Goal: Task Accomplishment & Management: Use online tool/utility

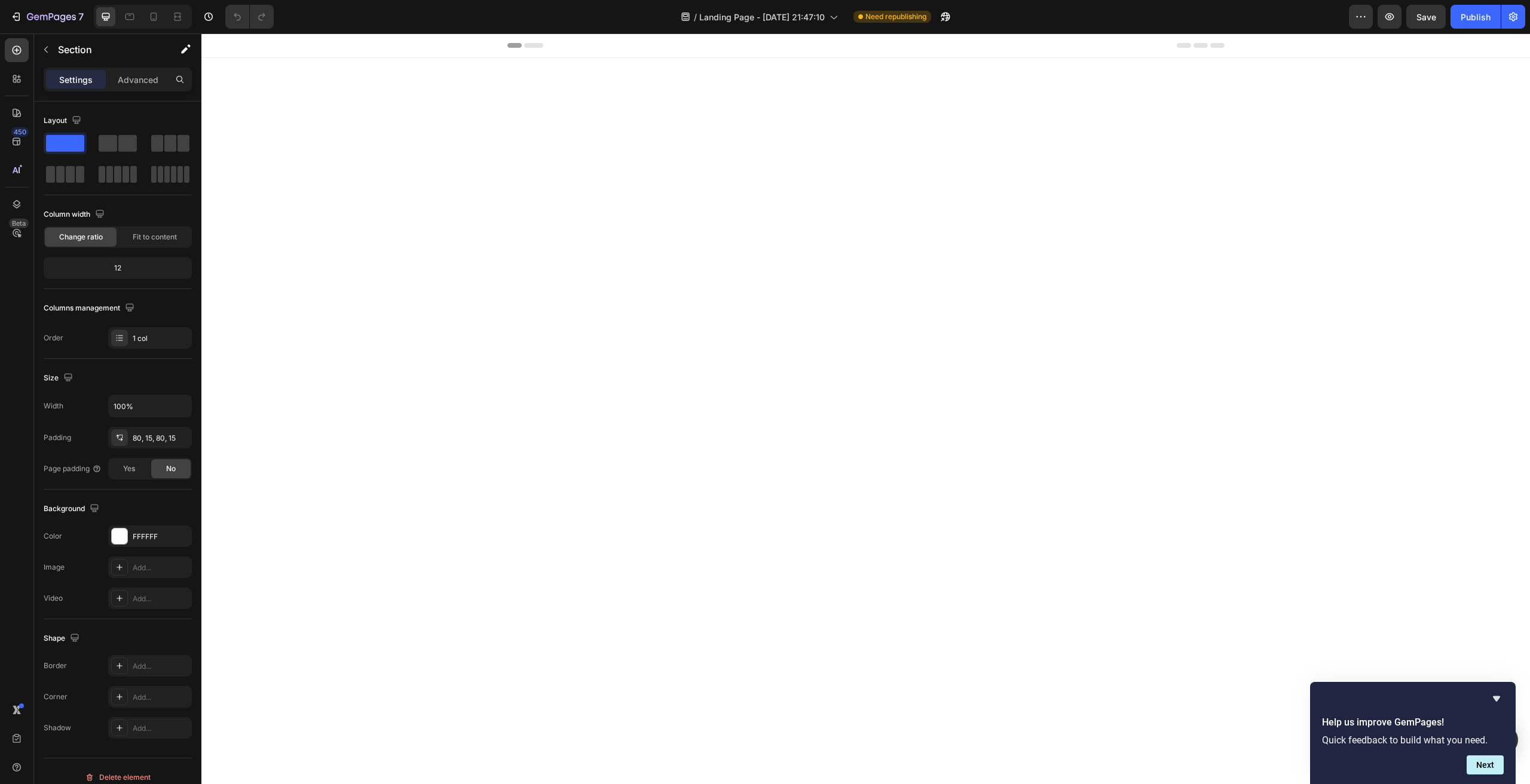
scroll to position [3644, 0]
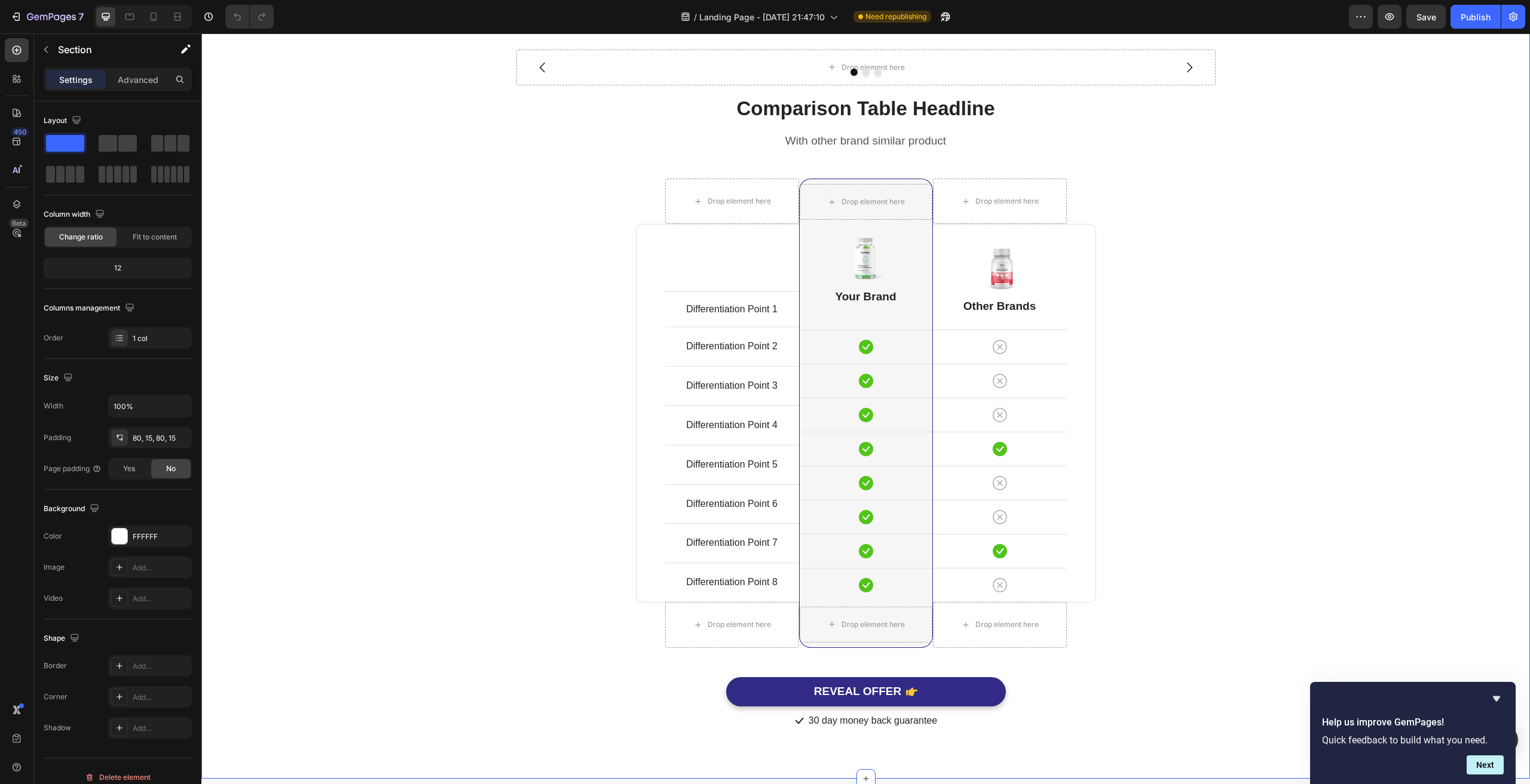
click at [1200, 347] on div "Drop element here Drop element here Drop element here Carousel Comparison Table…" at bounding box center [866, 390] width 1310 height 682
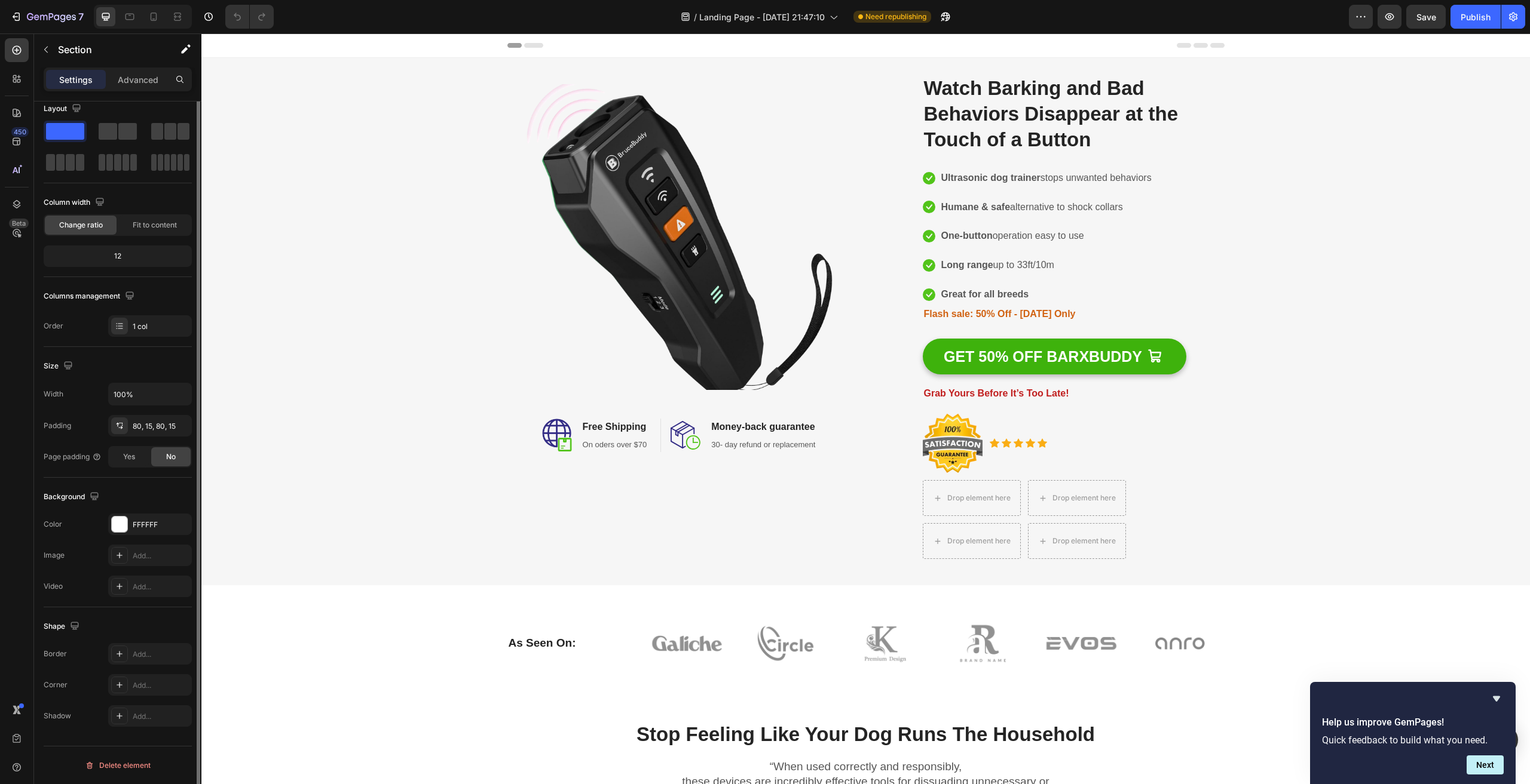
scroll to position [0, 0]
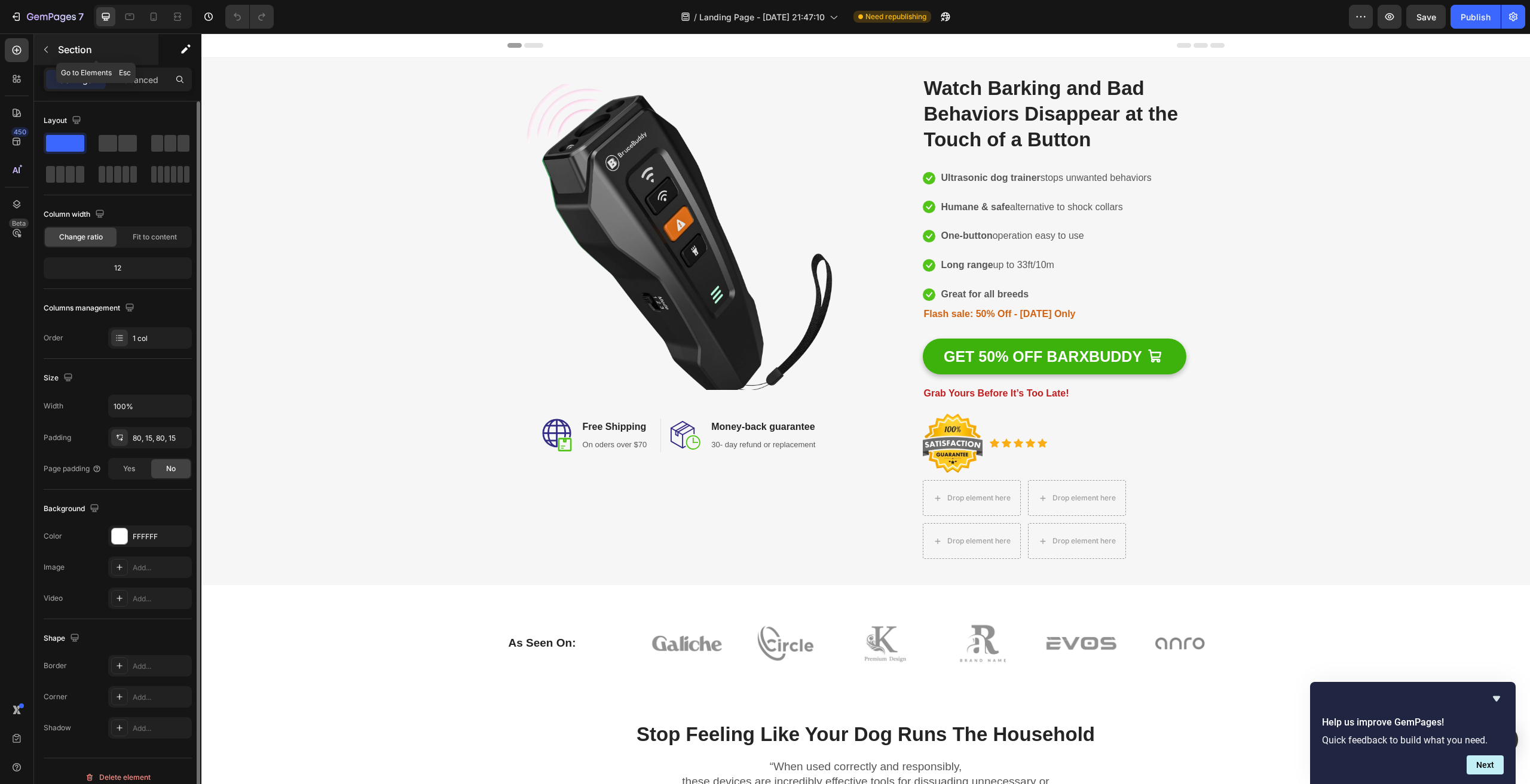
click at [51, 47] on button "button" at bounding box center [46, 49] width 19 height 19
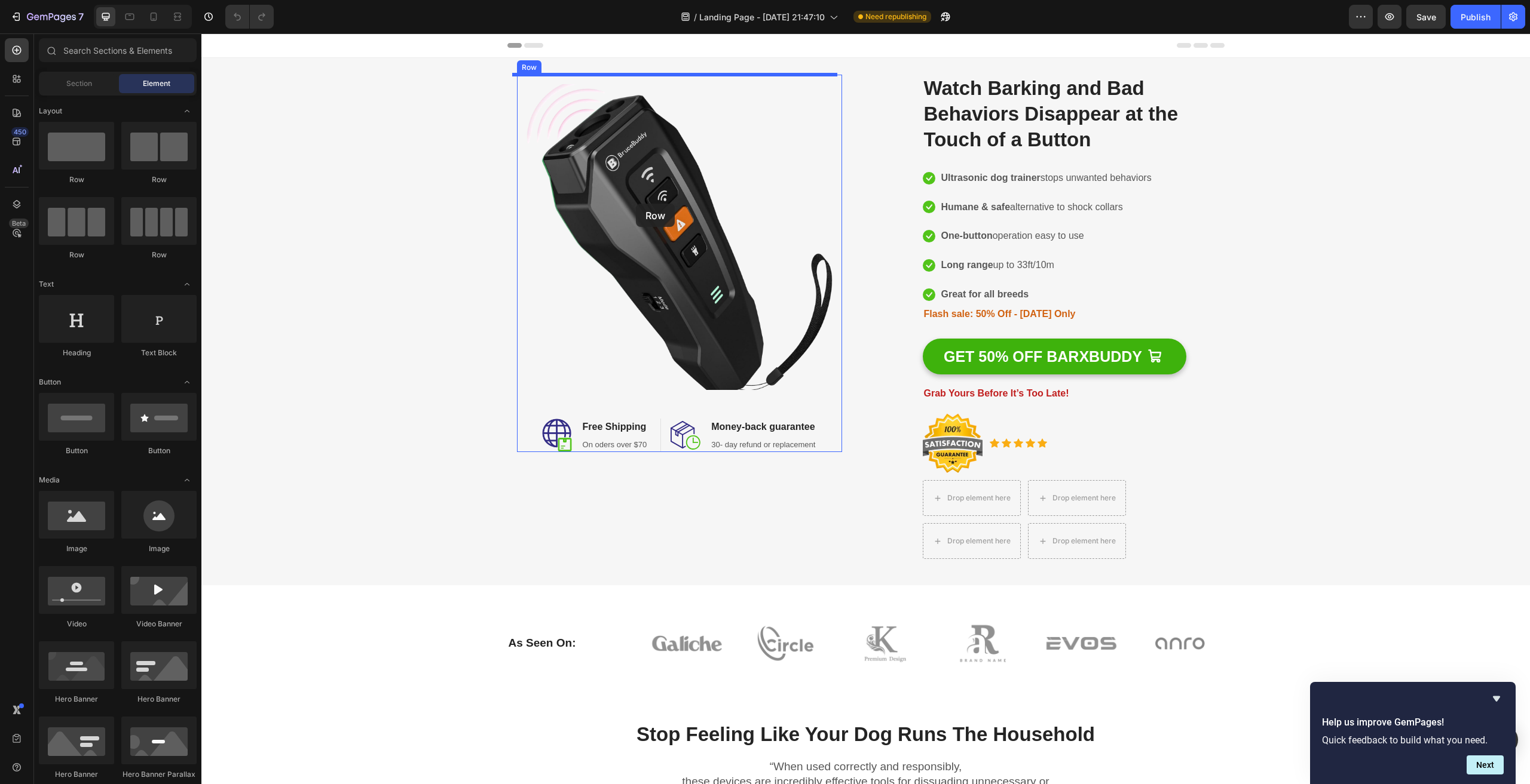
drag, startPoint x: 272, startPoint y: 179, endPoint x: 636, endPoint y: 203, distance: 364.8
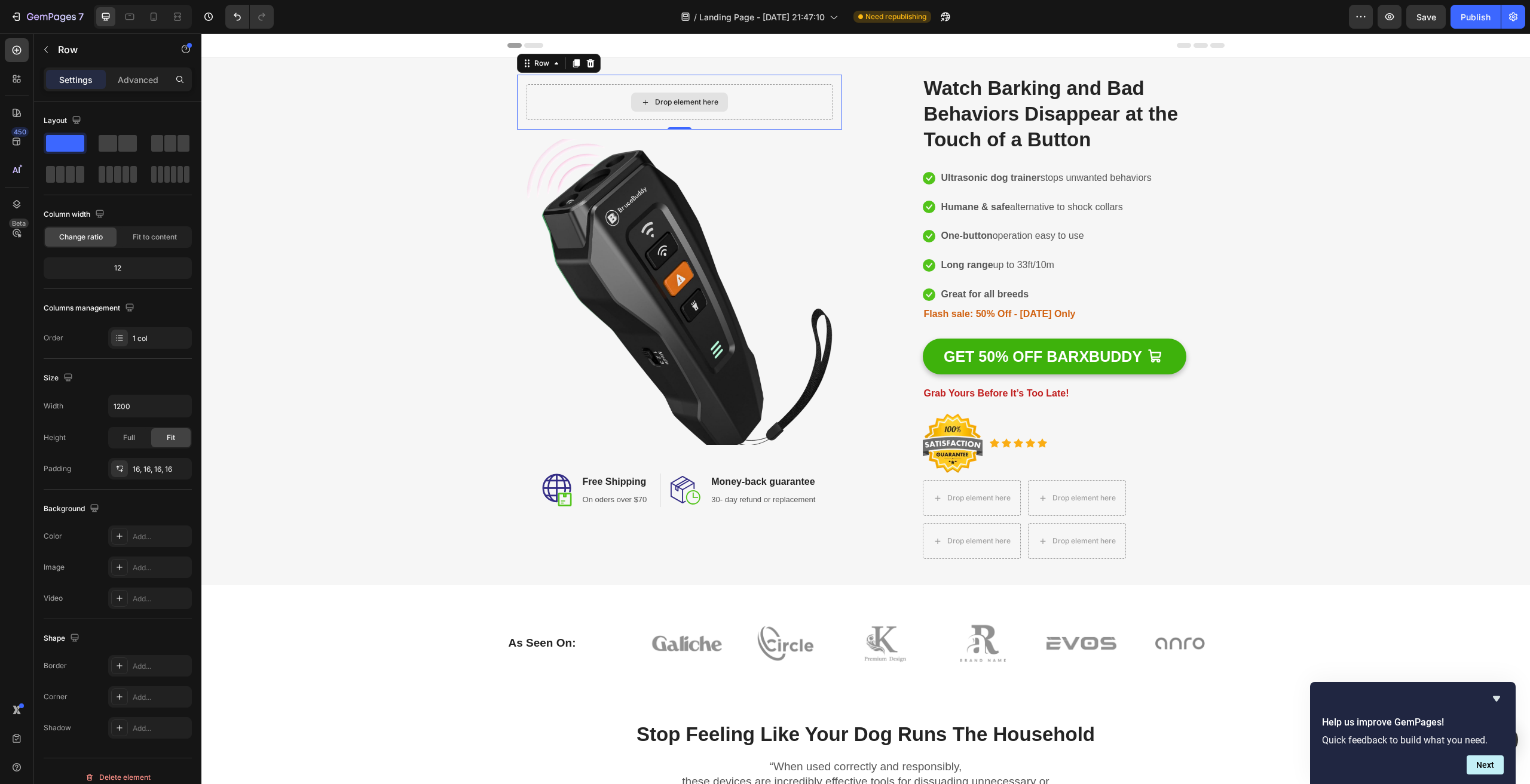
click at [787, 94] on div "Drop element here" at bounding box center [680, 102] width 306 height 36
click at [589, 61] on icon at bounding box center [590, 63] width 9 height 9
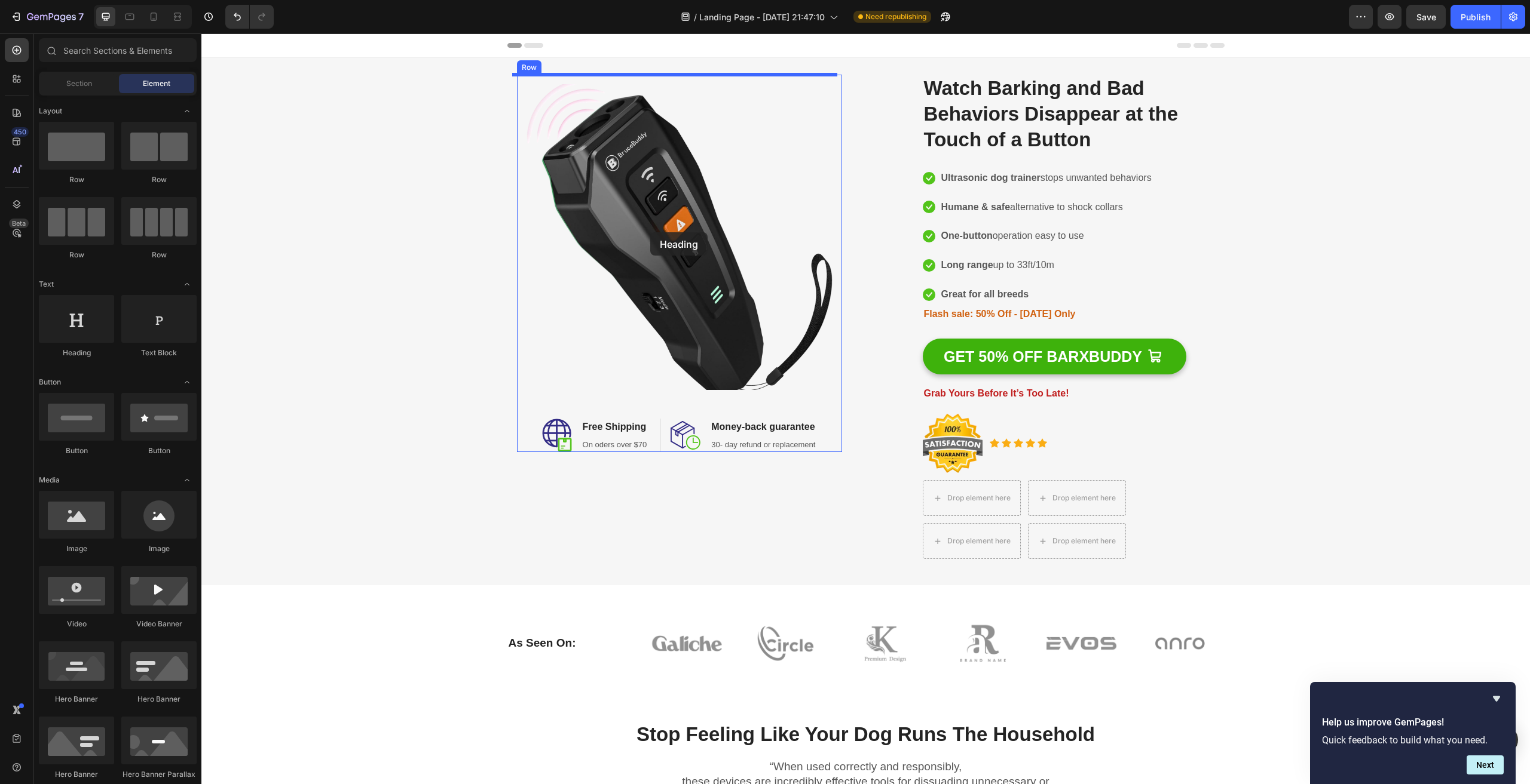
drag, startPoint x: 277, startPoint y: 352, endPoint x: 651, endPoint y: 233, distance: 392.5
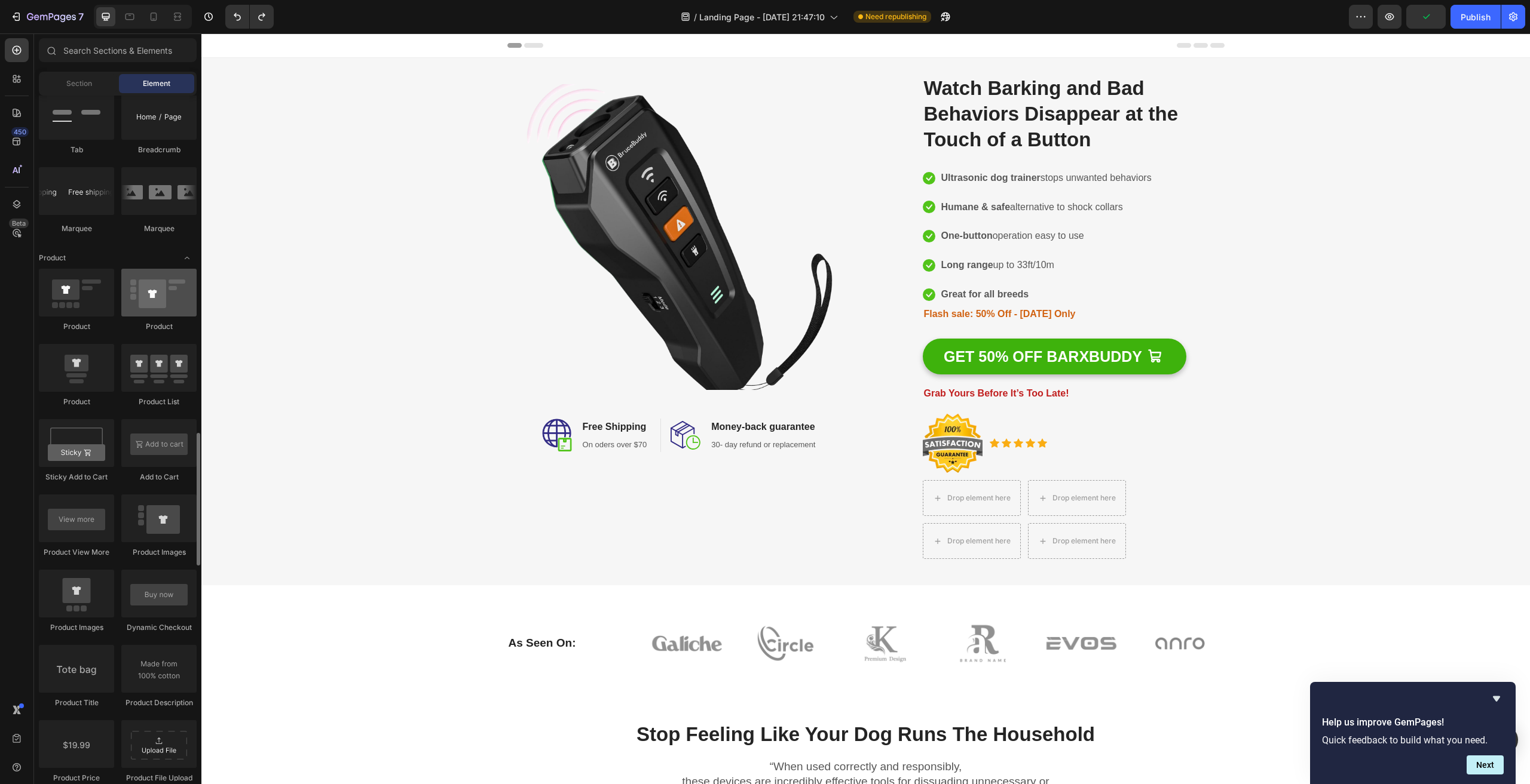
scroll to position [1433, 0]
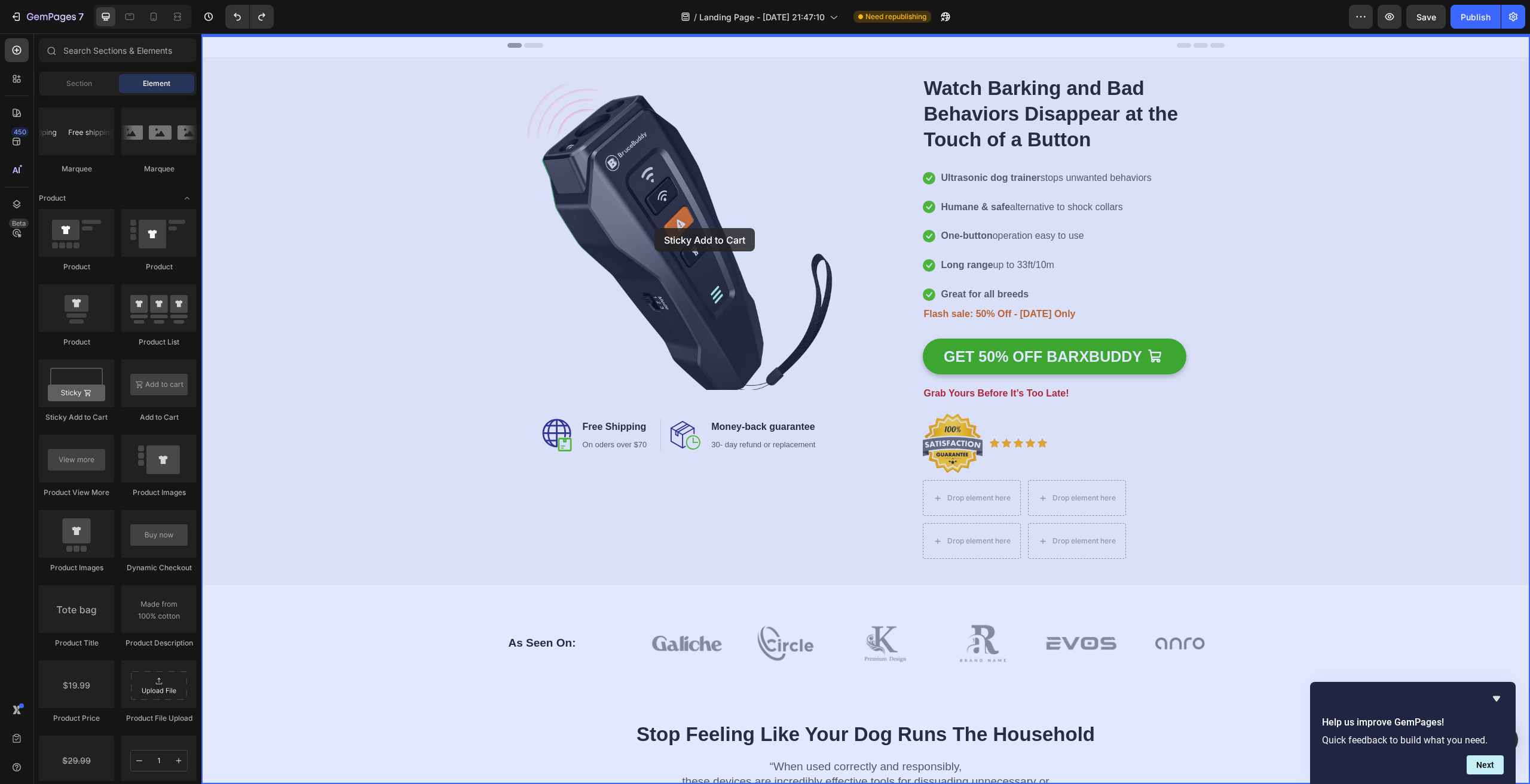
drag, startPoint x: 286, startPoint y: 418, endPoint x: 654, endPoint y: 228, distance: 414.2
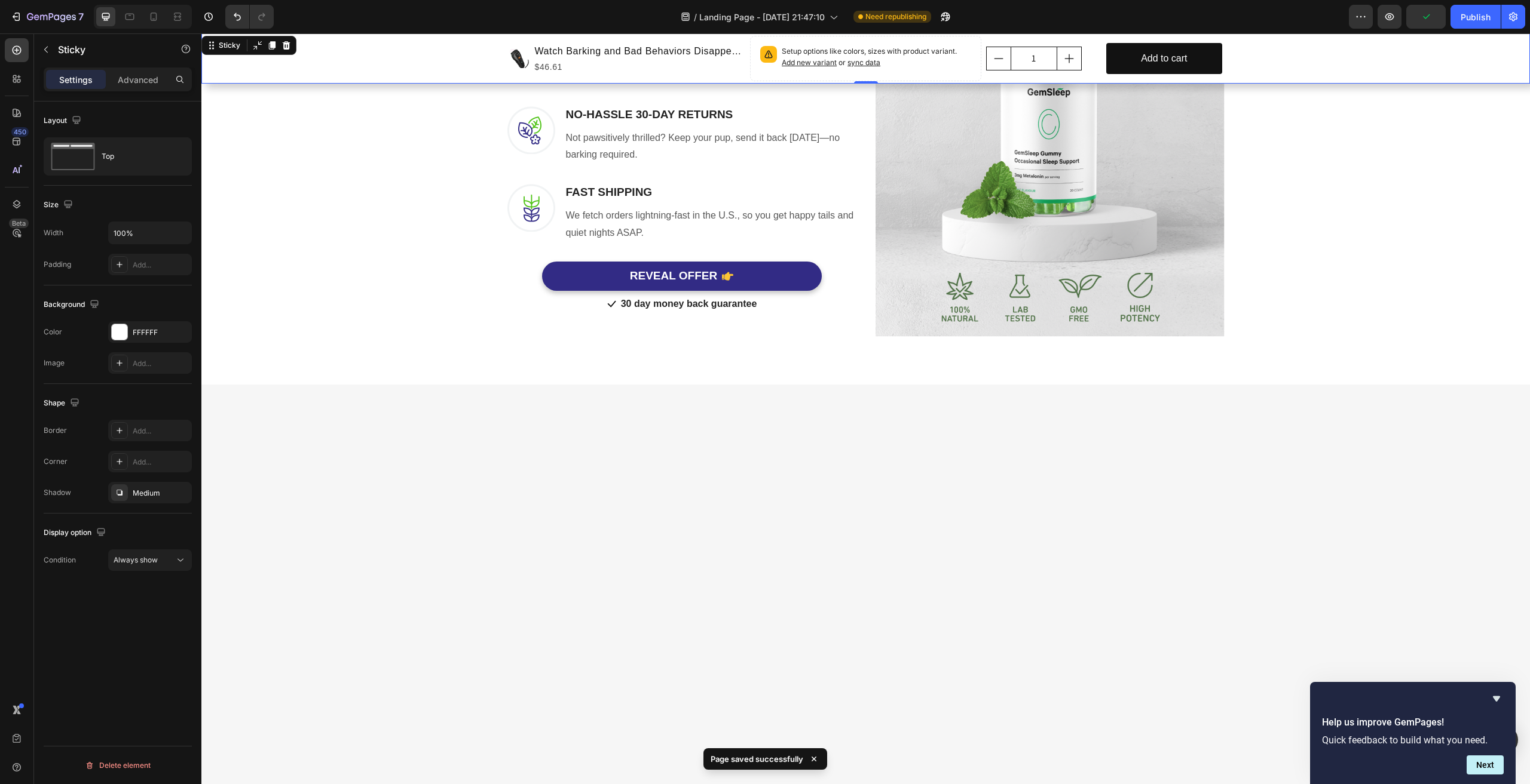
scroll to position [120, 0]
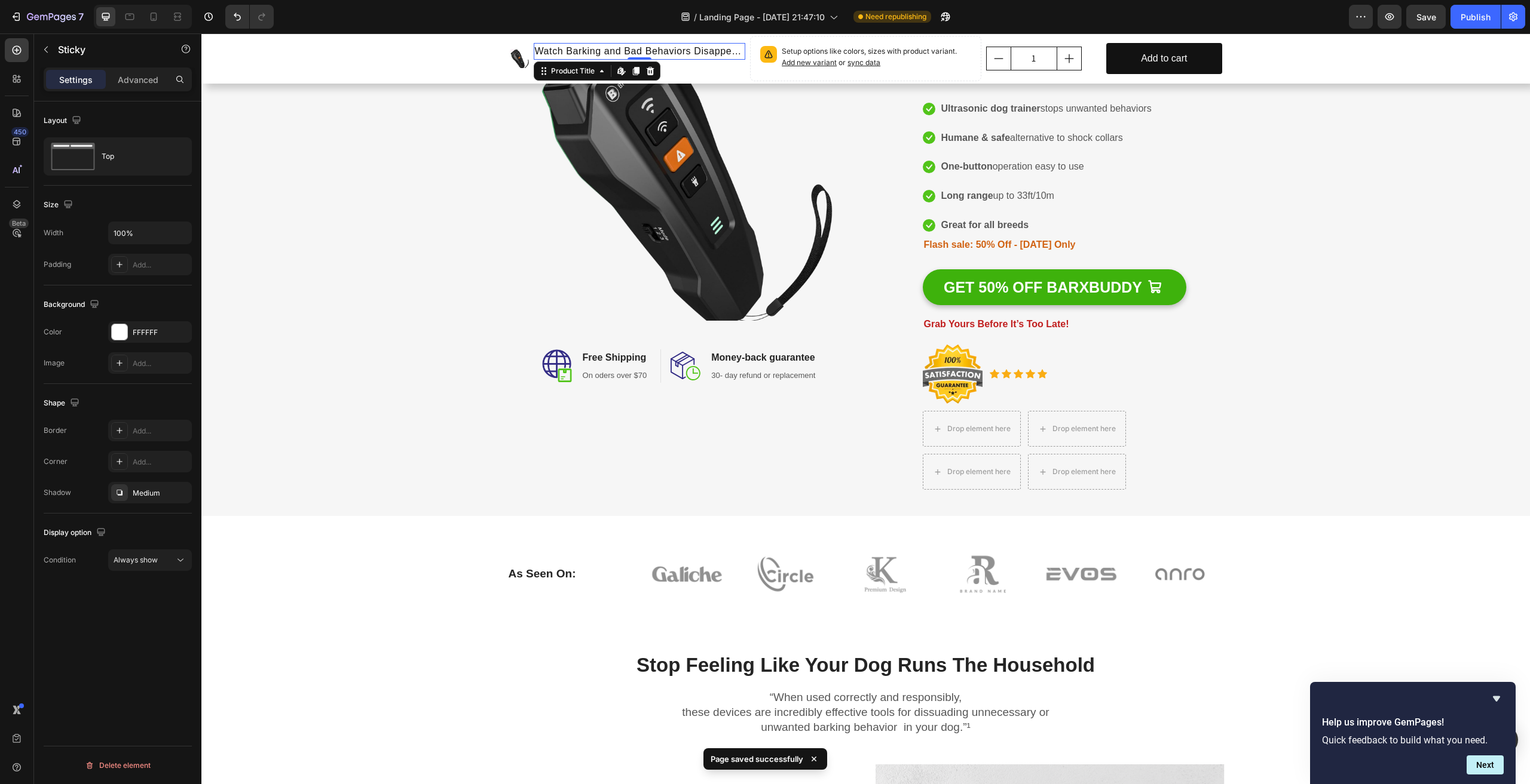
click at [724, 43] on h1 "Watch Barking and Bad Behaviors Disappear at the Touch of a Button" at bounding box center [640, 52] width 212 height 17
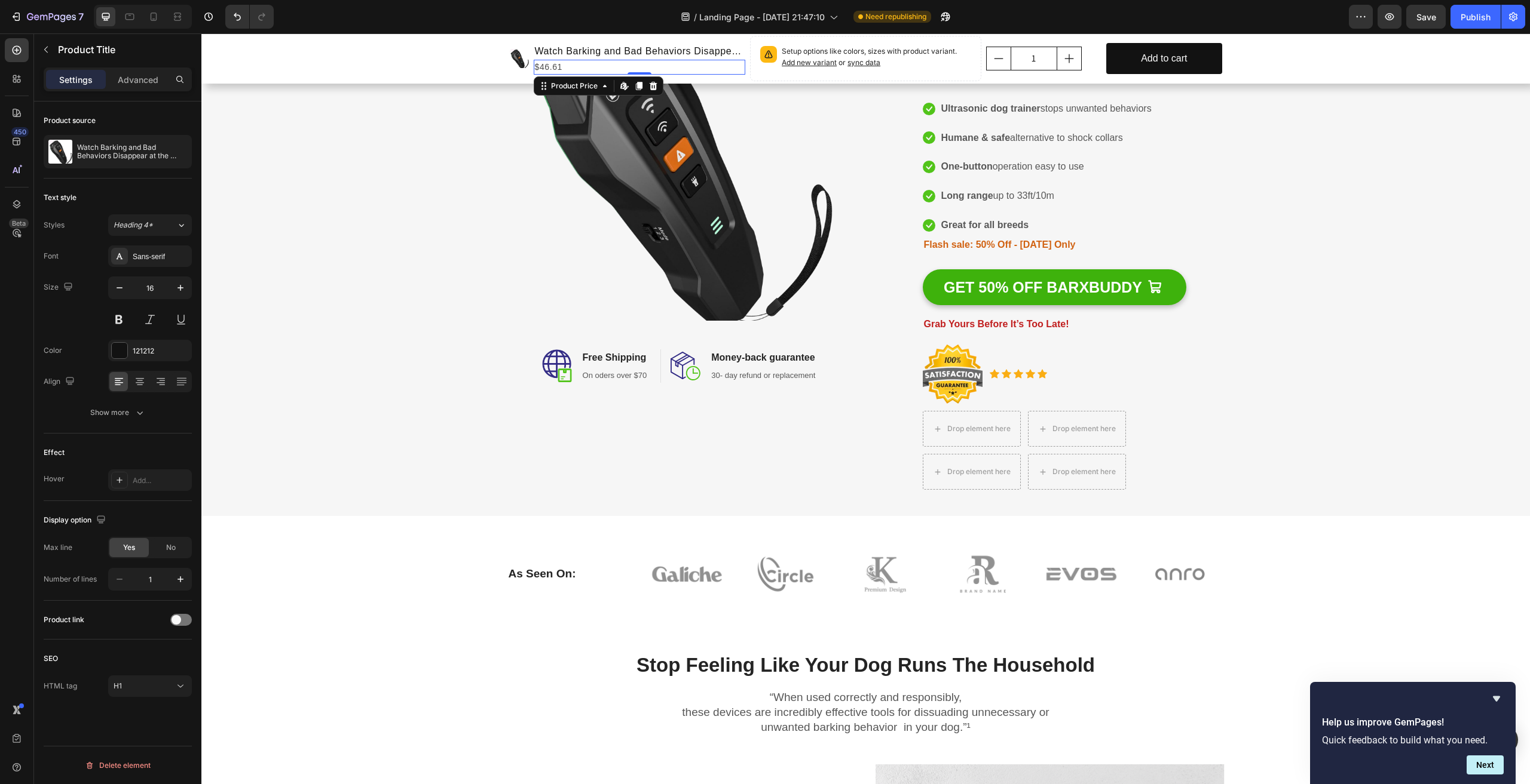
click at [733, 70] on div "$46.61" at bounding box center [640, 66] width 212 height 15
click at [731, 46] on h1 "Watch Barking and Bad Behaviors Disappear at the Touch of a Button" at bounding box center [640, 52] width 212 height 17
click at [646, 68] on icon at bounding box center [650, 70] width 8 height 9
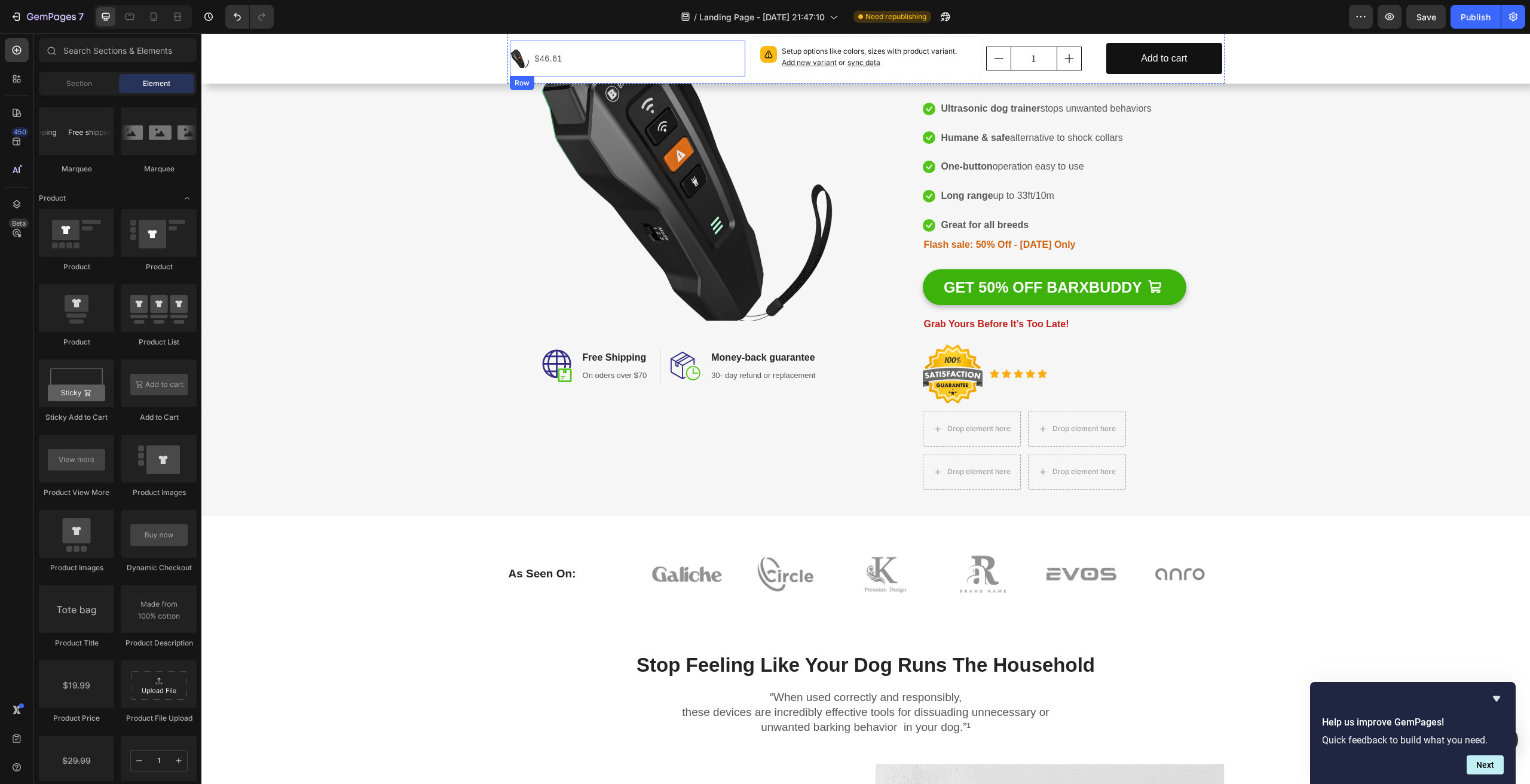
click at [594, 56] on div "Product Images $46.61 Product Price Product Price Row" at bounding box center [627, 59] width 236 height 36
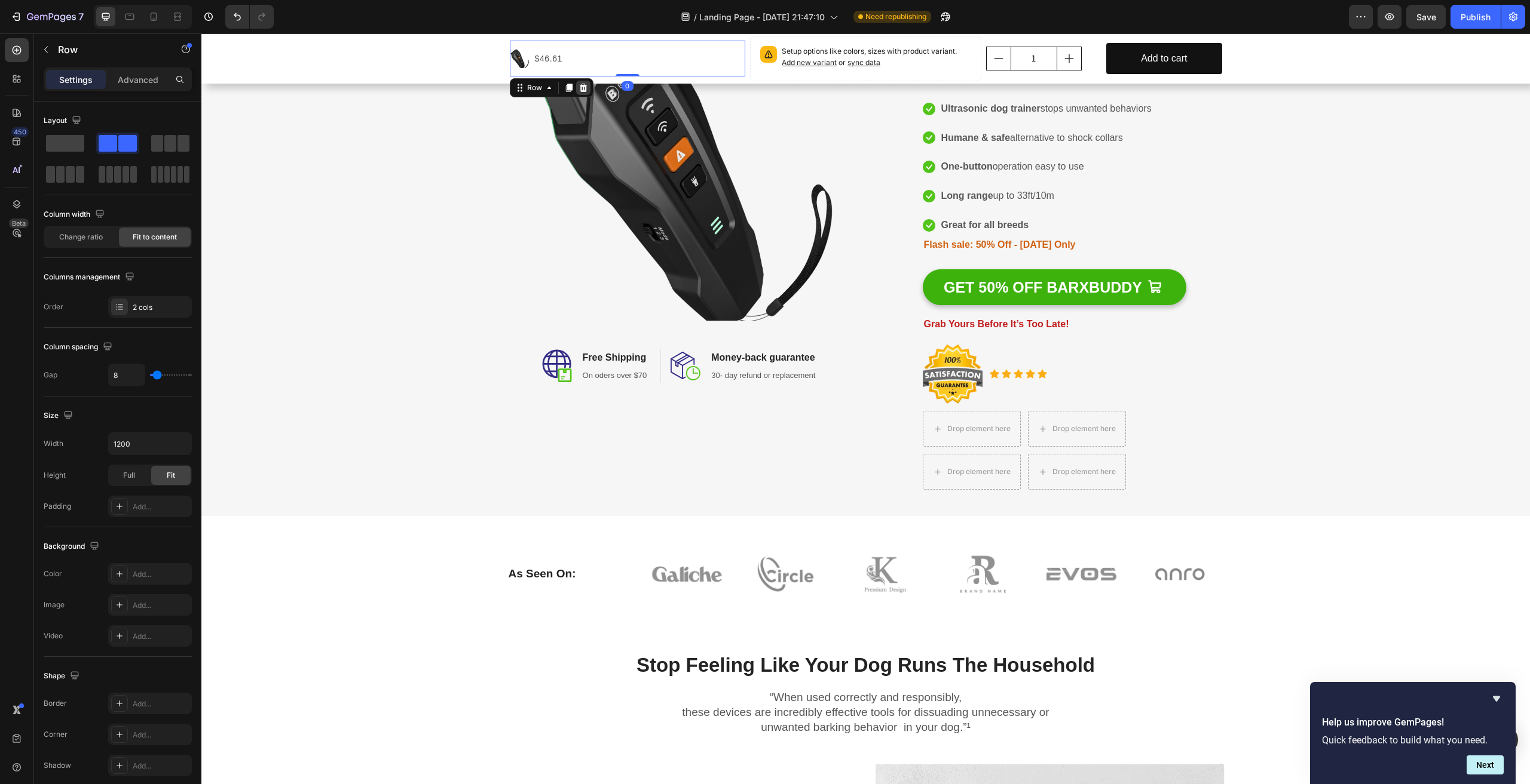
click at [579, 88] on icon at bounding box center [583, 87] width 9 height 9
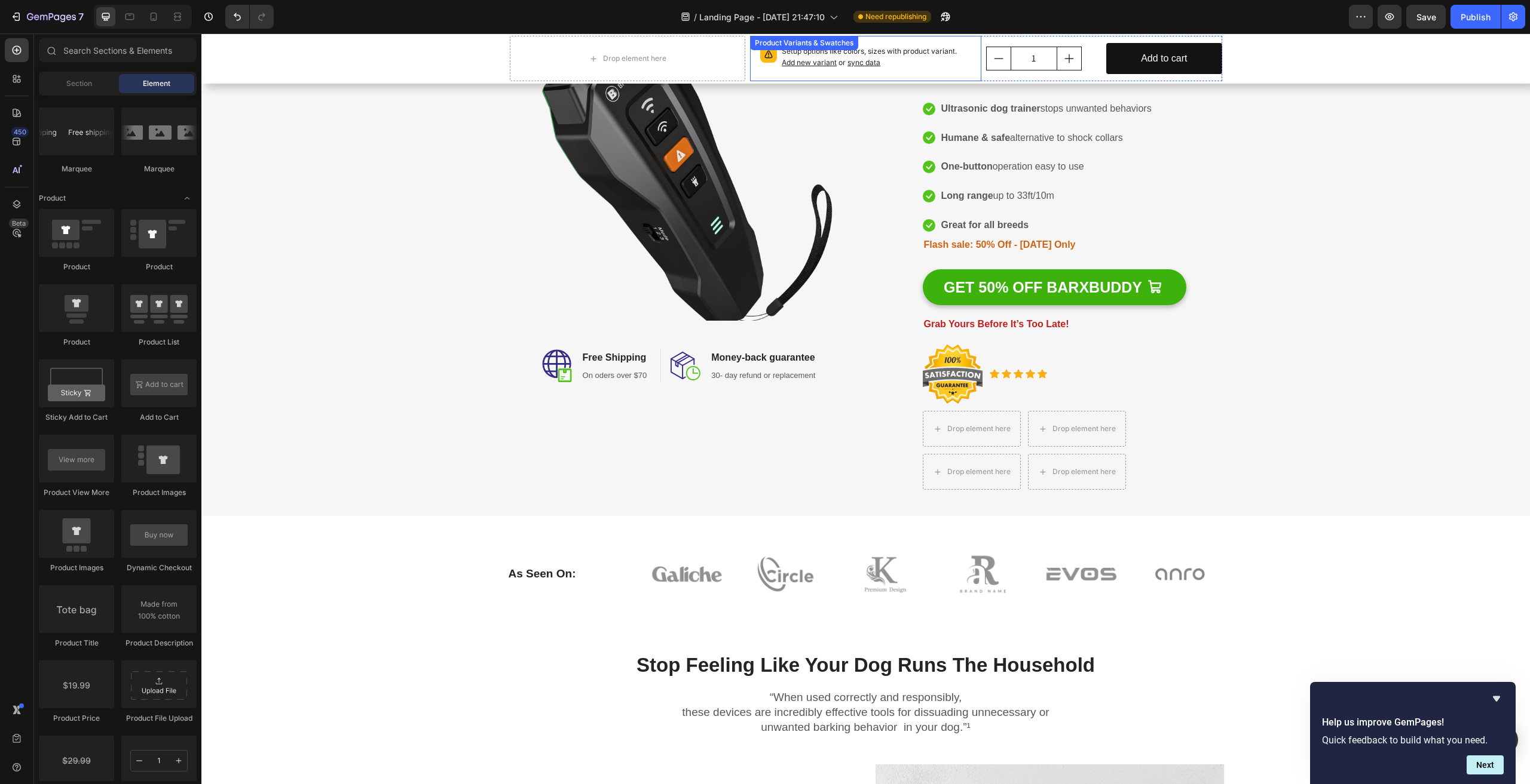
click at [914, 63] on p "Setup options like colors, sizes with product variant. Add new variant or sync …" at bounding box center [876, 56] width 190 height 22
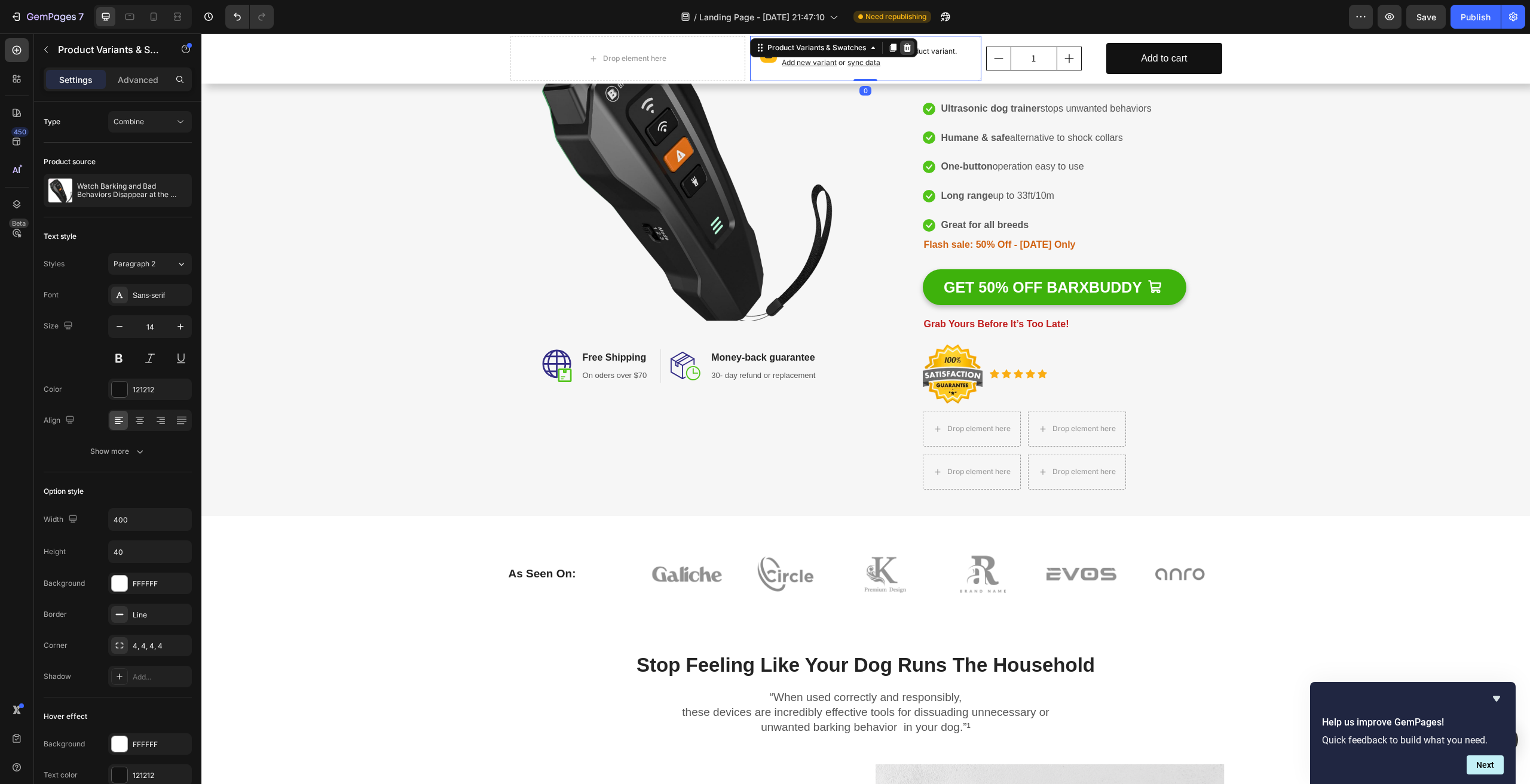
click at [905, 46] on icon at bounding box center [907, 47] width 8 height 9
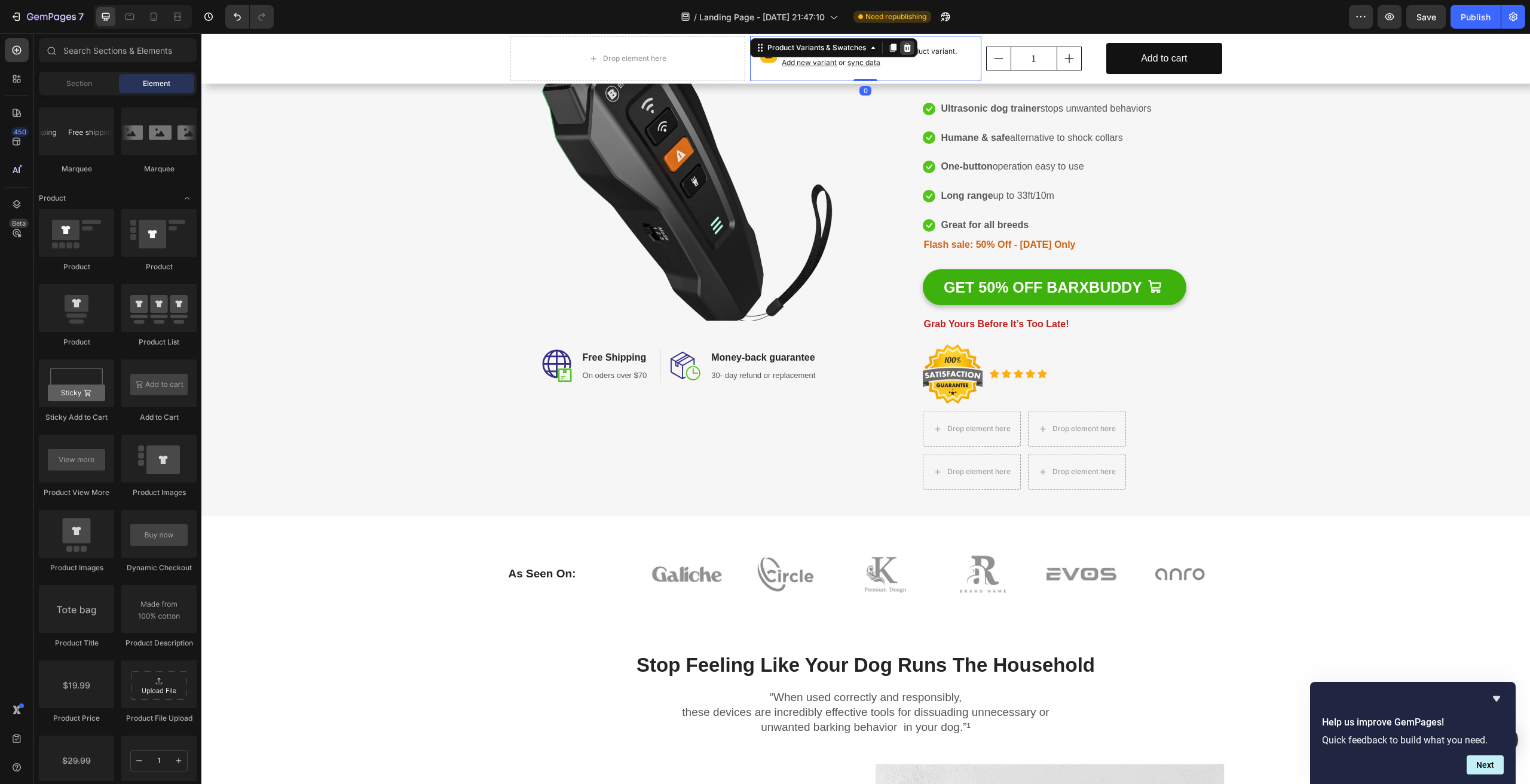
scroll to position [110, 0]
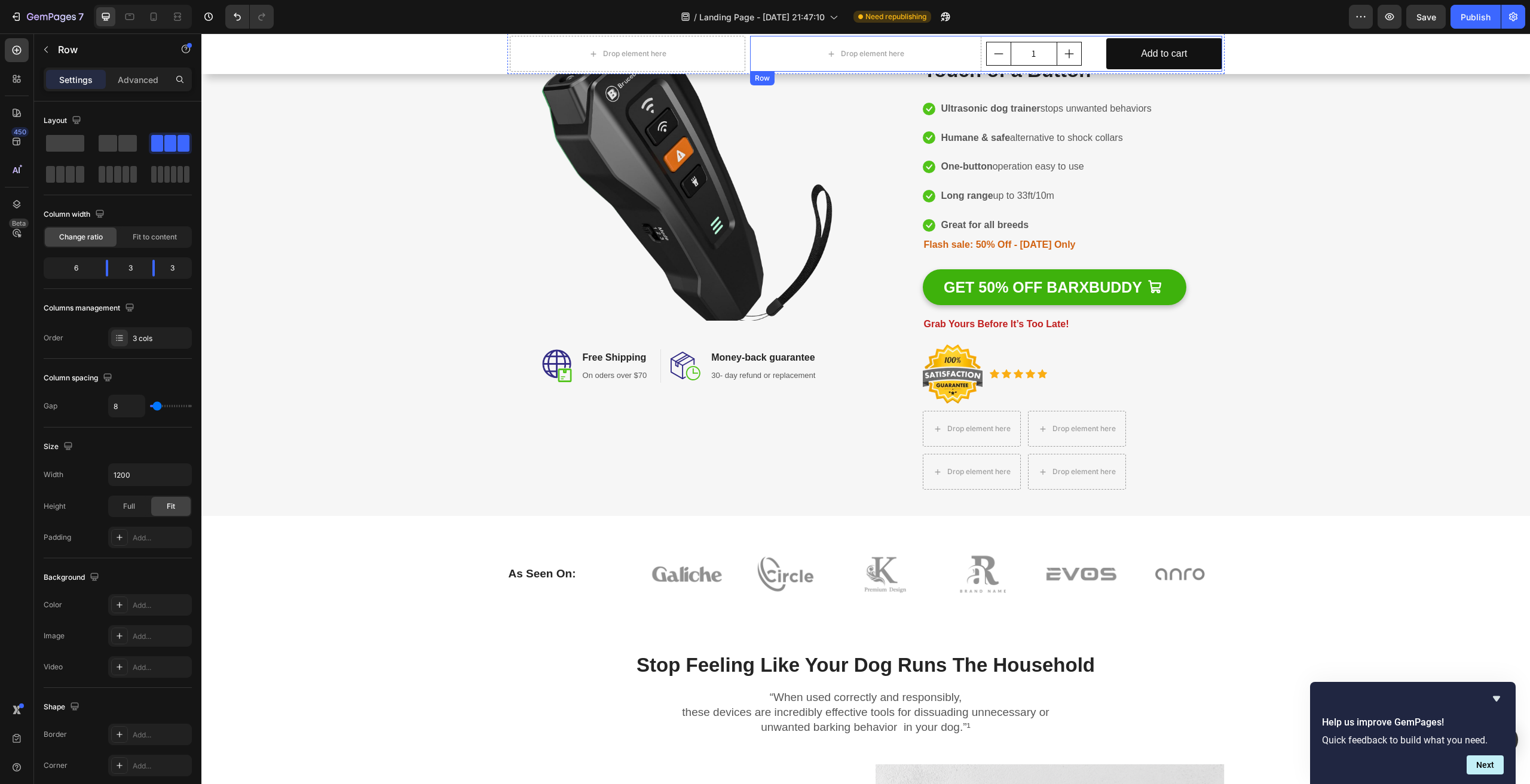
click at [1084, 39] on div "1 Product Quantity" at bounding box center [1043, 53] width 115 height 36
click at [821, 82] on icon at bounding box center [824, 83] width 8 height 9
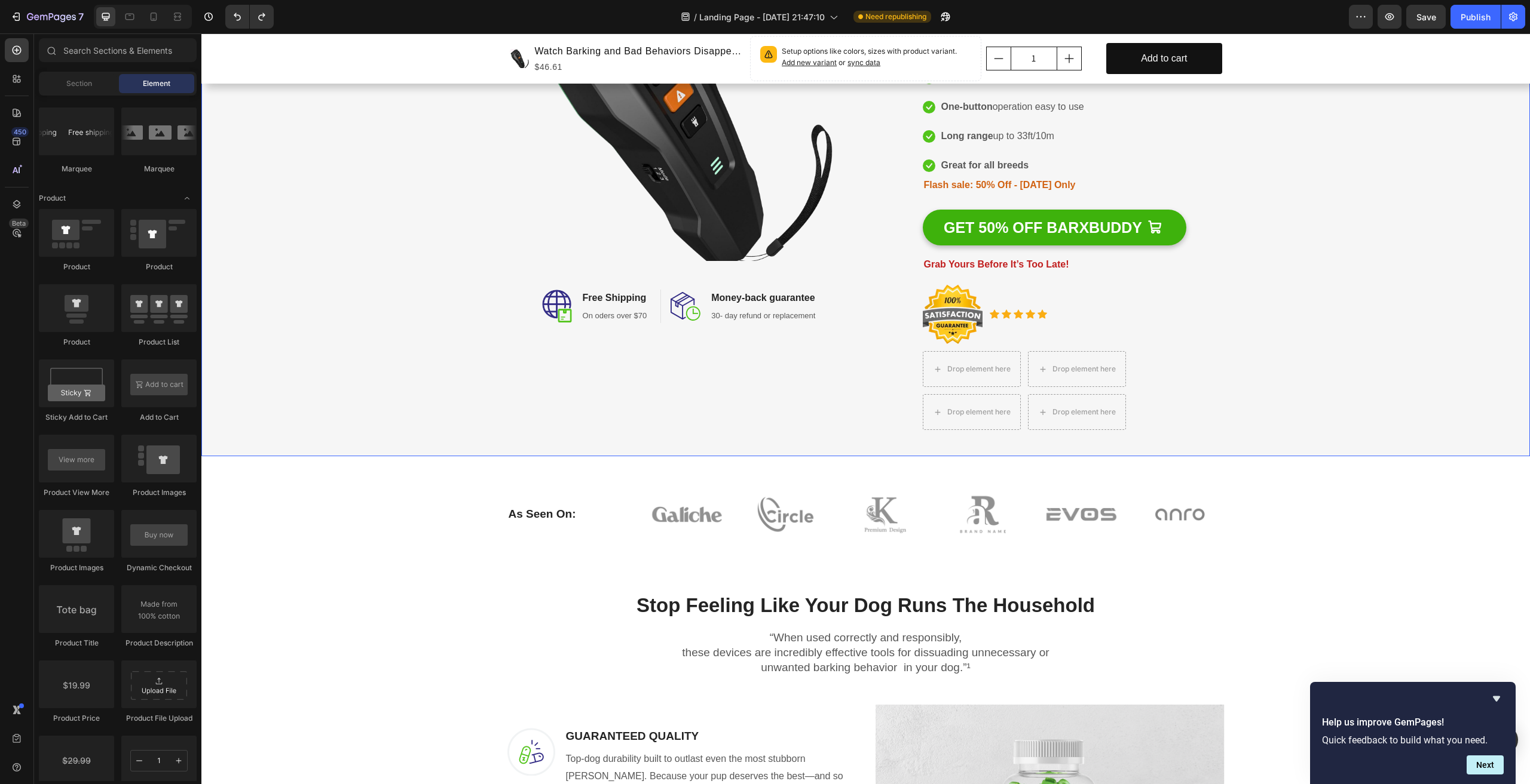
scroll to position [0, 0]
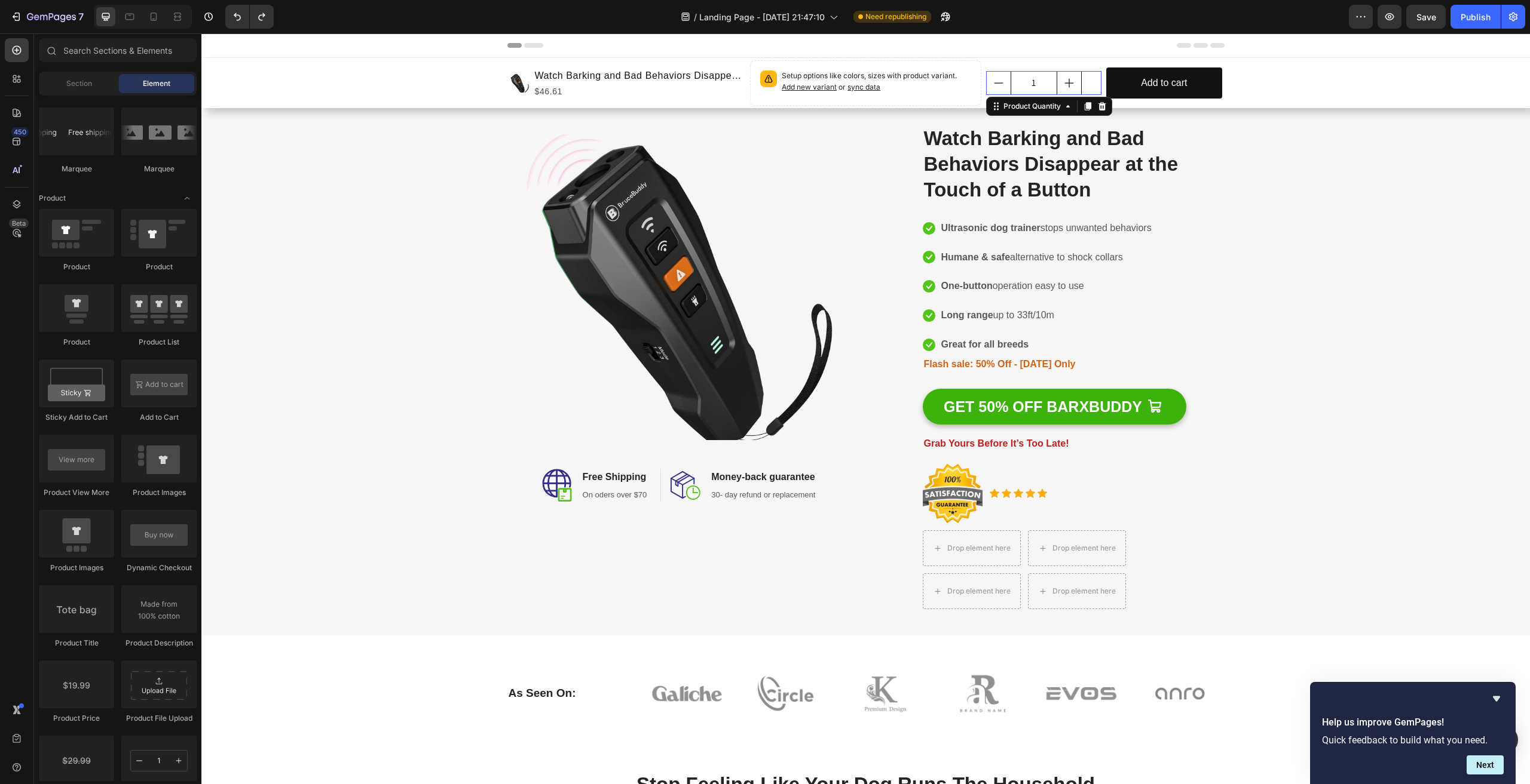
click at [1088, 80] on div "1" at bounding box center [1043, 83] width 115 height 24
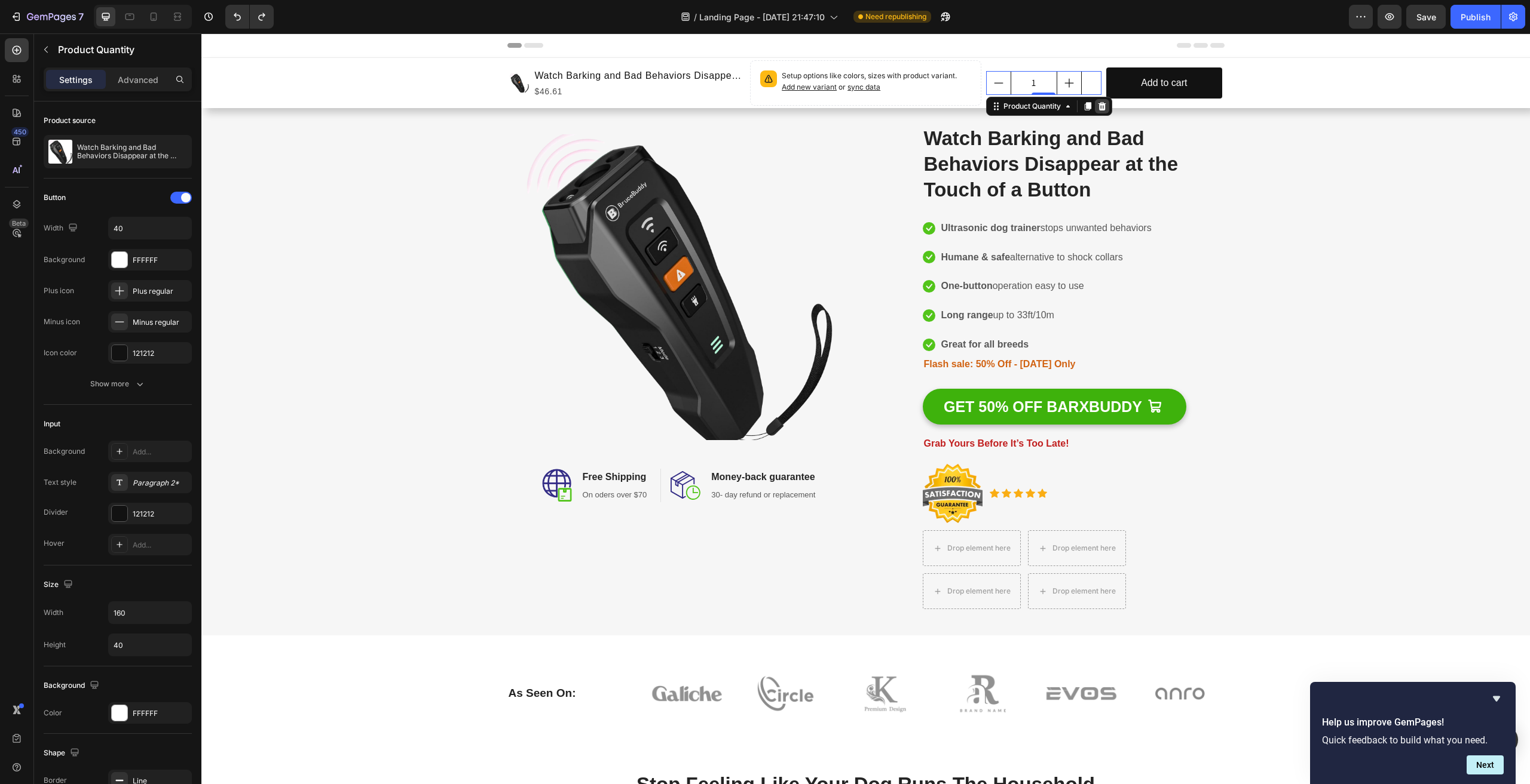
click at [1098, 109] on icon at bounding box center [1101, 106] width 8 height 9
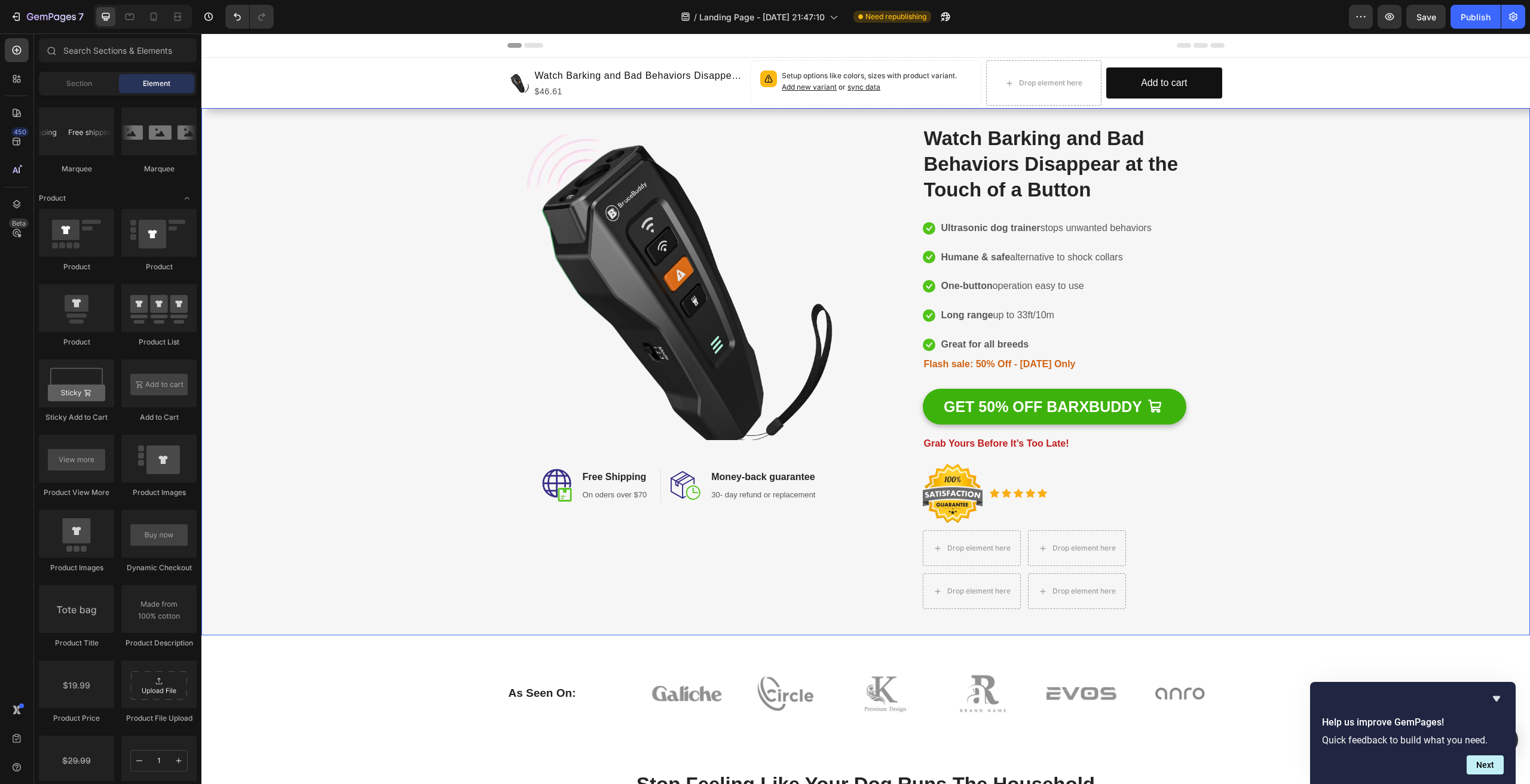
click at [1294, 172] on div "Image Image Free Shipping Heading On oders over $70 Text block Row Image Money-…" at bounding box center [866, 372] width 1314 height 513
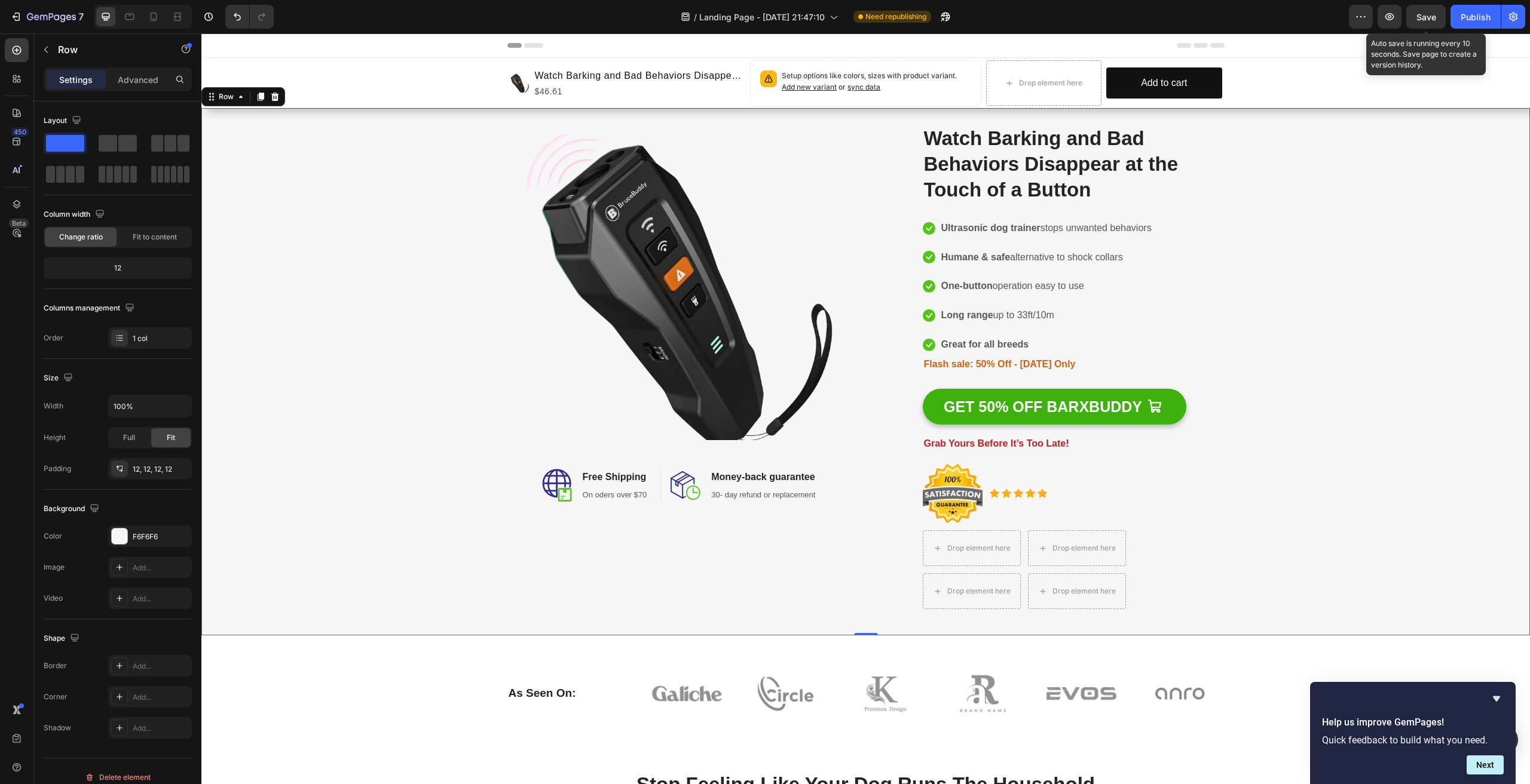
click at [1421, 11] on div "Save" at bounding box center [1426, 17] width 19 height 12
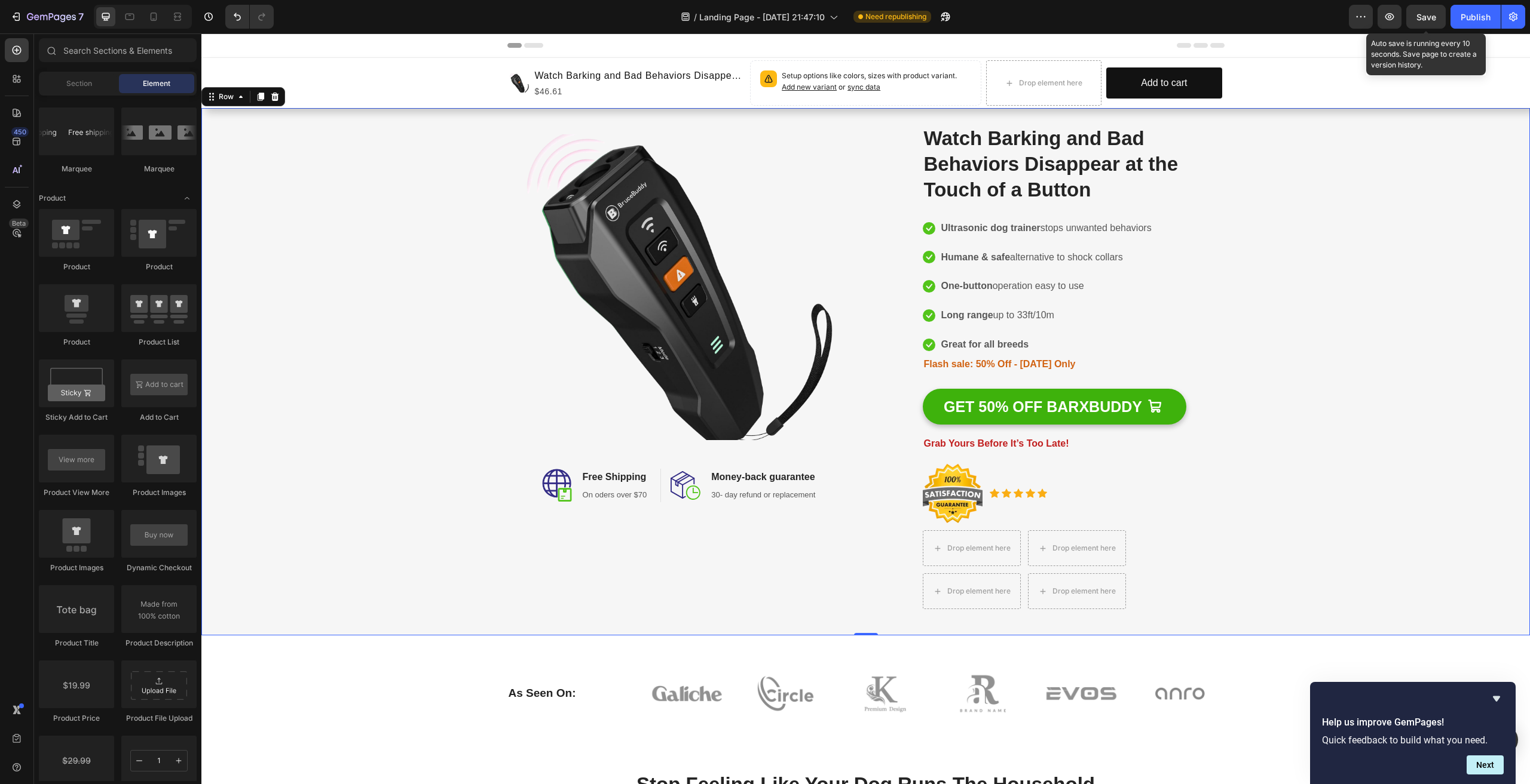
click at [230, 43] on span "Header" at bounding box center [237, 45] width 26 height 12
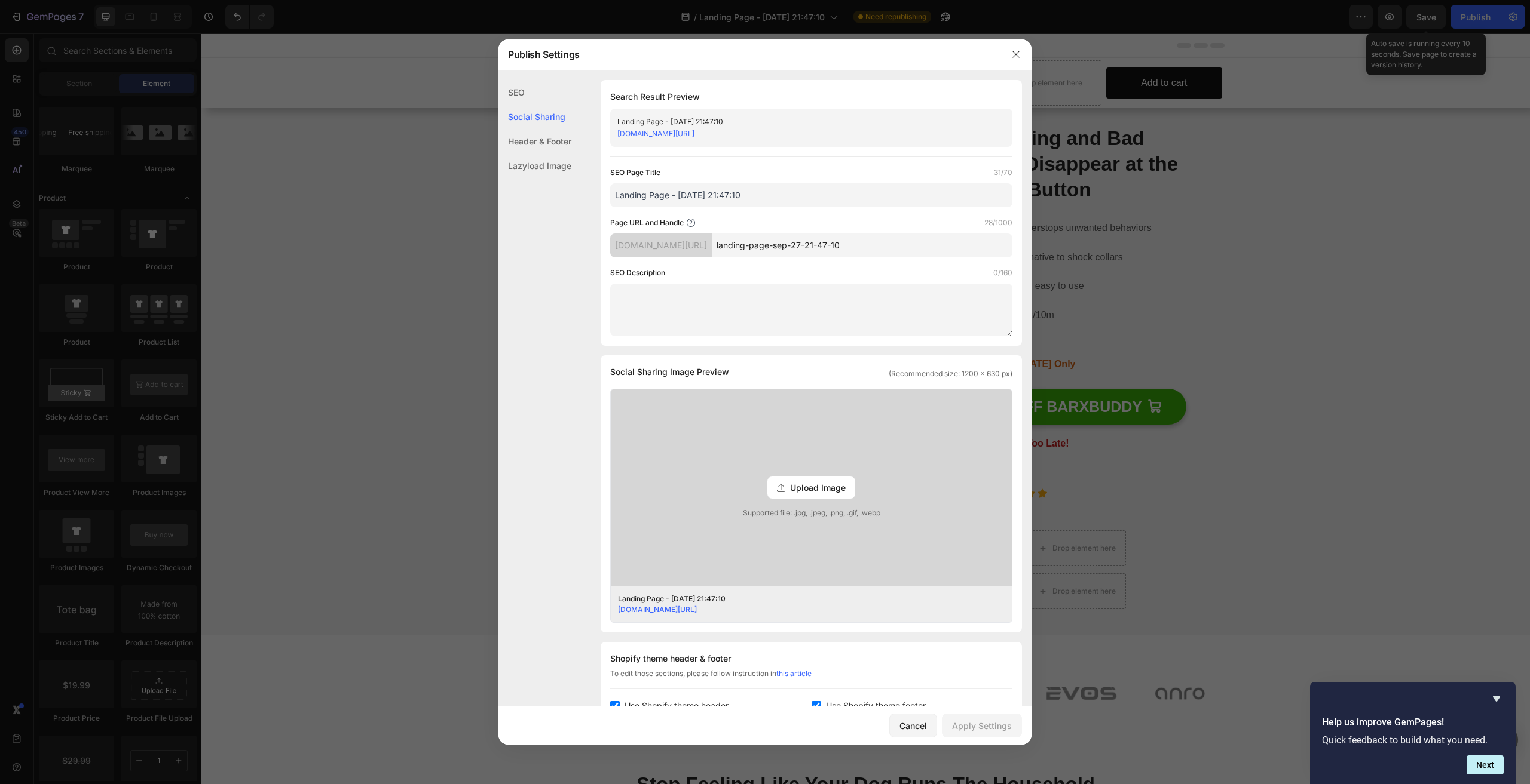
scroll to position [312, 0]
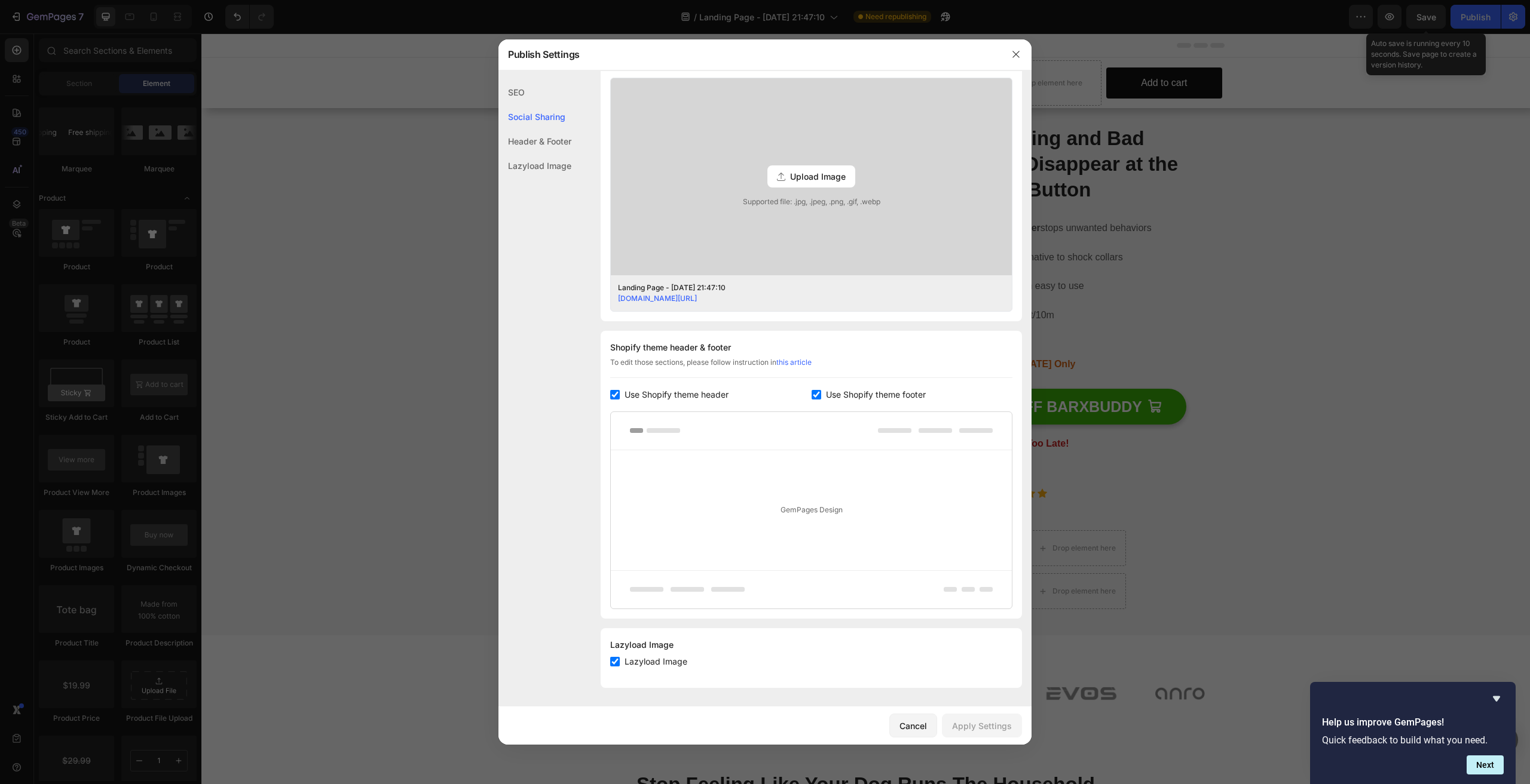
click at [614, 393] on input "checkbox" at bounding box center [615, 394] width 9 height 9
checkbox input "false"
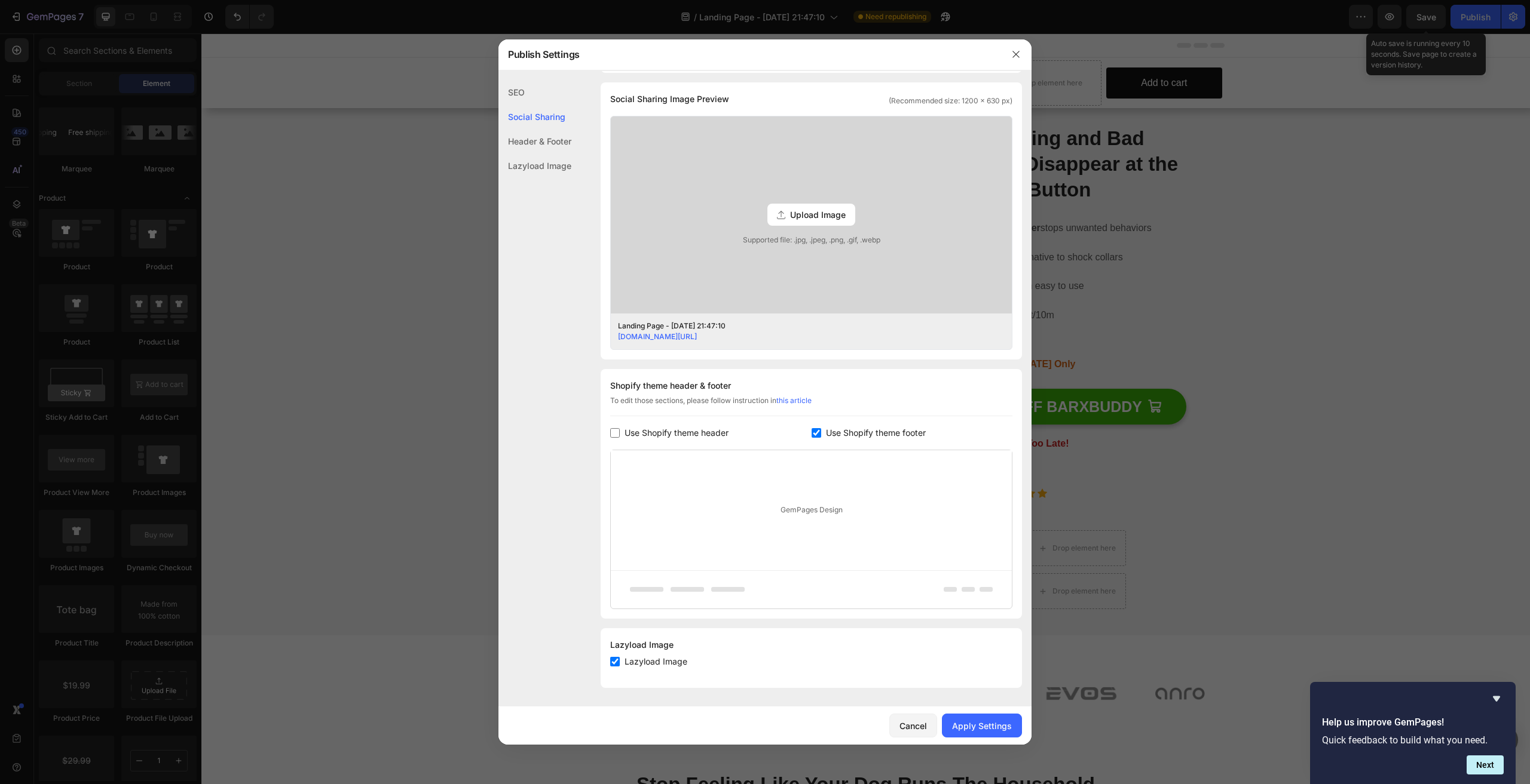
scroll to position [273, 0]
click at [813, 434] on input "checkbox" at bounding box center [816, 433] width 9 height 9
checkbox input "false"
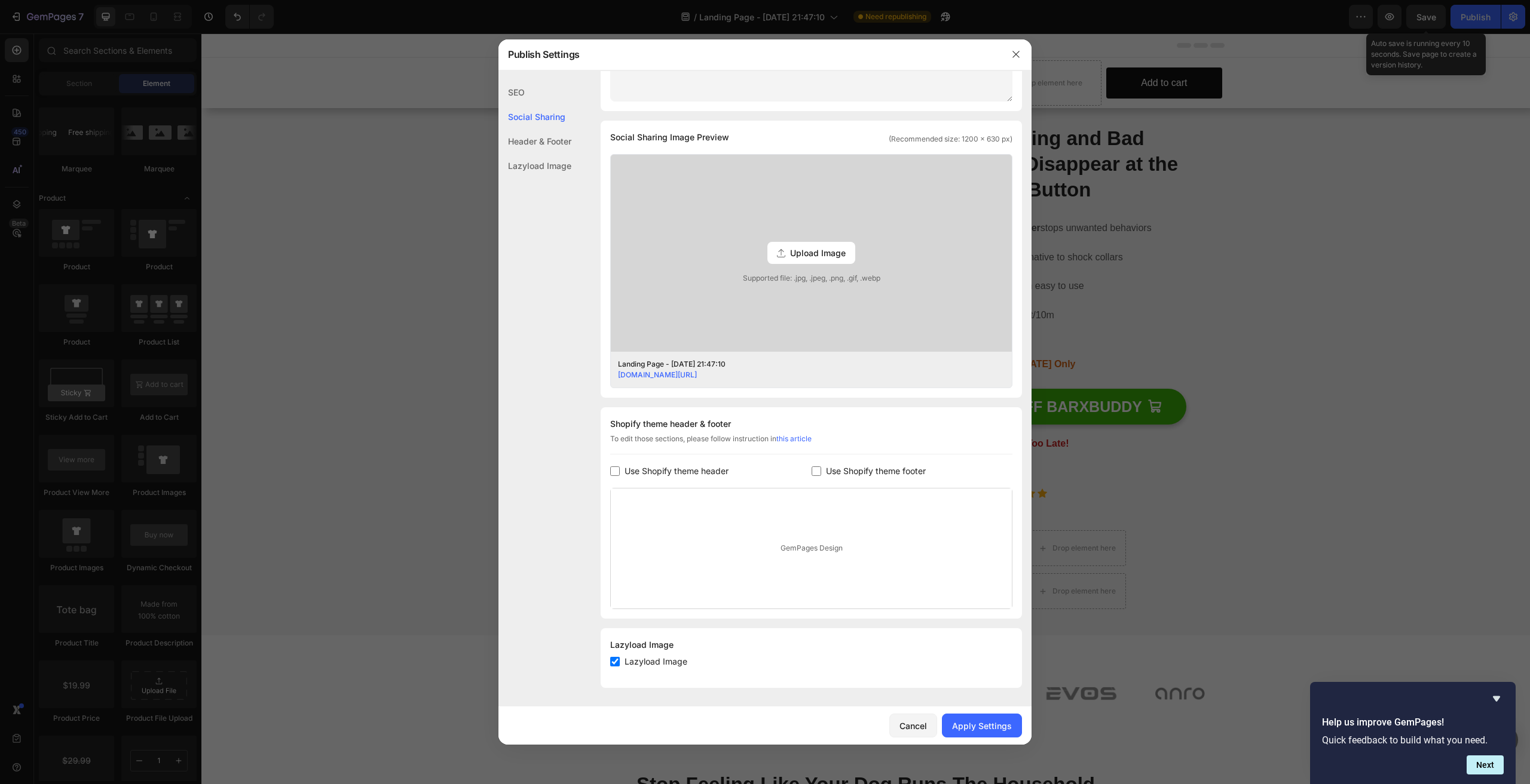
click at [616, 659] on input "checkbox" at bounding box center [615, 662] width 9 height 9
checkbox input "false"
click at [982, 726] on div "Apply Settings" at bounding box center [982, 726] width 60 height 12
click at [1014, 53] on icon "button" at bounding box center [1016, 54] width 9 height 9
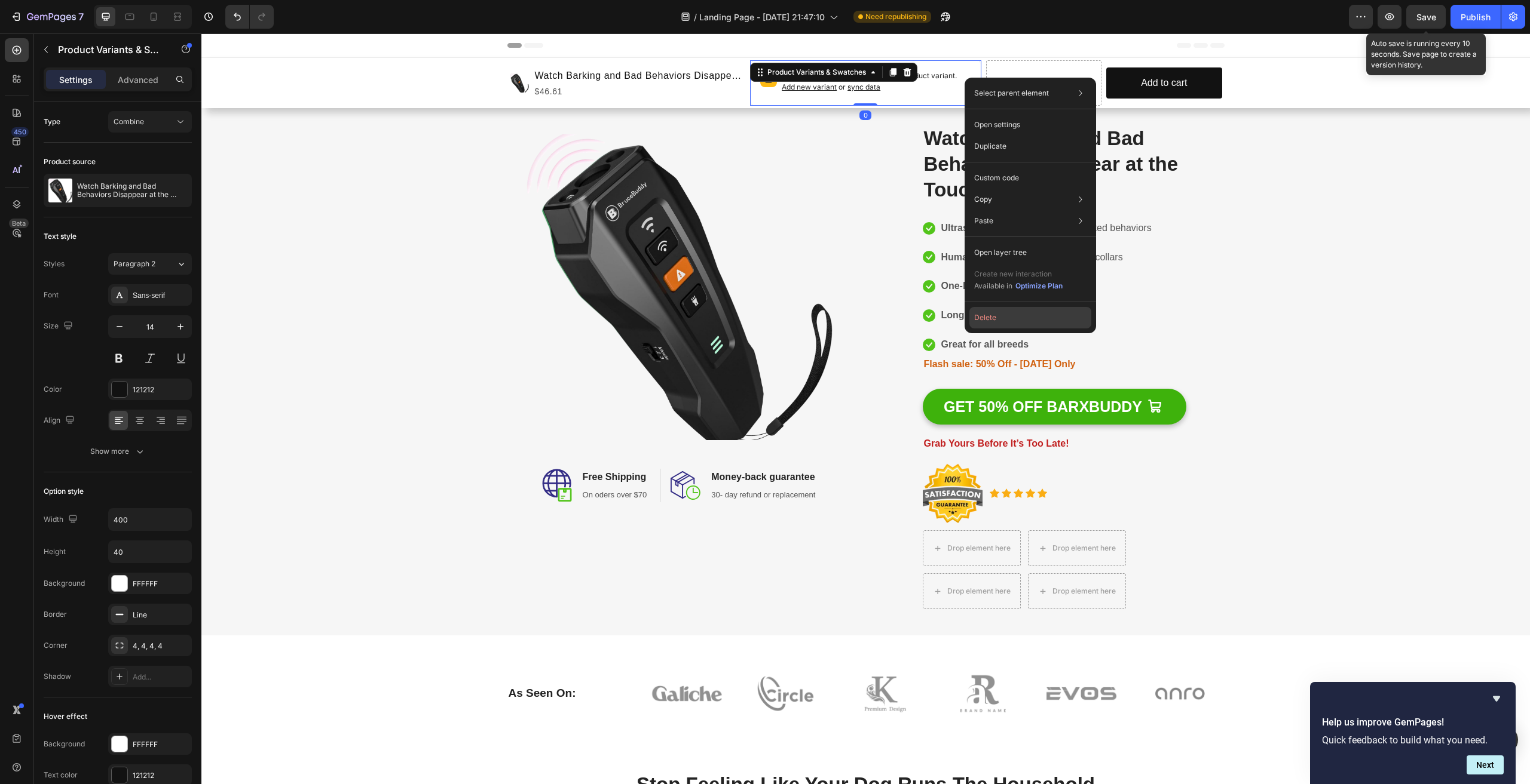
click at [996, 317] on button "Delete" at bounding box center [1030, 318] width 122 height 22
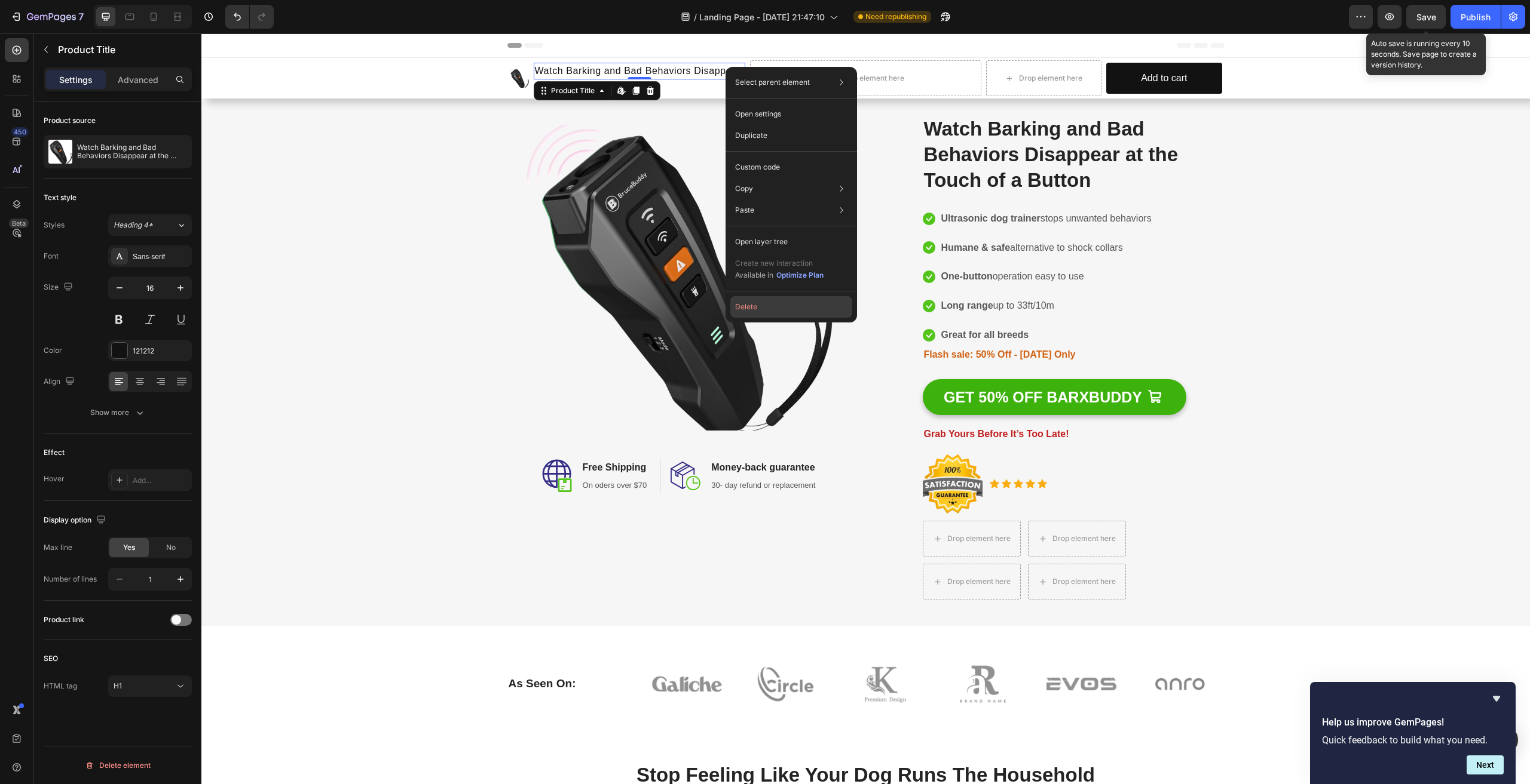
drag, startPoint x: 743, startPoint y: 302, endPoint x: 534, endPoint y: 237, distance: 218.9
click at [743, 302] on button "Delete" at bounding box center [791, 307] width 122 height 22
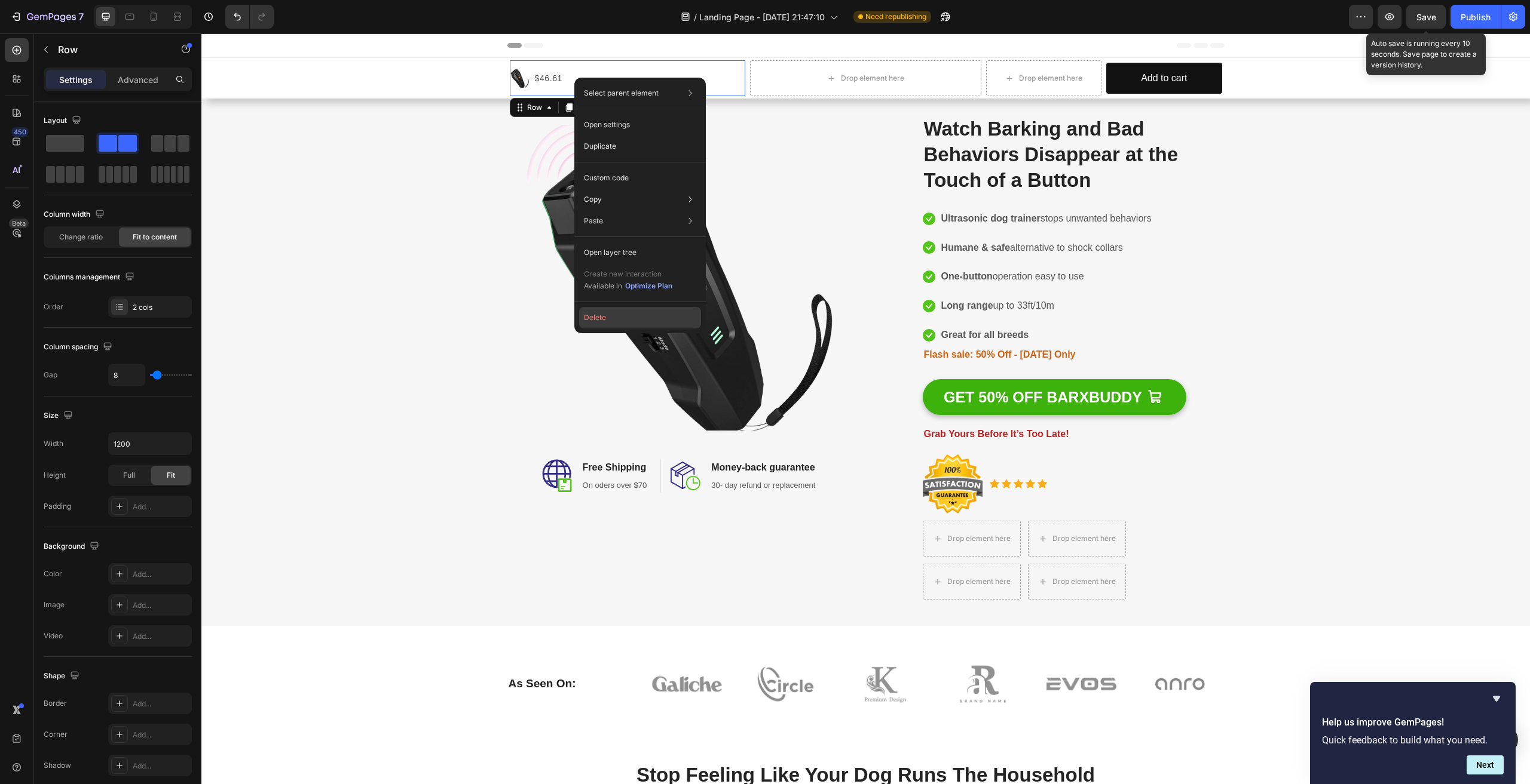
click at [602, 316] on button "Delete" at bounding box center [640, 318] width 122 height 22
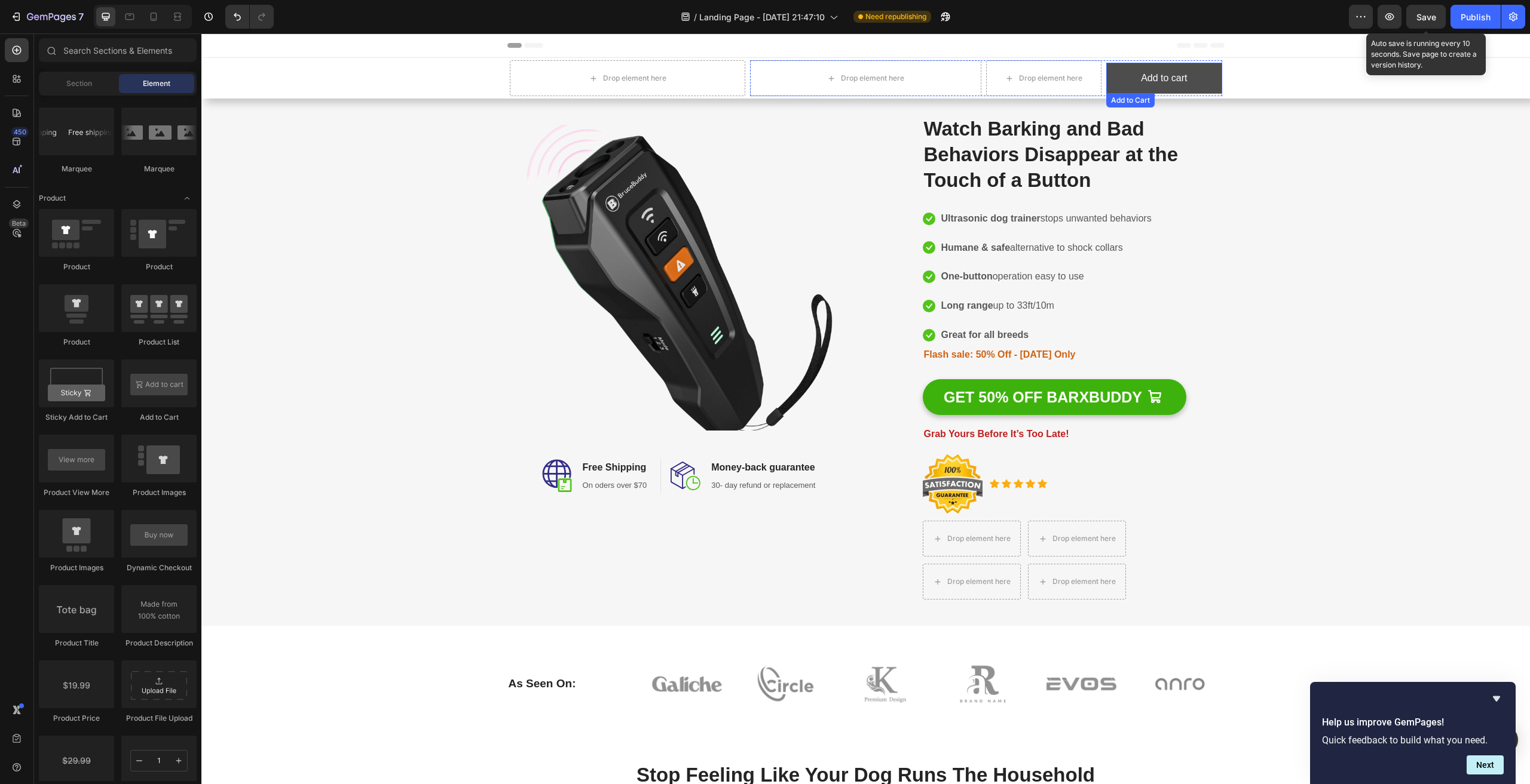
click at [1214, 72] on button "Add to cart" at bounding box center [1163, 78] width 115 height 32
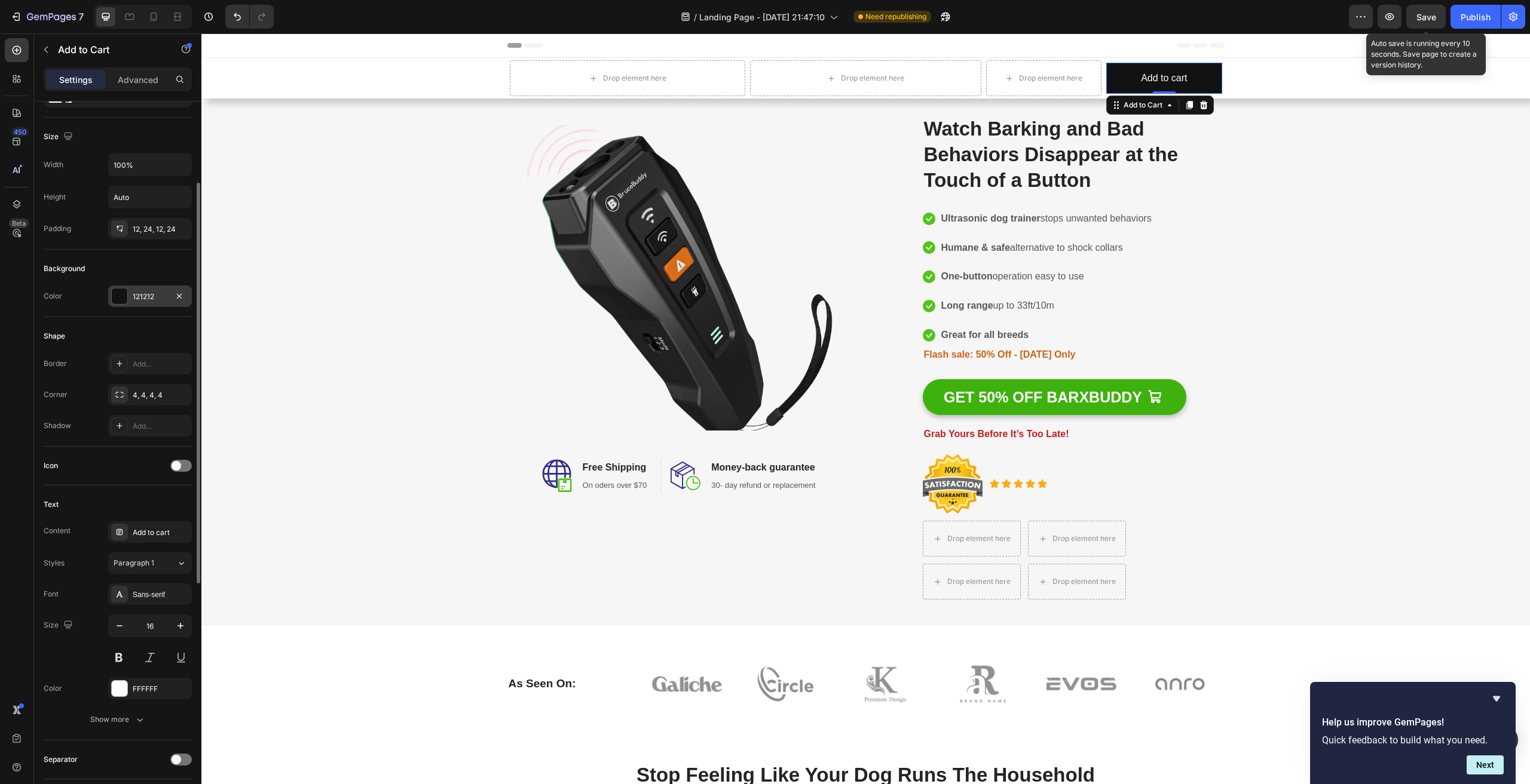
scroll to position [0, 0]
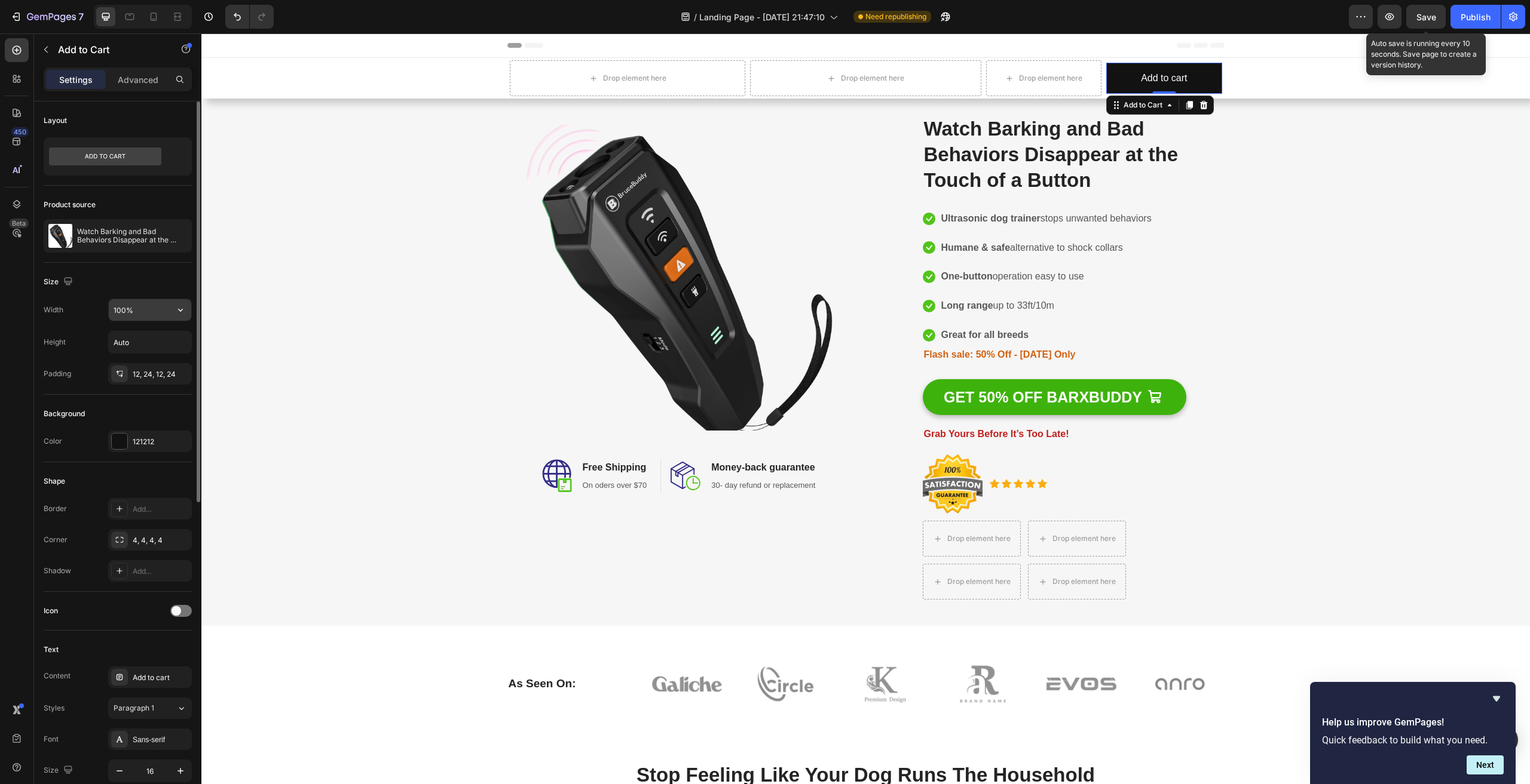
click at [143, 305] on input "100%" at bounding box center [150, 310] width 83 height 22
click at [178, 309] on icon "button" at bounding box center [180, 309] width 12 height 12
click at [135, 340] on span "Fit content" at bounding box center [131, 340] width 36 height 11
type input "Auto"
click at [1296, 141] on div "Image Image Free Shipping Heading On oders over $70 Text block Row Image Money-…" at bounding box center [866, 363] width 1314 height 513
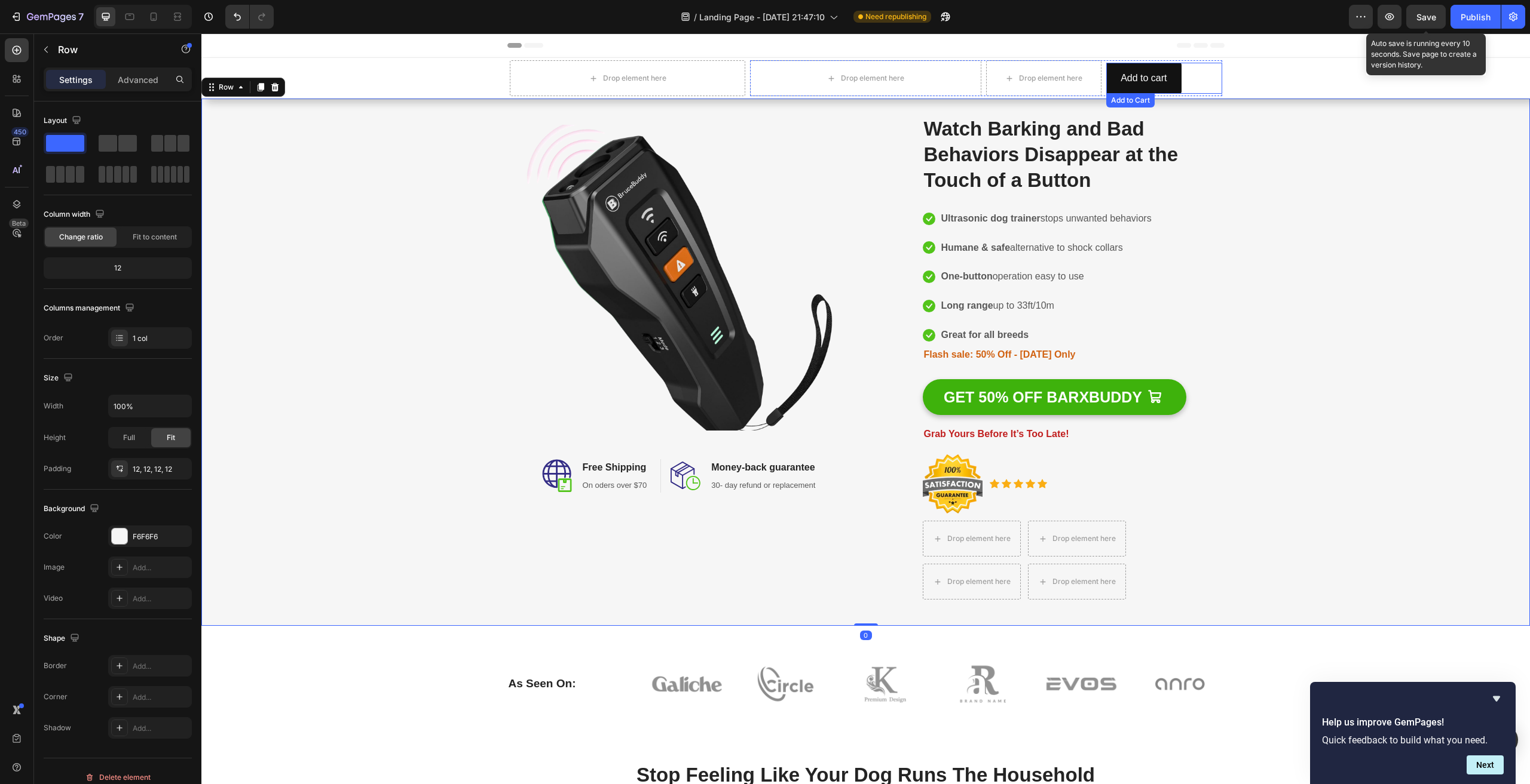
click at [1188, 77] on div "Add to cart Add to Cart" at bounding box center [1163, 78] width 115 height 32
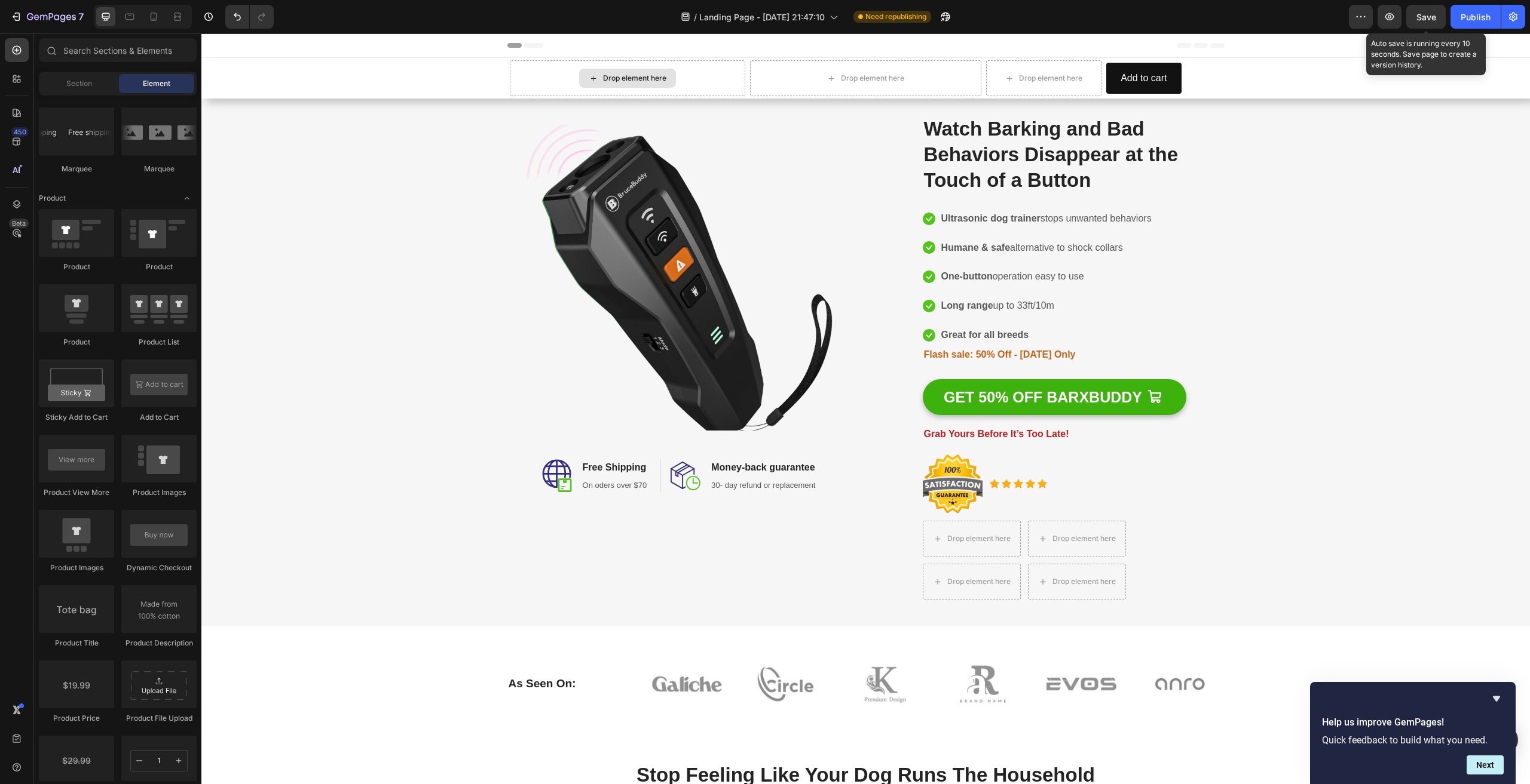
click at [637, 77] on div "Drop element here" at bounding box center [635, 78] width 63 height 9
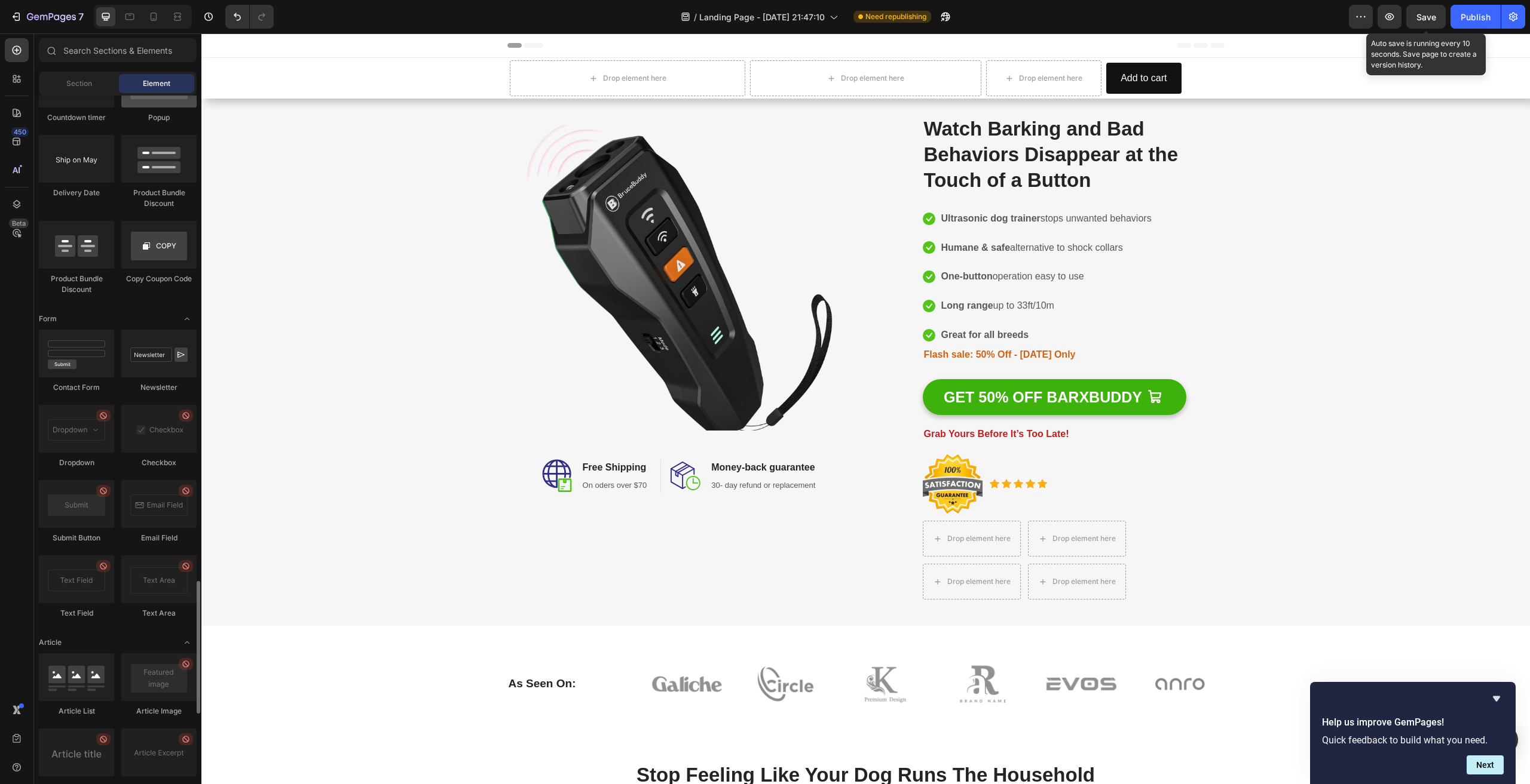
scroll to position [2568, 0]
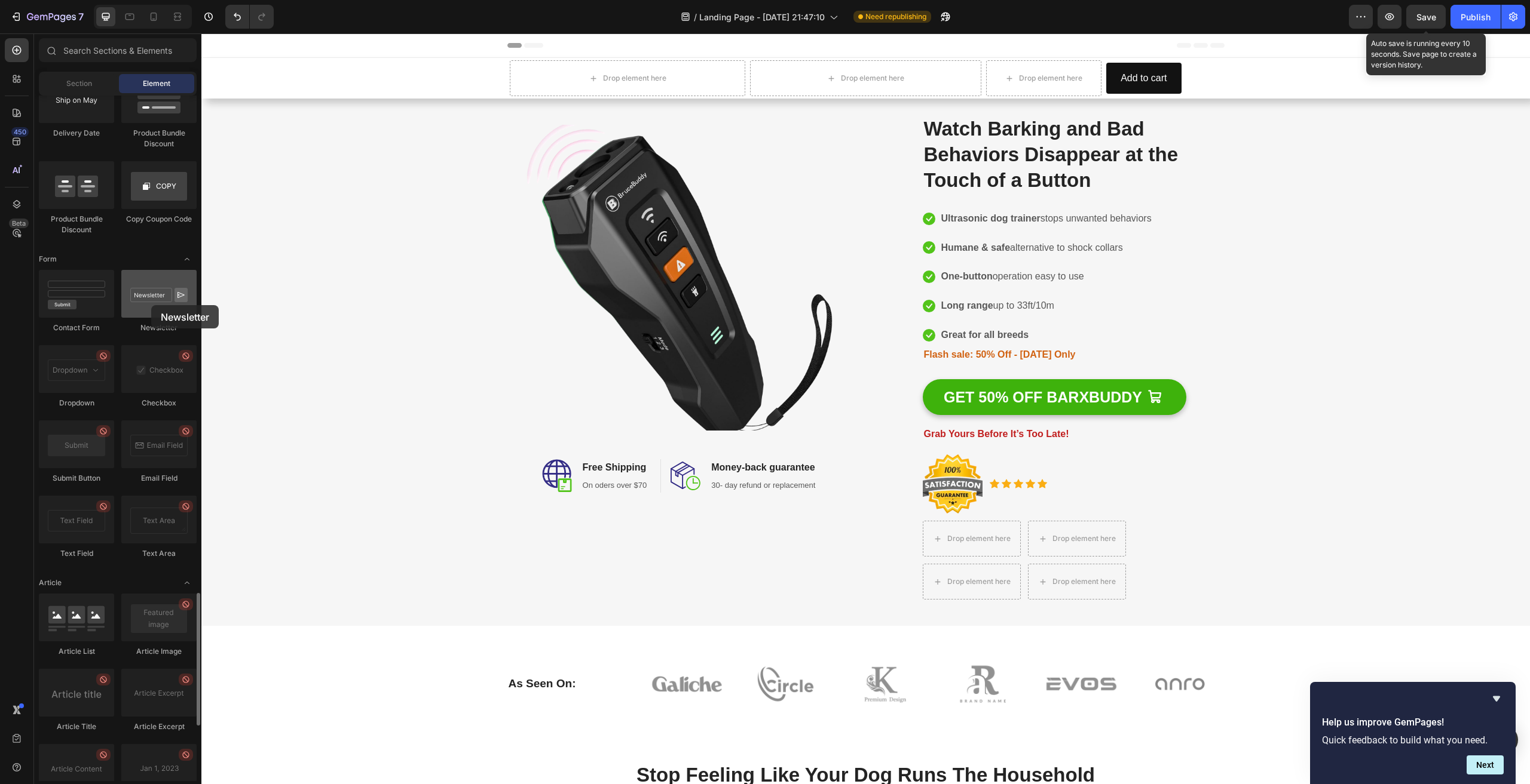
click at [151, 305] on div at bounding box center [159, 294] width 75 height 48
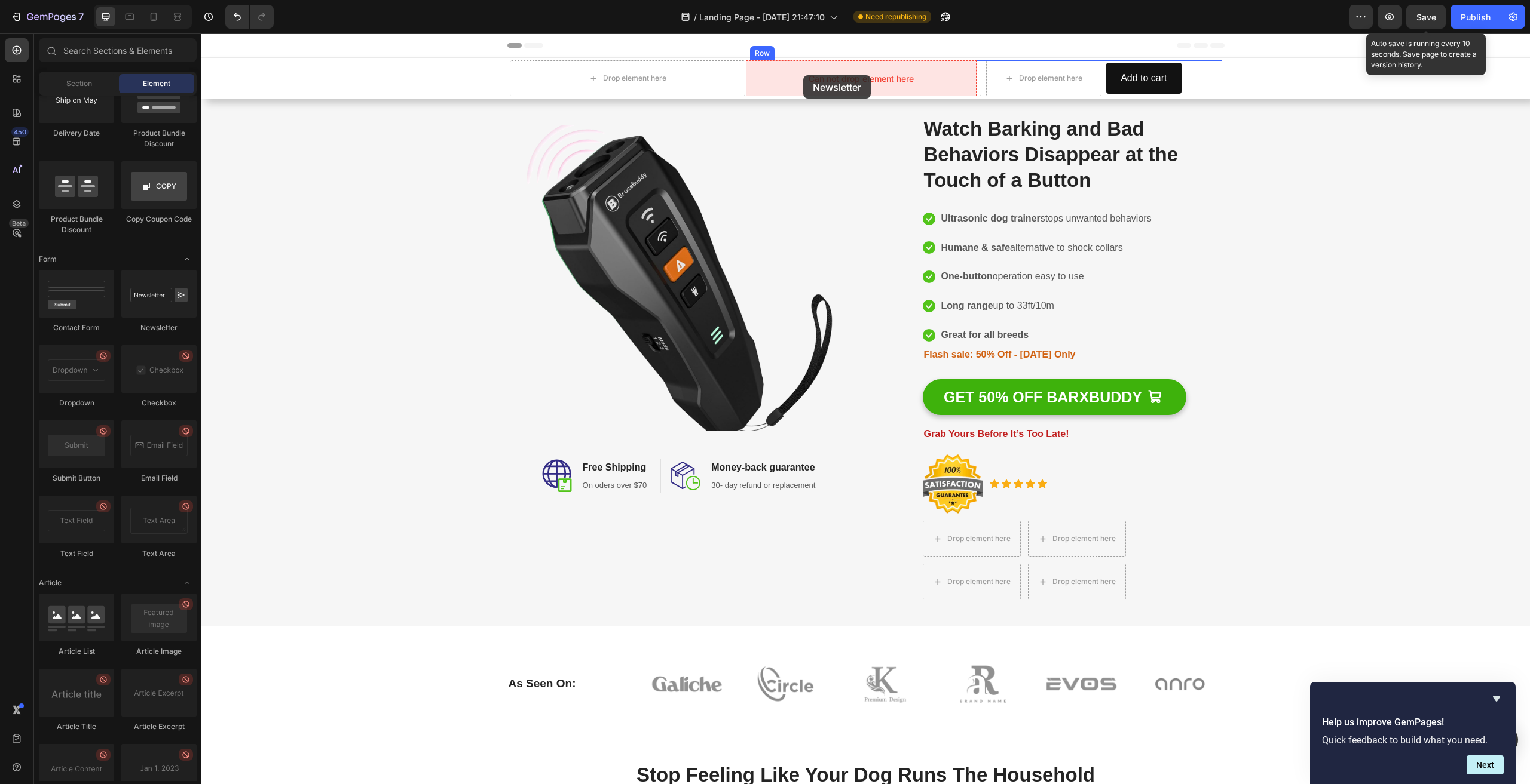
drag, startPoint x: 347, startPoint y: 336, endPoint x: 804, endPoint y: 76, distance: 525.8
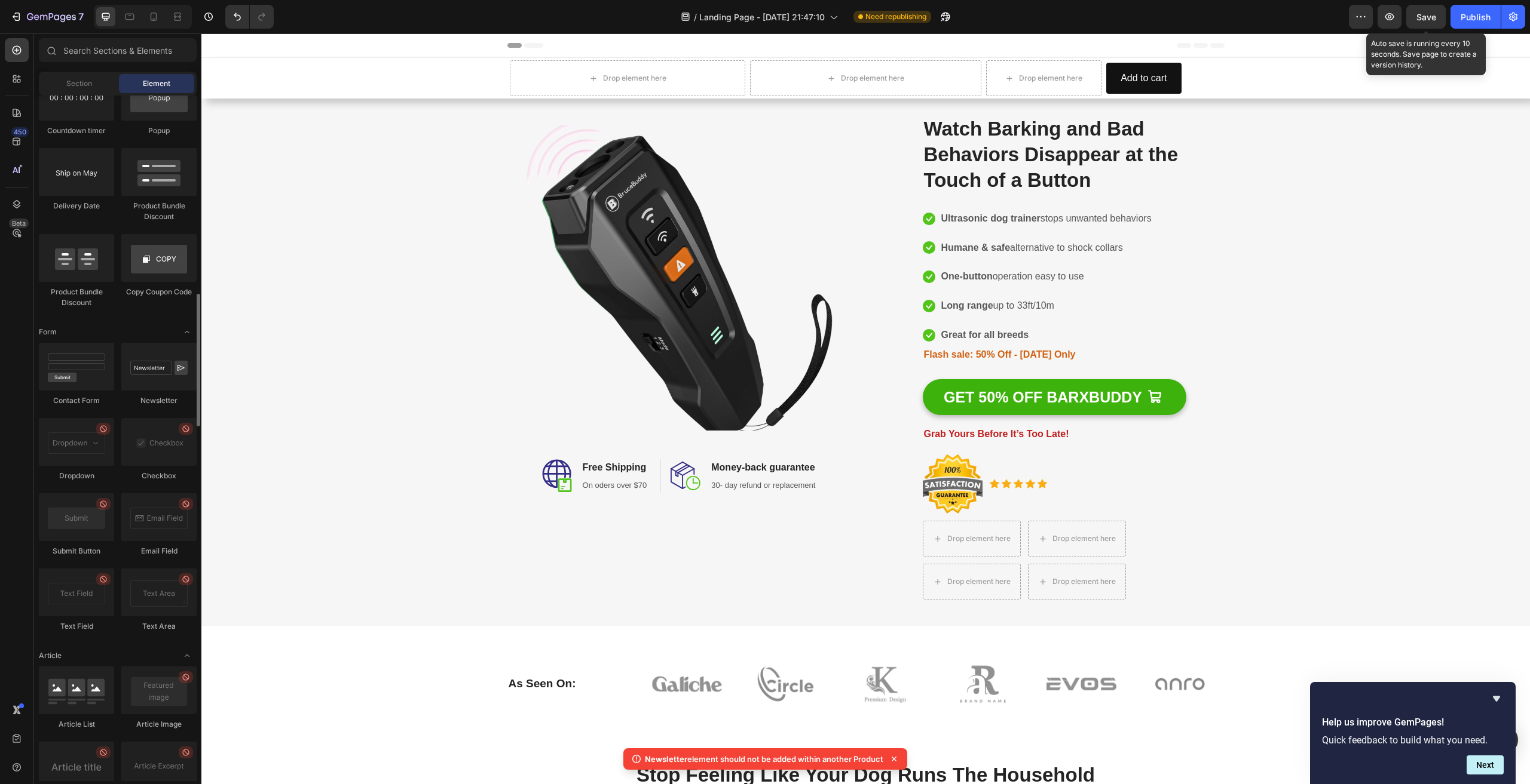
scroll to position [2137, 0]
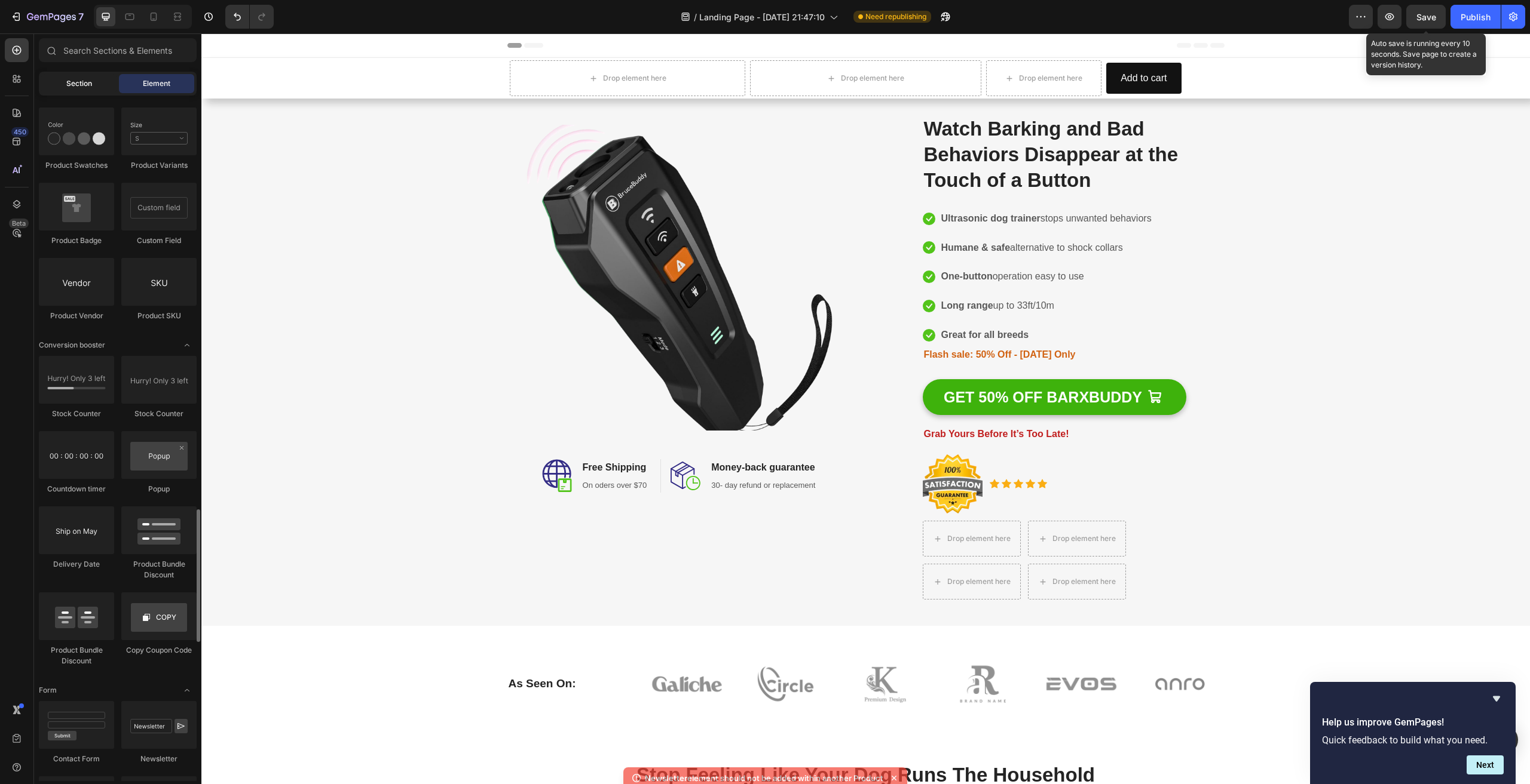
click at [83, 83] on span "Section" at bounding box center [79, 84] width 26 height 11
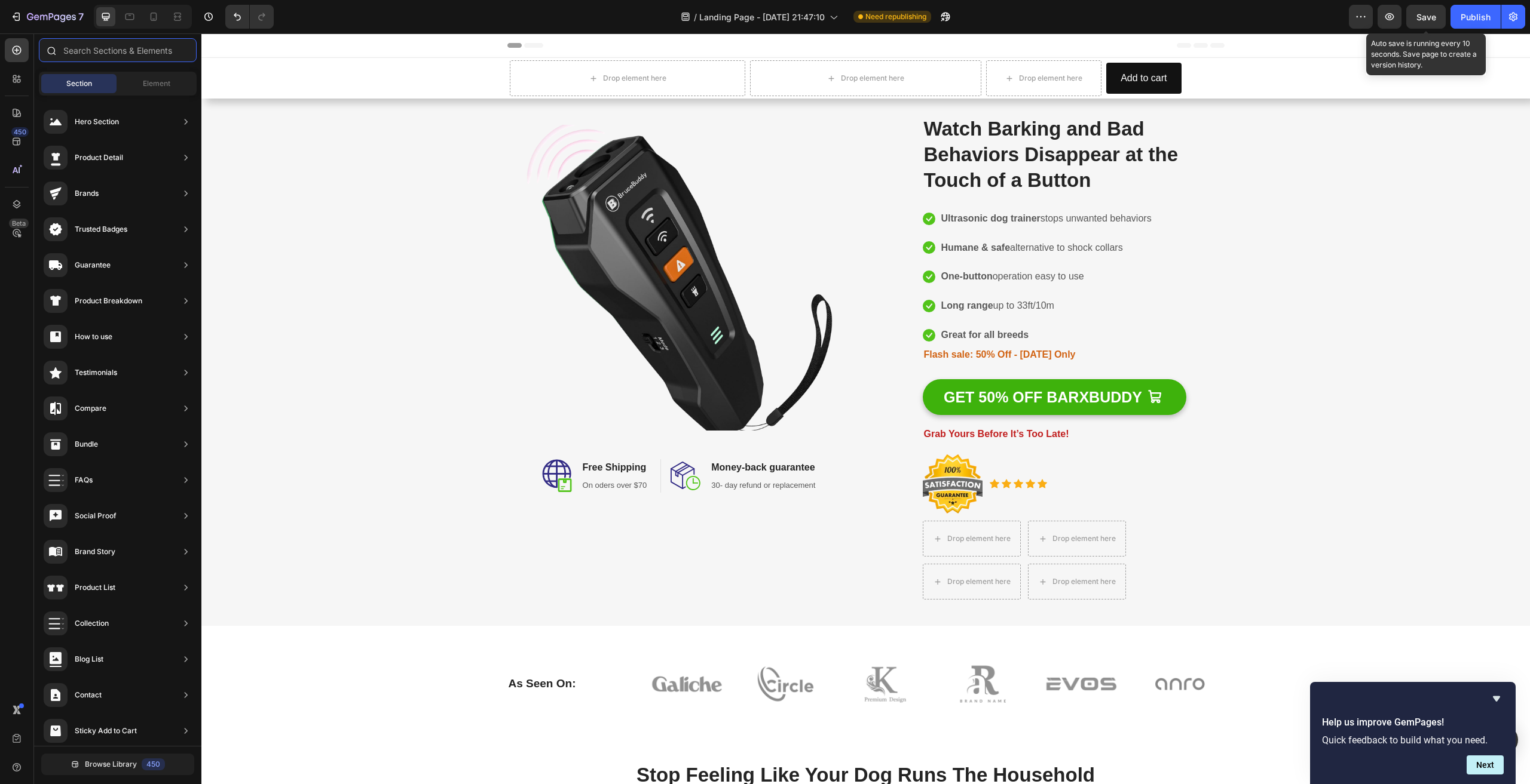
click at [88, 45] on input "text" at bounding box center [118, 49] width 158 height 24
click at [420, 213] on div "Image Image Free Shipping Heading On oders over $70 Text block Row Image Money-…" at bounding box center [866, 363] width 1314 height 513
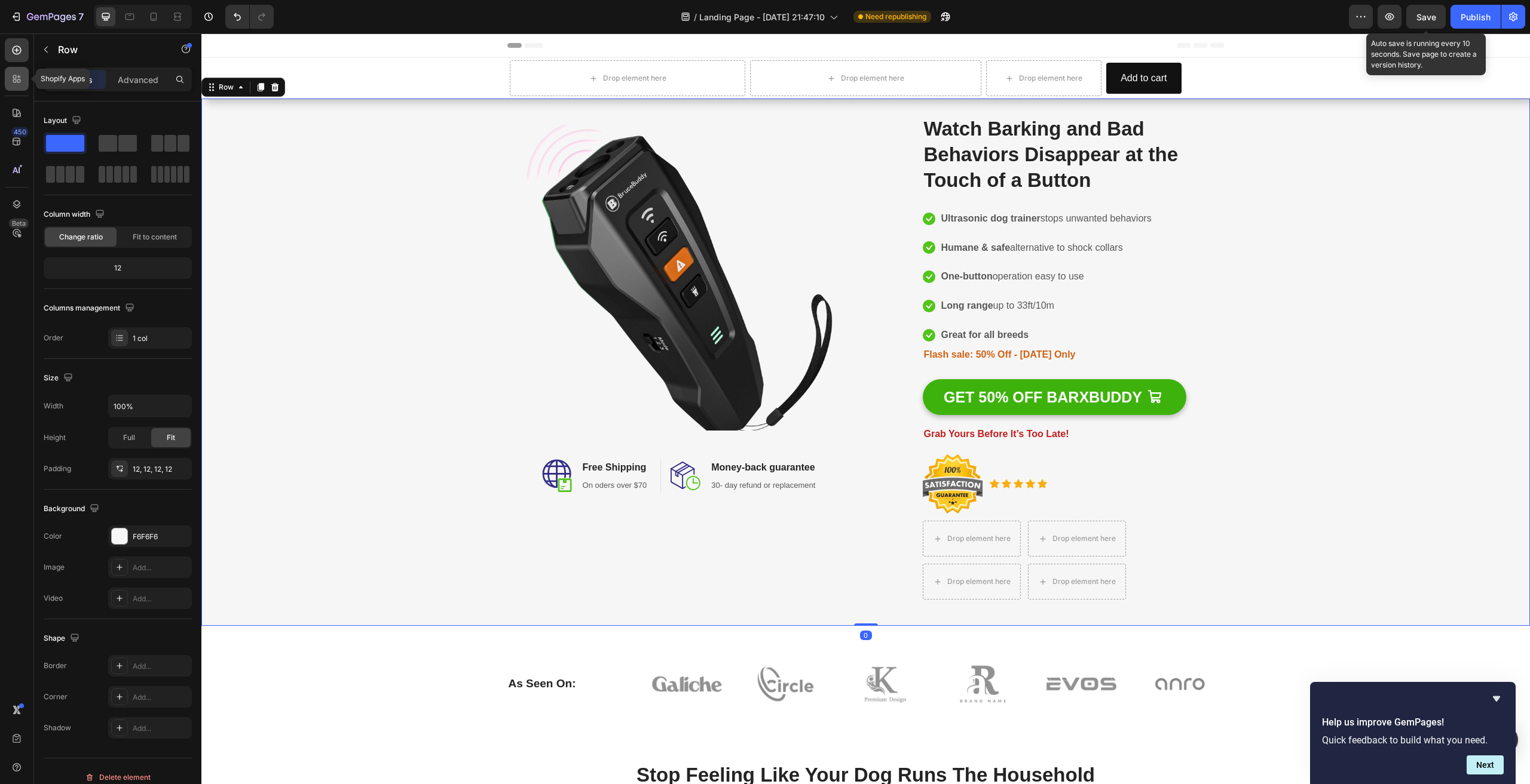
click at [16, 82] on icon at bounding box center [15, 81] width 4 height 4
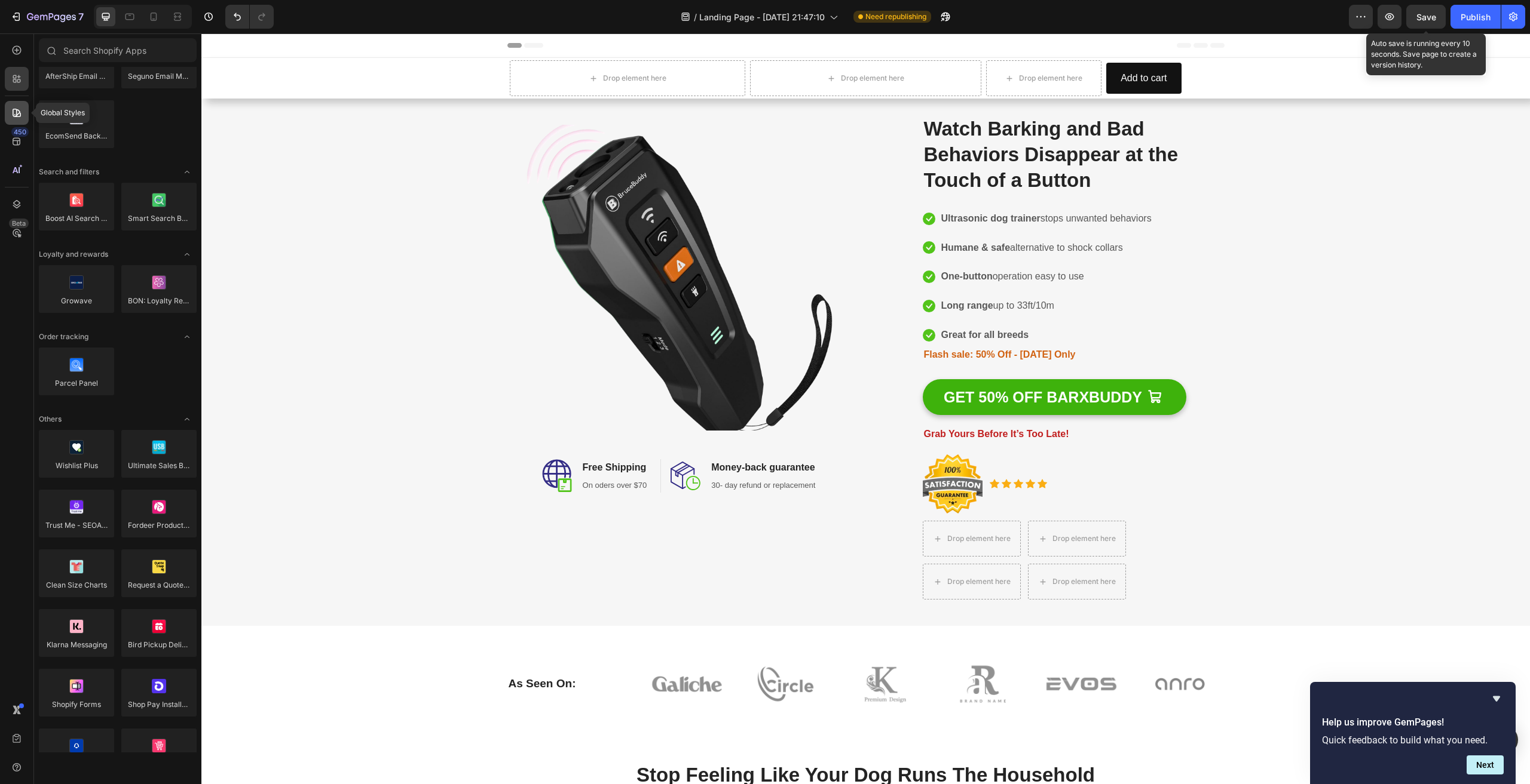
click at [13, 111] on icon at bounding box center [16, 113] width 9 height 9
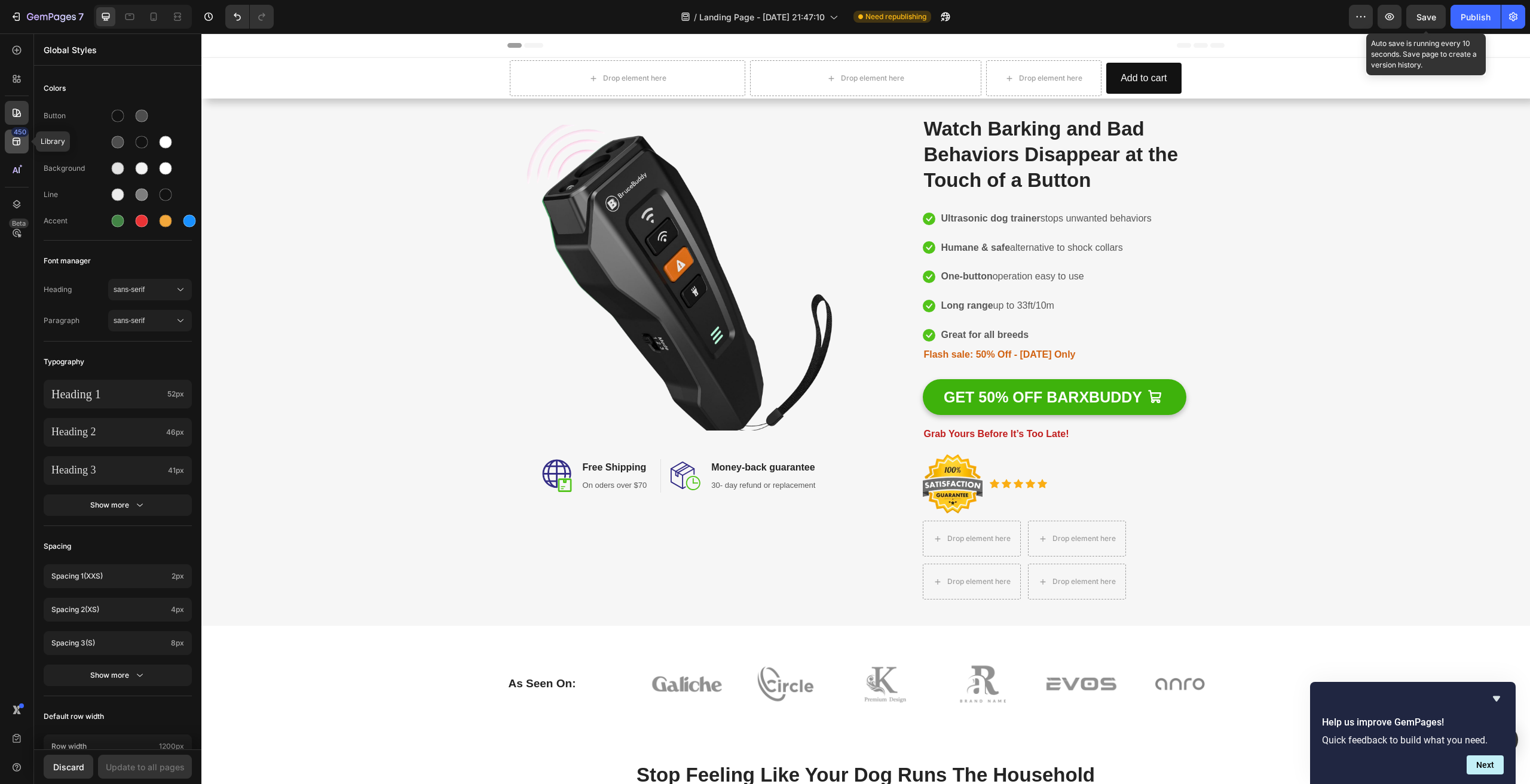
click at [12, 139] on icon at bounding box center [16, 141] width 12 height 12
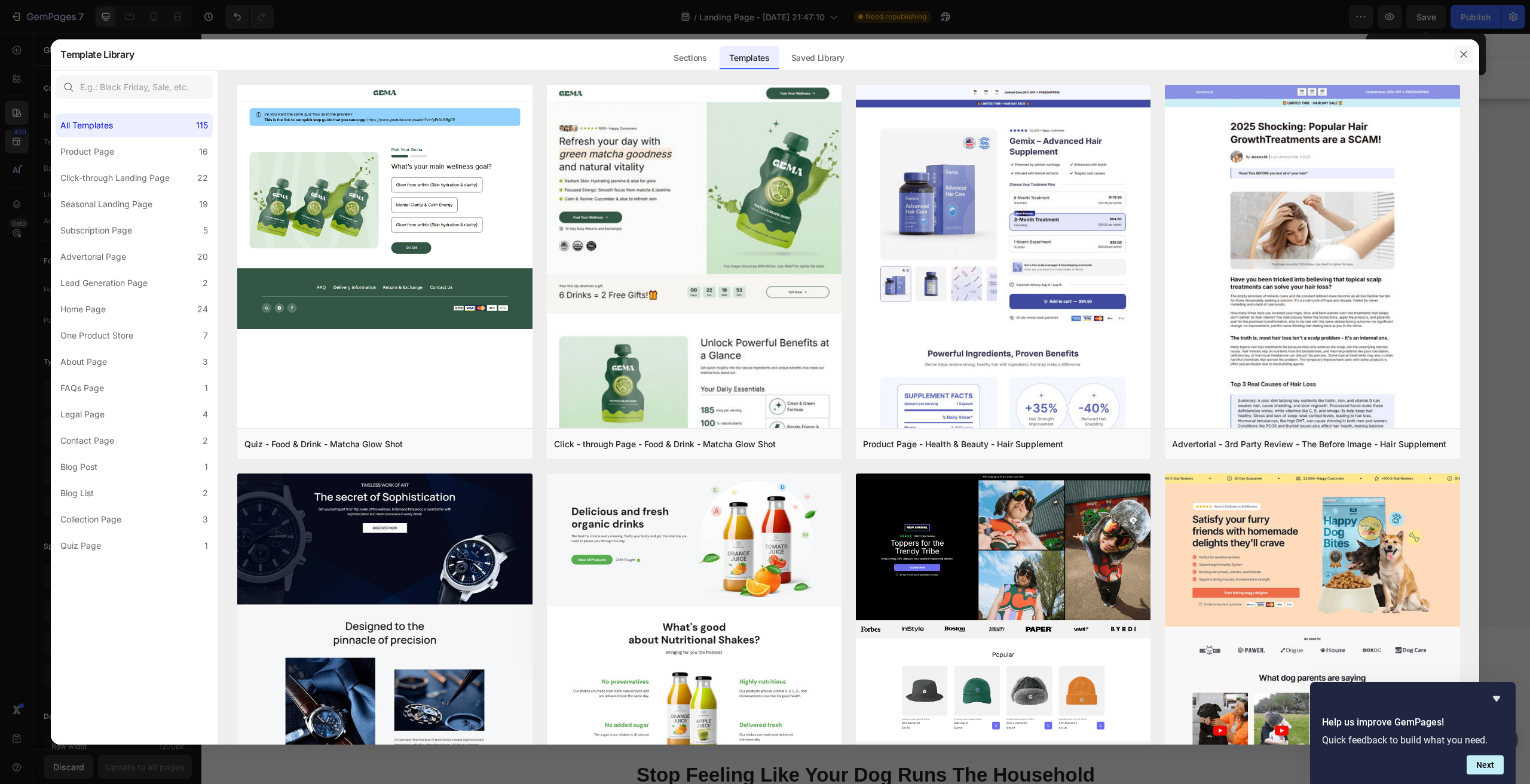
click at [1462, 53] on icon "button" at bounding box center [1463, 54] width 6 height 6
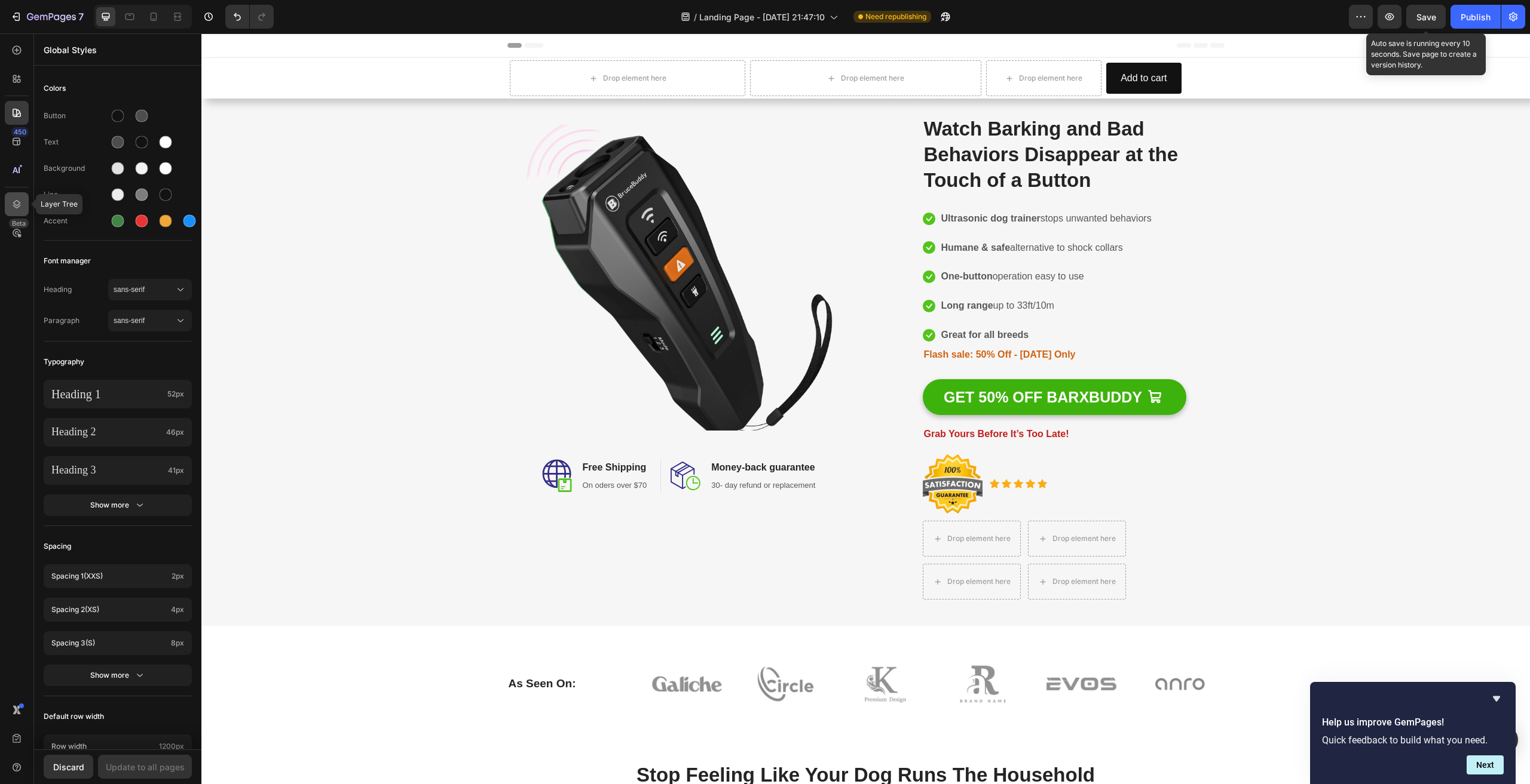
click at [17, 202] on icon at bounding box center [16, 203] width 12 height 12
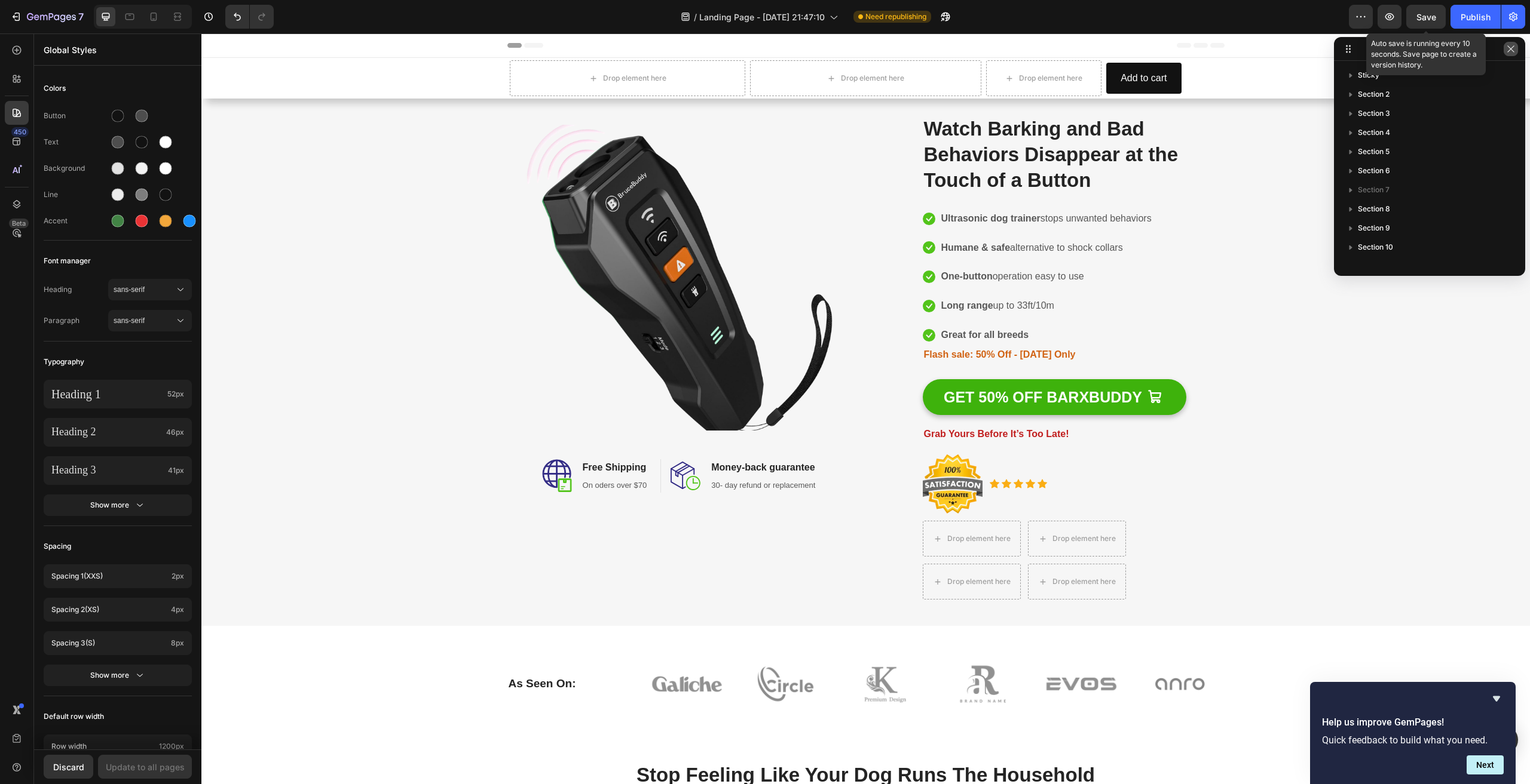
click at [1510, 51] on icon "button" at bounding box center [1511, 49] width 9 height 9
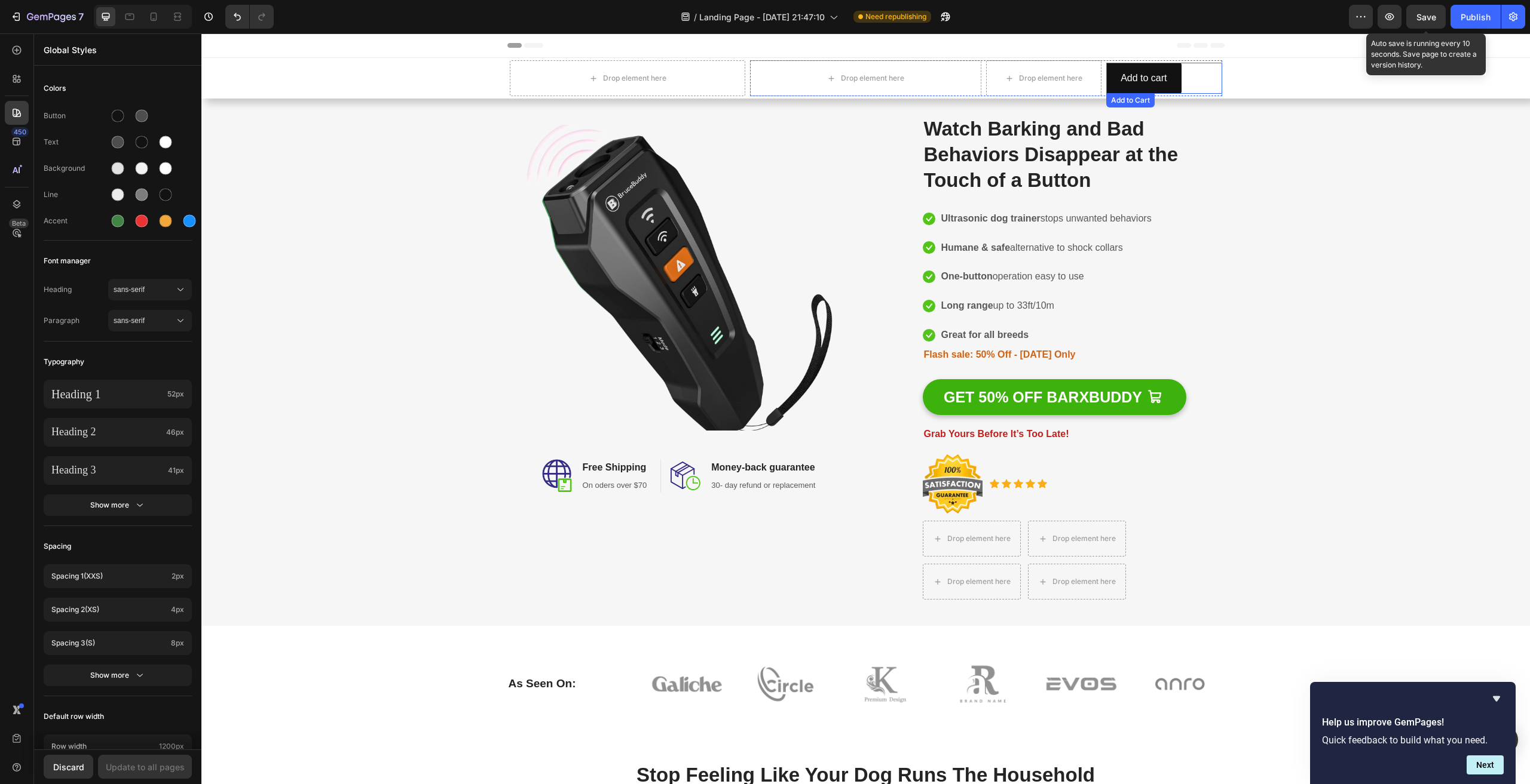
click at [1192, 77] on div "Add to cart Add to Cart" at bounding box center [1163, 78] width 115 height 32
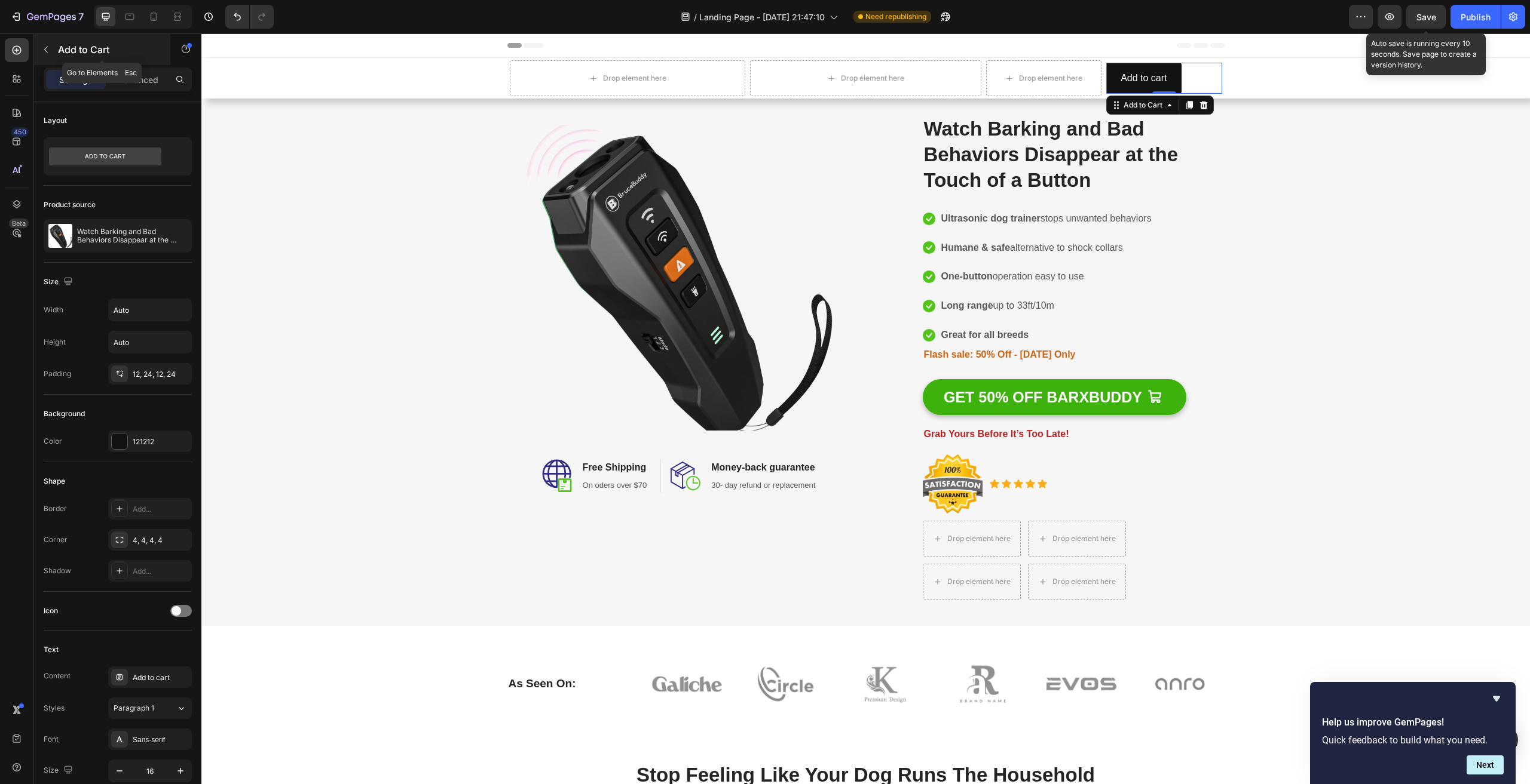
click at [47, 49] on icon "button" at bounding box center [46, 49] width 9 height 9
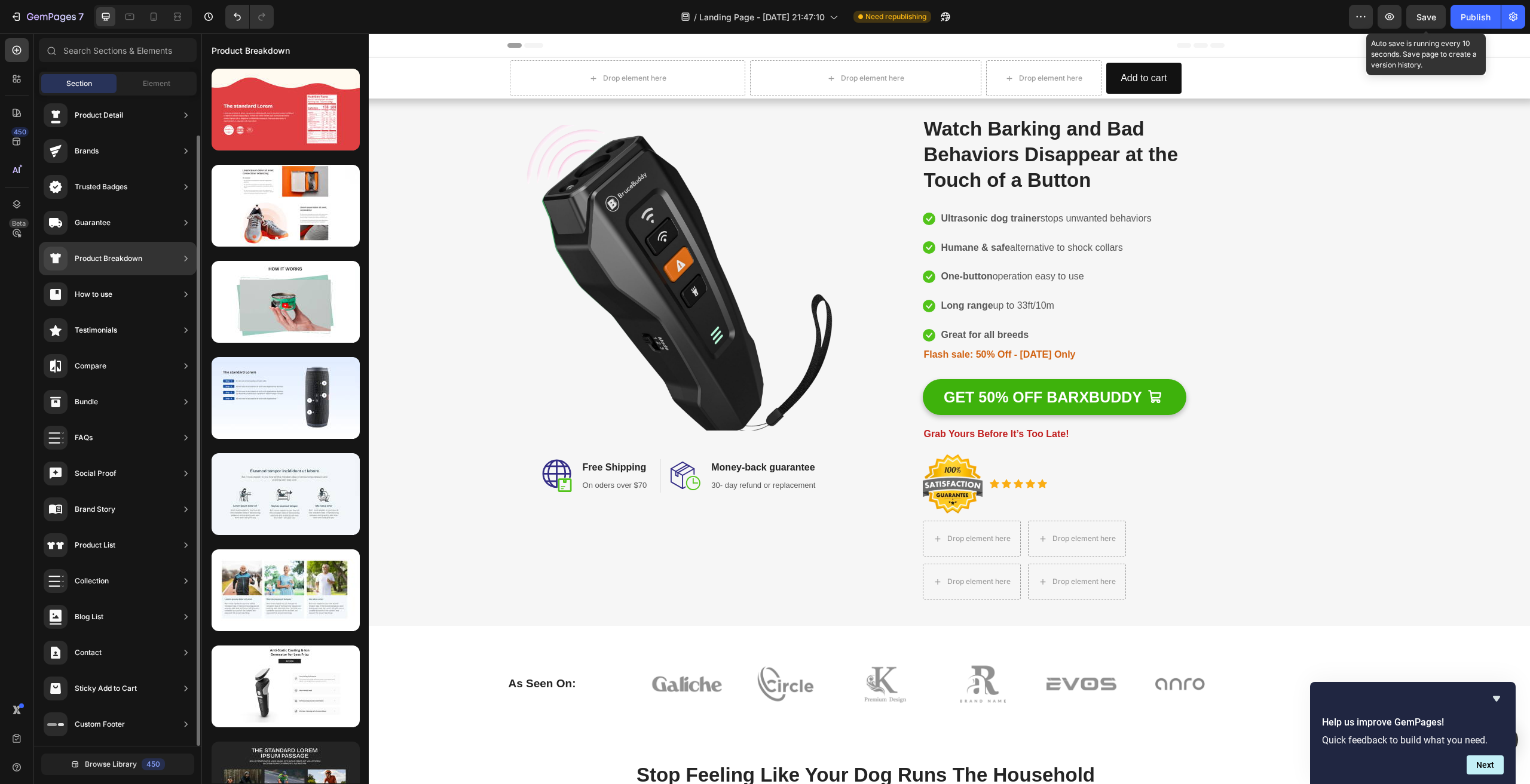
scroll to position [0, 0]
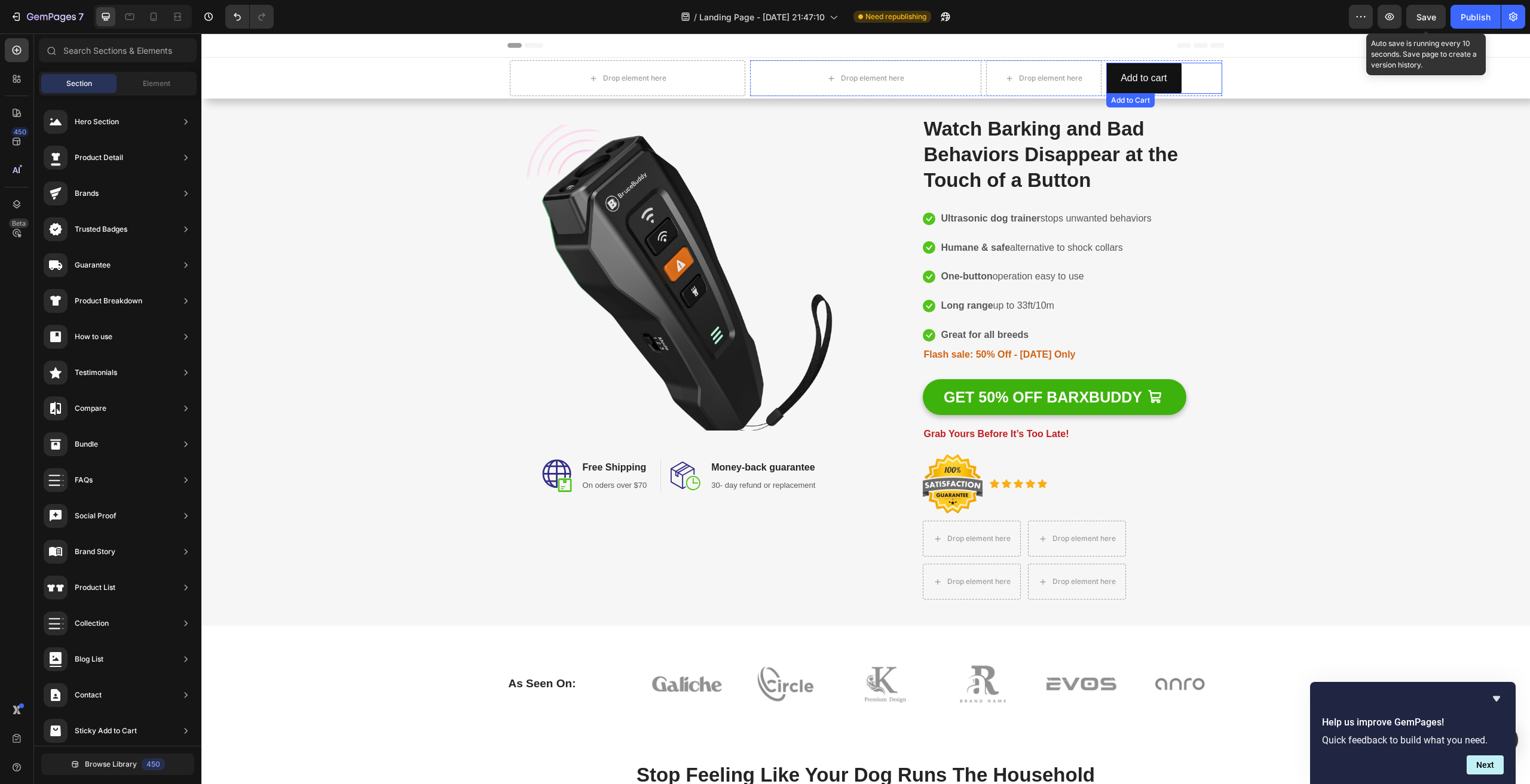
click at [1209, 76] on div "Add to cart Add to Cart" at bounding box center [1163, 78] width 115 height 32
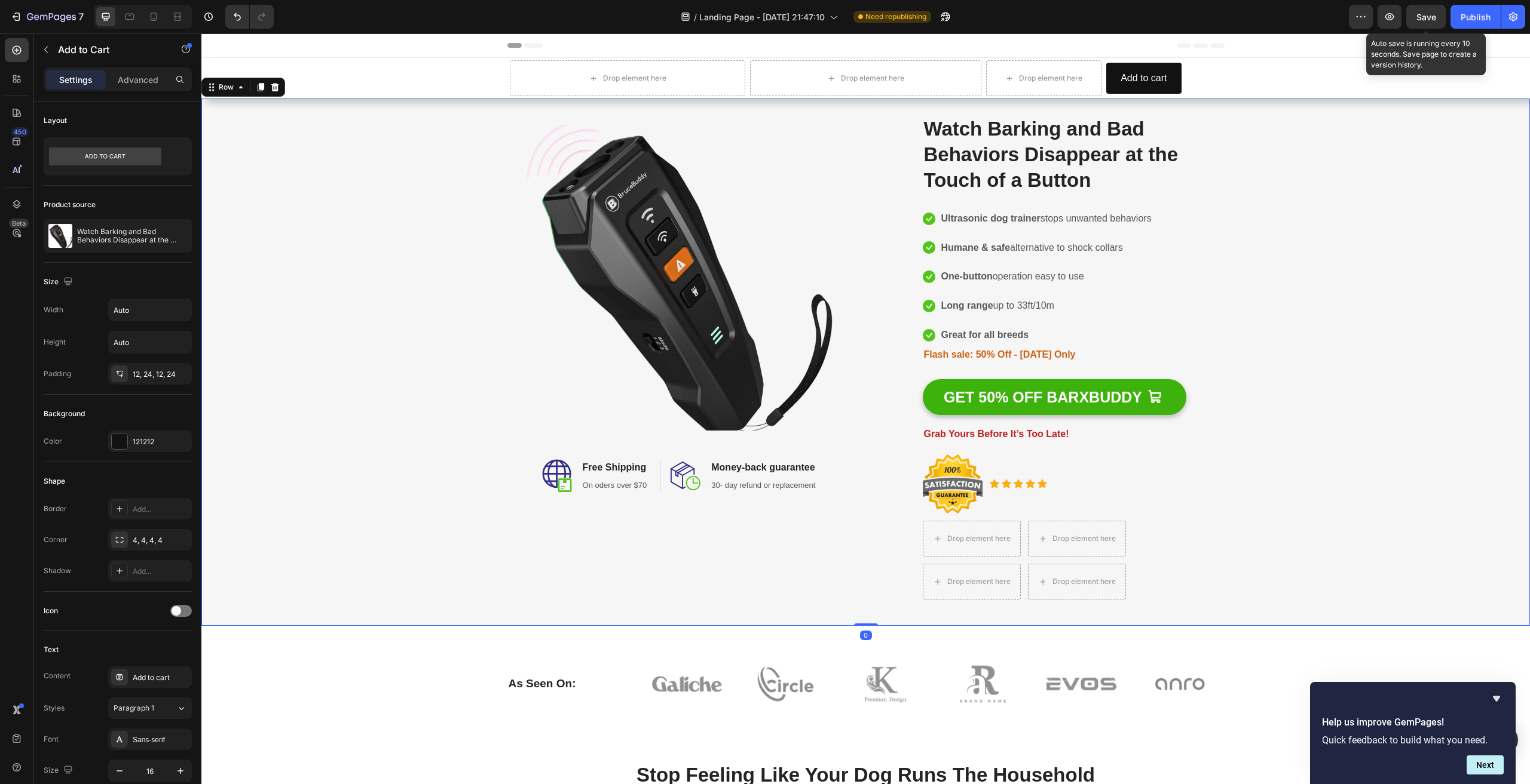
click at [358, 350] on div "Image Image Free Shipping Heading On oders over $70 Text block Row Image Money-…" at bounding box center [866, 363] width 1314 height 513
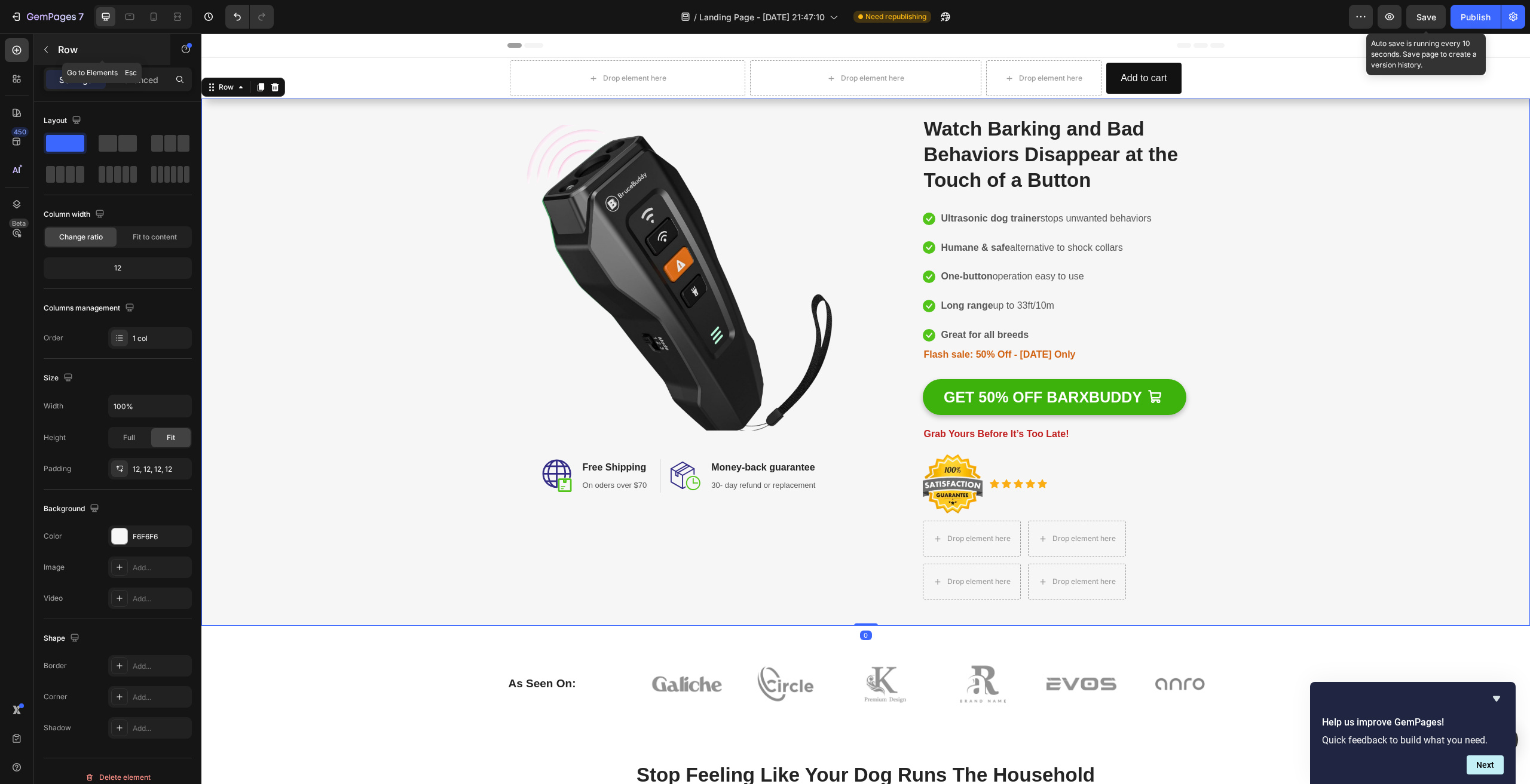
click at [51, 49] on button "button" at bounding box center [46, 49] width 19 height 19
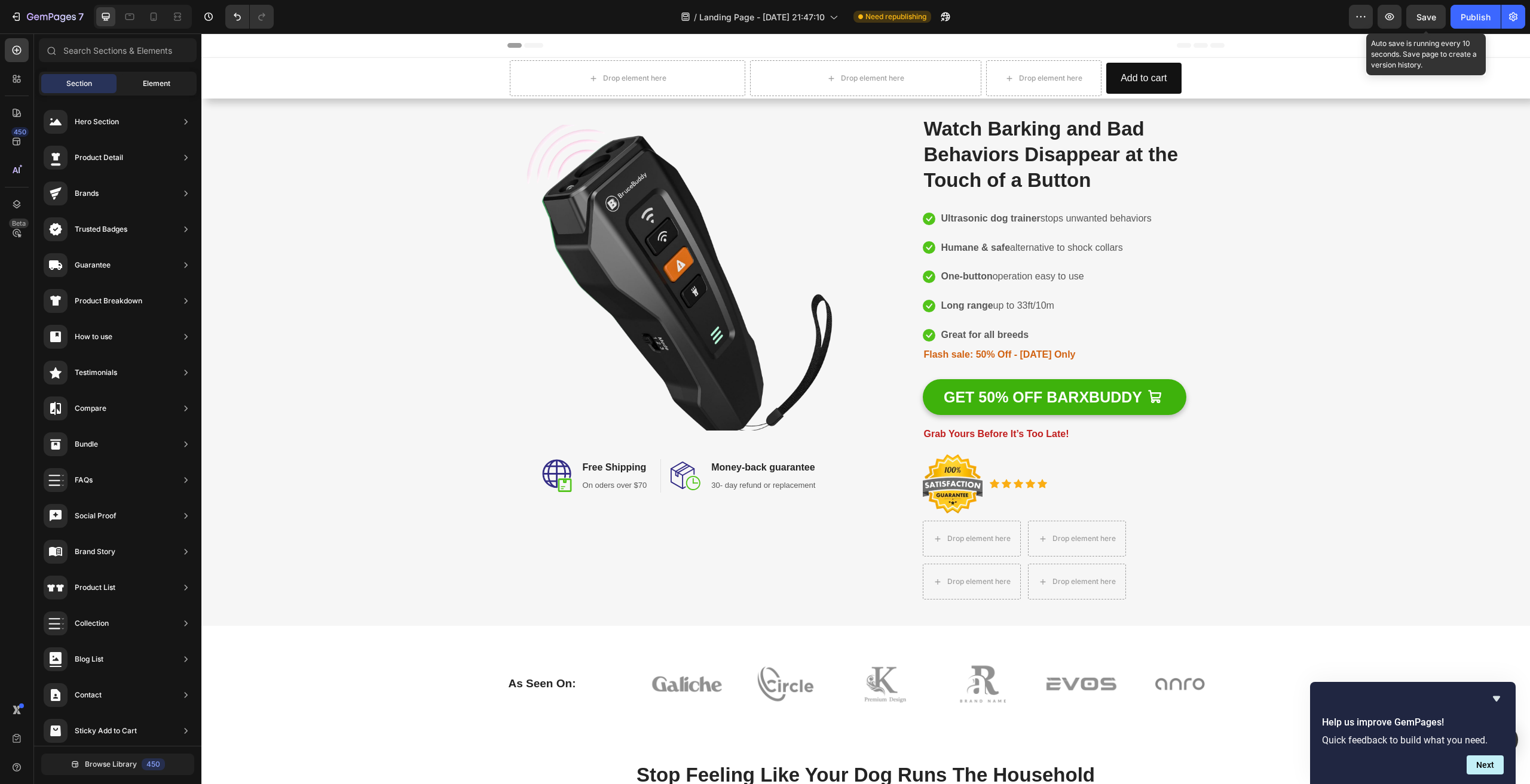
click at [159, 89] on div "Element" at bounding box center [156, 84] width 75 height 19
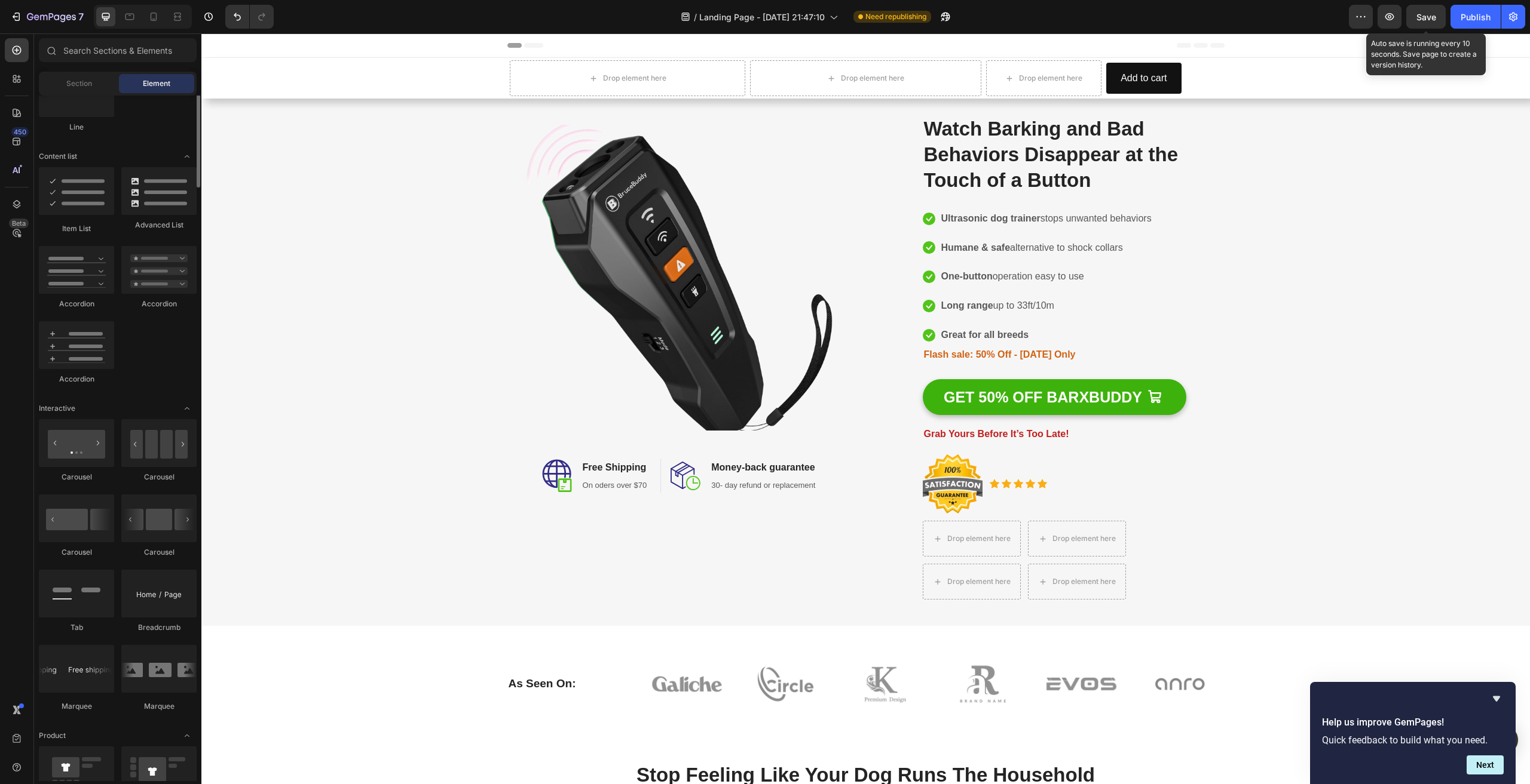
scroll to position [1015, 0]
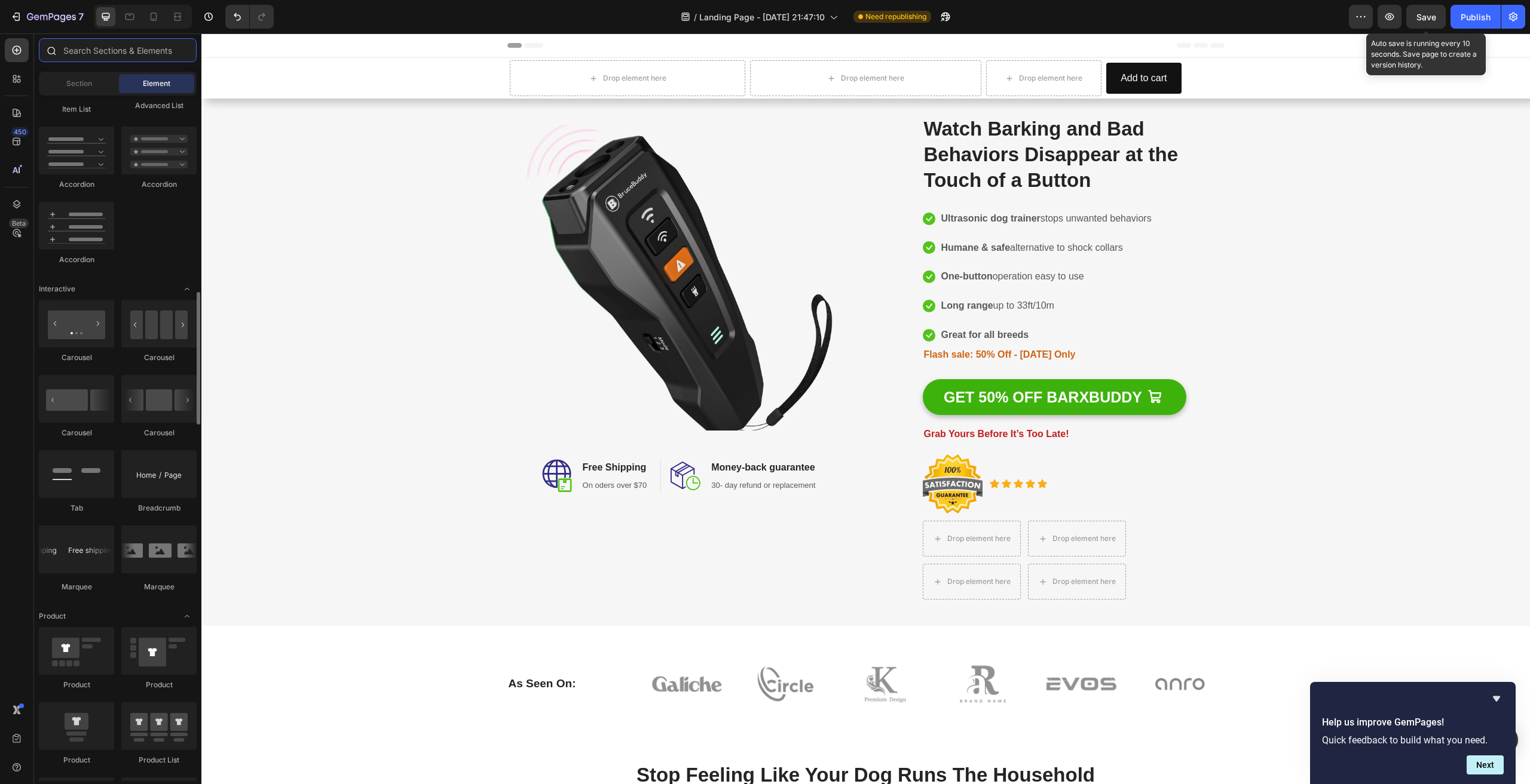
click at [96, 53] on input "text" at bounding box center [118, 49] width 158 height 24
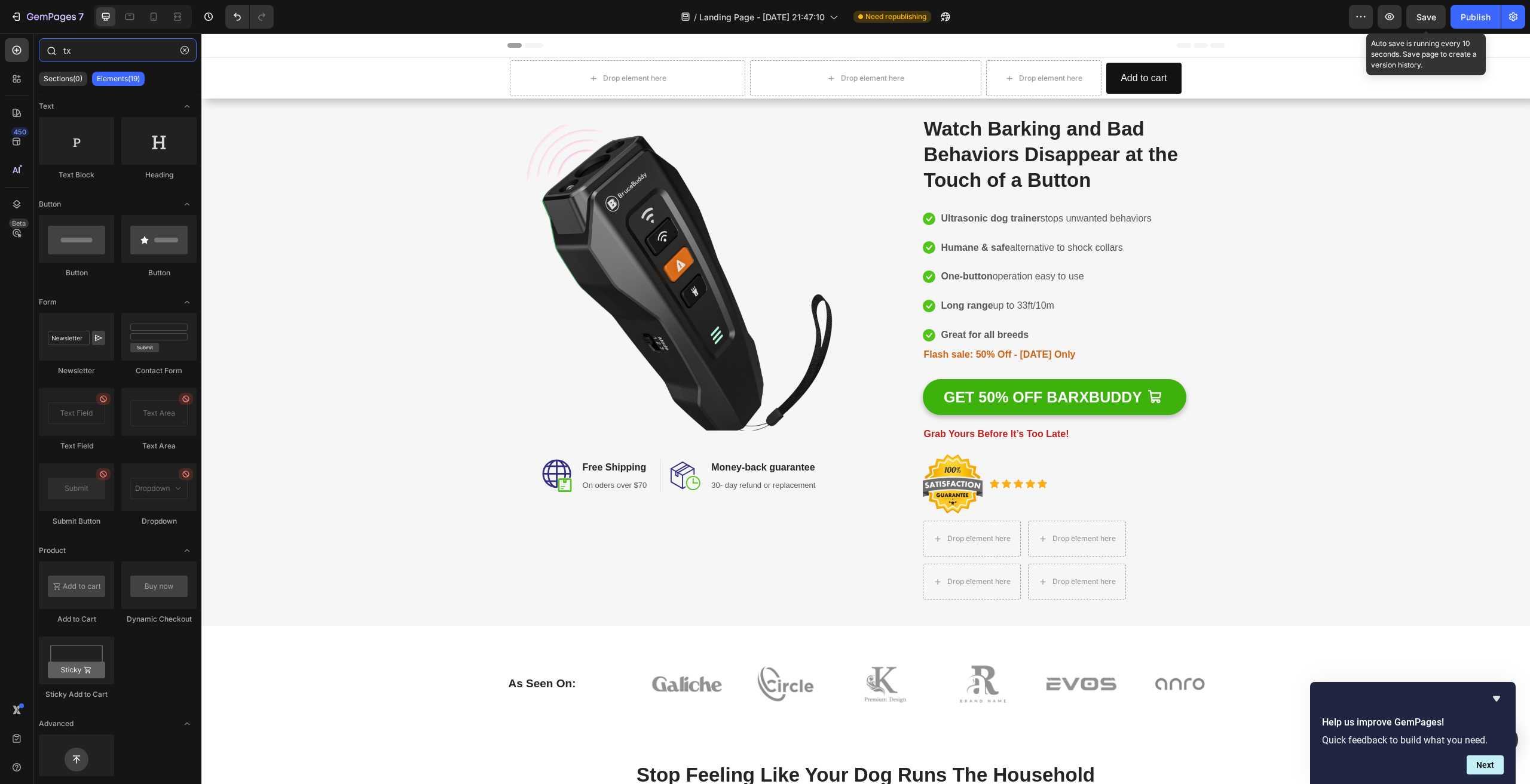
type input "t"
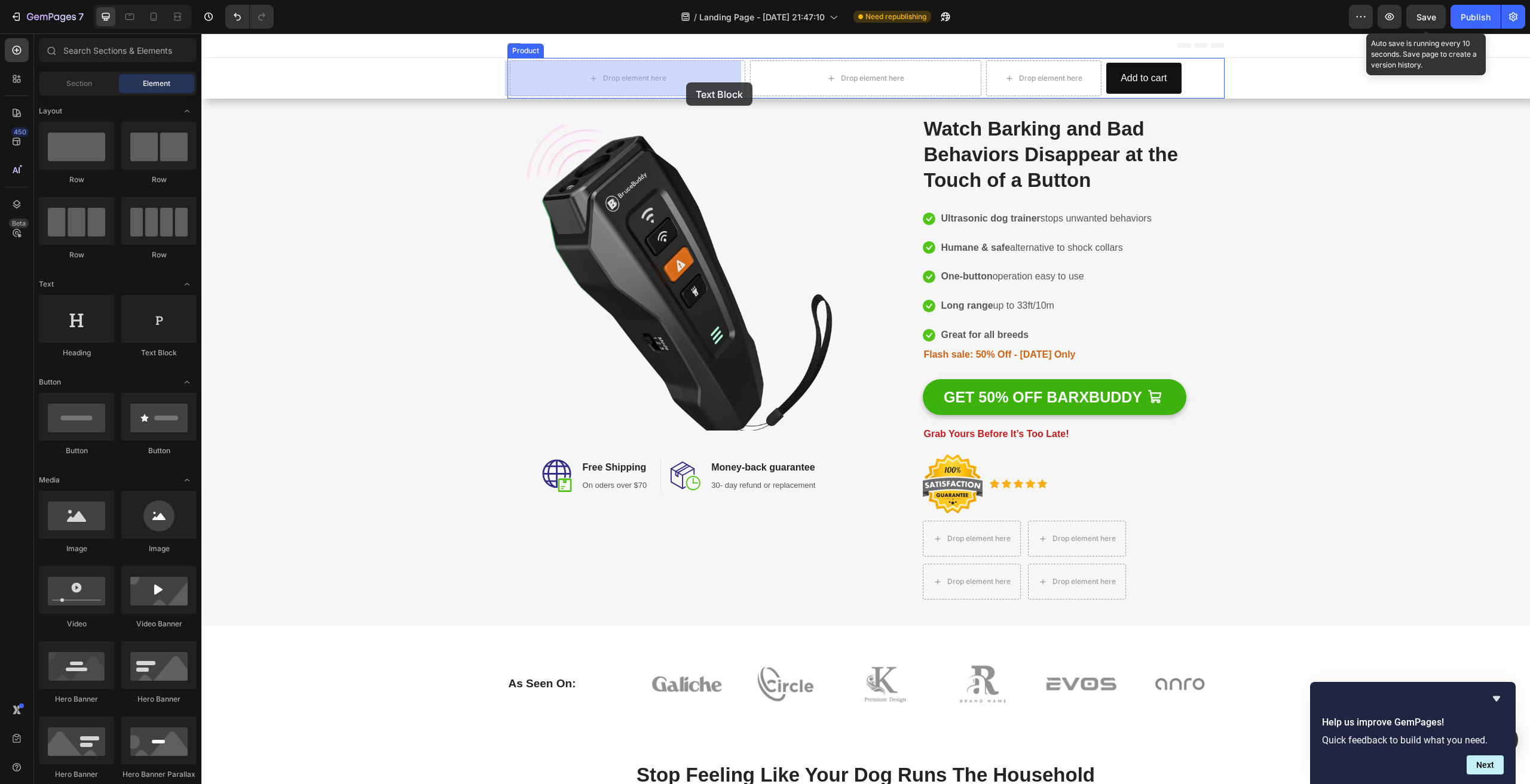
drag, startPoint x: 374, startPoint y: 349, endPoint x: 692, endPoint y: 82, distance: 415.2
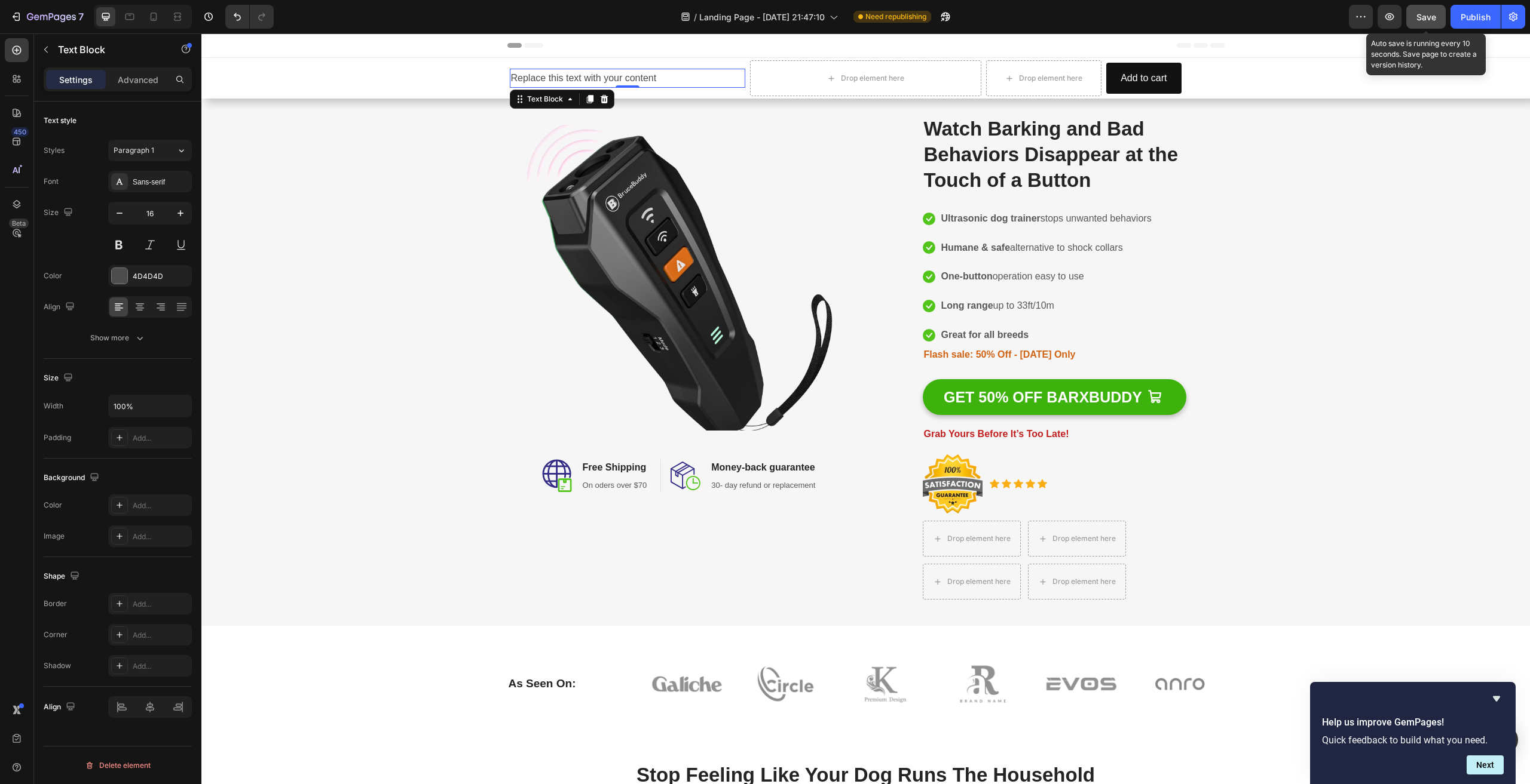
click at [1428, 18] on span "Save" at bounding box center [1426, 16] width 19 height 10
click at [670, 79] on div "Replace this text with your content" at bounding box center [627, 78] width 236 height 19
click at [715, 81] on p "Replace this text with your content" at bounding box center [628, 78] width 234 height 17
click at [717, 62] on div "Replace this text with your content Text Block 0" at bounding box center [627, 78] width 236 height 36
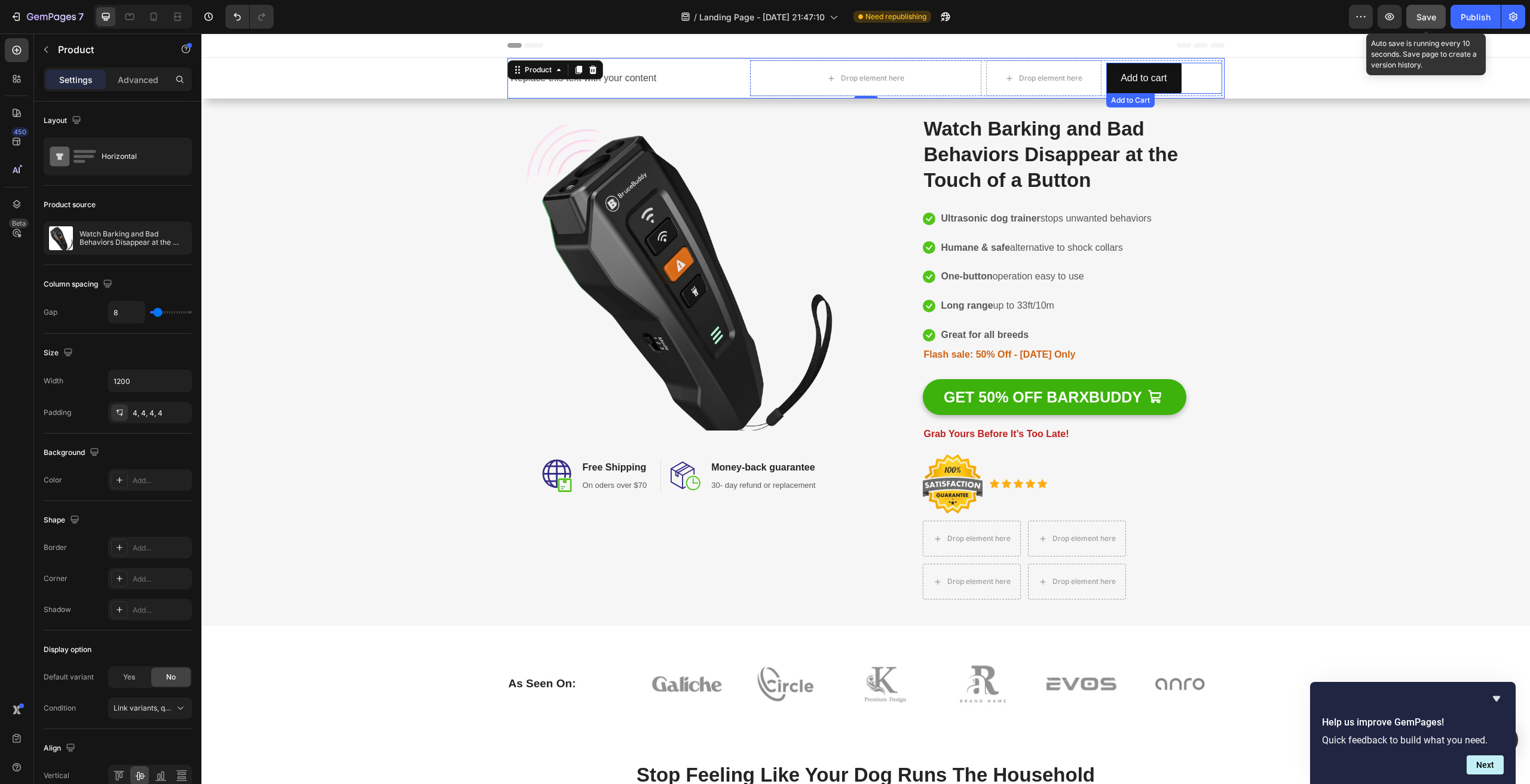
click at [1183, 75] on div "Add to cart Add to Cart" at bounding box center [1163, 78] width 115 height 32
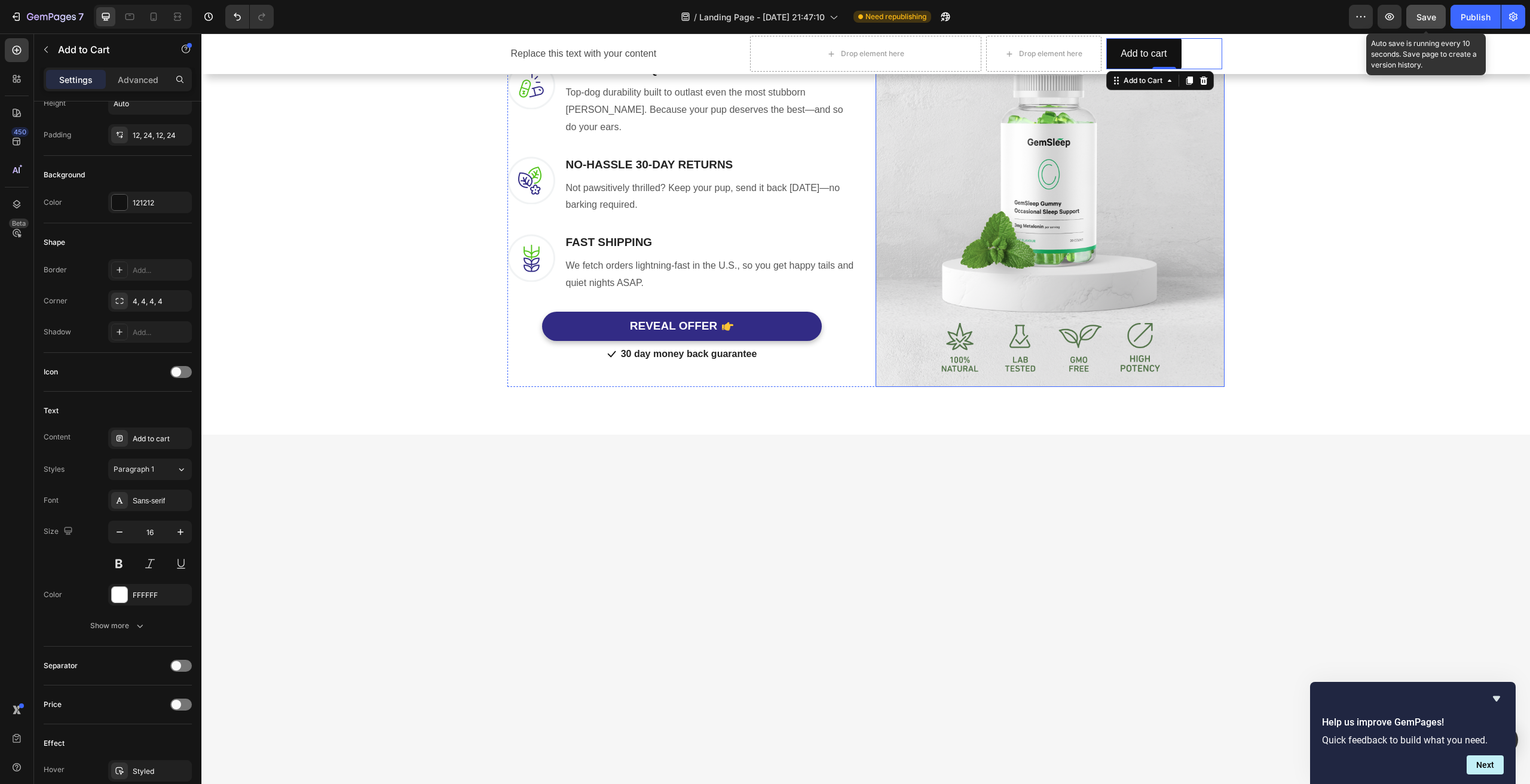
scroll to position [0, 0]
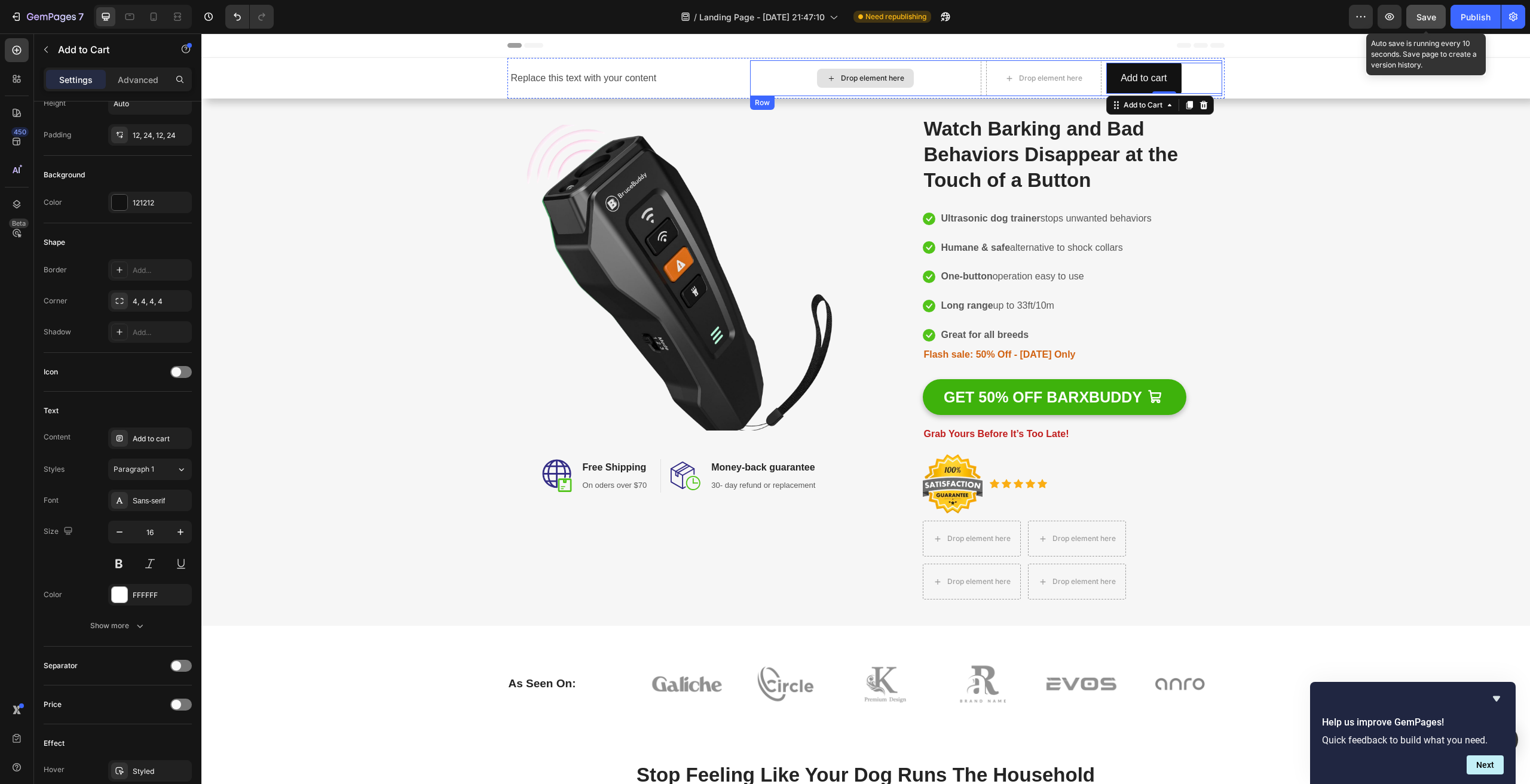
click at [934, 74] on div "Drop element here" at bounding box center [866, 78] width 231 height 36
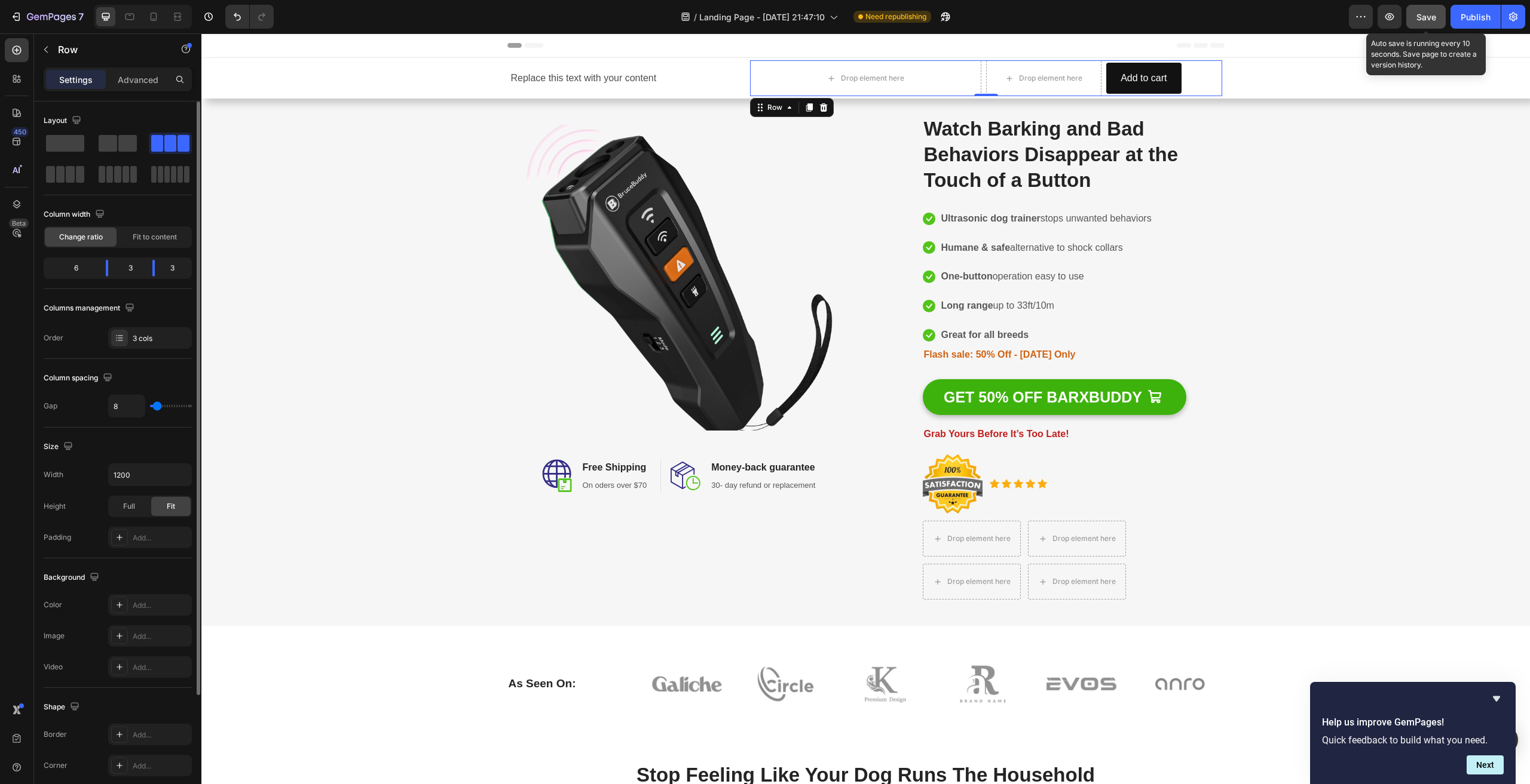
click at [131, 269] on div "3" at bounding box center [130, 268] width 25 height 17
click at [72, 267] on div "6" at bounding box center [70, 268] width 50 height 17
click at [160, 233] on span "Fit to content" at bounding box center [155, 237] width 44 height 11
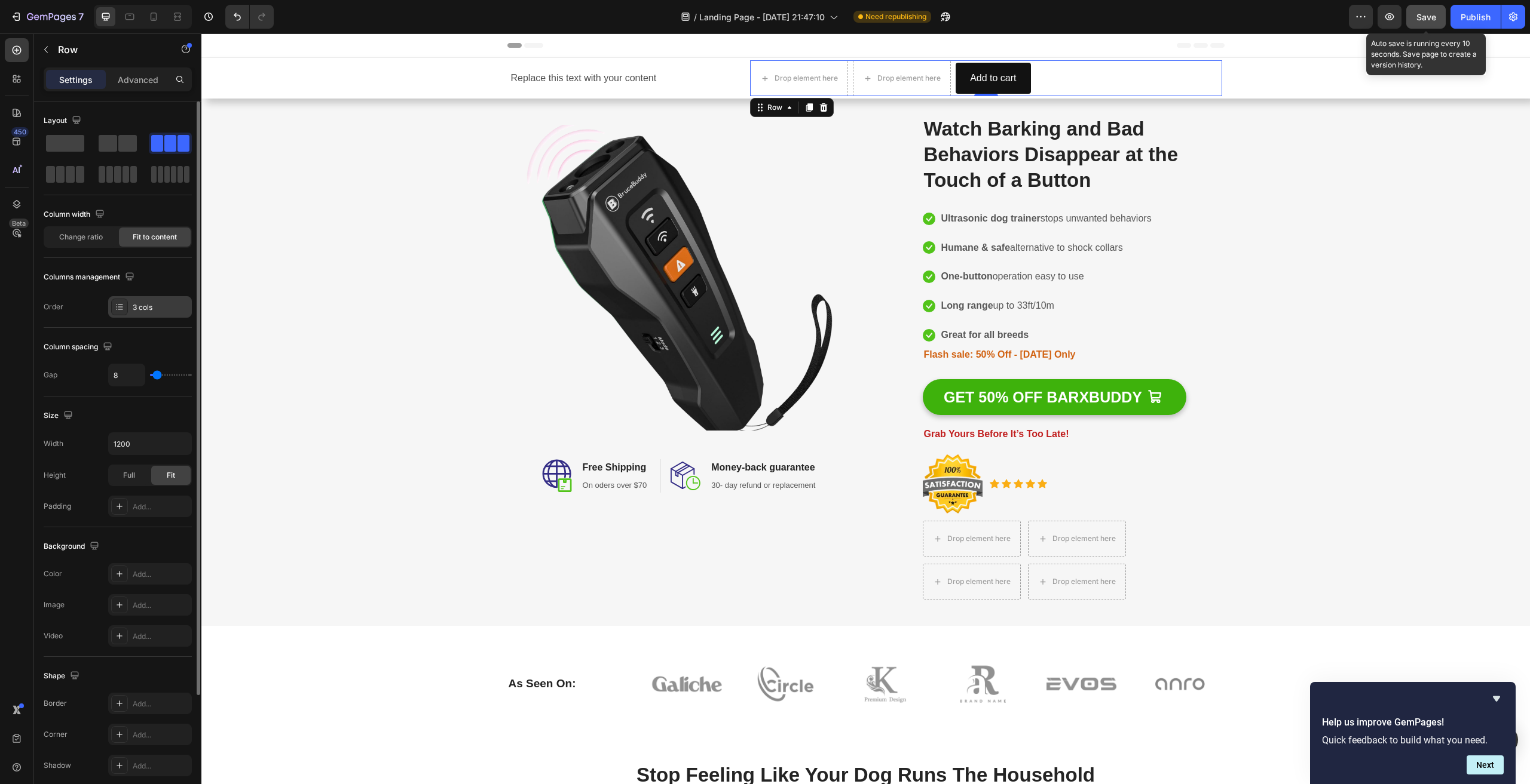
click at [118, 310] on icon at bounding box center [119, 307] width 9 height 9
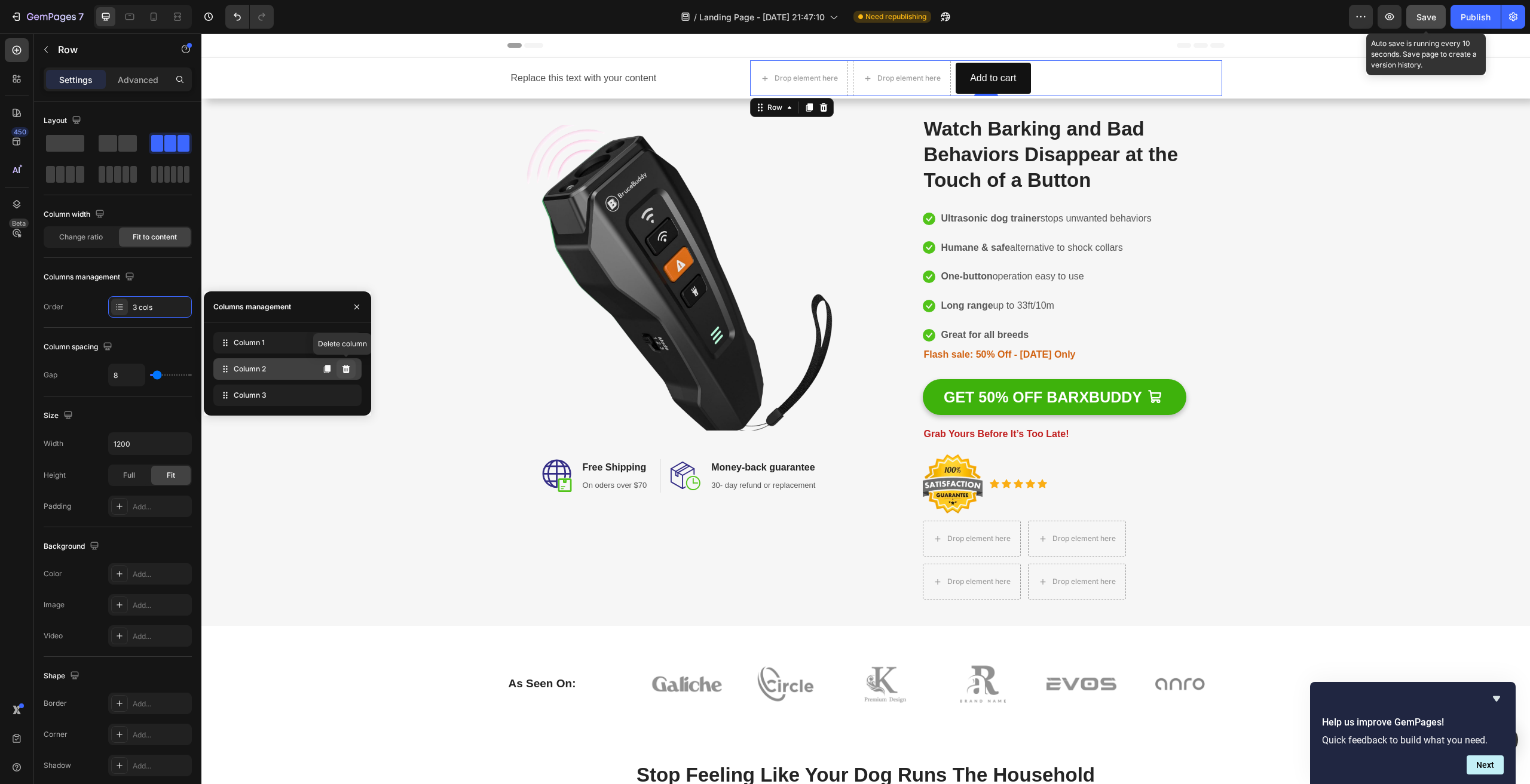
click at [348, 366] on icon at bounding box center [347, 369] width 8 height 9
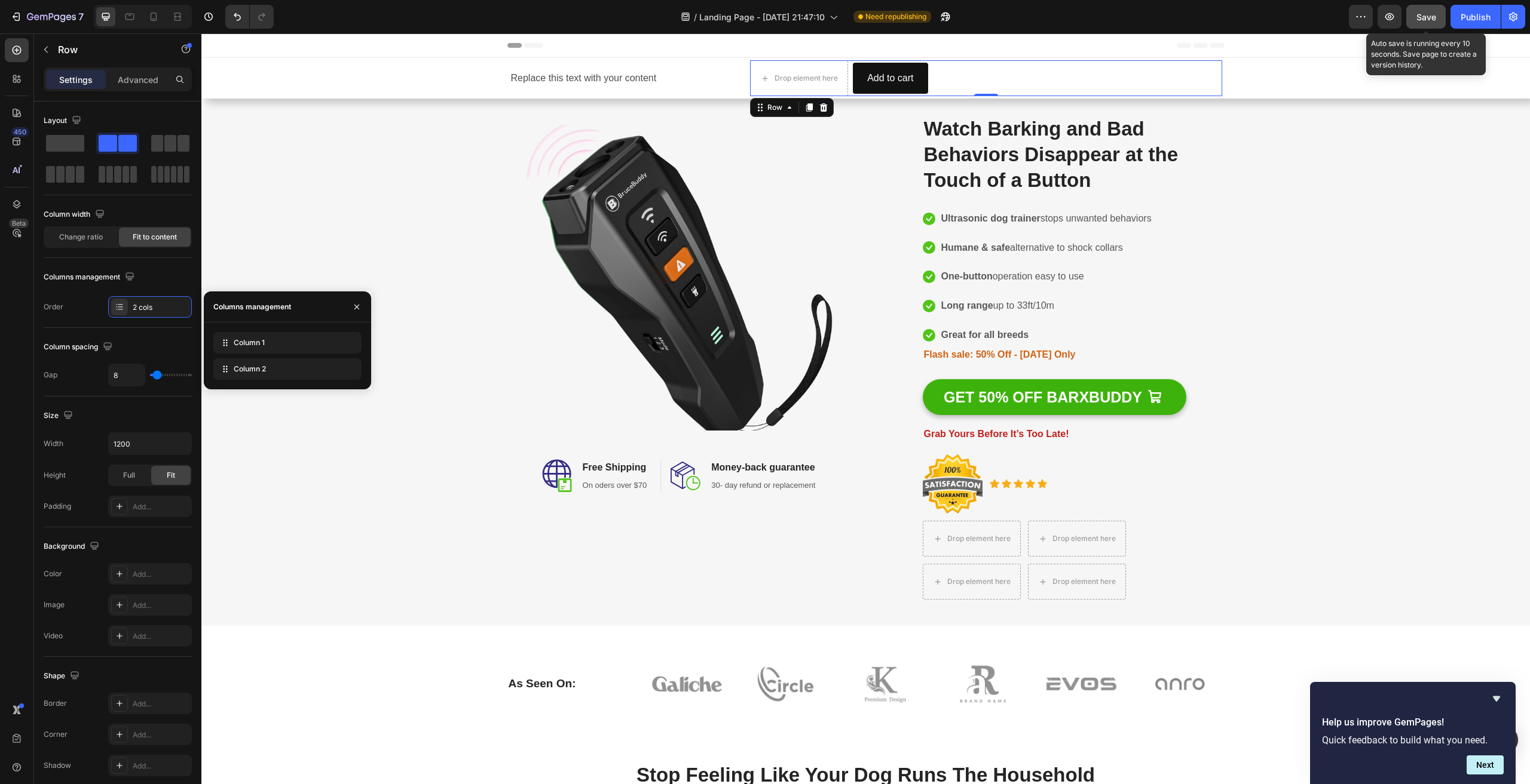
click at [0, 0] on icon at bounding box center [0, 0] width 0 height 0
click at [346, 337] on button at bounding box center [346, 343] width 19 height 19
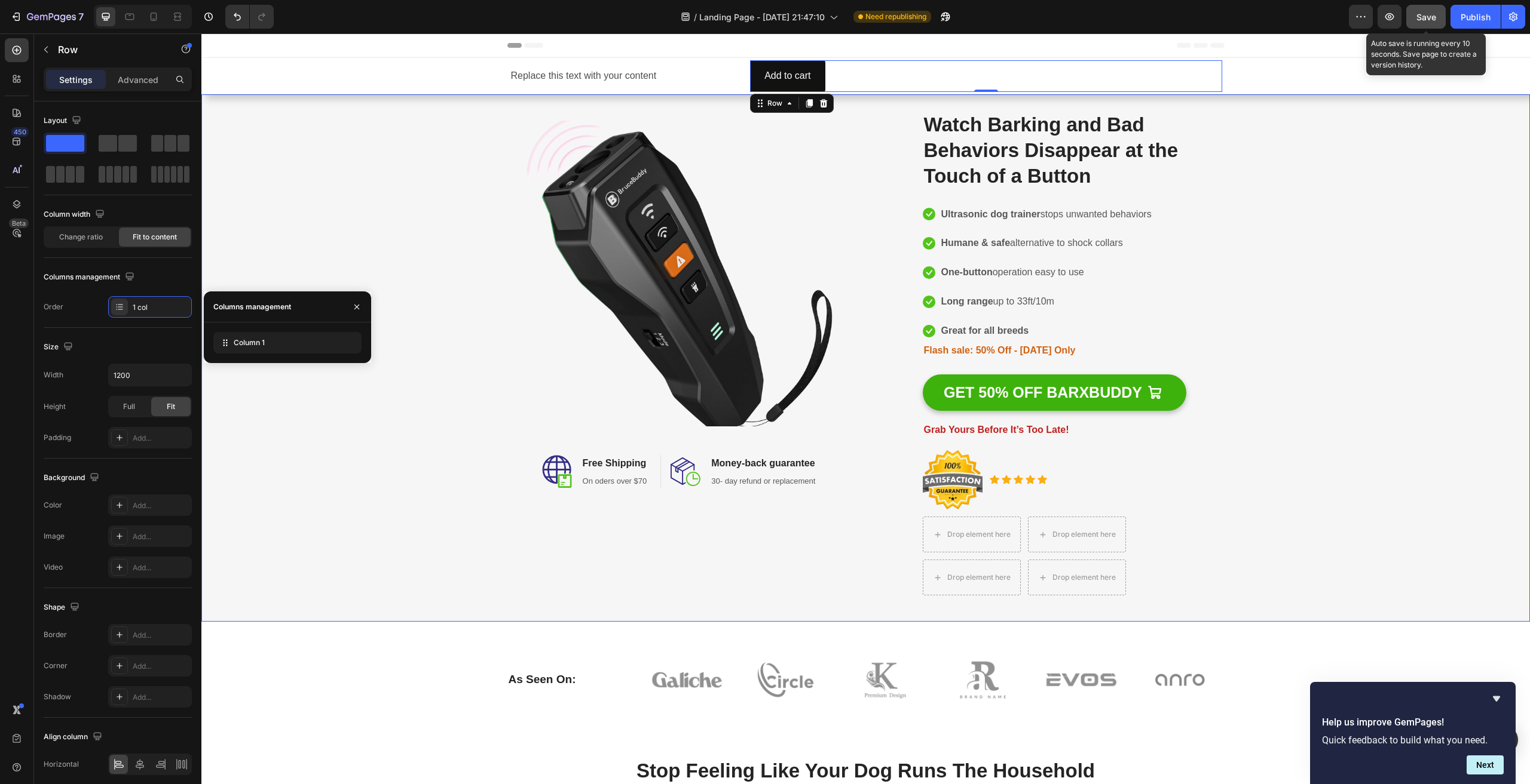
click at [1293, 256] on div "Image Image Free Shipping Heading On oders over $70 Text block Row Image Money-…" at bounding box center [866, 358] width 1314 height 513
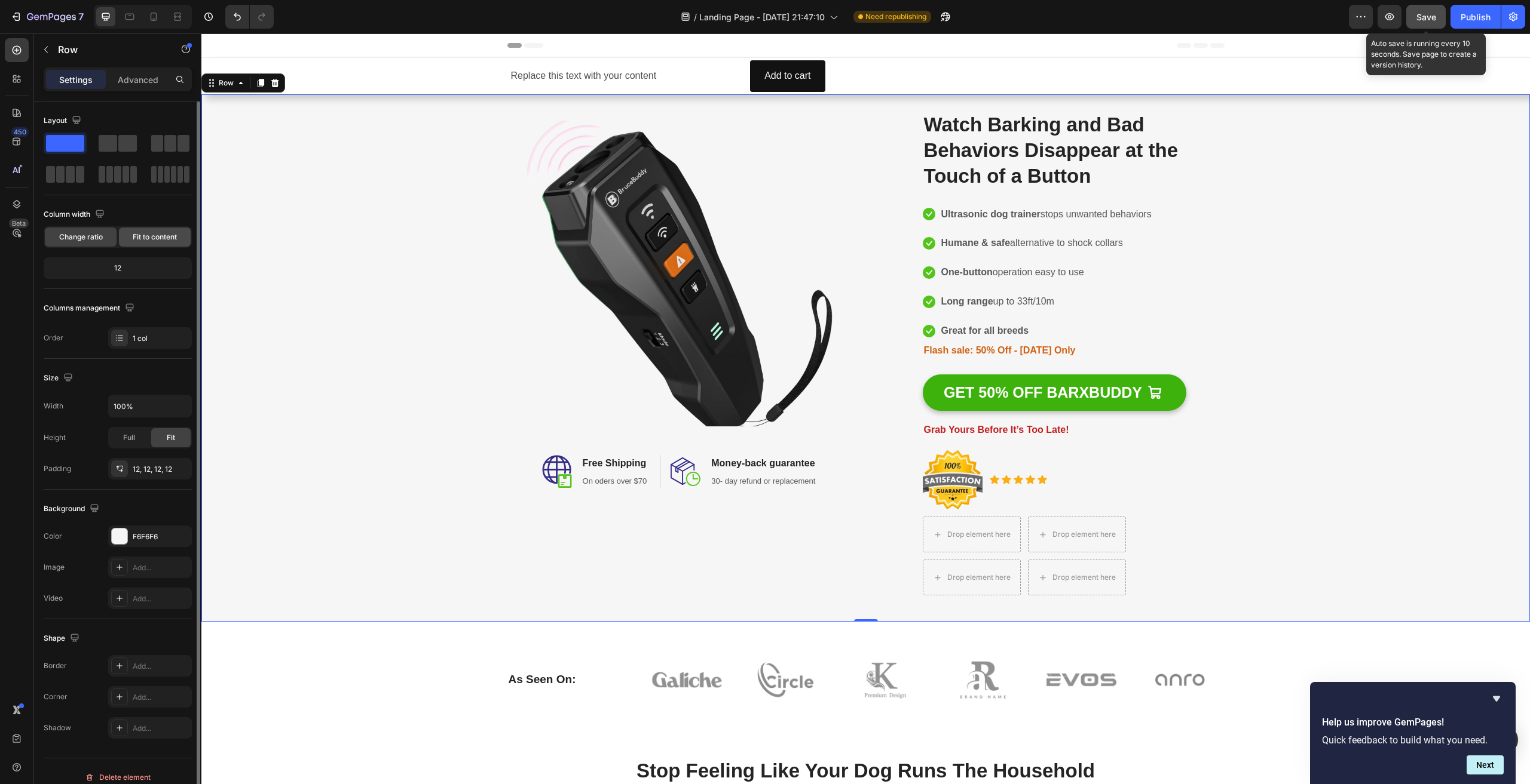
click at [152, 235] on span "Fit to content" at bounding box center [155, 237] width 44 height 11
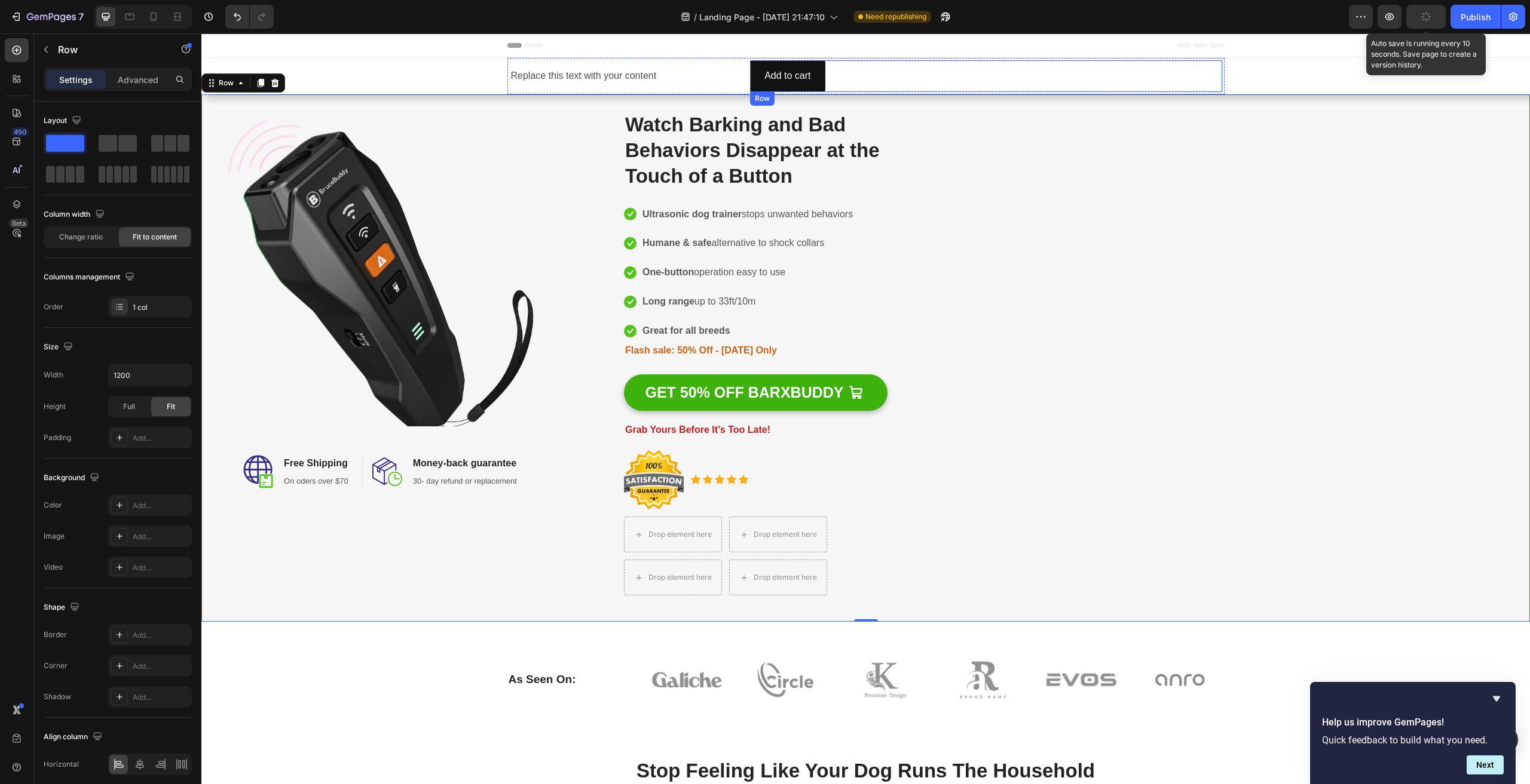
click at [876, 76] on div "Add to cart Add to Cart Row" at bounding box center [986, 76] width 472 height 32
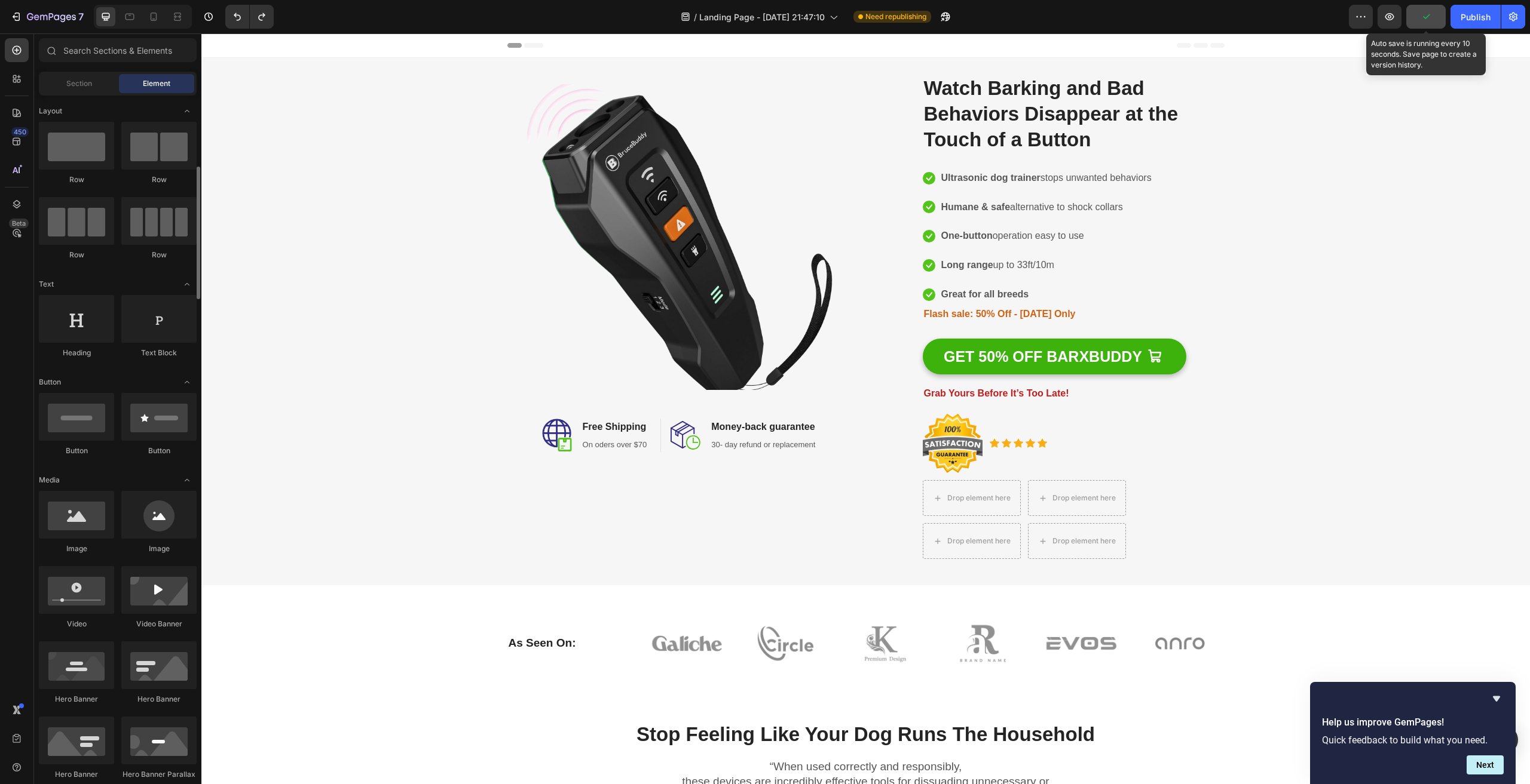
scroll to position [179, 0]
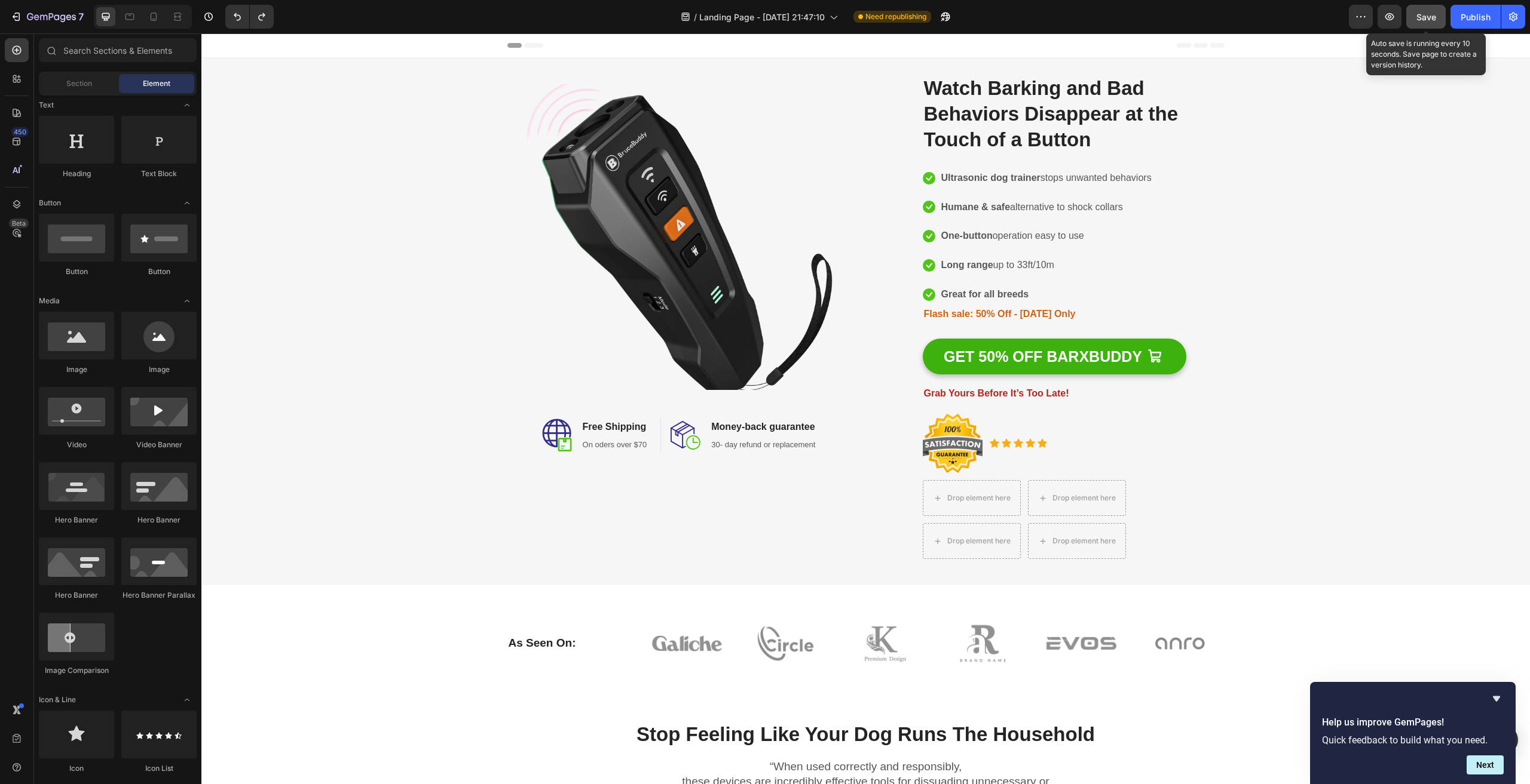
click at [225, 43] on span "Header" at bounding box center [237, 45] width 26 height 12
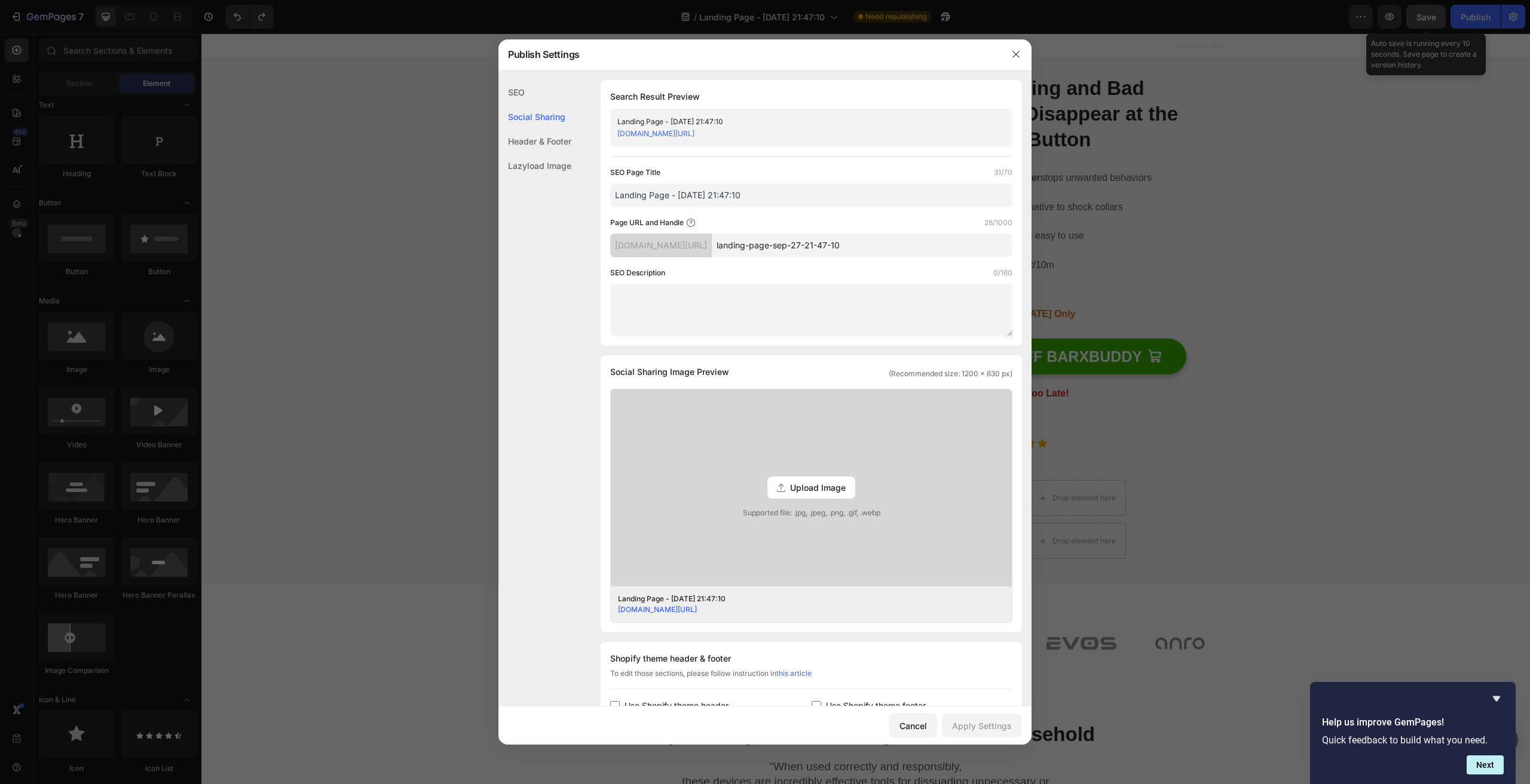
scroll to position [235, 0]
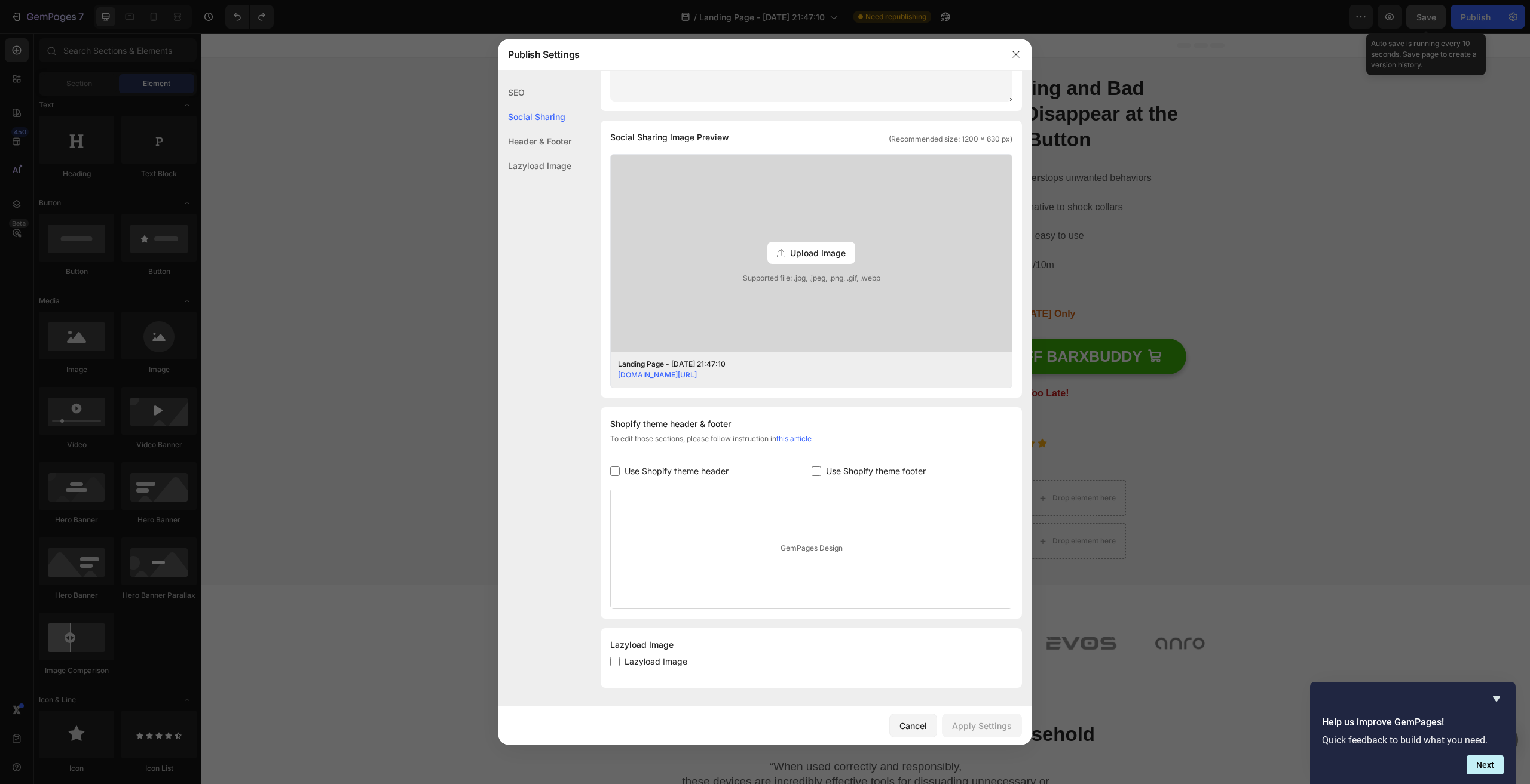
click at [551, 139] on div "Header & Footer" at bounding box center [534, 141] width 73 height 25
click at [540, 169] on div "Lazyload Image" at bounding box center [534, 166] width 73 height 25
click at [526, 96] on div "SEO" at bounding box center [534, 93] width 73 height 25
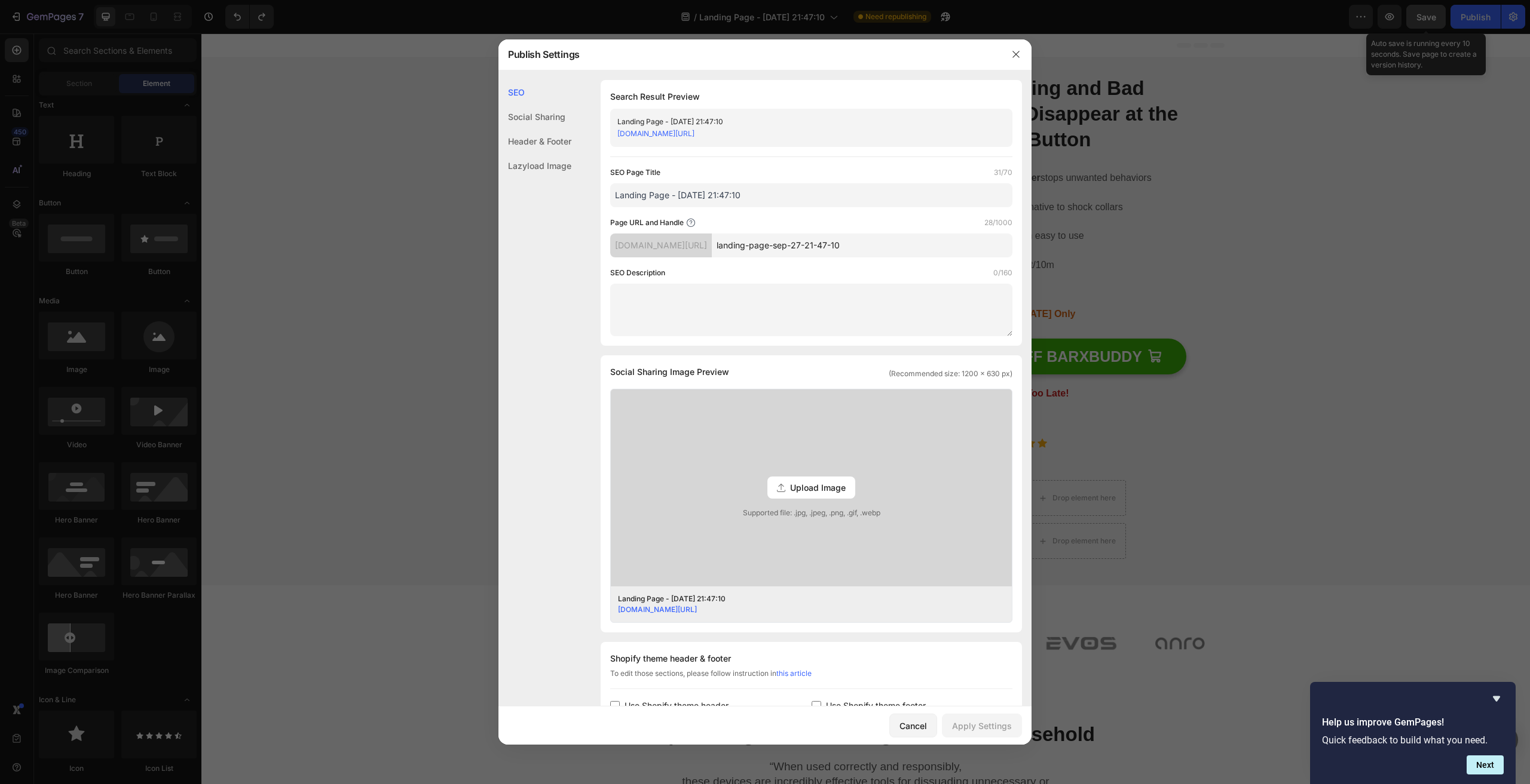
scroll to position [120, 0]
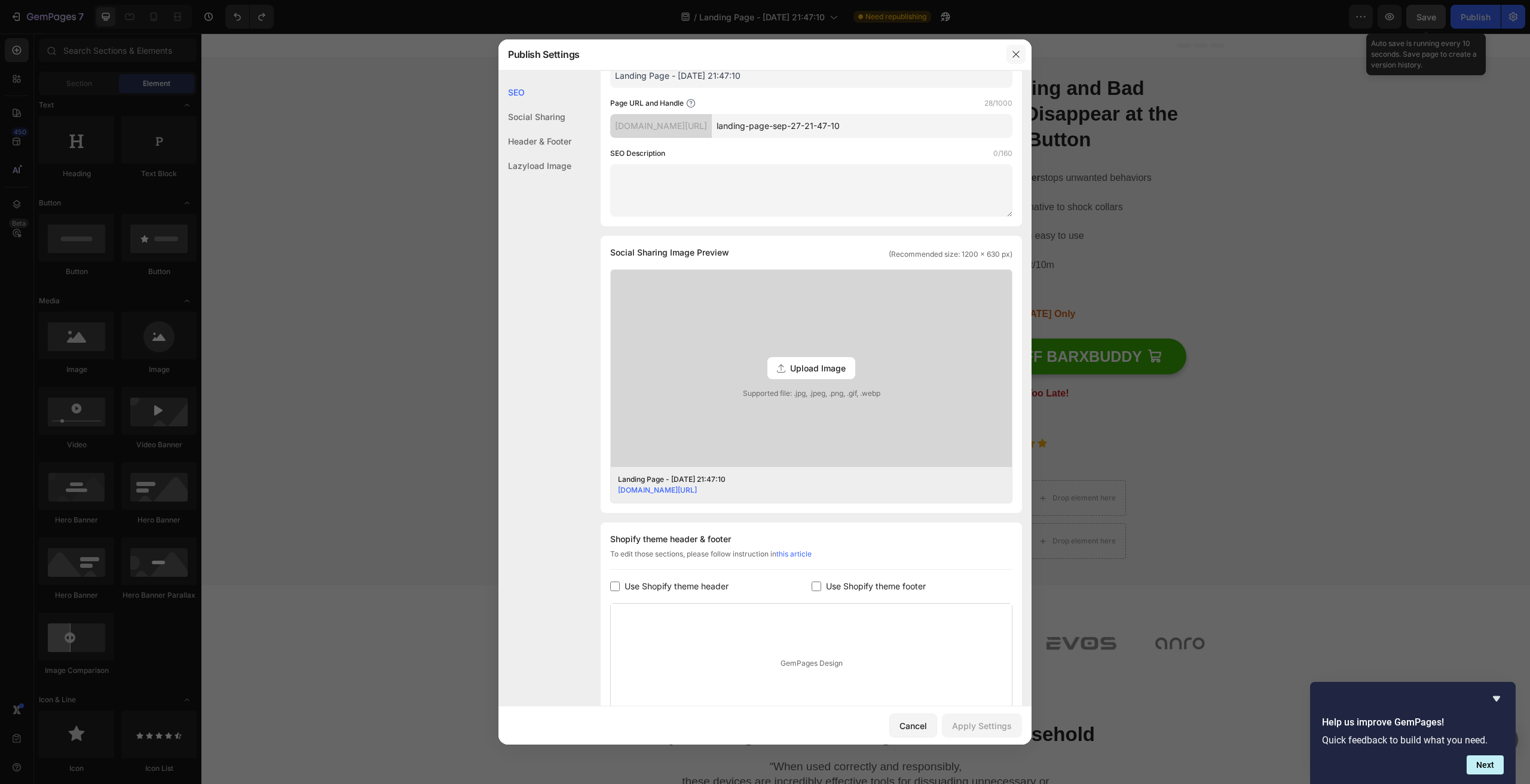
click at [1016, 47] on button "button" at bounding box center [1016, 54] width 19 height 19
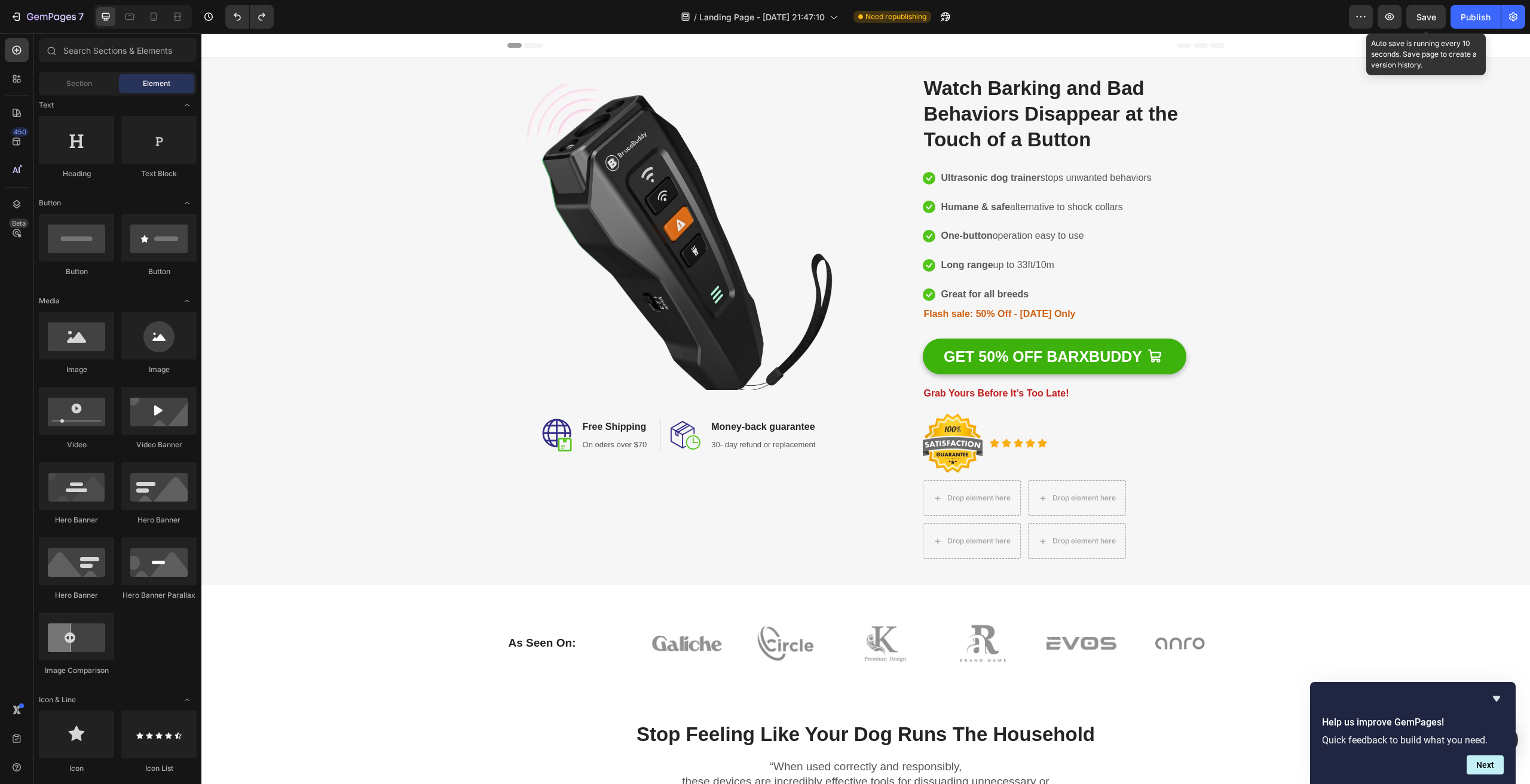
drag, startPoint x: 1428, startPoint y: 16, endPoint x: 1218, endPoint y: 15, distance: 210.0
click at [1428, 17] on span "Save" at bounding box center [1426, 16] width 19 height 10
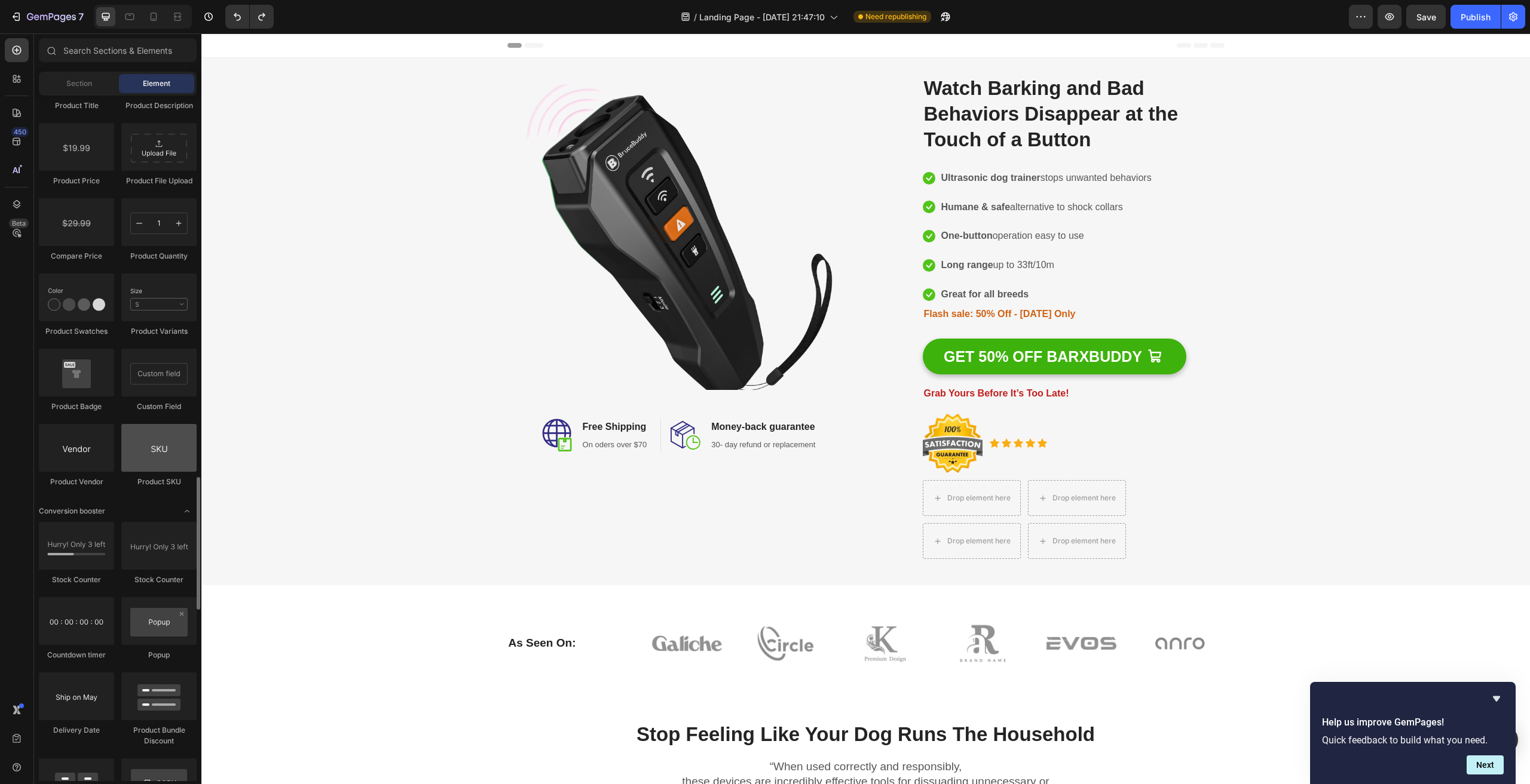
scroll to position [2211, 0]
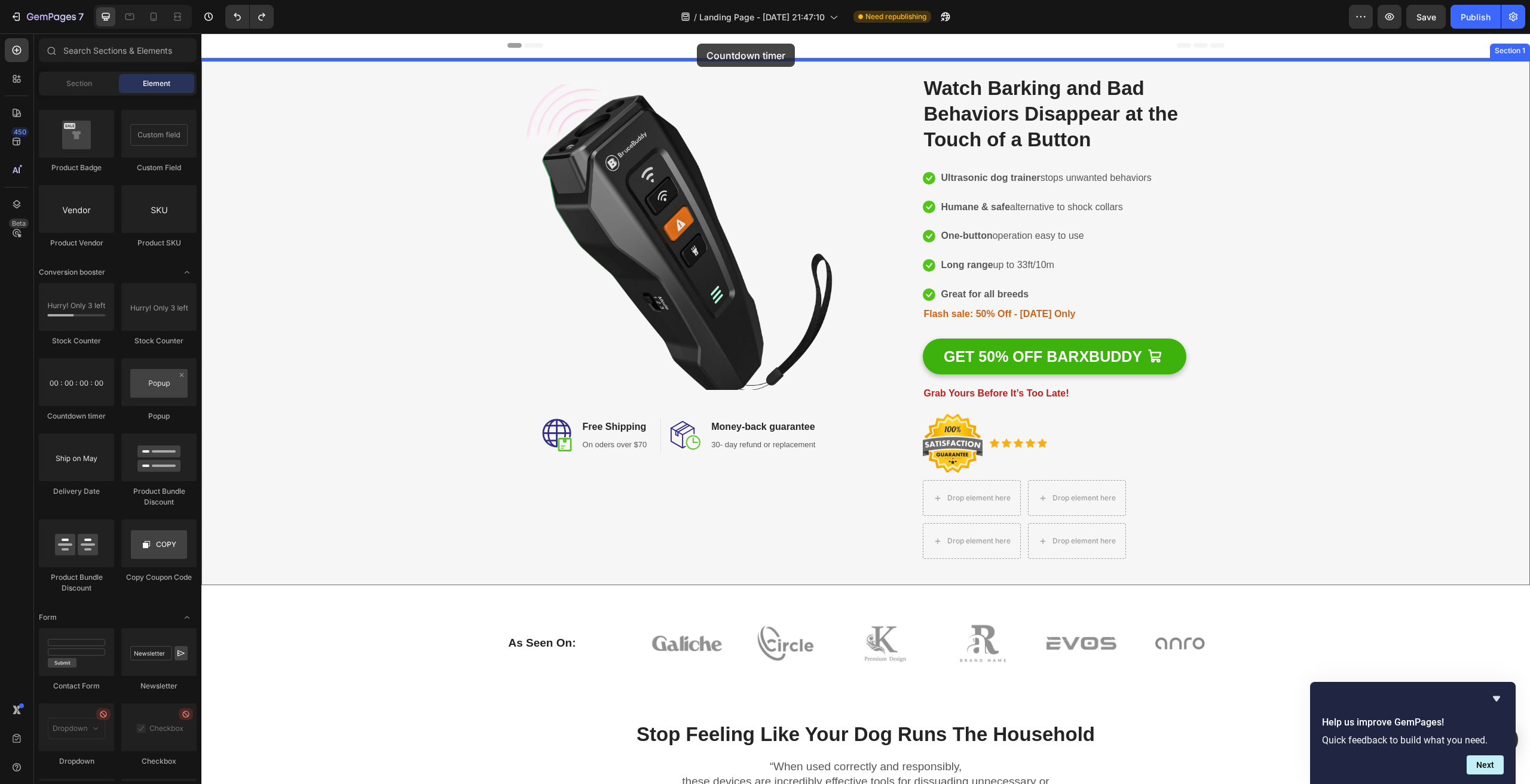
drag, startPoint x: 394, startPoint y: 365, endPoint x: 697, endPoint y: 43, distance: 442.1
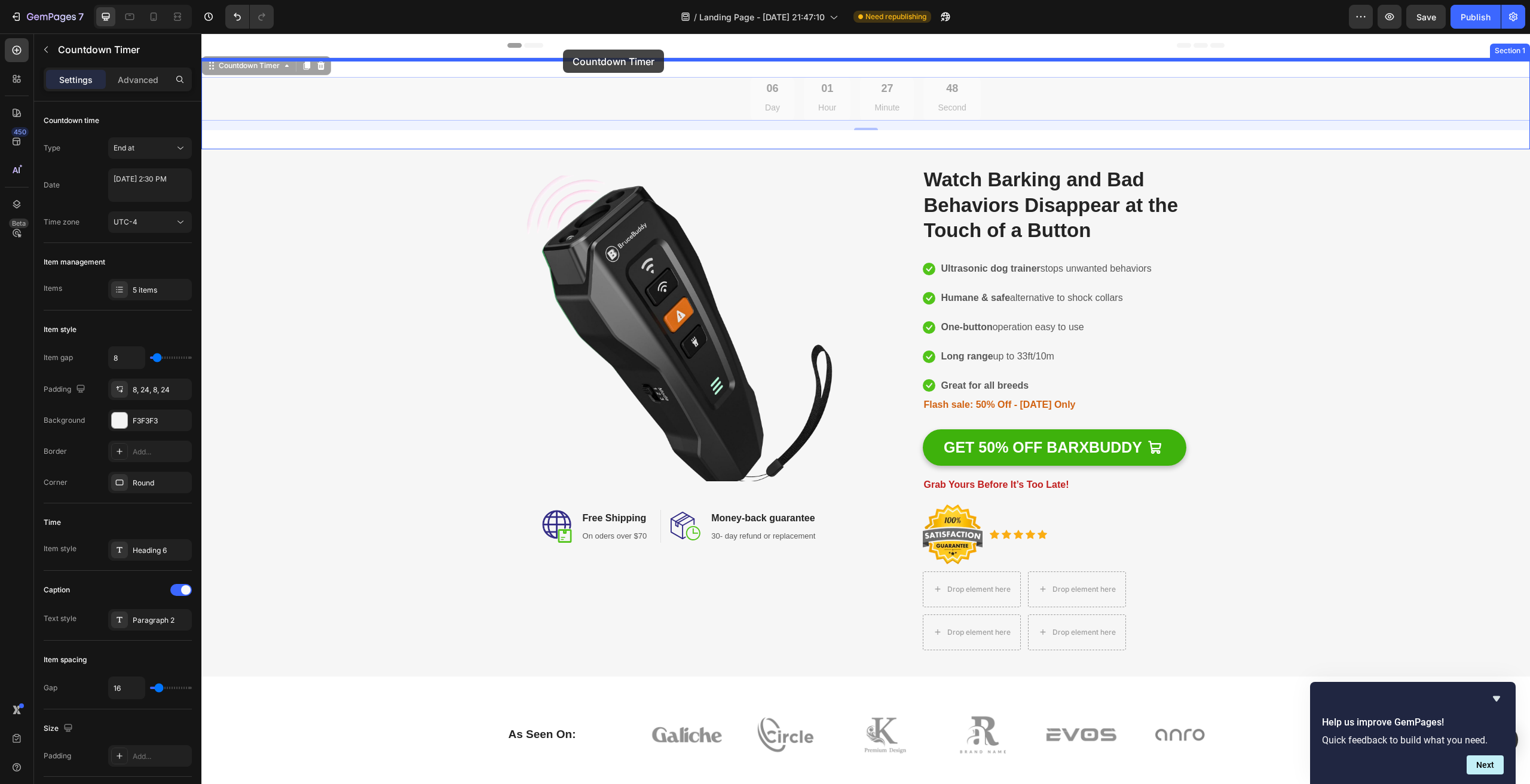
drag, startPoint x: 564, startPoint y: 89, endPoint x: 563, endPoint y: 49, distance: 40.0
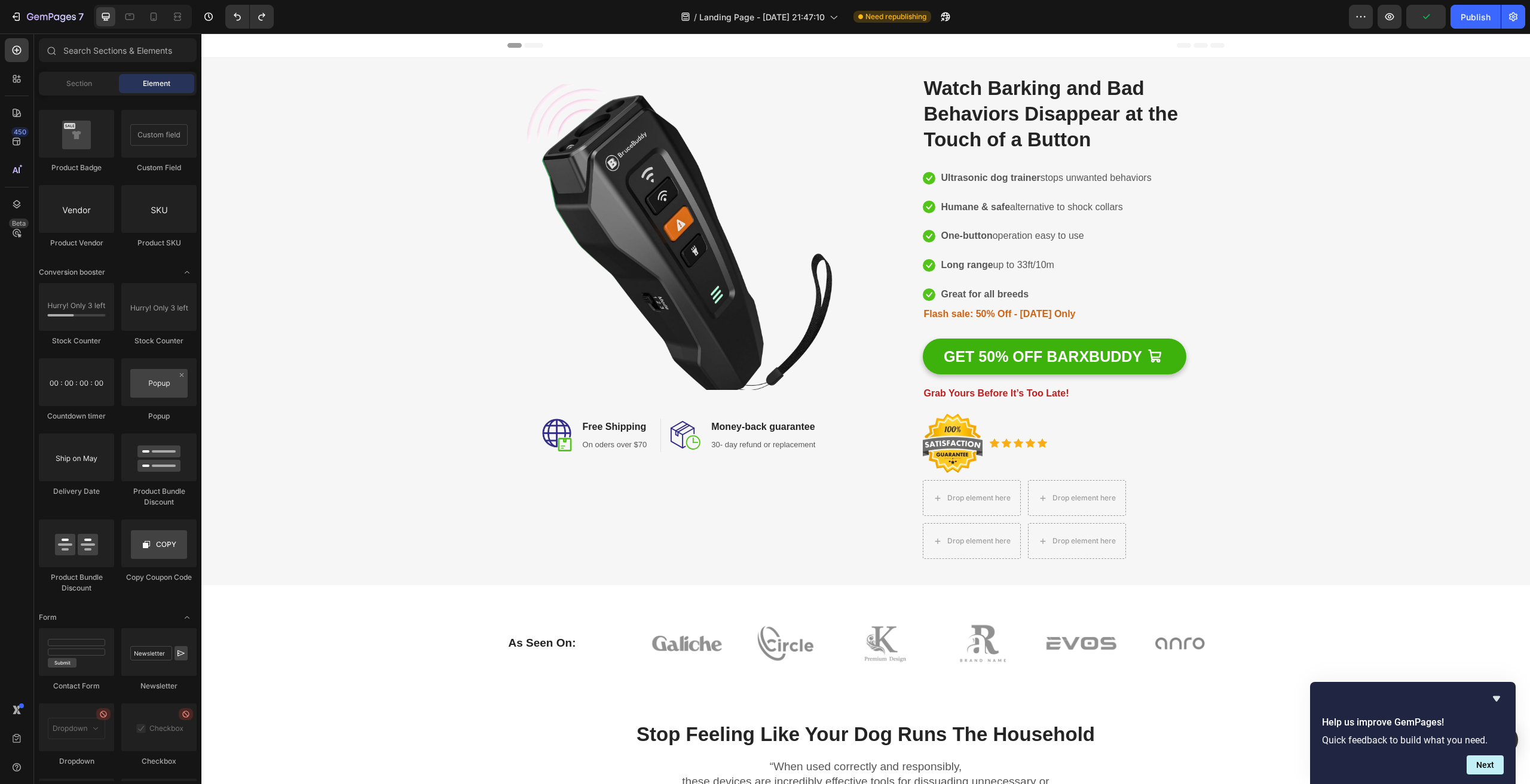
click at [611, 46] on div "Header" at bounding box center [866, 45] width 717 height 24
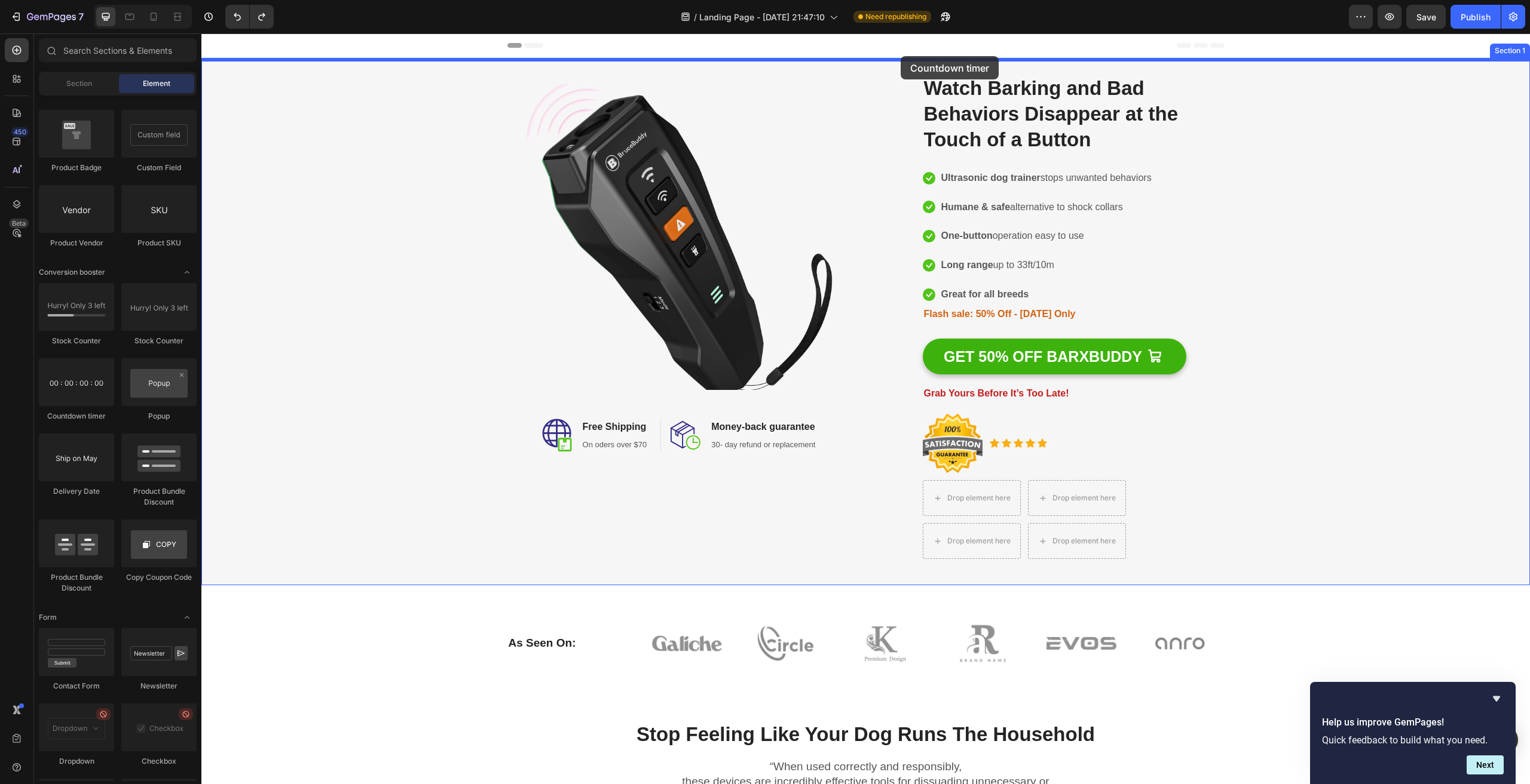
drag, startPoint x: 295, startPoint y: 407, endPoint x: 900, endPoint y: 56, distance: 699.4
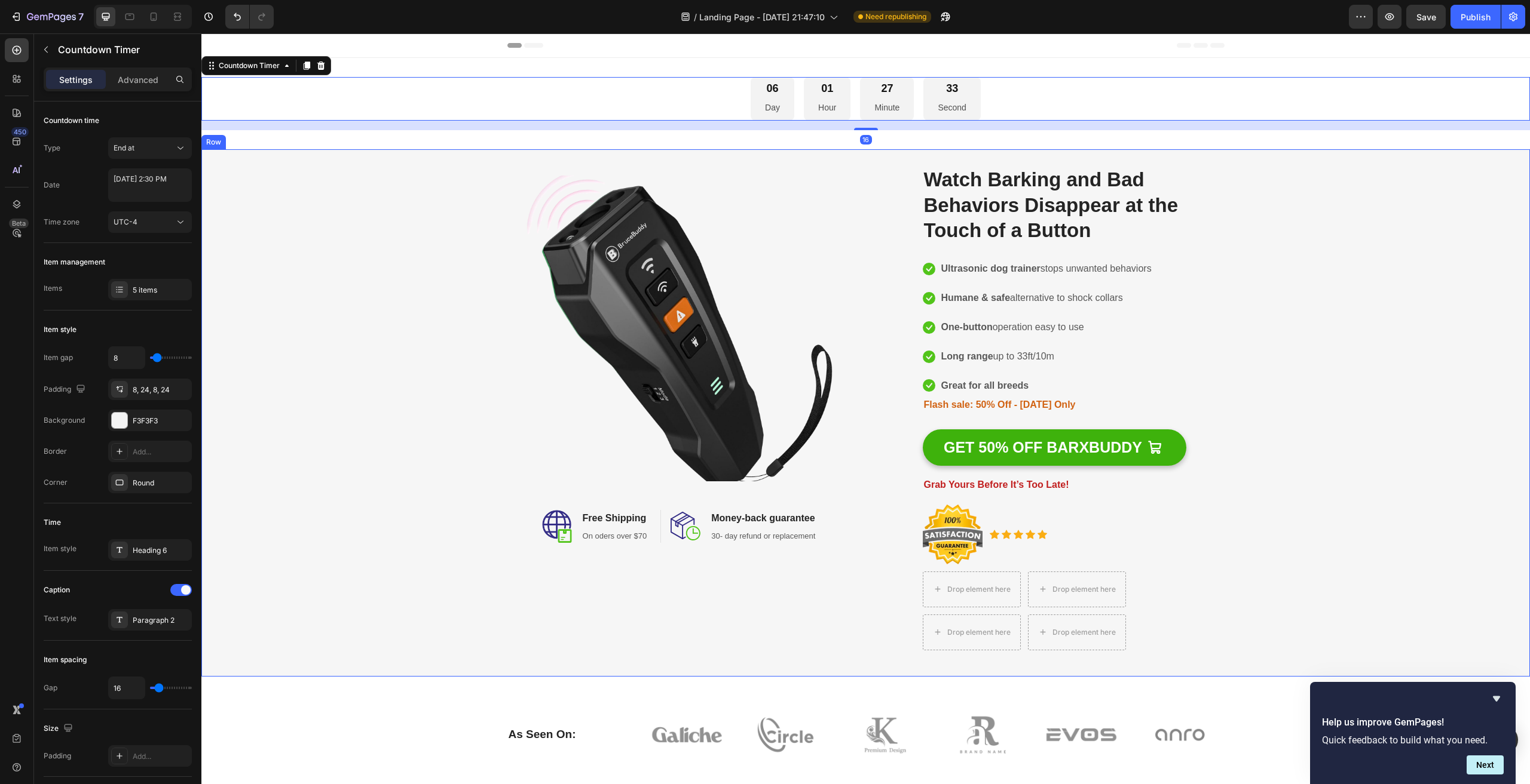
click at [1392, 389] on div "Image Image Free Shipping Heading On oders over $70 Text block Row Image Money-…" at bounding box center [866, 413] width 1314 height 513
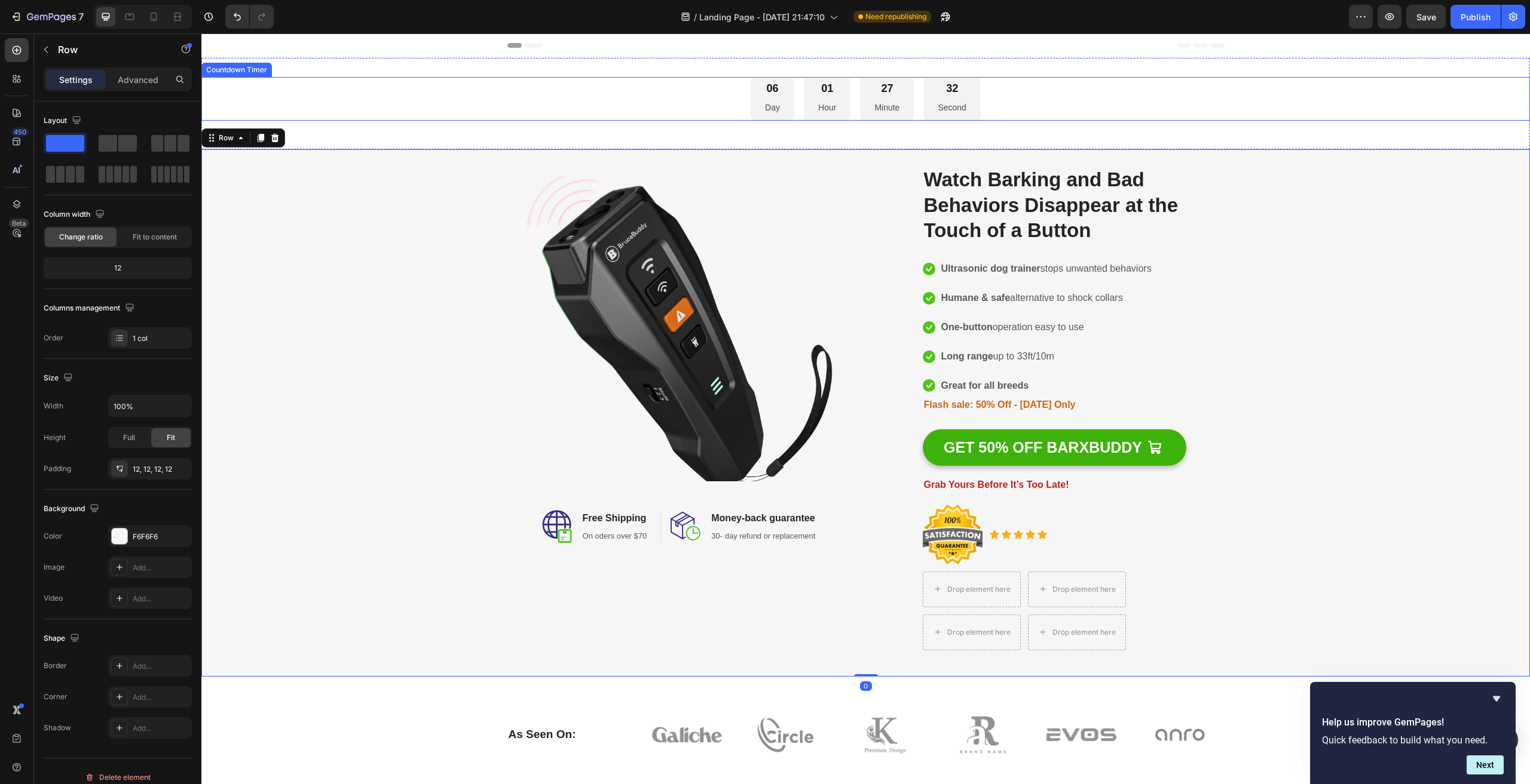
click at [639, 87] on div "06 Day 01 Hour 27 Minute 32 Second" at bounding box center [865, 99] width 1328 height 43
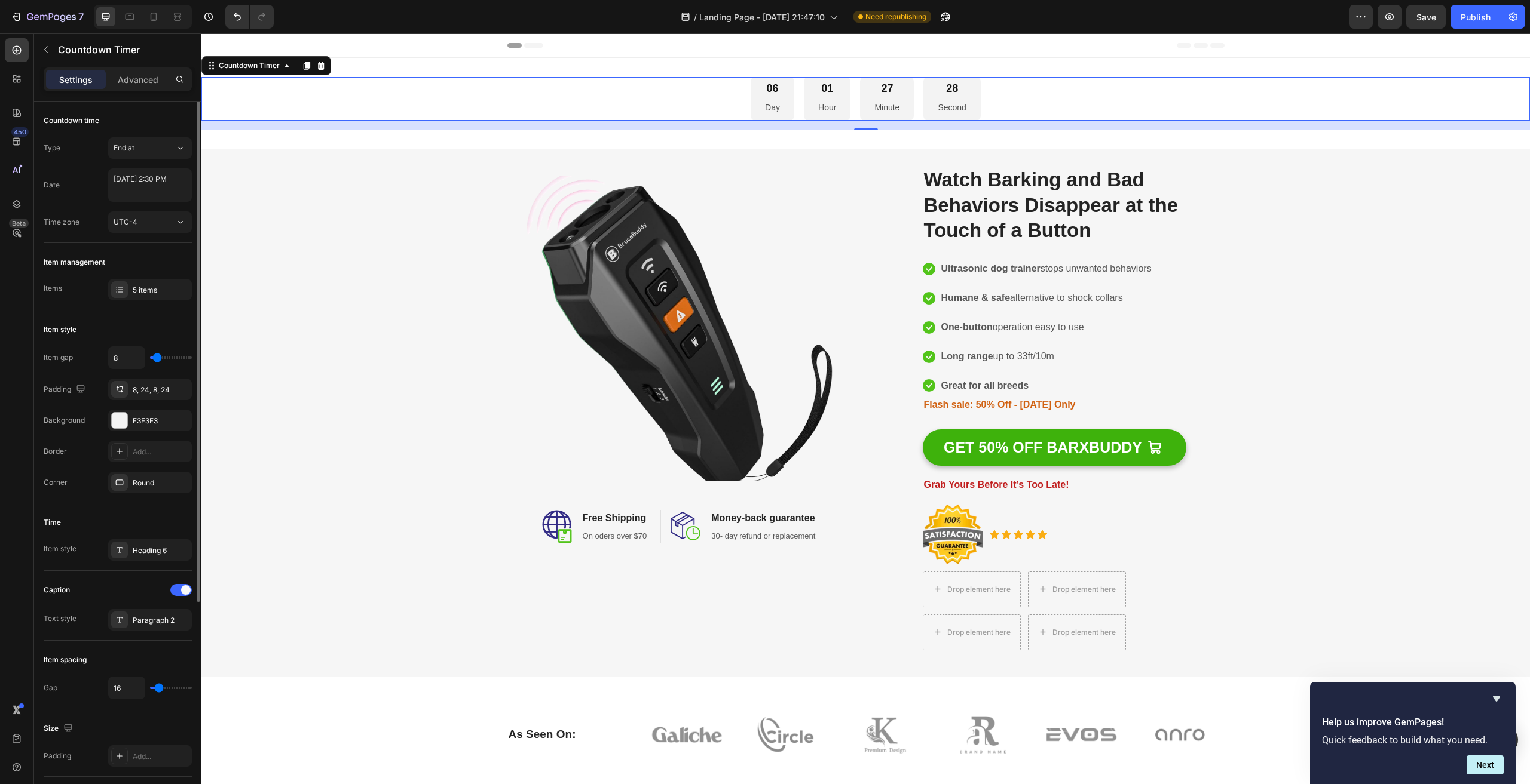
scroll to position [179, 0]
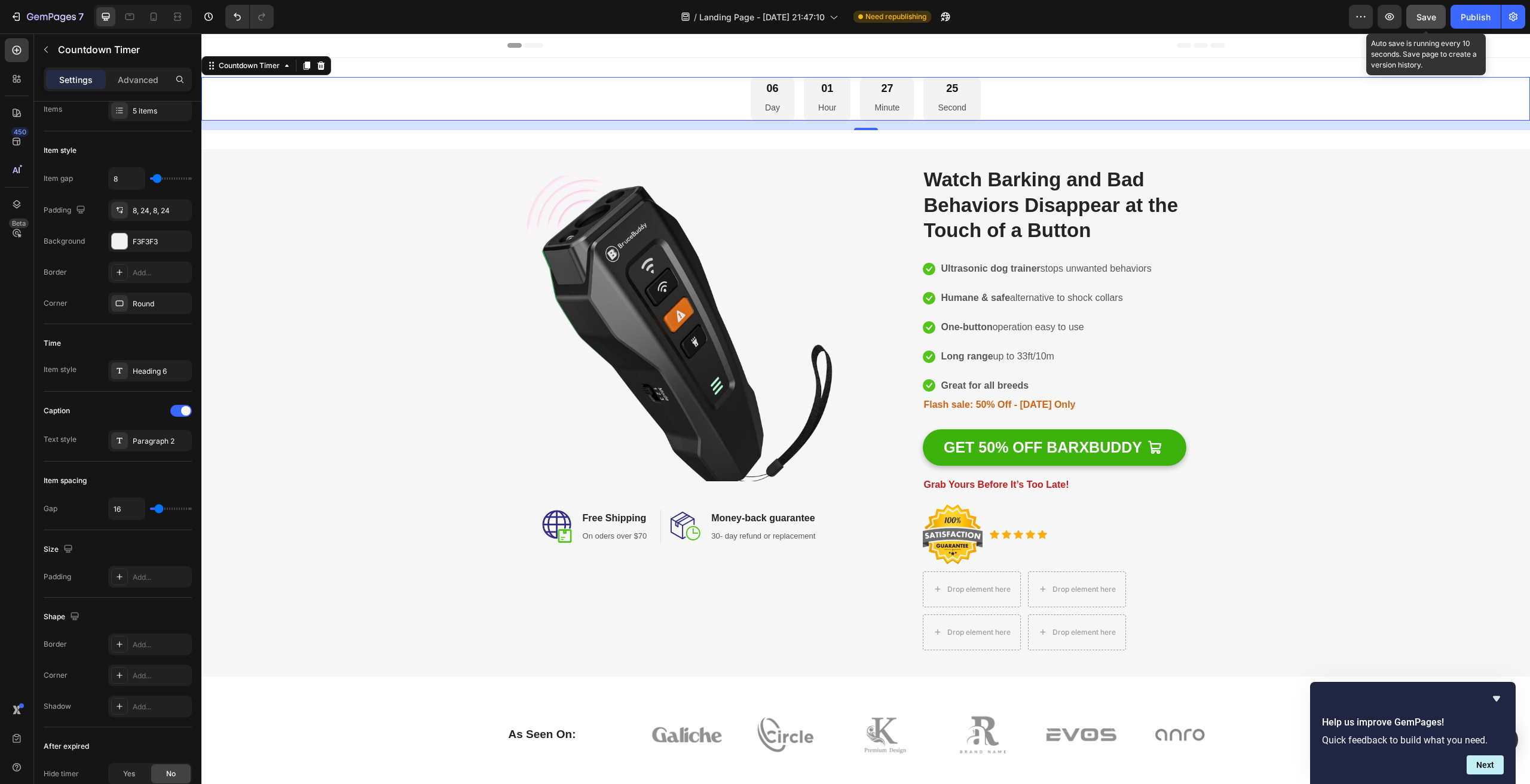
click at [1433, 15] on span "Save" at bounding box center [1426, 16] width 19 height 10
click at [702, 101] on div "06 Day 01 Hour 27 Minute 09 Second" at bounding box center [865, 99] width 1328 height 43
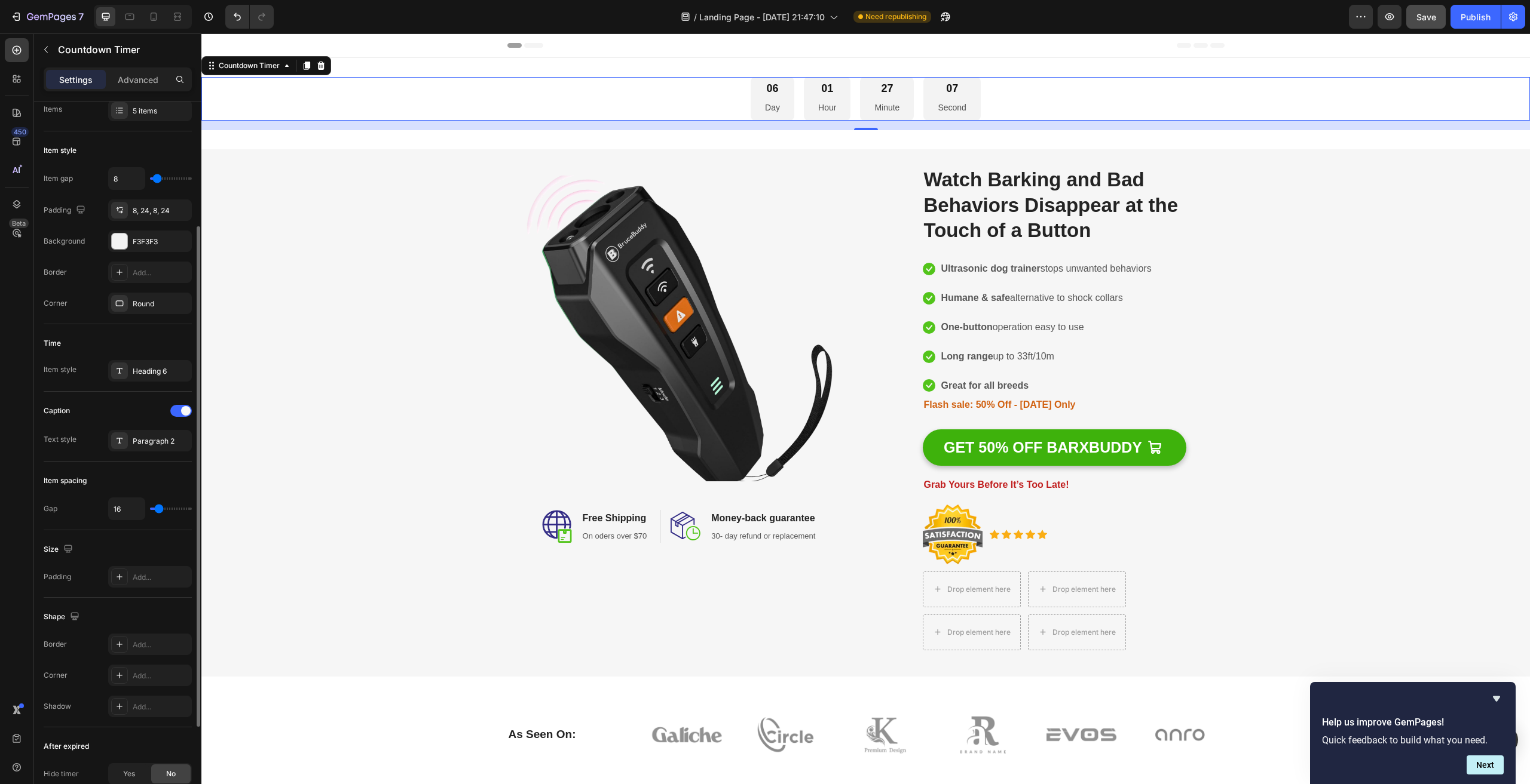
scroll to position [309, 0]
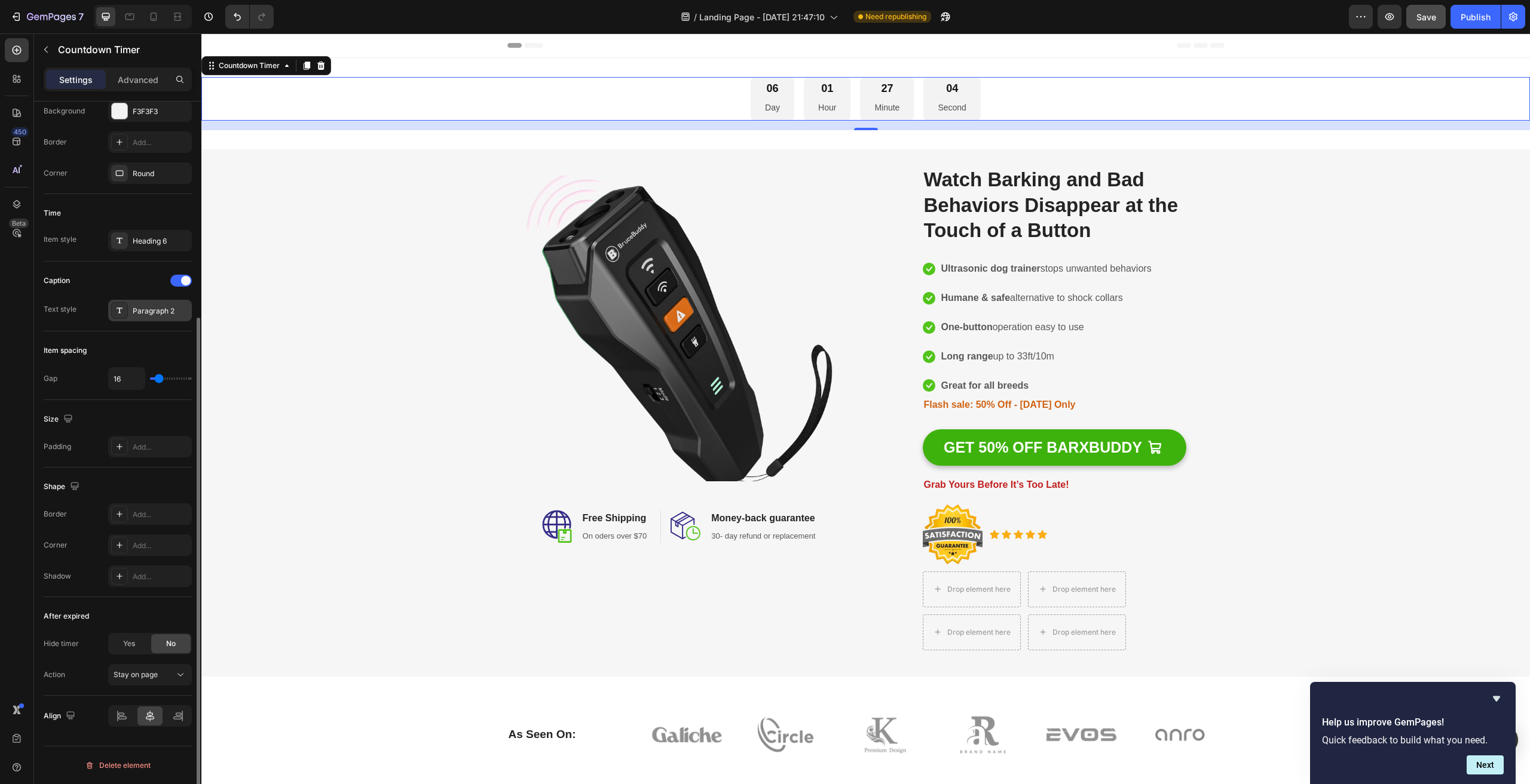
click at [171, 313] on div "Paragraph 2" at bounding box center [161, 312] width 56 height 11
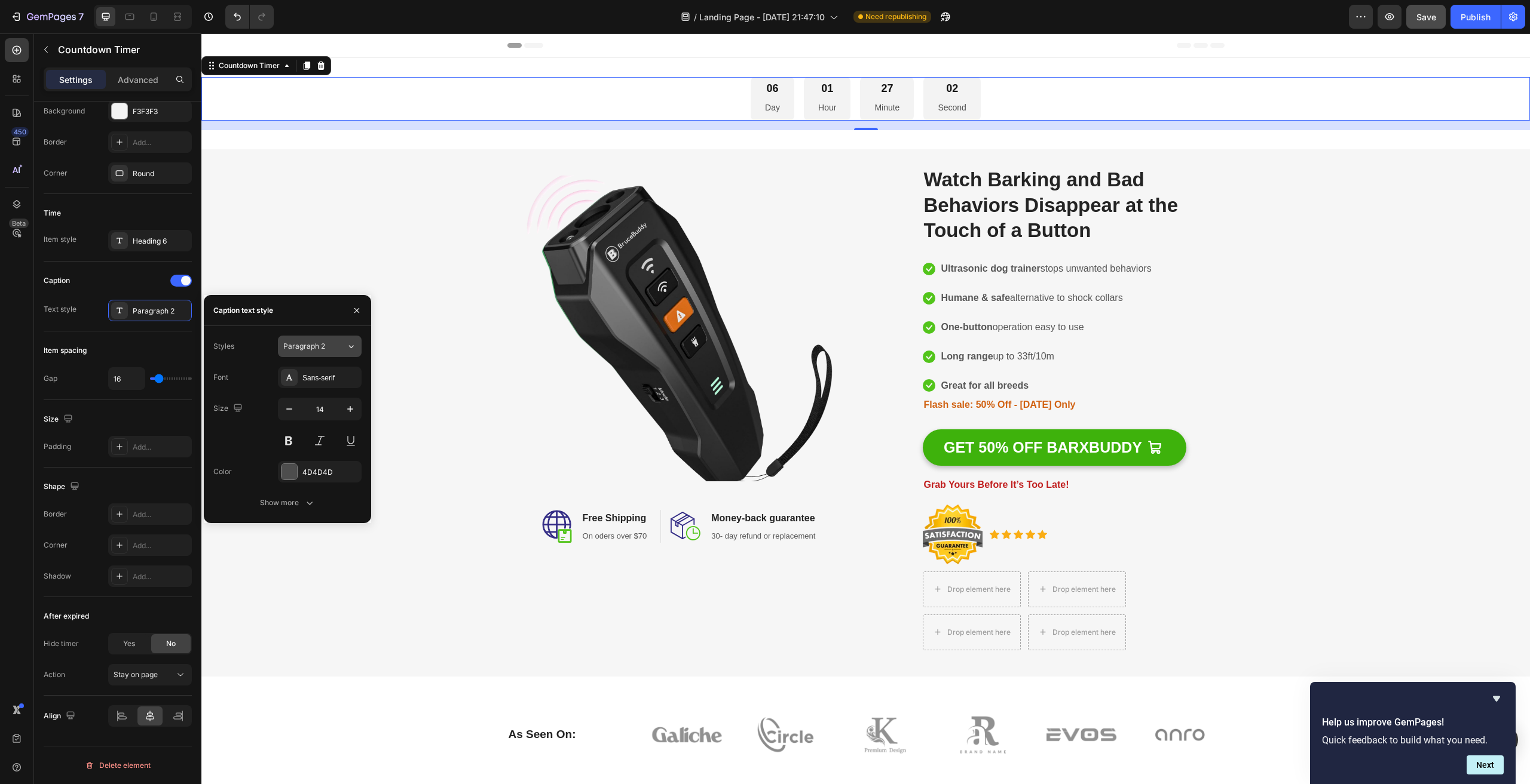
click at [344, 347] on div "Paragraph 2" at bounding box center [314, 346] width 63 height 11
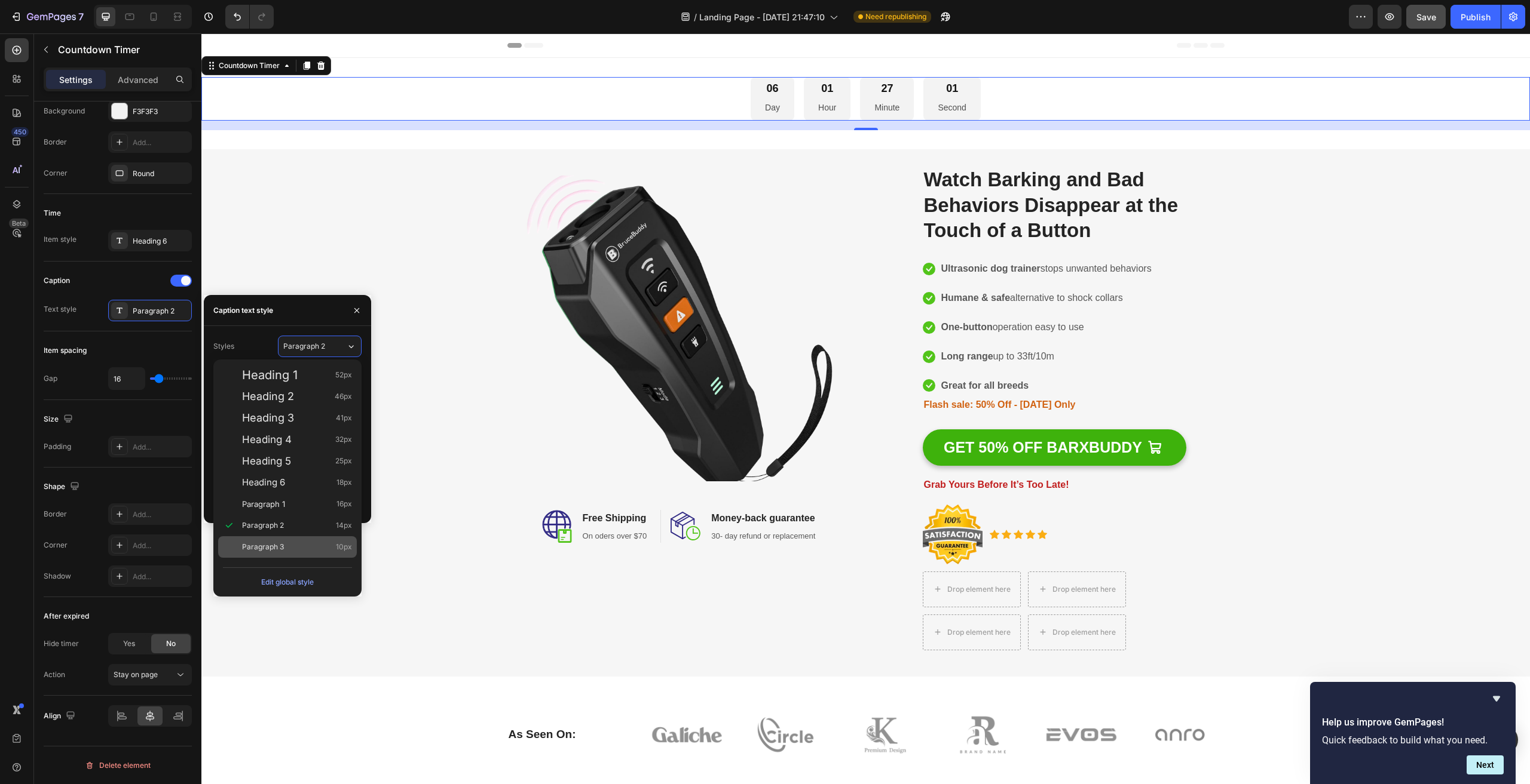
click at [264, 547] on span "Paragraph 3" at bounding box center [263, 547] width 42 height 12
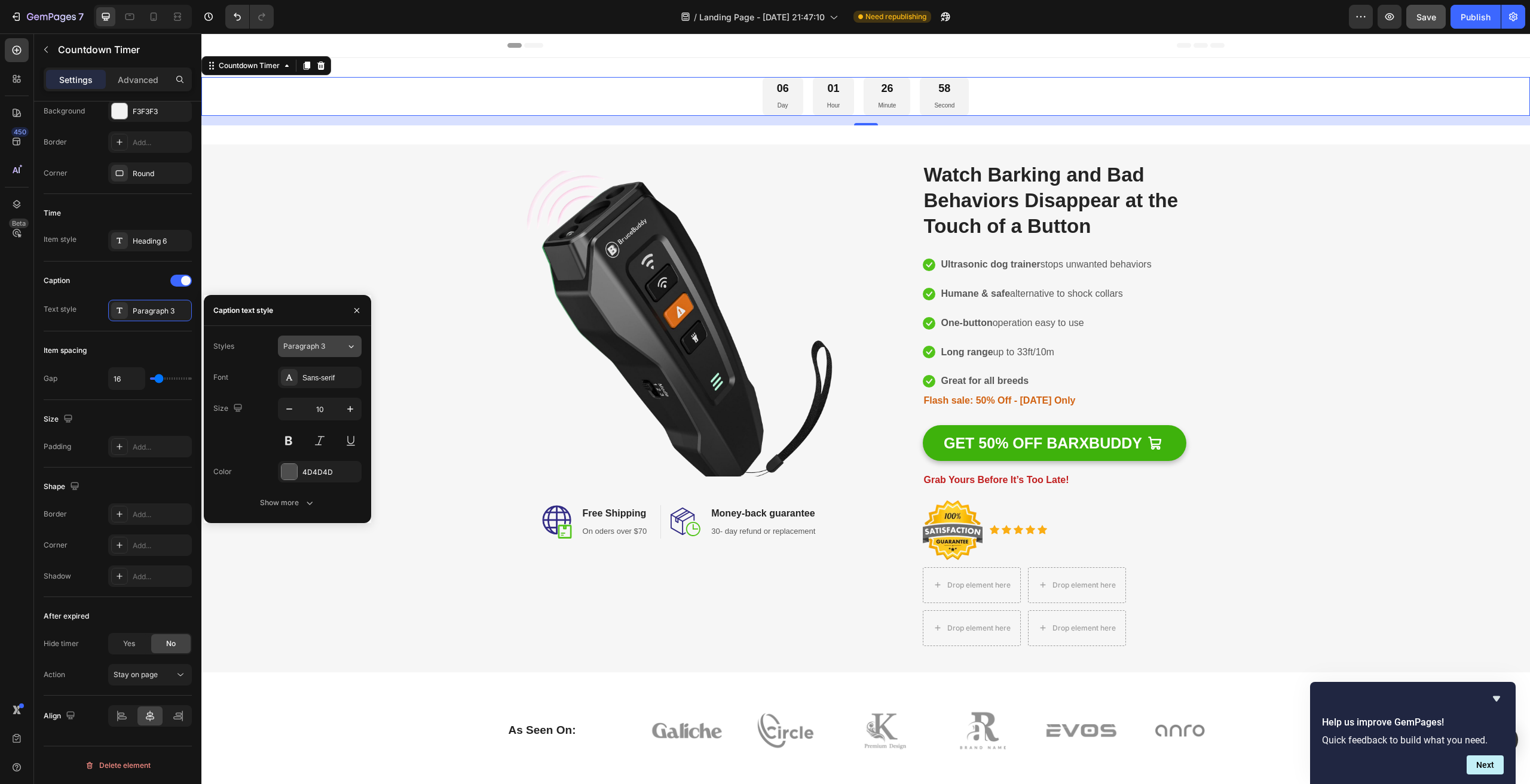
click at [329, 346] on div "Paragraph 3" at bounding box center [307, 346] width 49 height 11
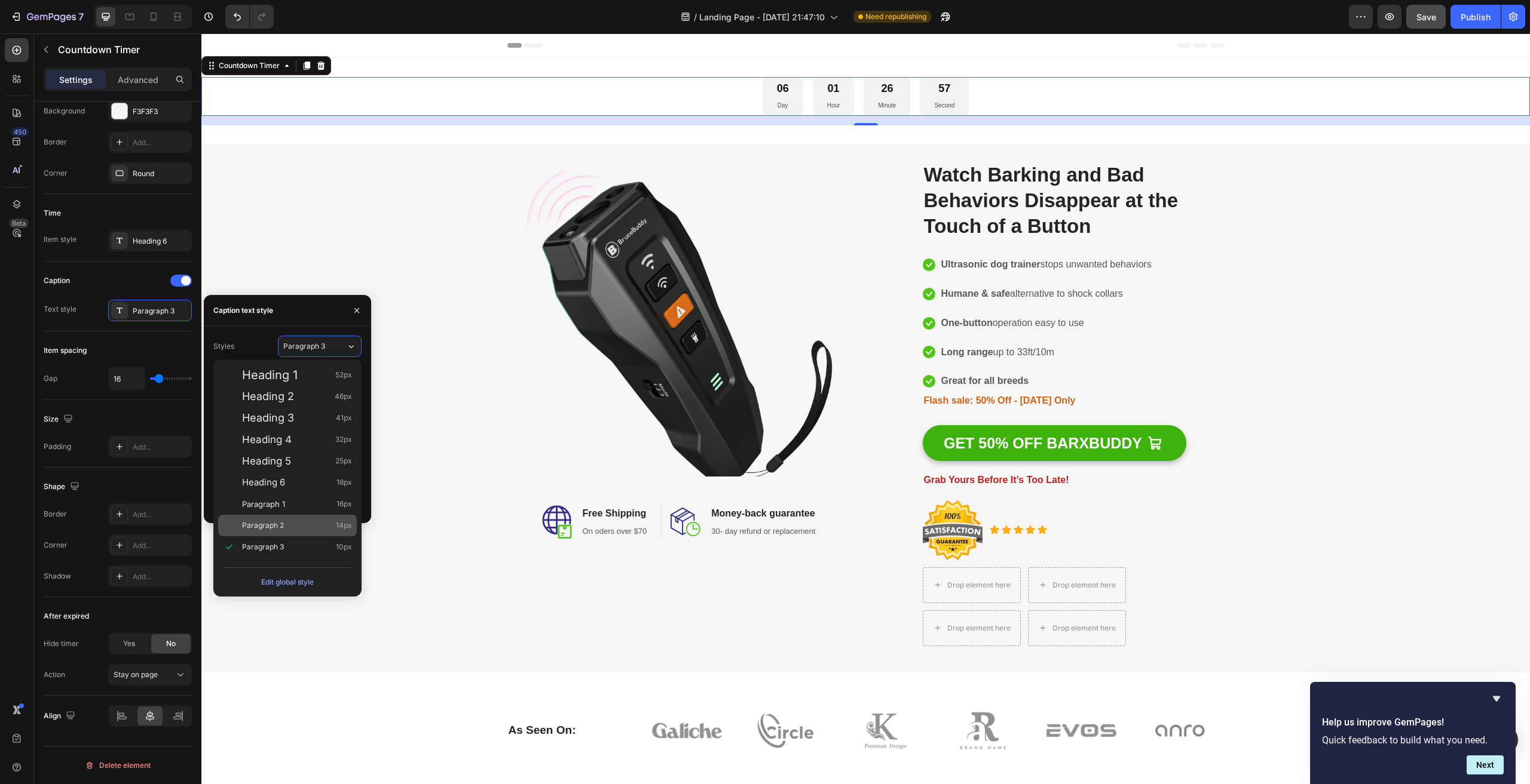
click at [282, 527] on span "Paragraph 2" at bounding box center [263, 525] width 42 height 12
type input "14"
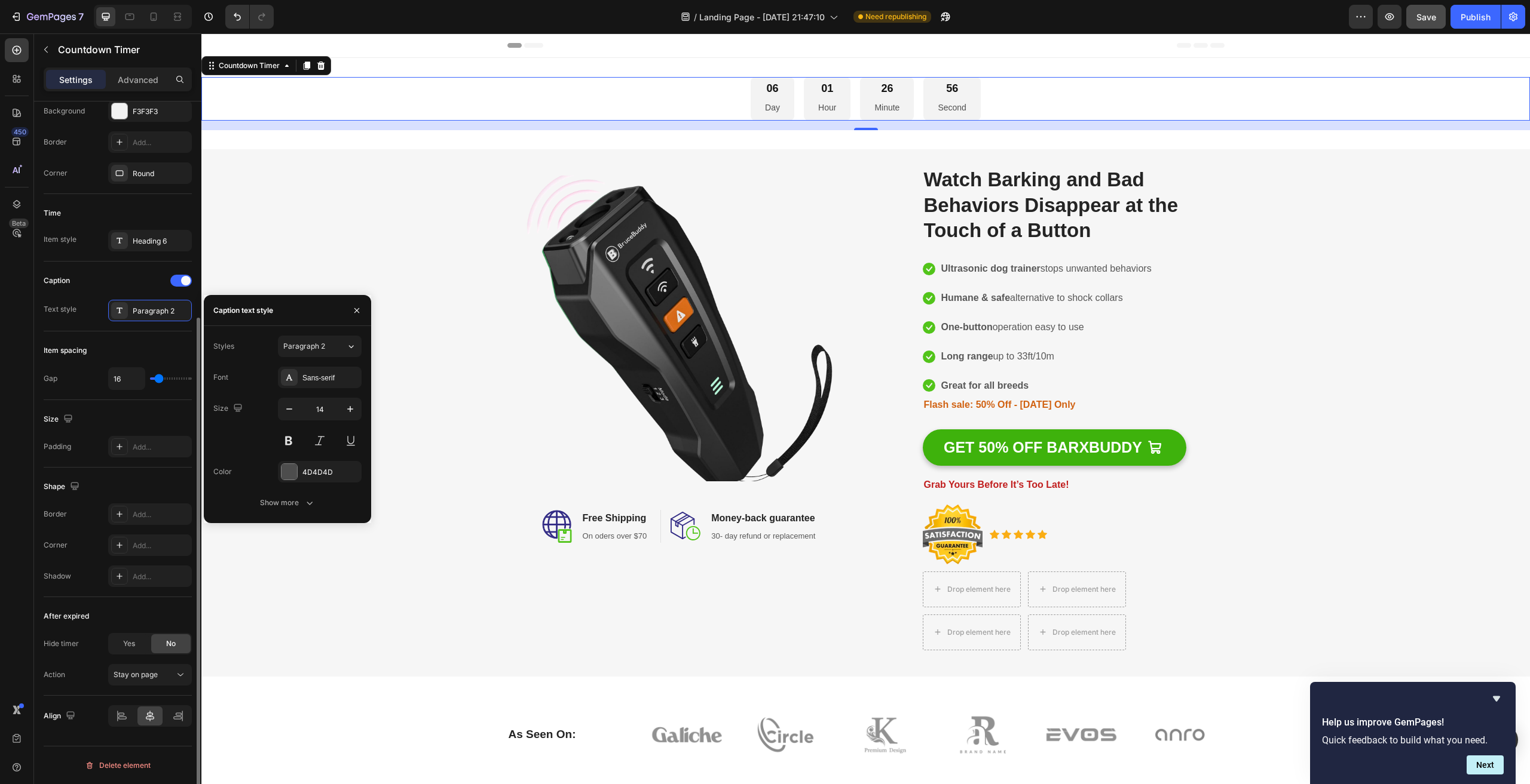
click at [139, 350] on div "Item spacing" at bounding box center [118, 350] width 149 height 19
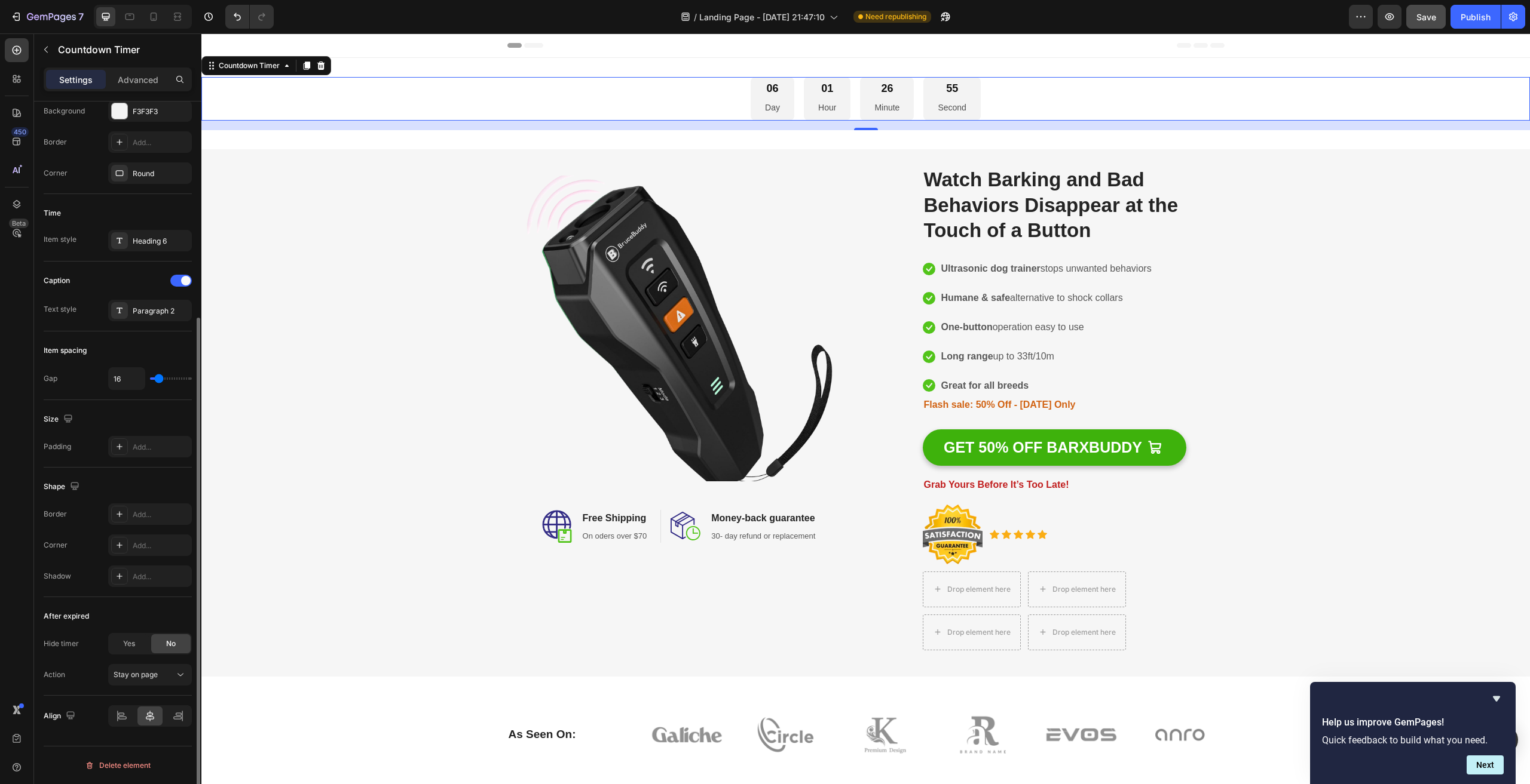
type input "24"
type input "42"
type input "60"
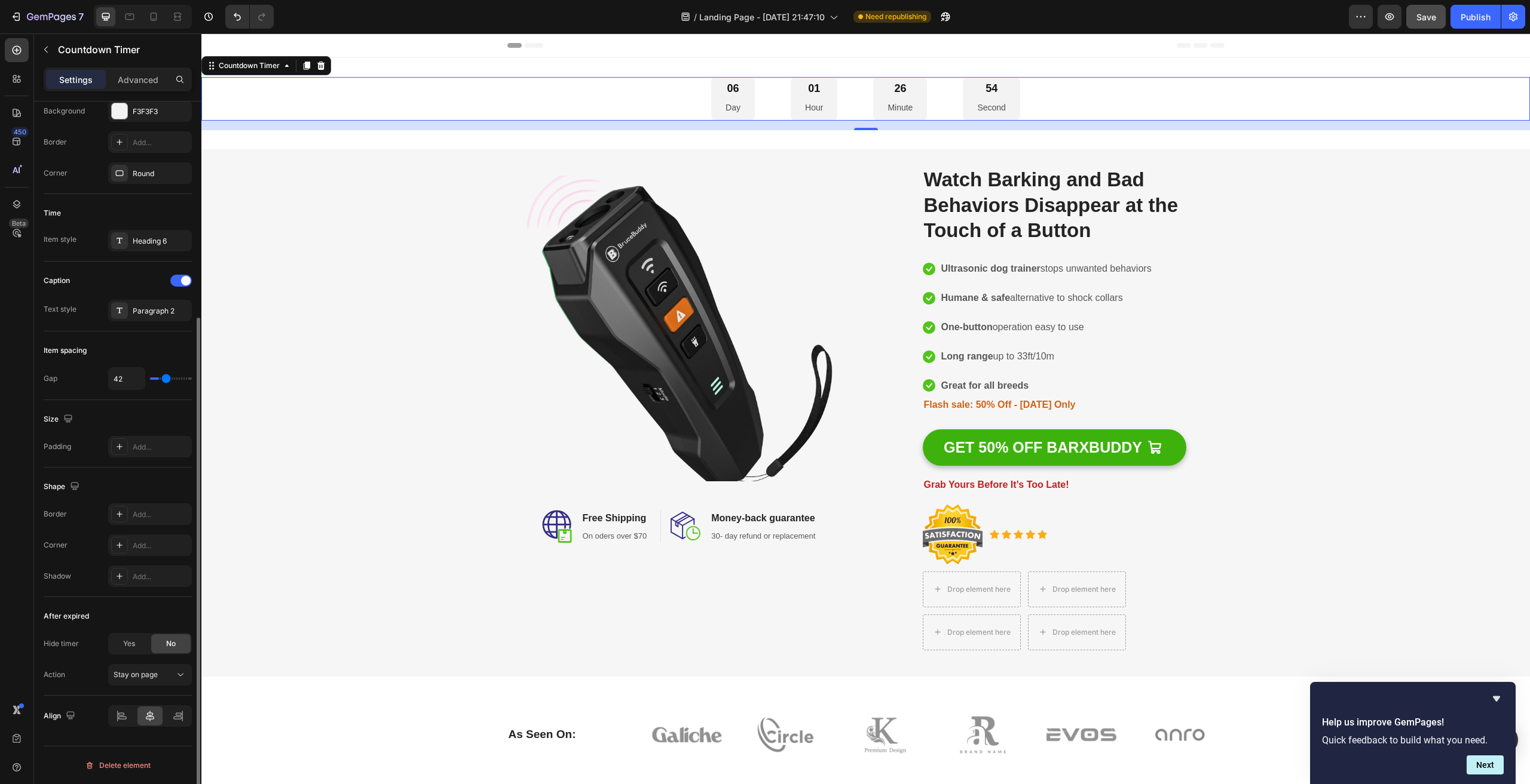
type input "60"
type input "62"
type input "58"
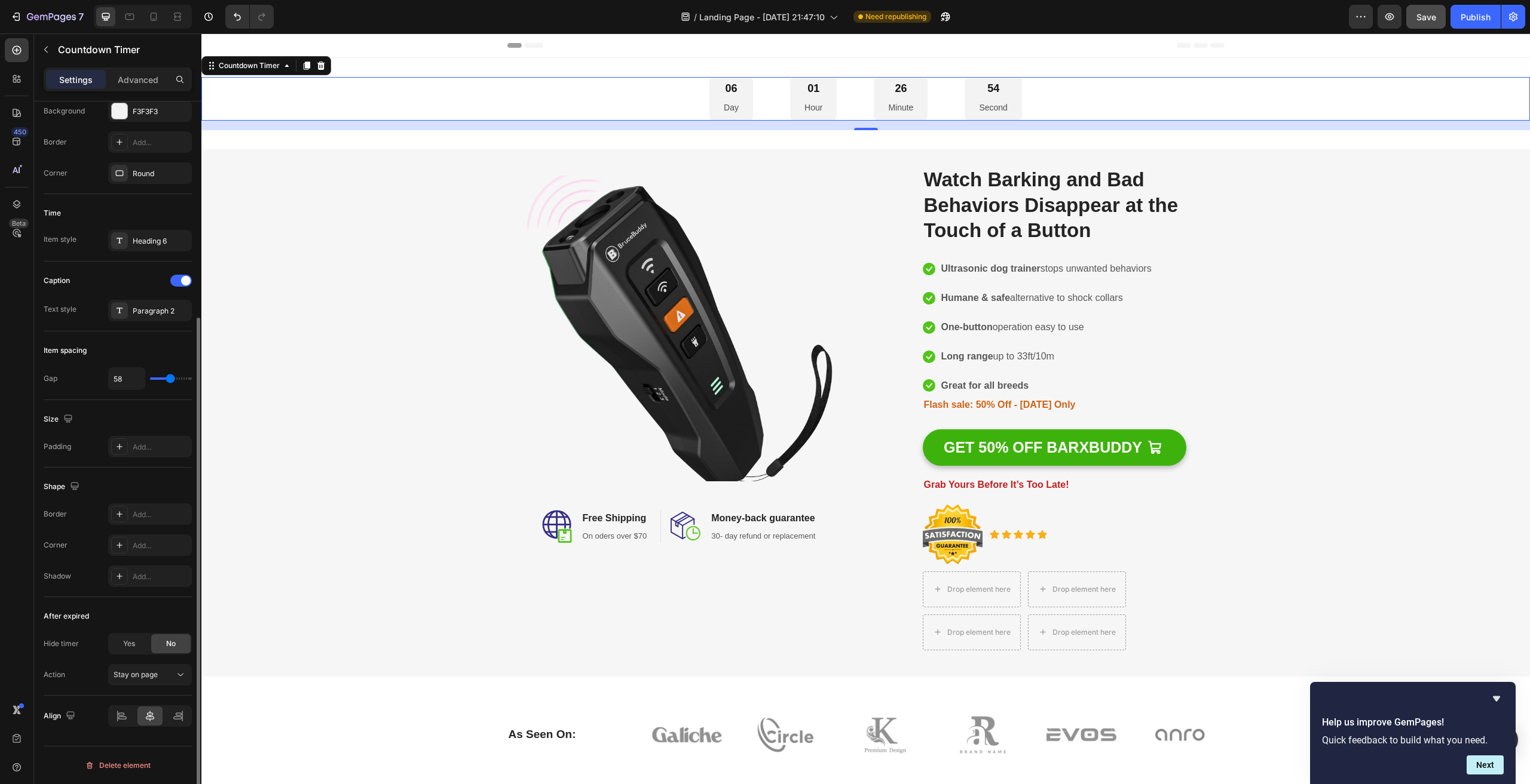
type input "42"
type input "38"
type input "31"
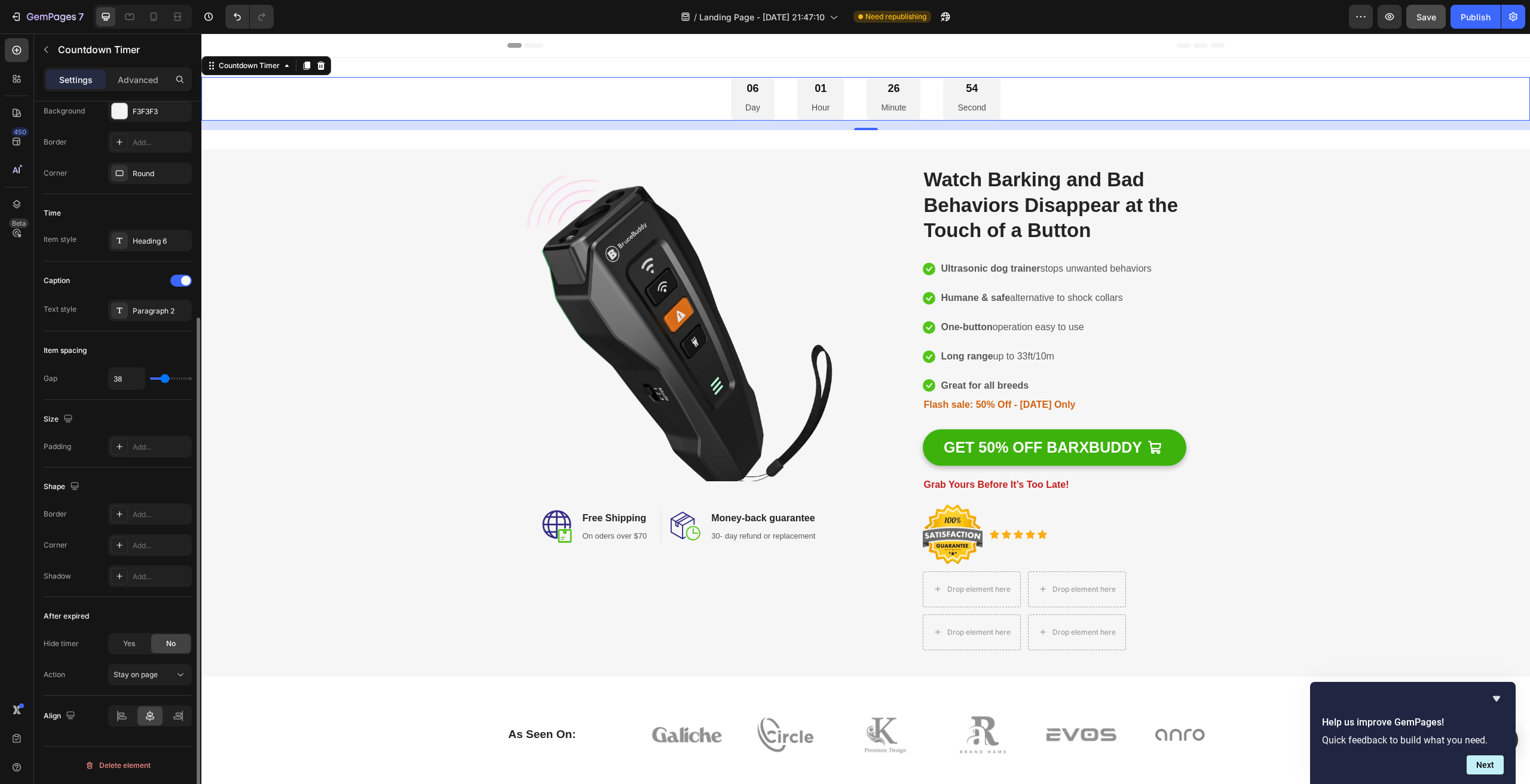
type input "31"
type input "27"
type input "24"
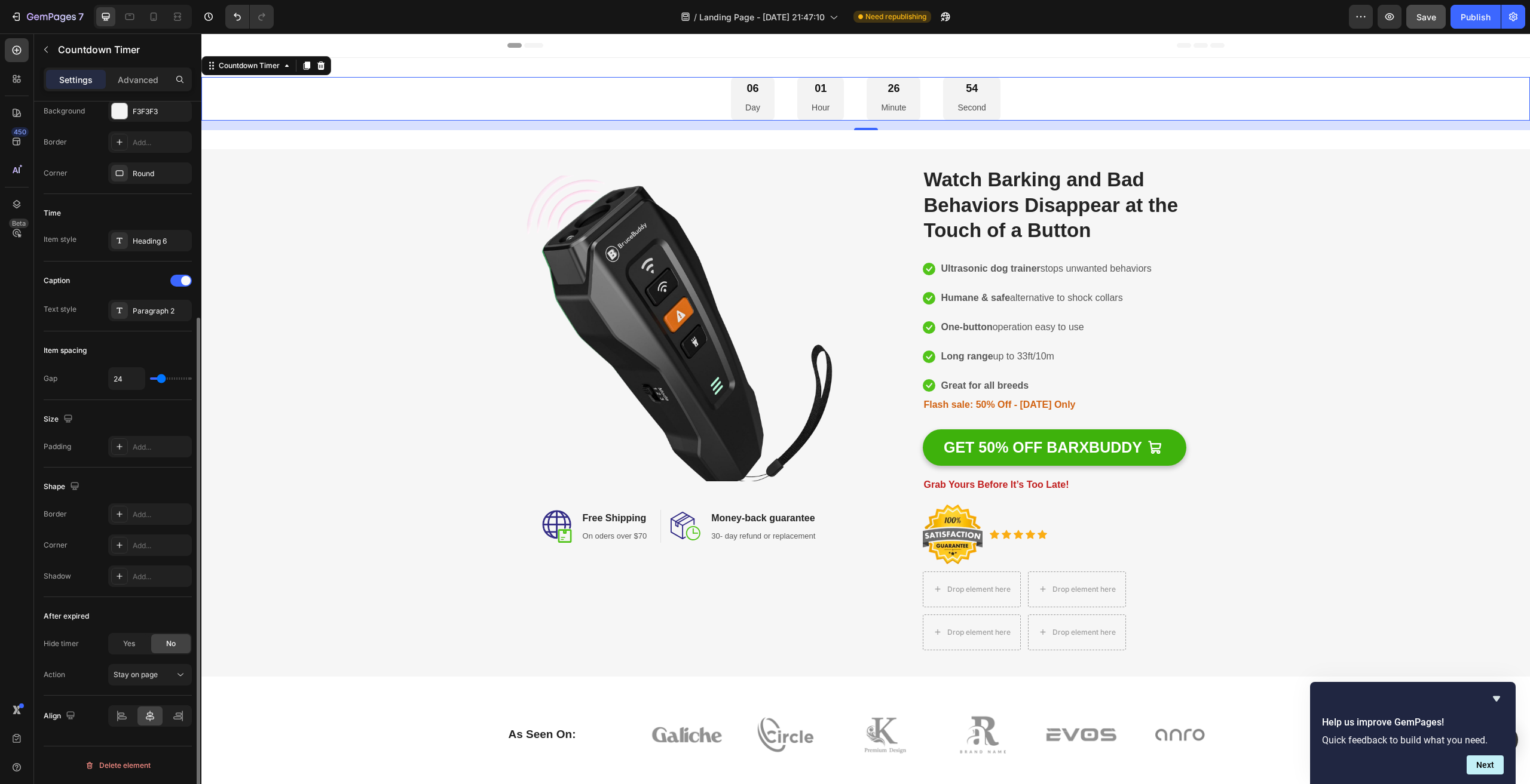
type input "22"
type input "18"
type input "16"
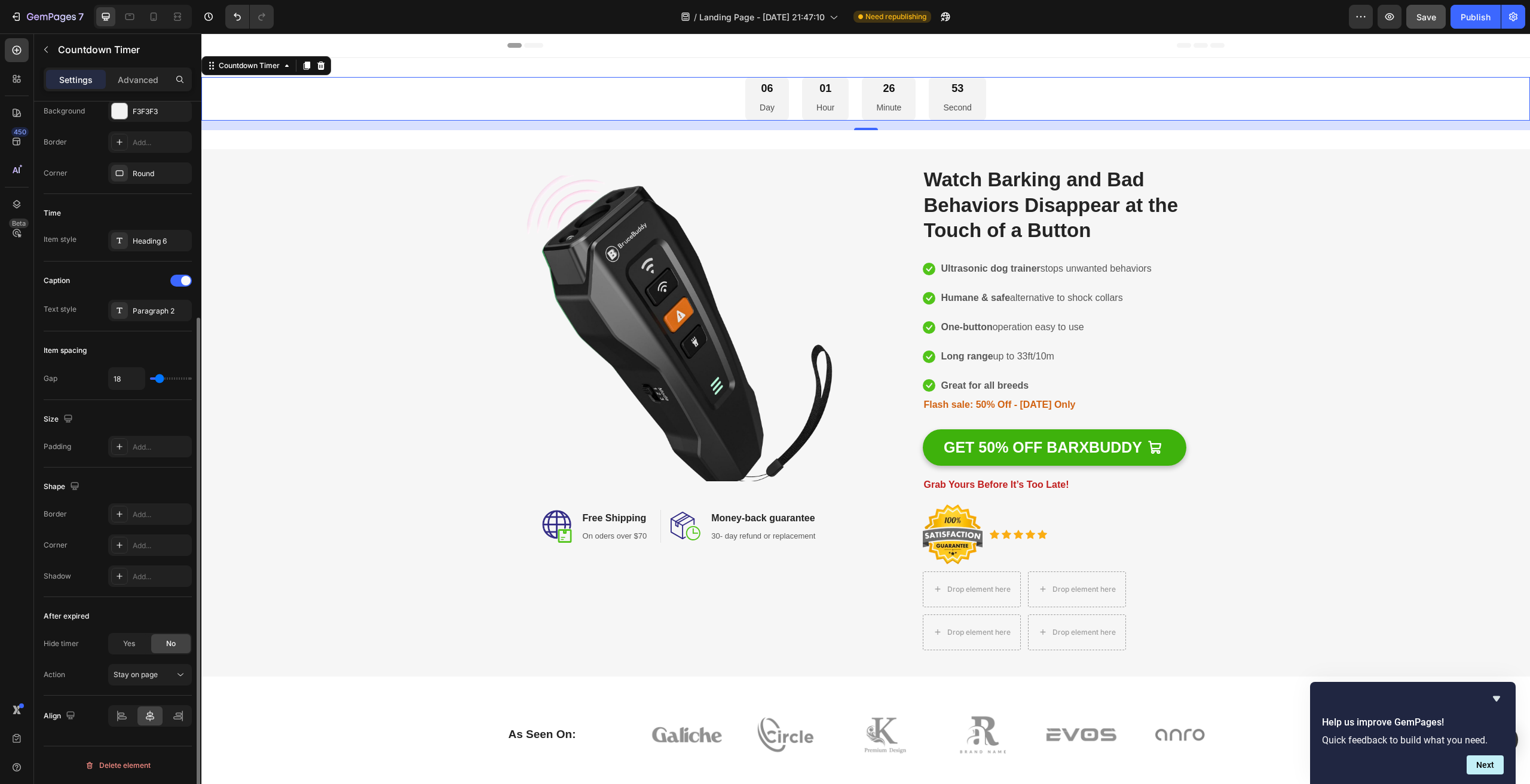
type input "16"
type input "13"
type input "16"
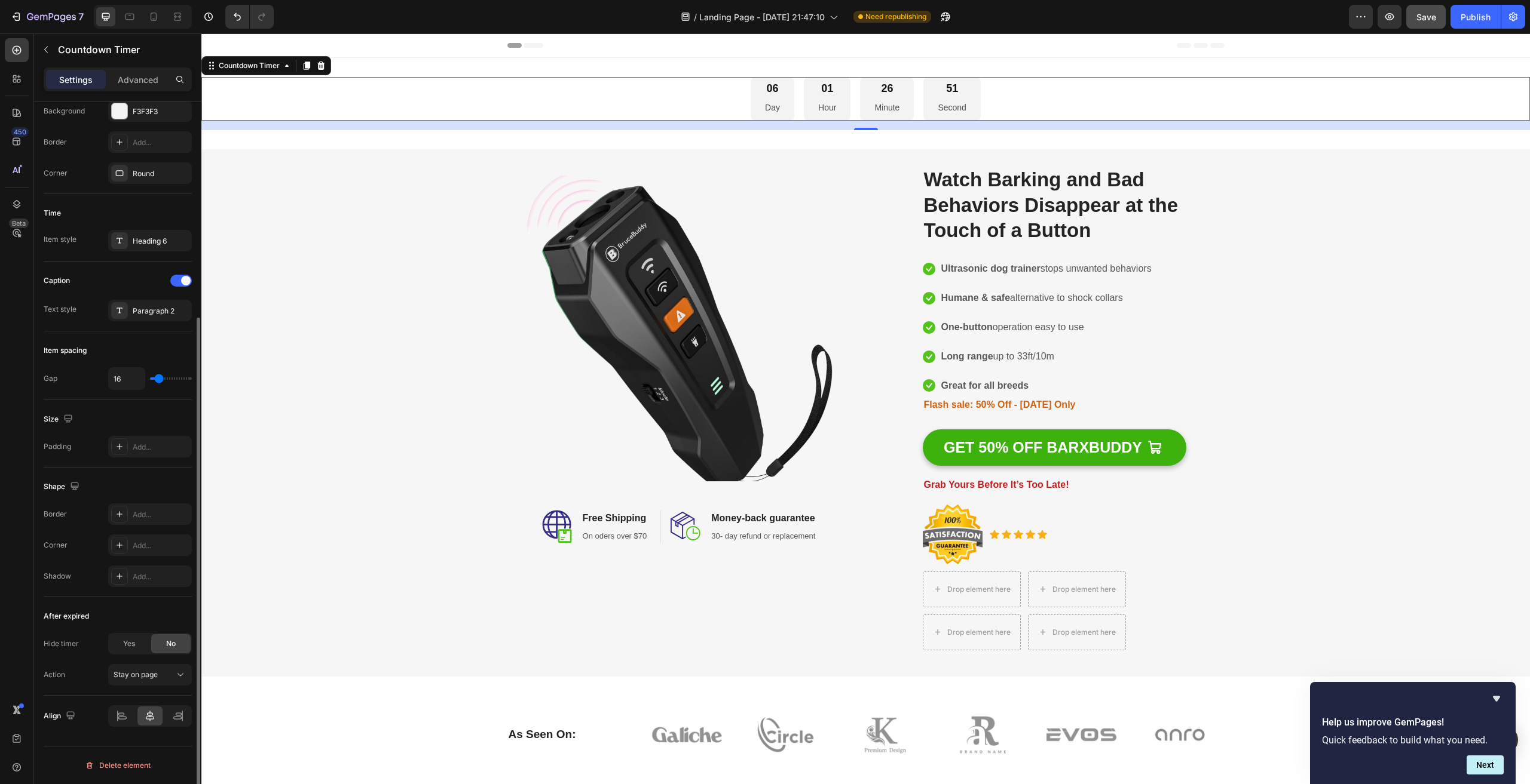
click at [159, 377] on input "range" at bounding box center [171, 378] width 42 height 2
click at [141, 416] on div "Size" at bounding box center [118, 419] width 149 height 19
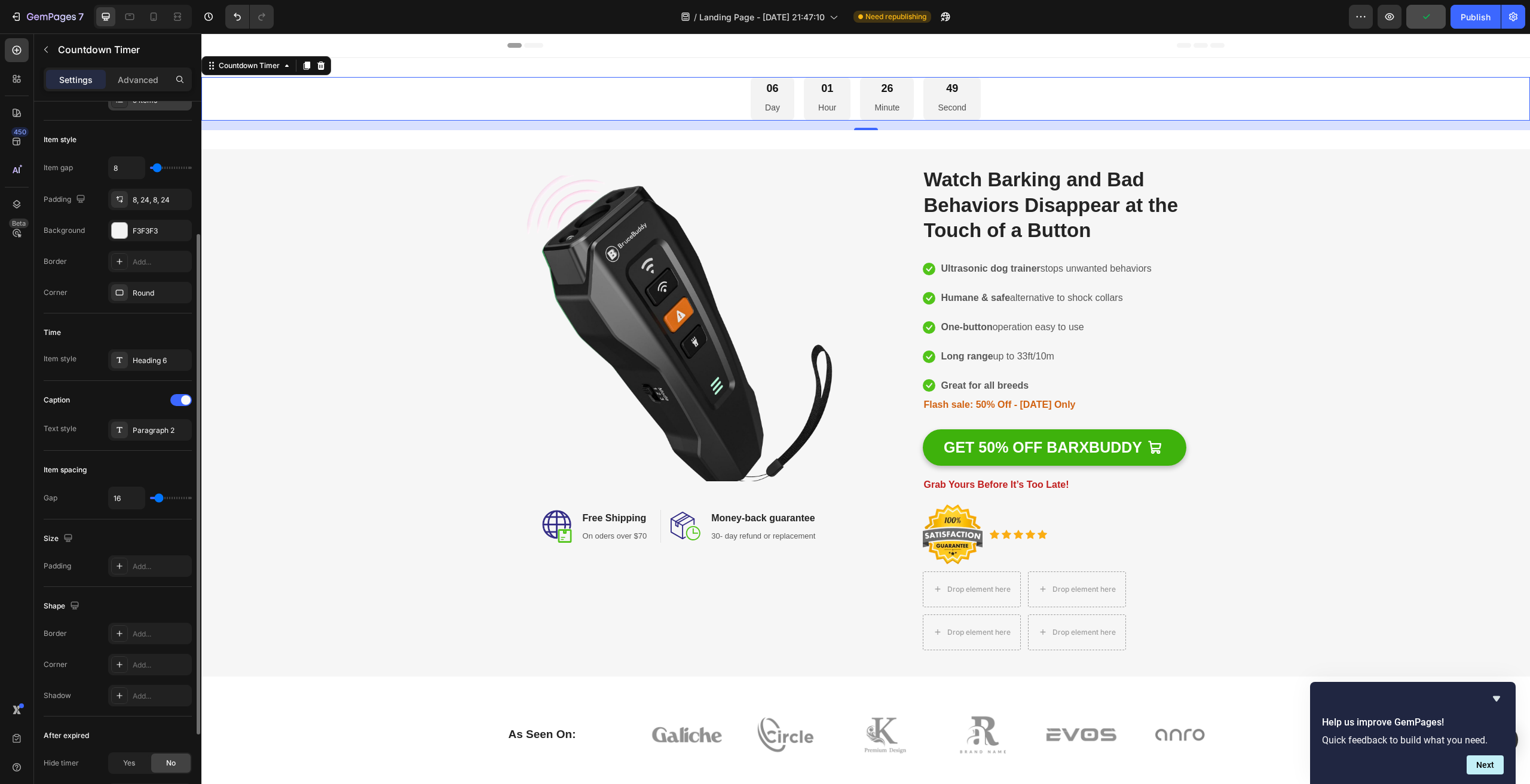
scroll to position [11, 0]
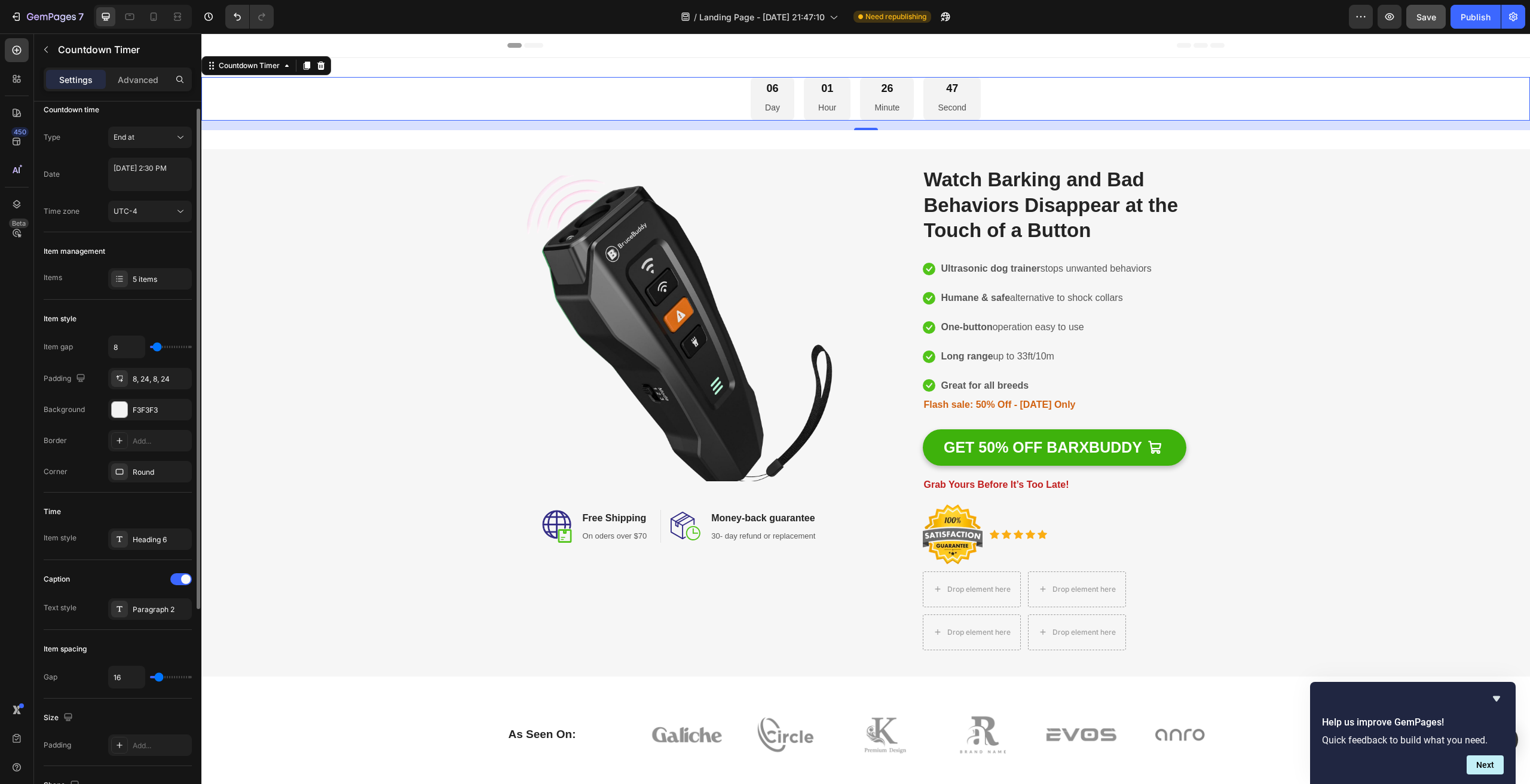
type input "18"
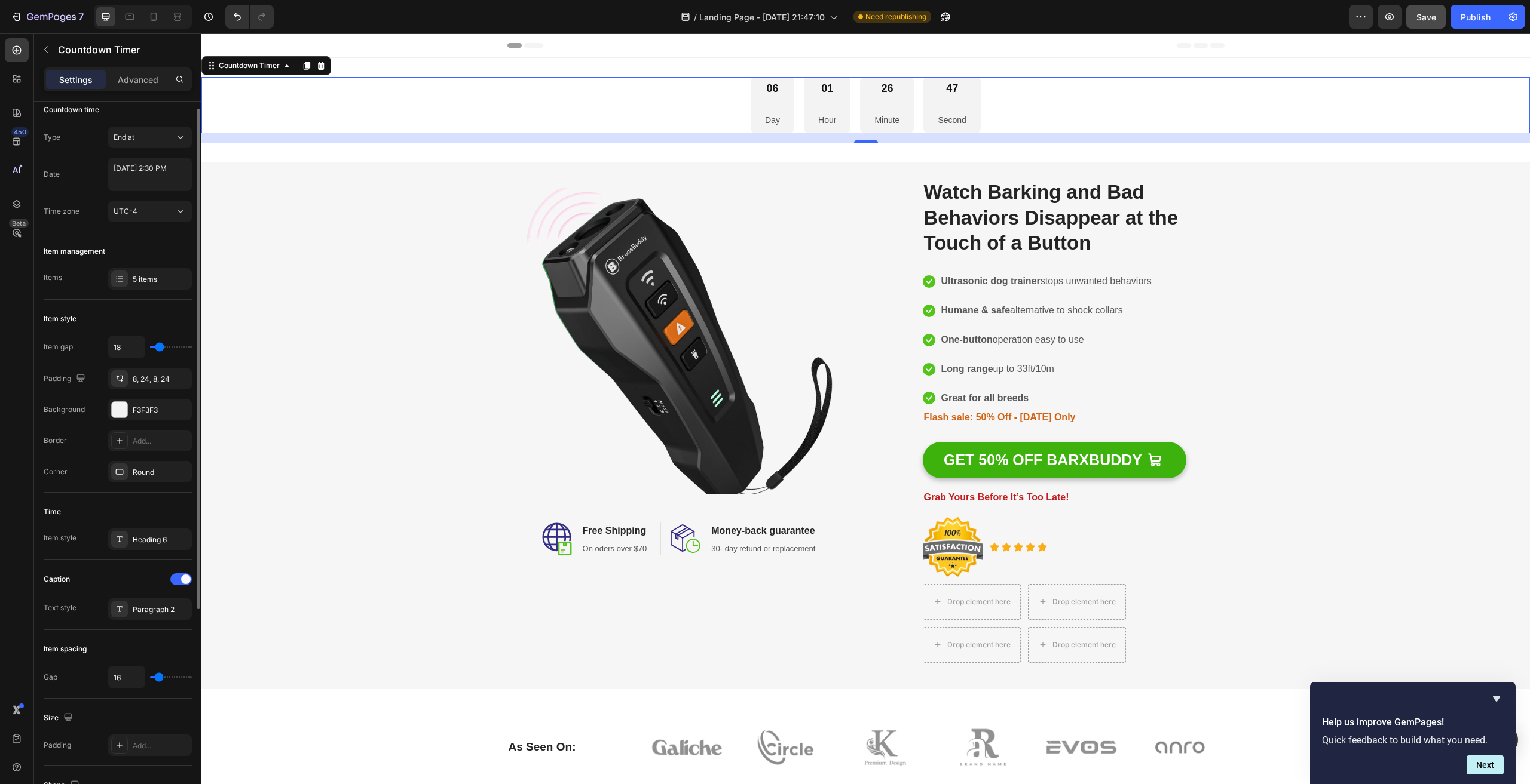
type input "29"
type input "33"
type input "49"
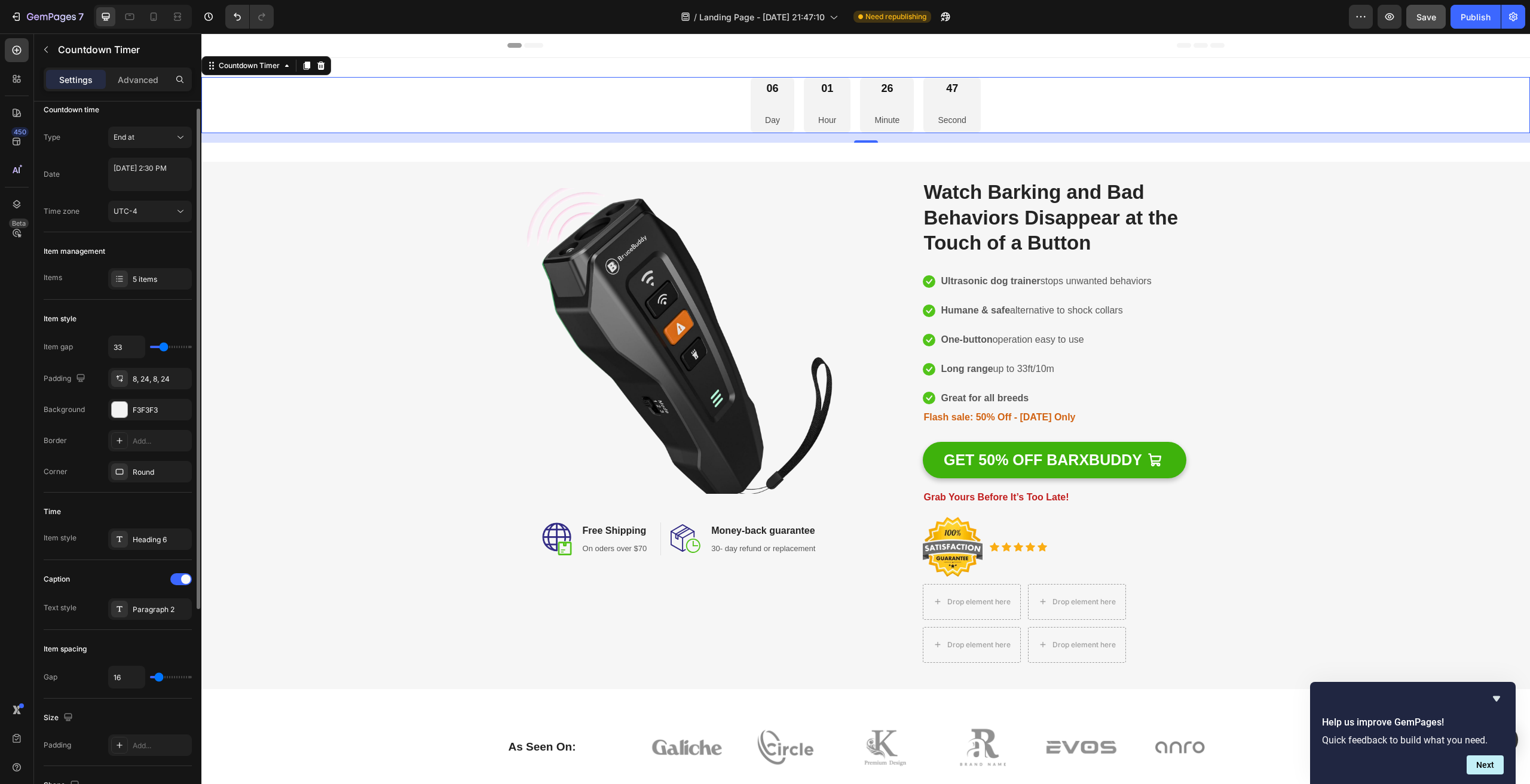
type input "49"
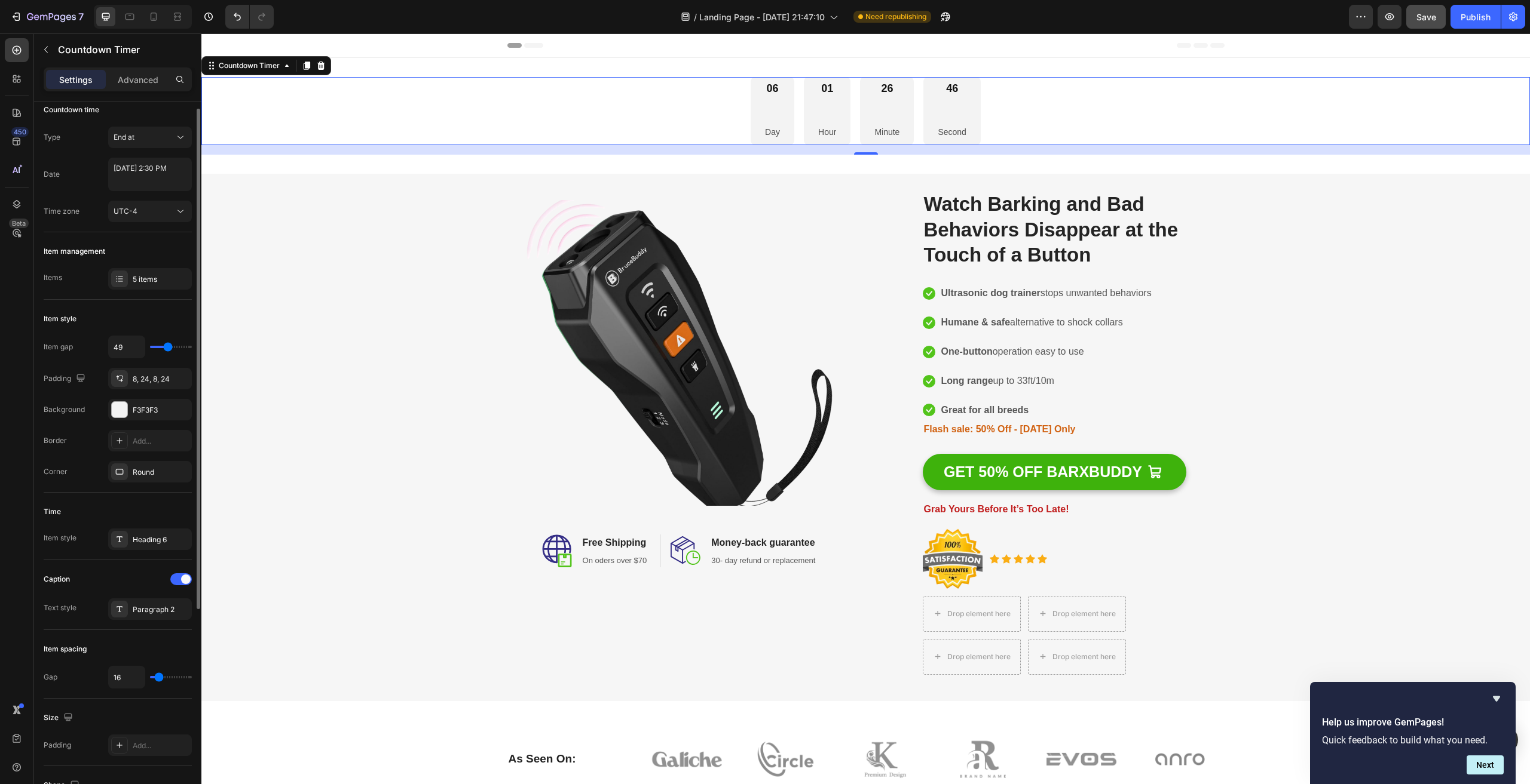
type input "29"
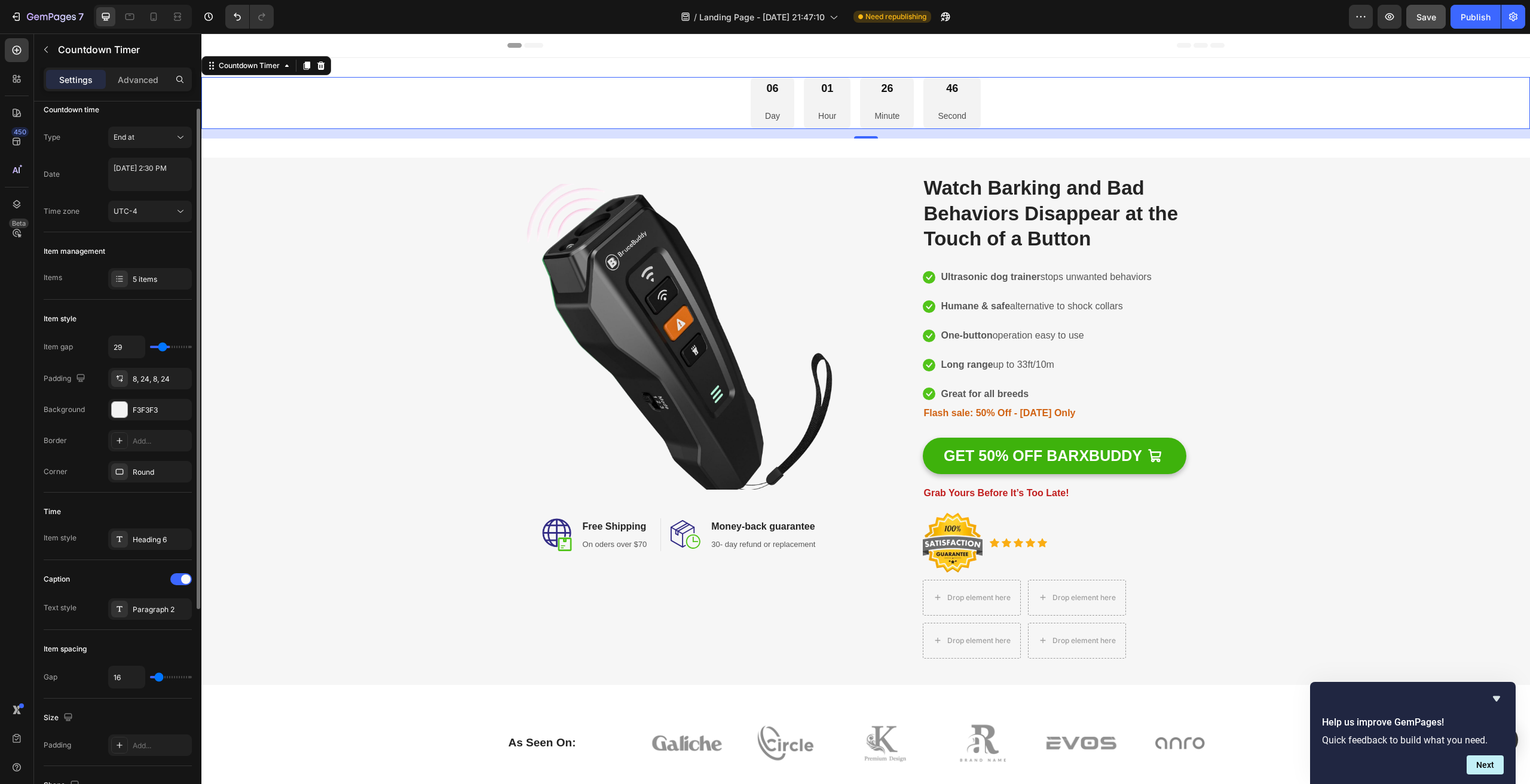
type input "22"
type input "18"
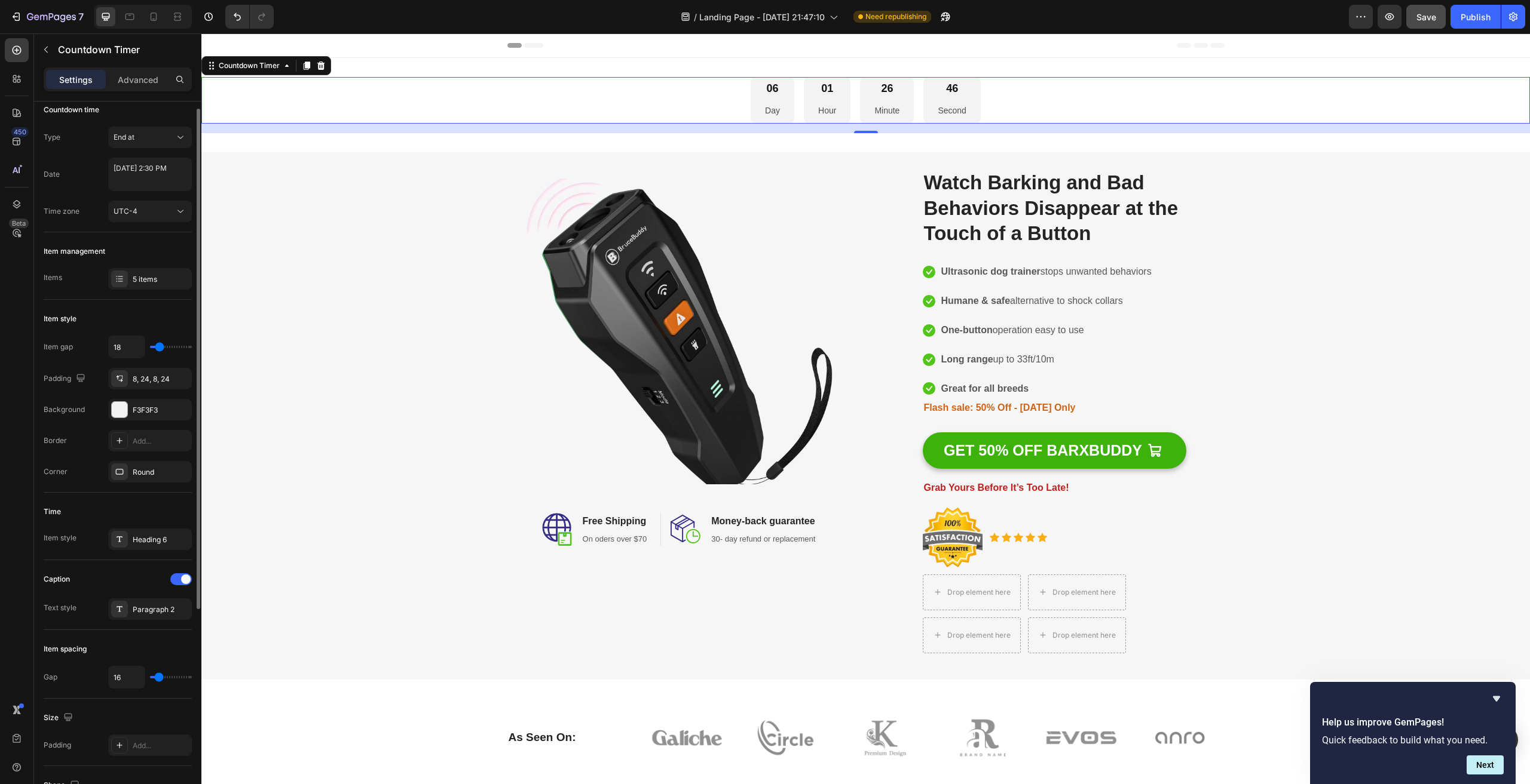
type input "13"
type input "9"
type input "7"
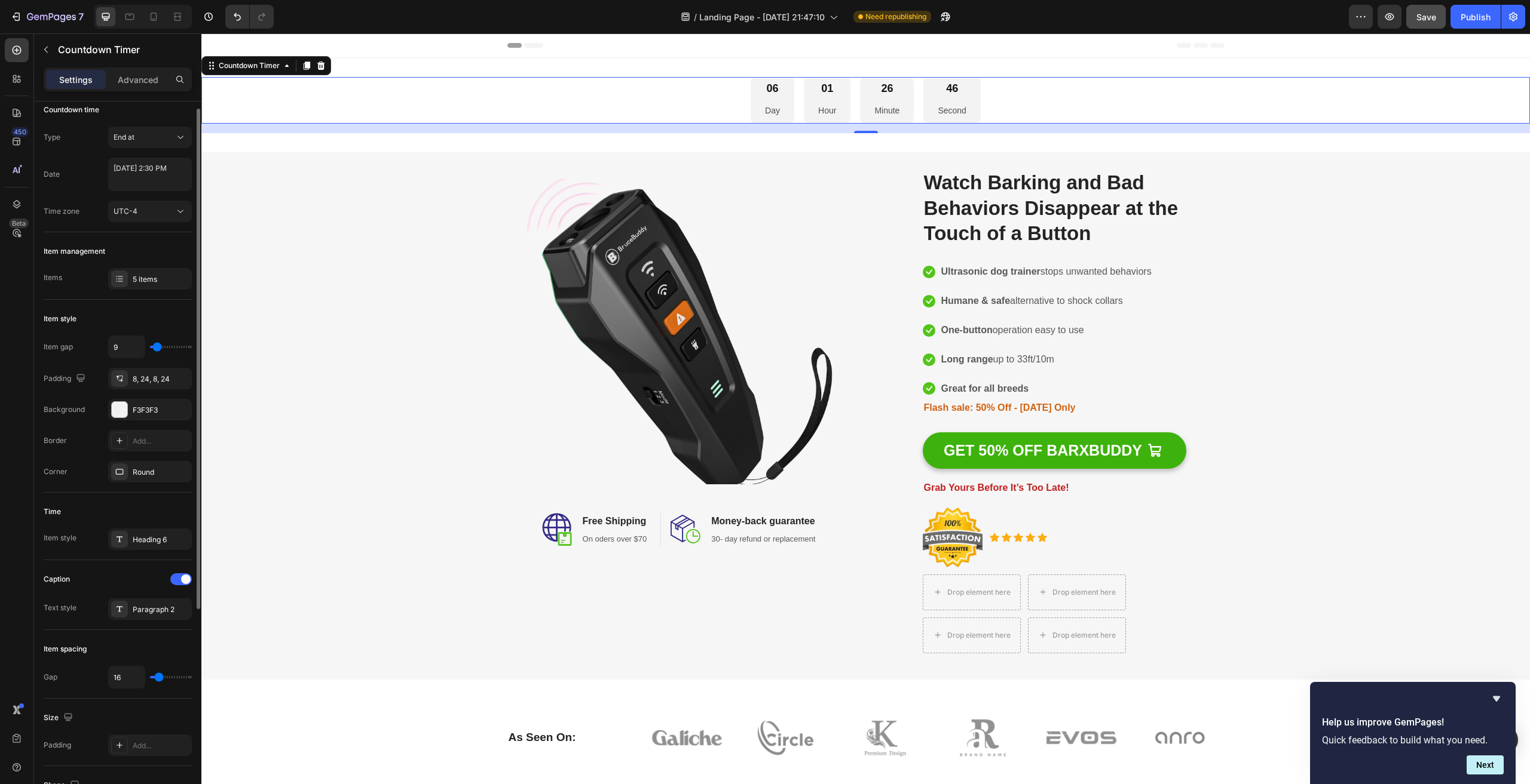
type input "7"
type input "4"
type input "0"
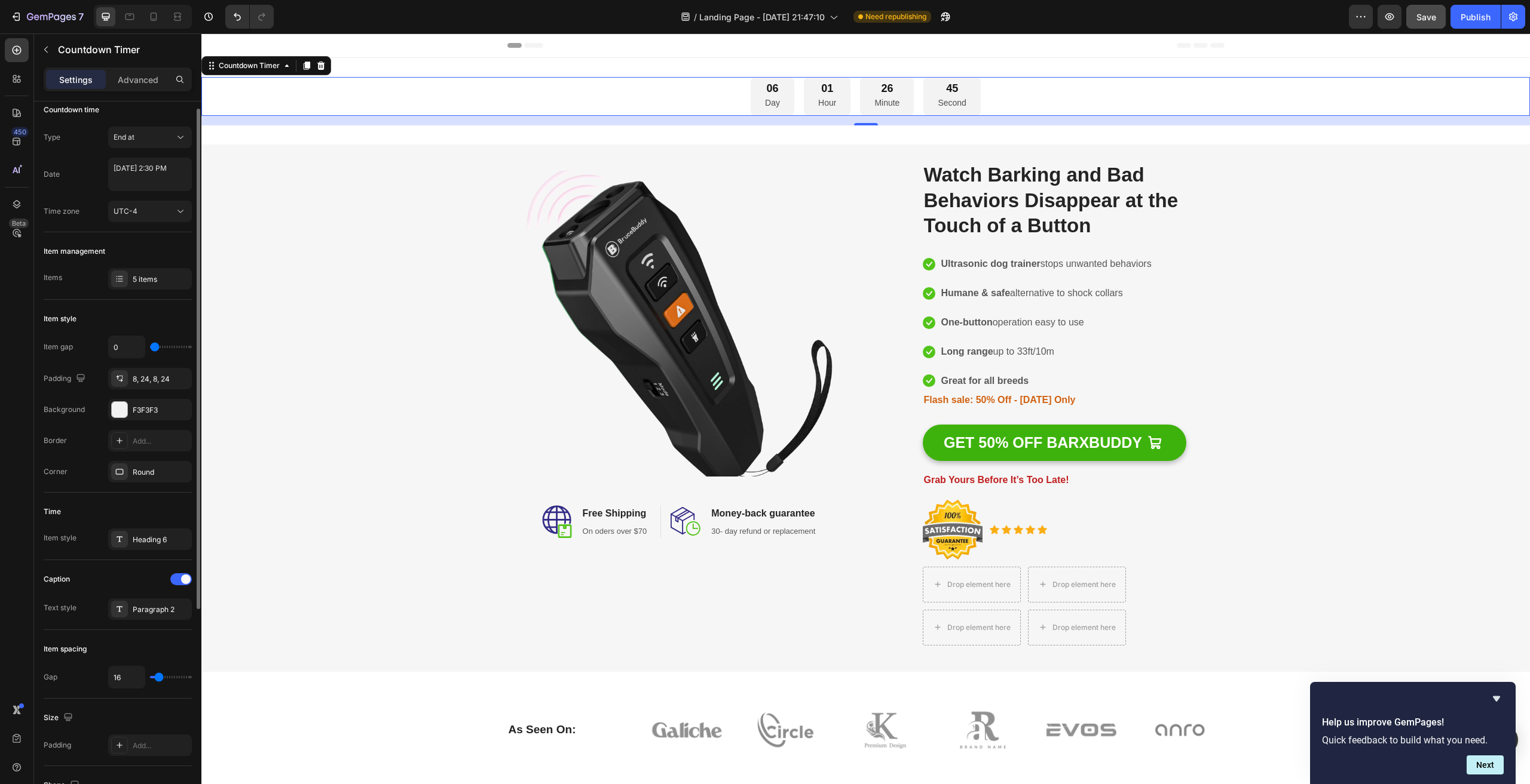
drag, startPoint x: 159, startPoint y: 348, endPoint x: 138, endPoint y: 343, distance: 21.6
type input "0"
click at [150, 346] on input "range" at bounding box center [171, 346] width 42 height 2
click at [162, 311] on div "Item style" at bounding box center [118, 319] width 149 height 19
click at [158, 135] on div "End at" at bounding box center [144, 138] width 61 height 11
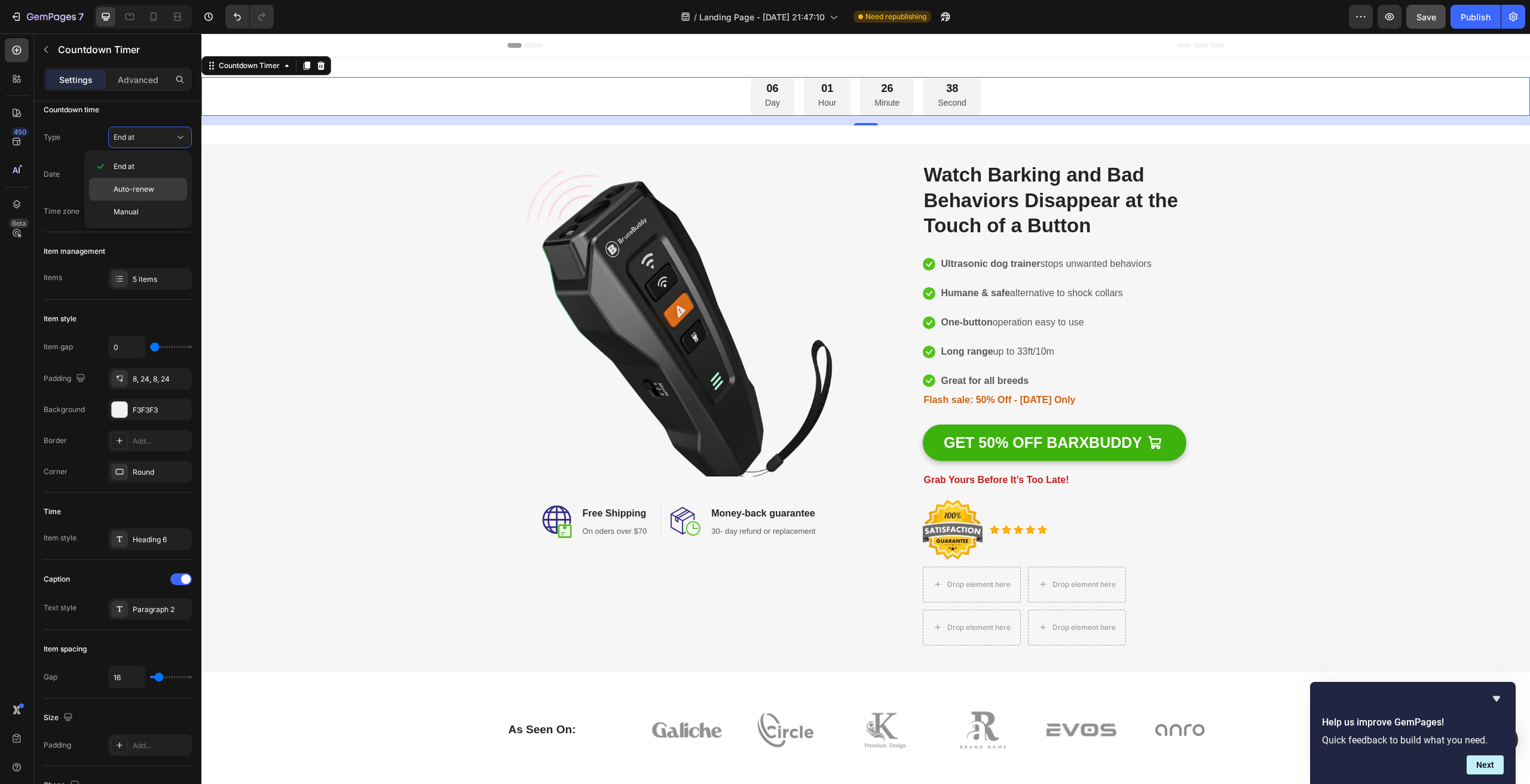
click at [148, 189] on span "Auto-renew" at bounding box center [134, 189] width 41 height 11
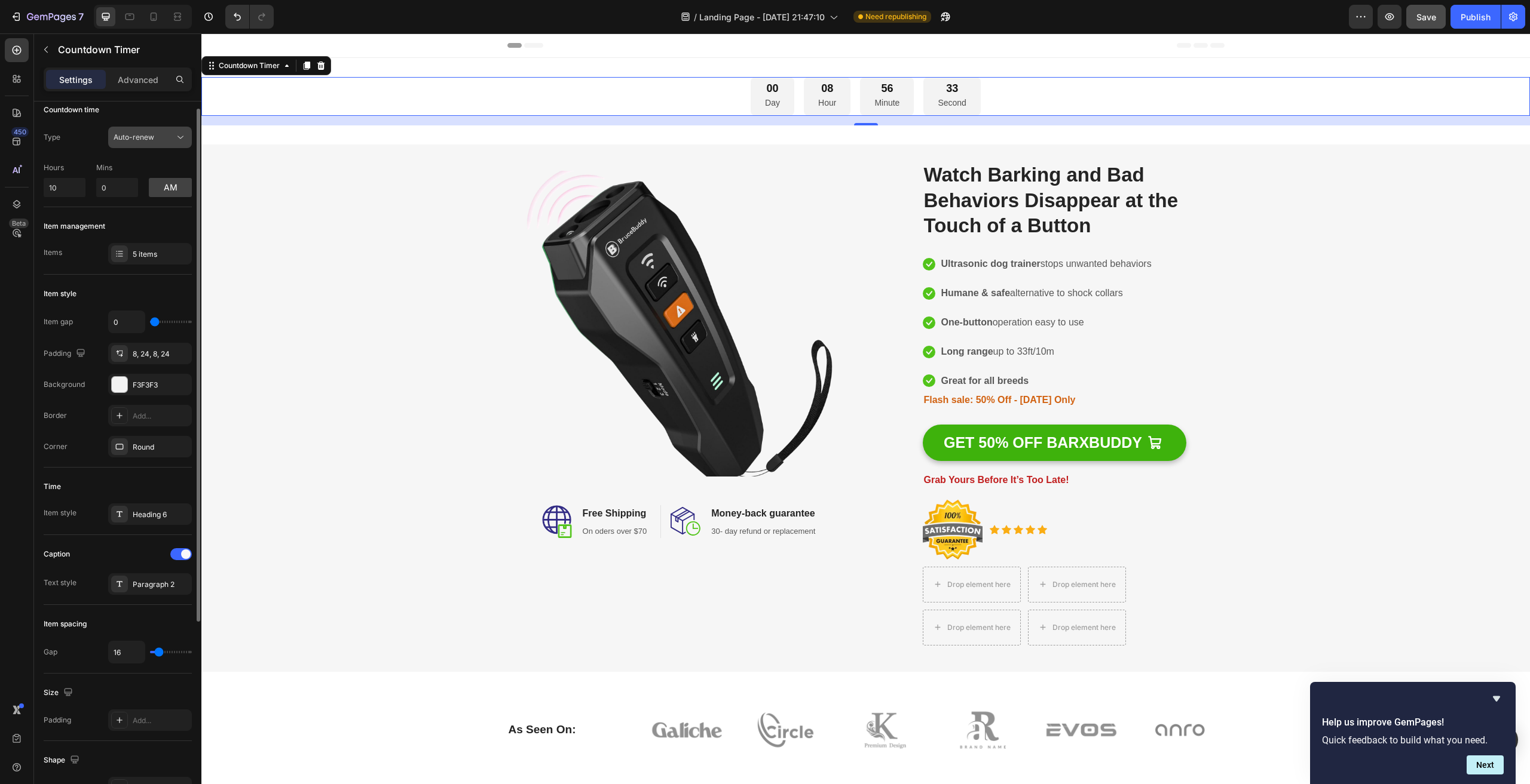
click at [153, 134] on span "Auto-renew" at bounding box center [134, 138] width 41 height 9
click at [139, 163] on p "End at" at bounding box center [148, 167] width 68 height 11
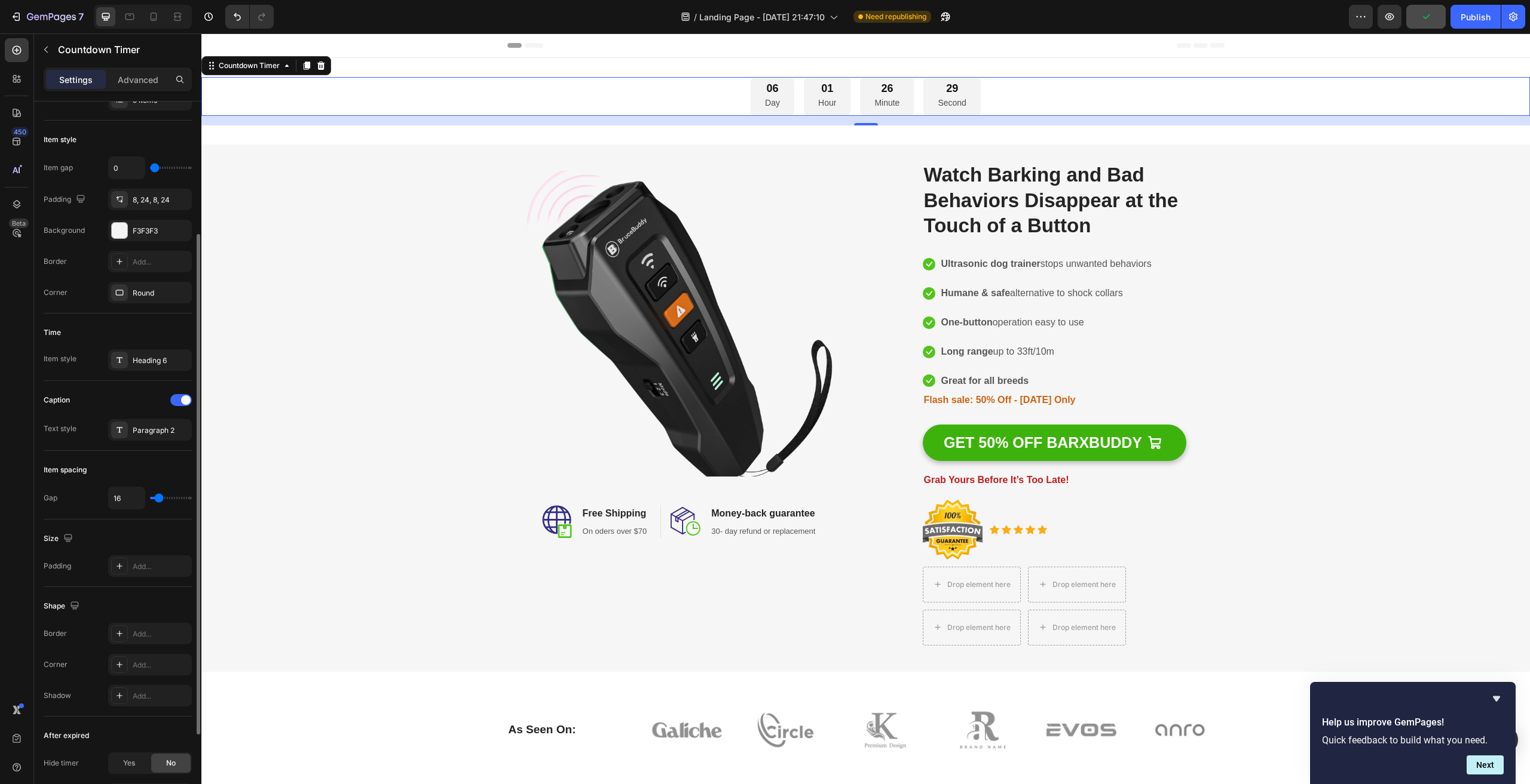
scroll to position [309, 0]
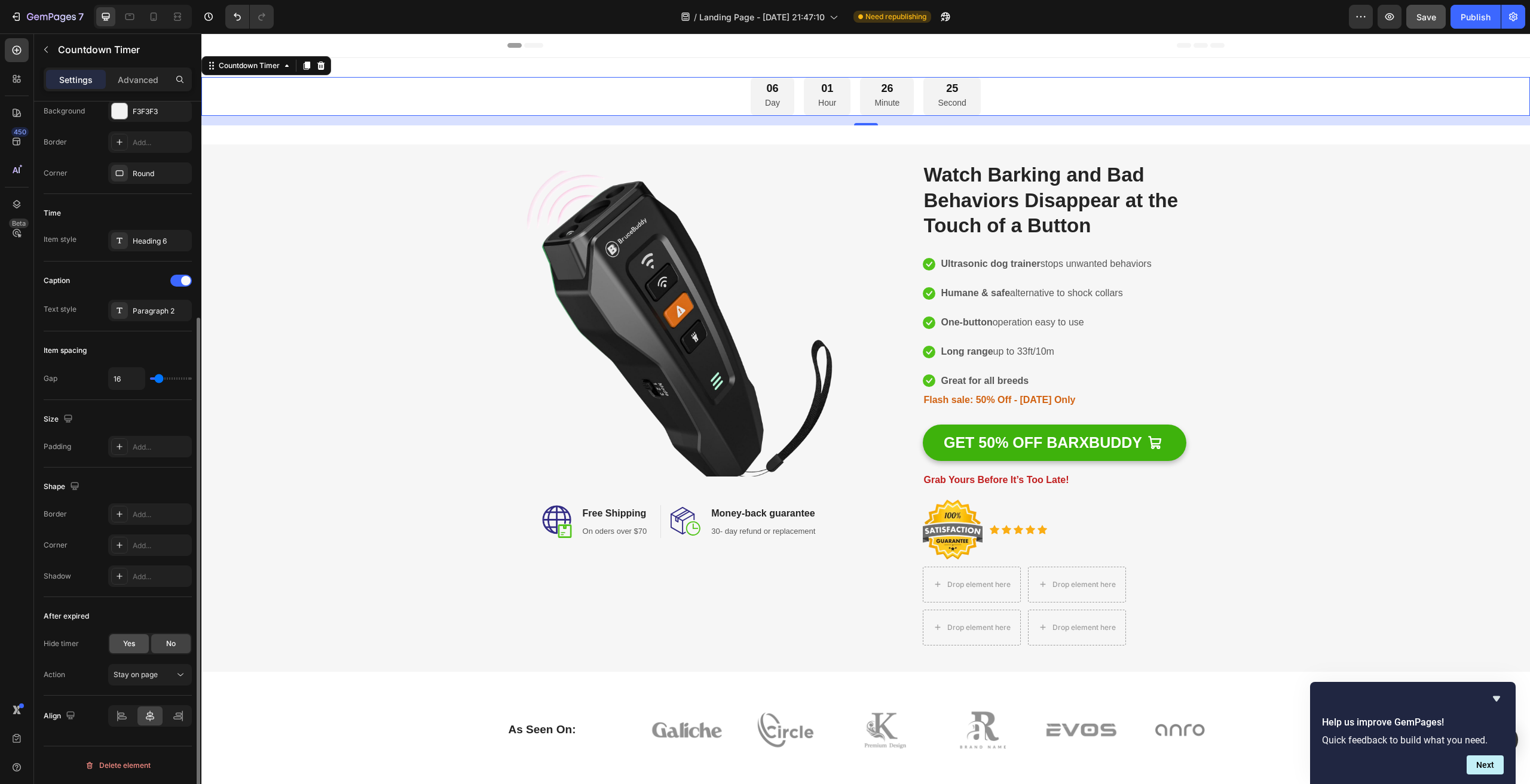
click at [134, 643] on span "Yes" at bounding box center [128, 644] width 12 height 11
click at [172, 646] on span "No" at bounding box center [171, 644] width 9 height 11
click at [155, 677] on span "Stay on page" at bounding box center [135, 675] width 44 height 9
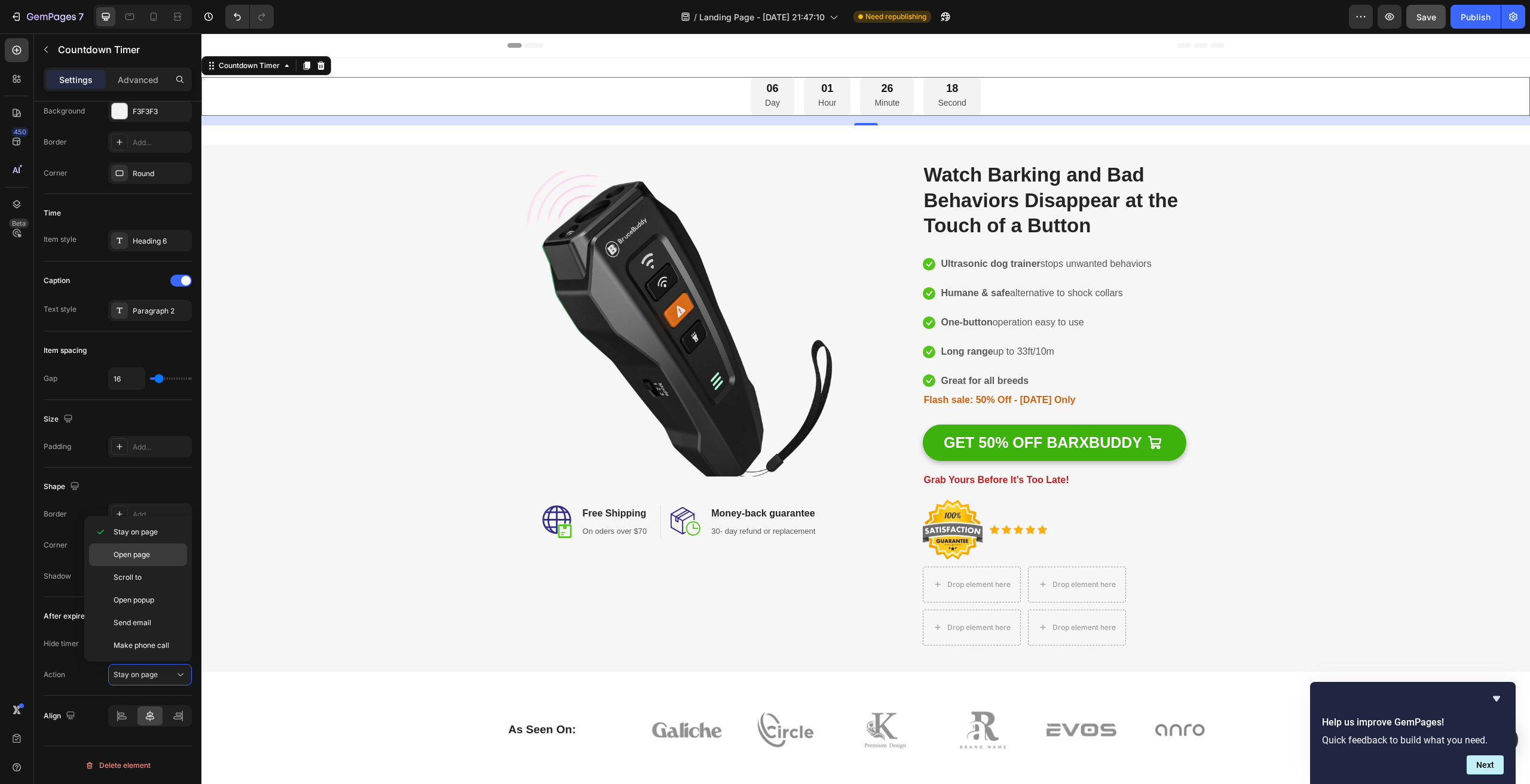
click at [146, 555] on span "Open page" at bounding box center [131, 555] width 36 height 11
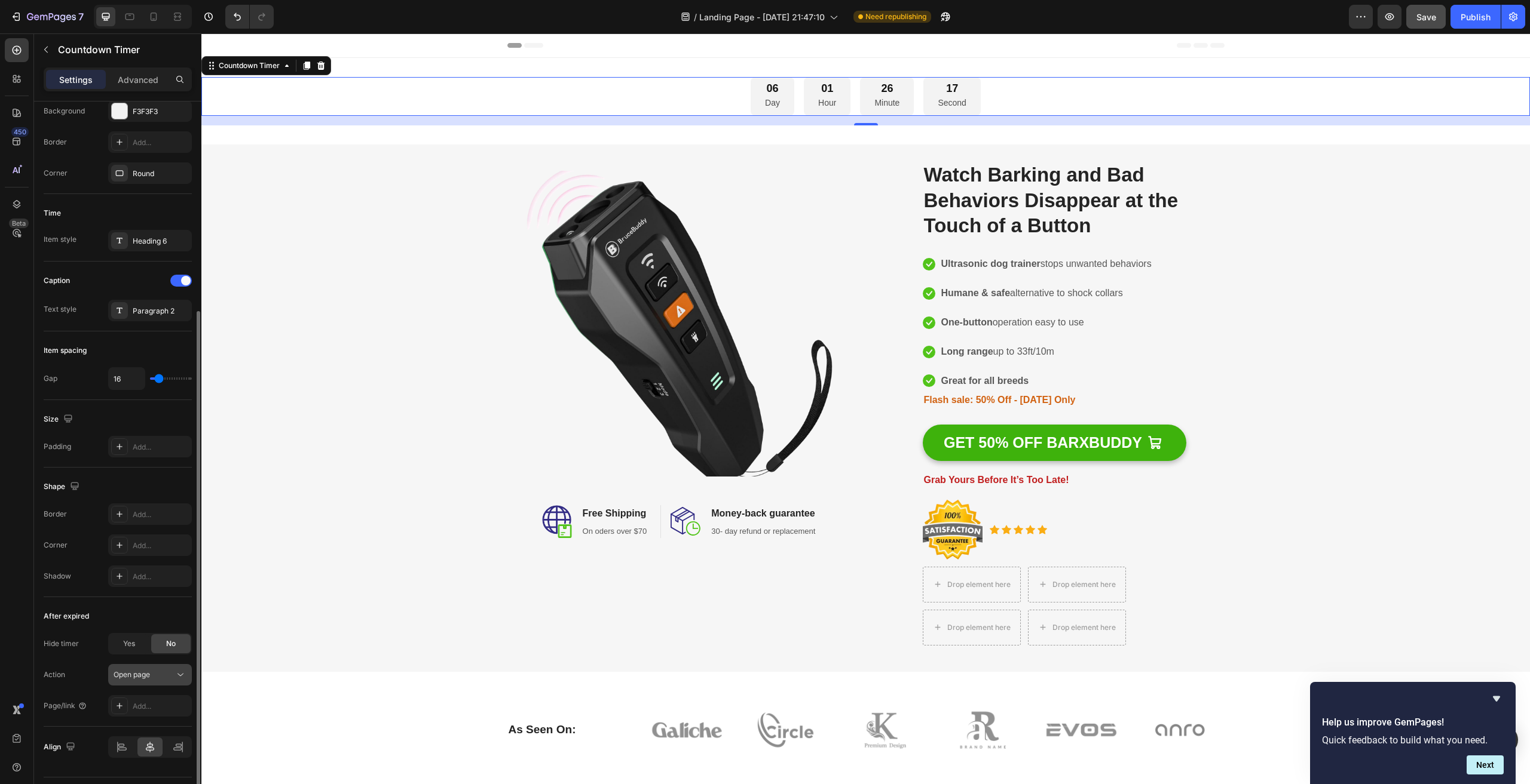
click at [161, 678] on div "Open page" at bounding box center [144, 675] width 61 height 11
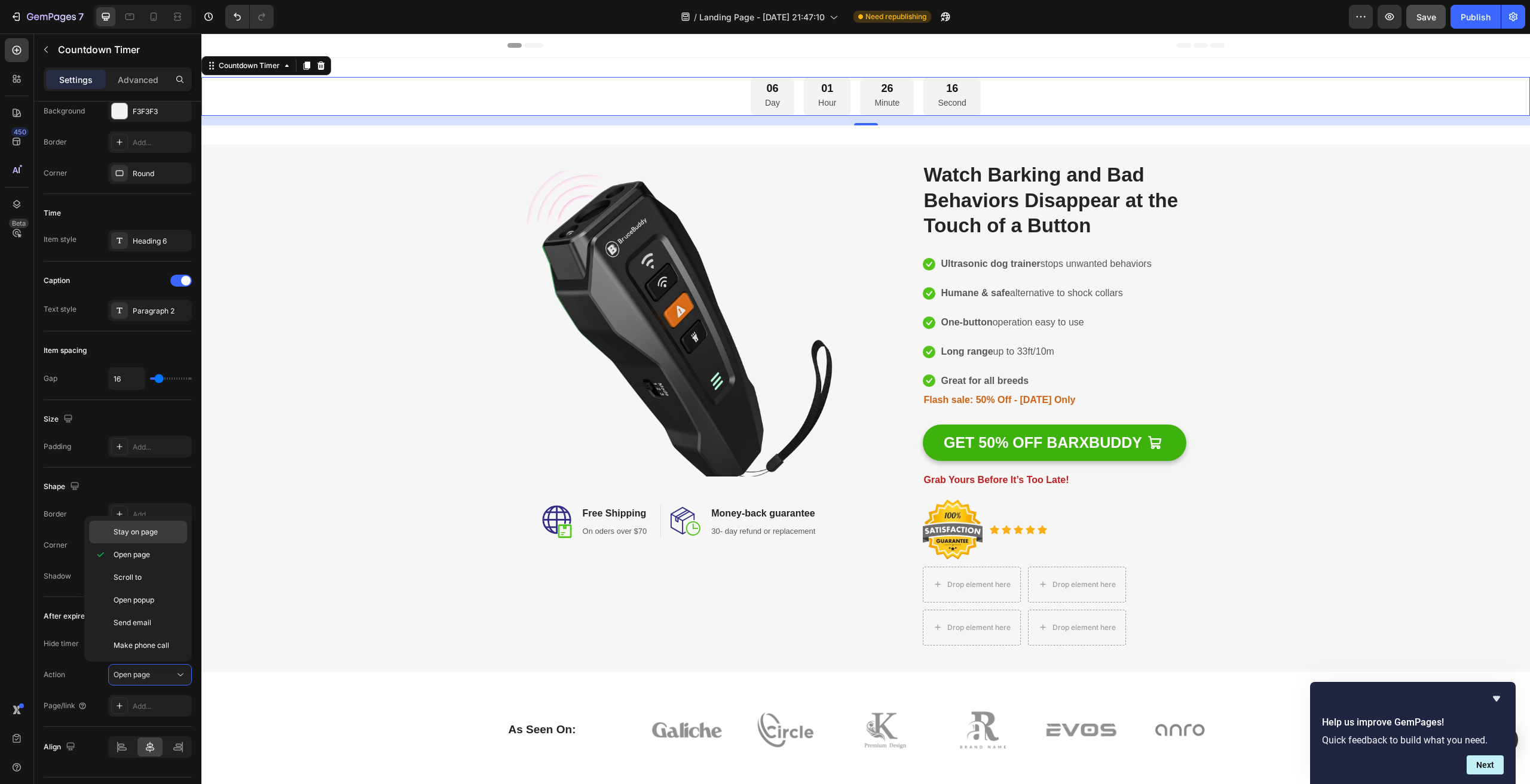
click at [128, 534] on span "Stay on page" at bounding box center [135, 532] width 44 height 11
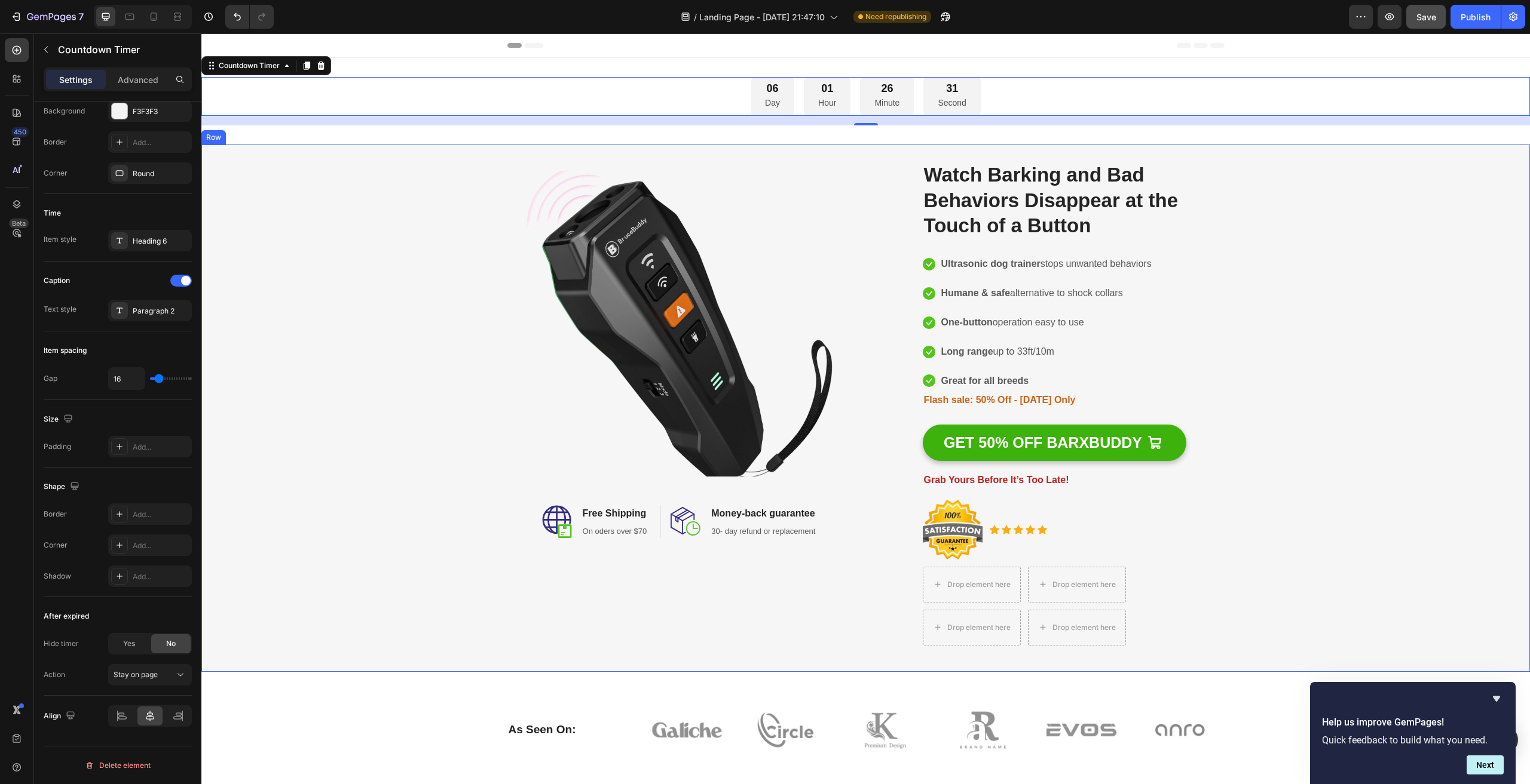
click at [319, 456] on div "Image Image Free Shipping Heading On oders over $70 Text block Row Image Money-…" at bounding box center [866, 408] width 1314 height 513
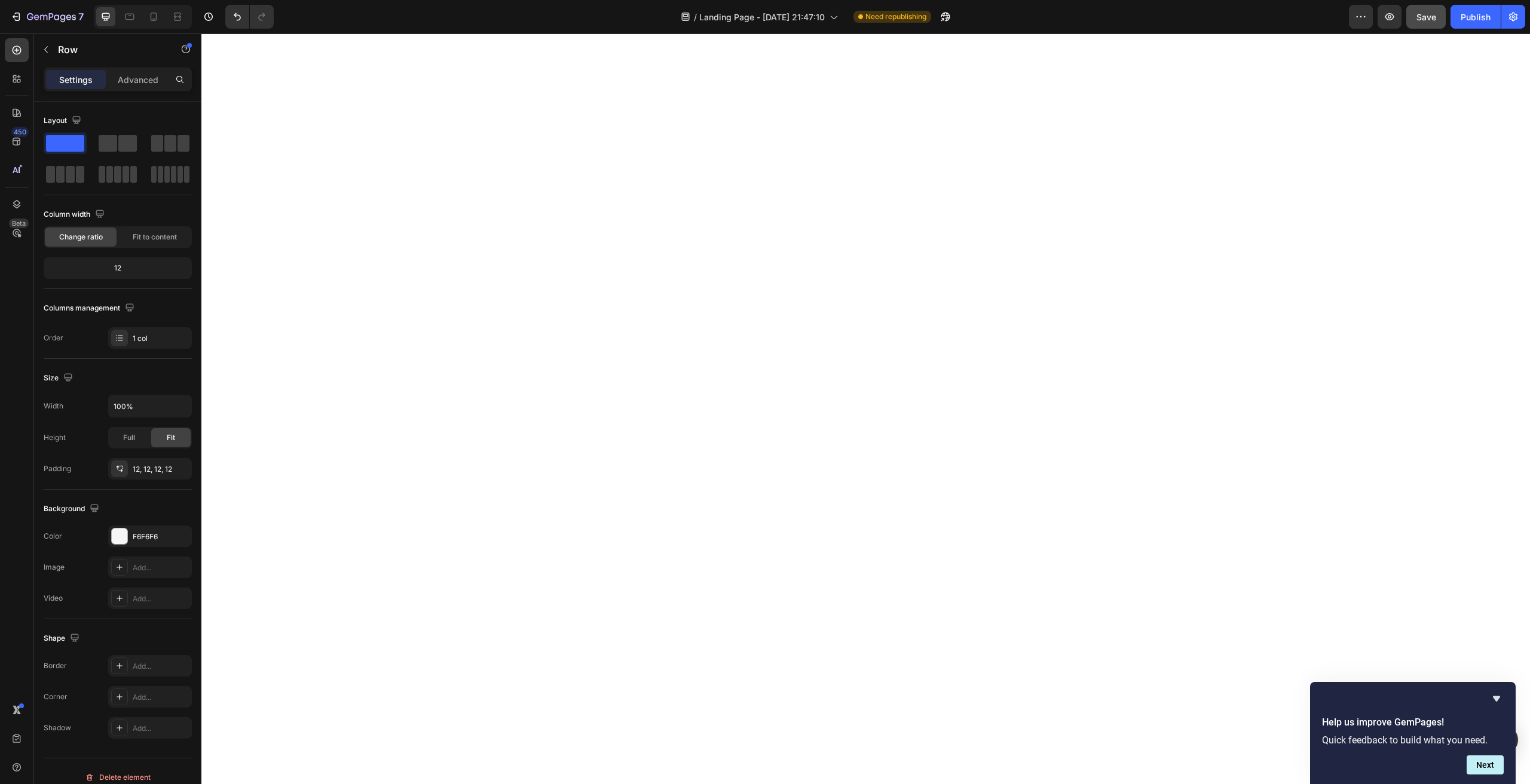
scroll to position [2270, 0]
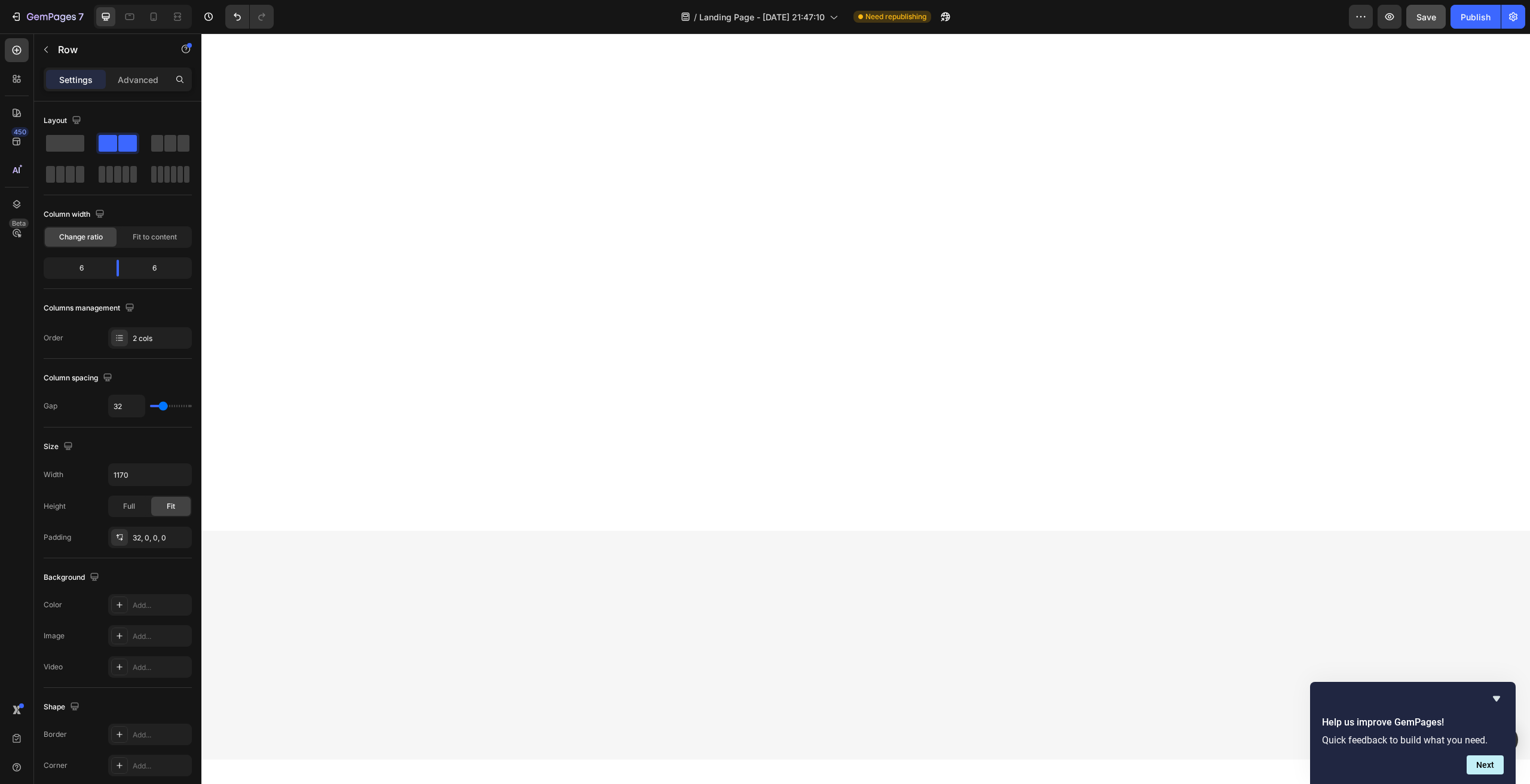
scroll to position [2867, 0]
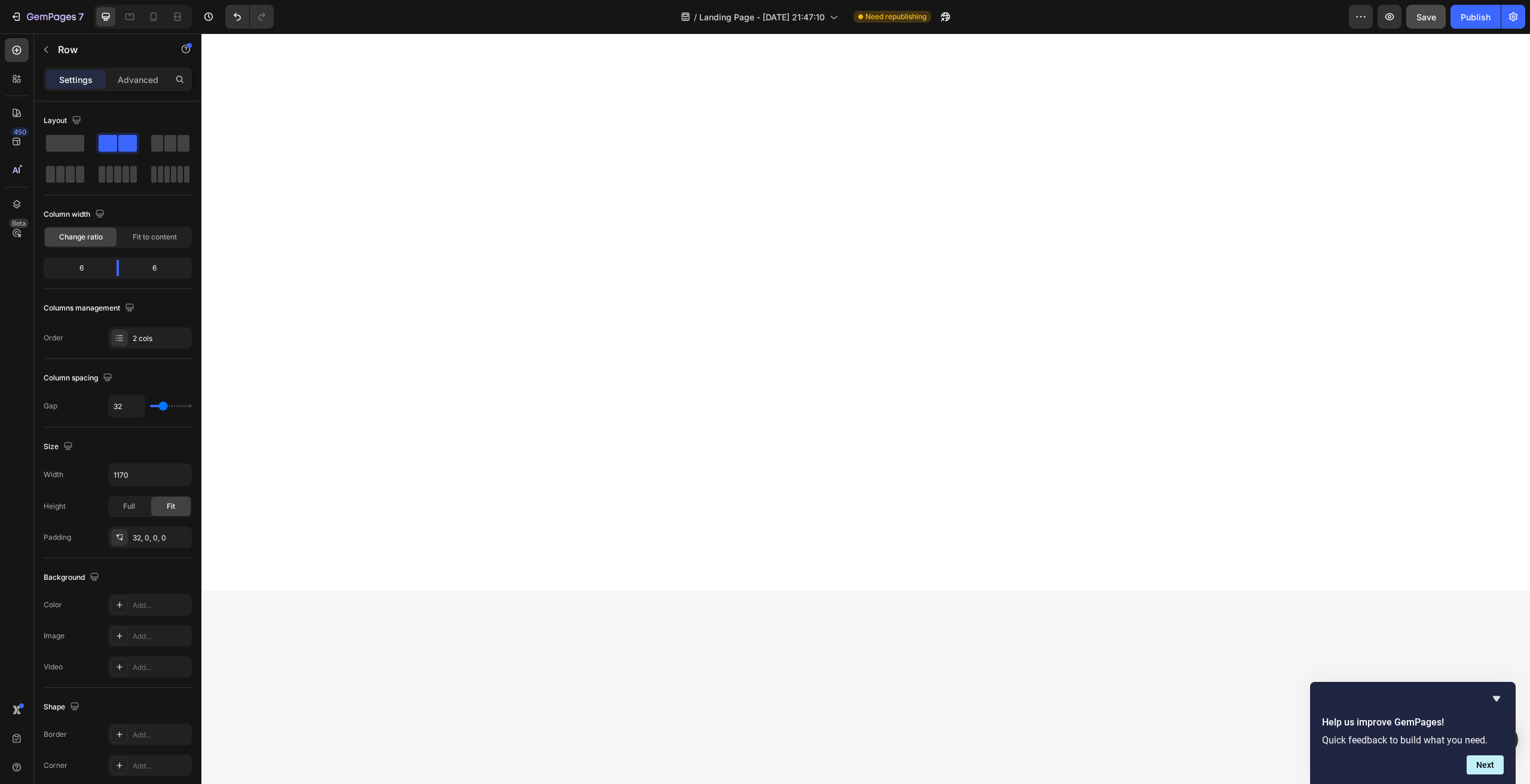
scroll to position [2270, 0]
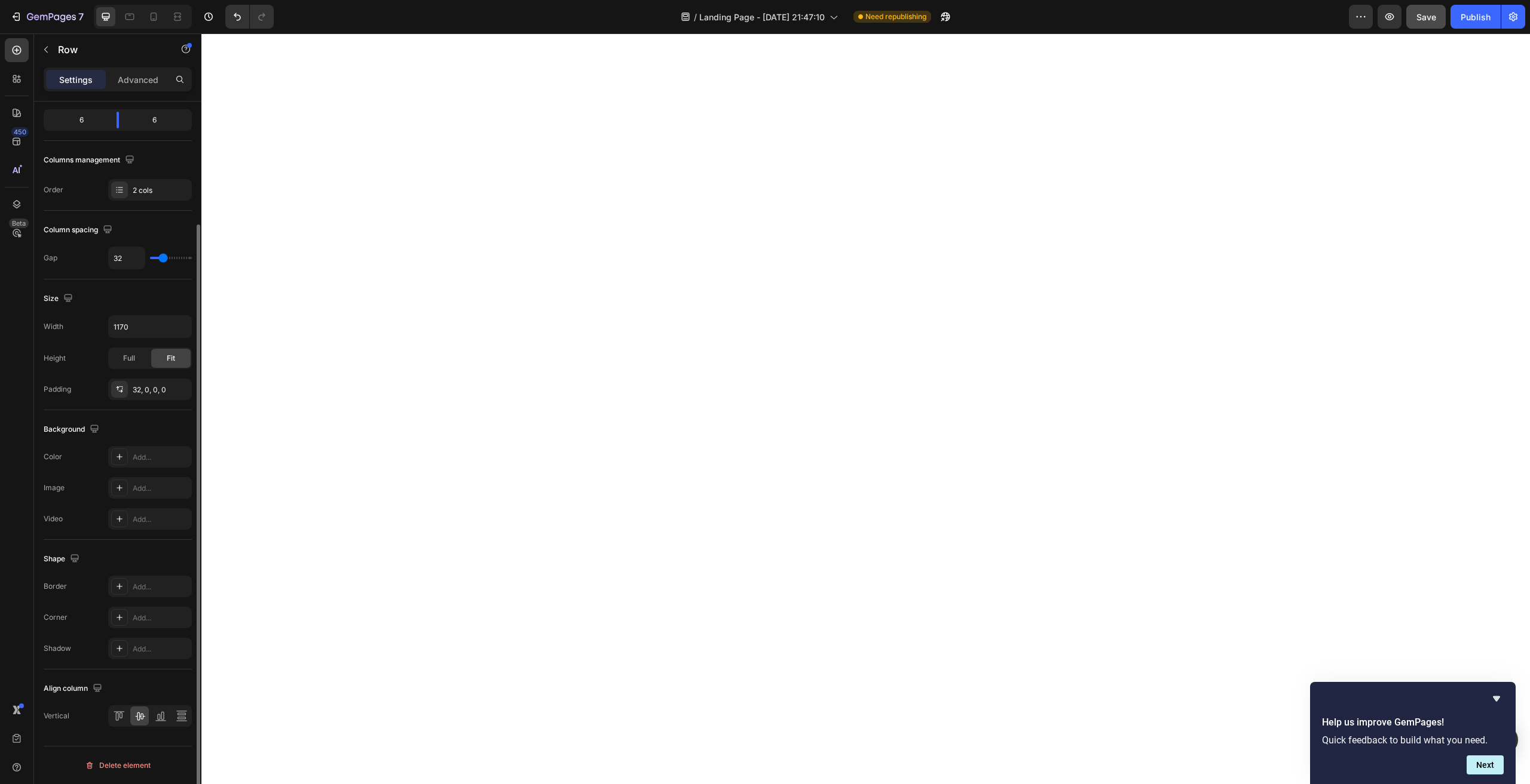
scroll to position [0, 0]
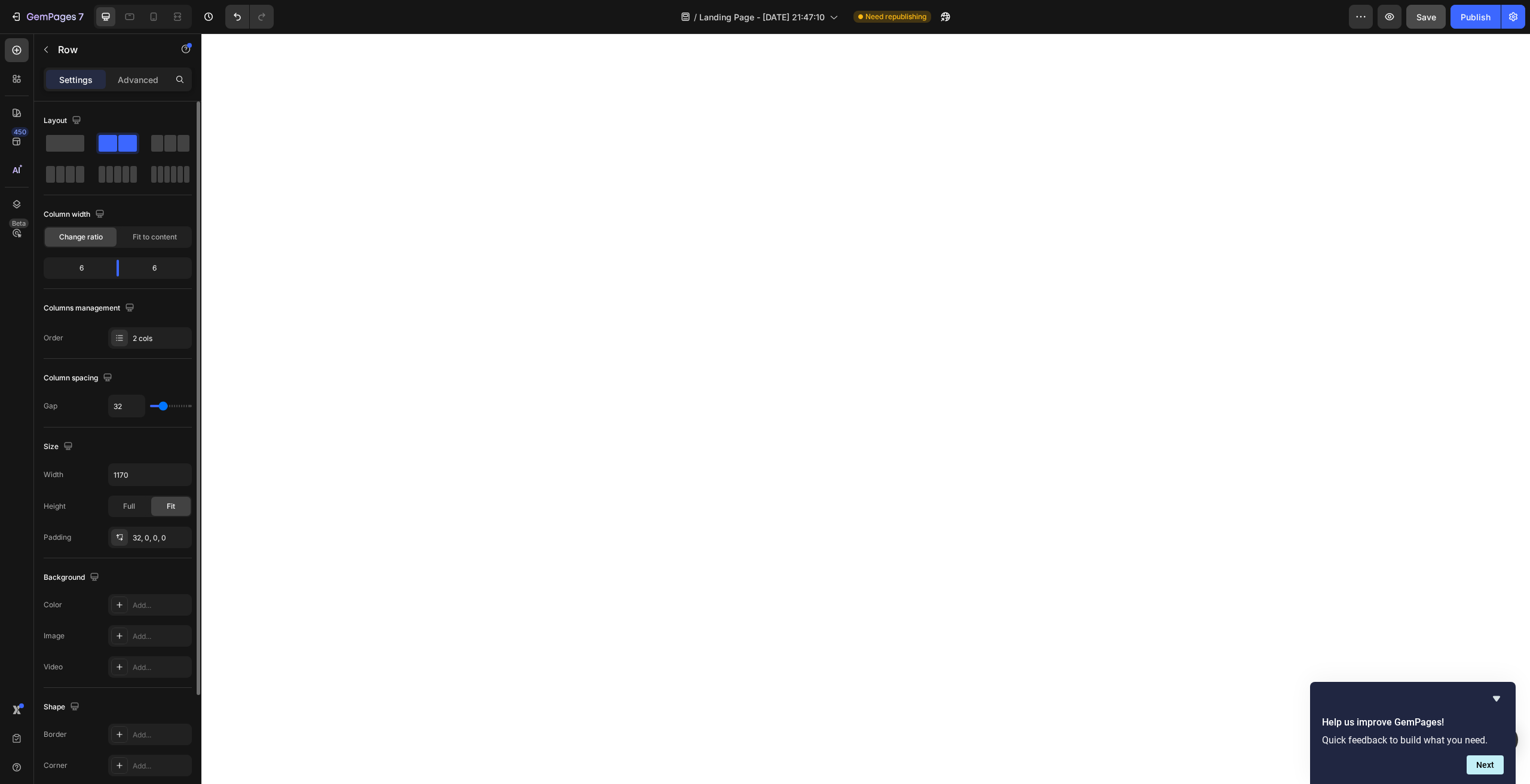
type input "29"
type input "0"
type input "11"
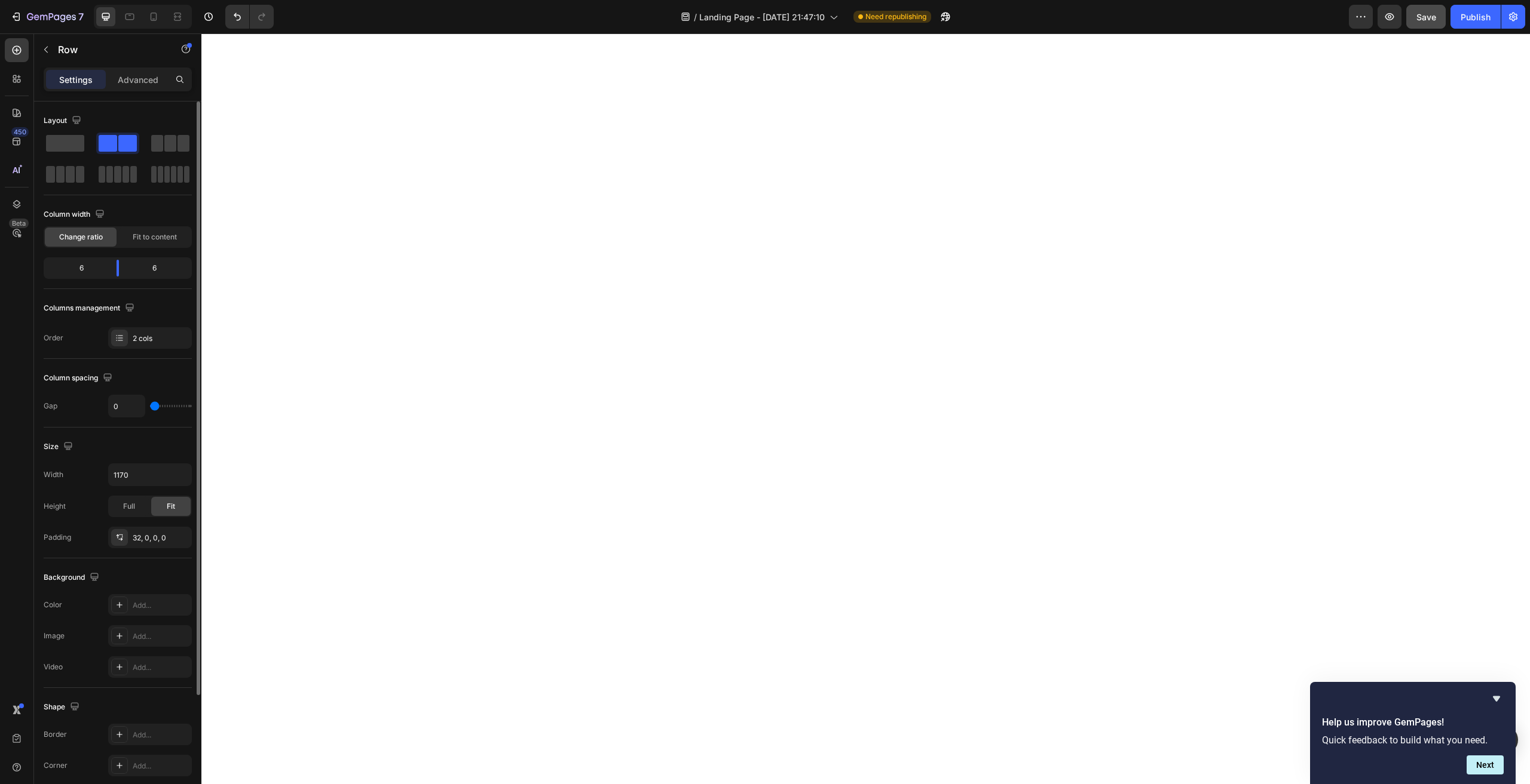
type input "11"
type input "13"
type input "16"
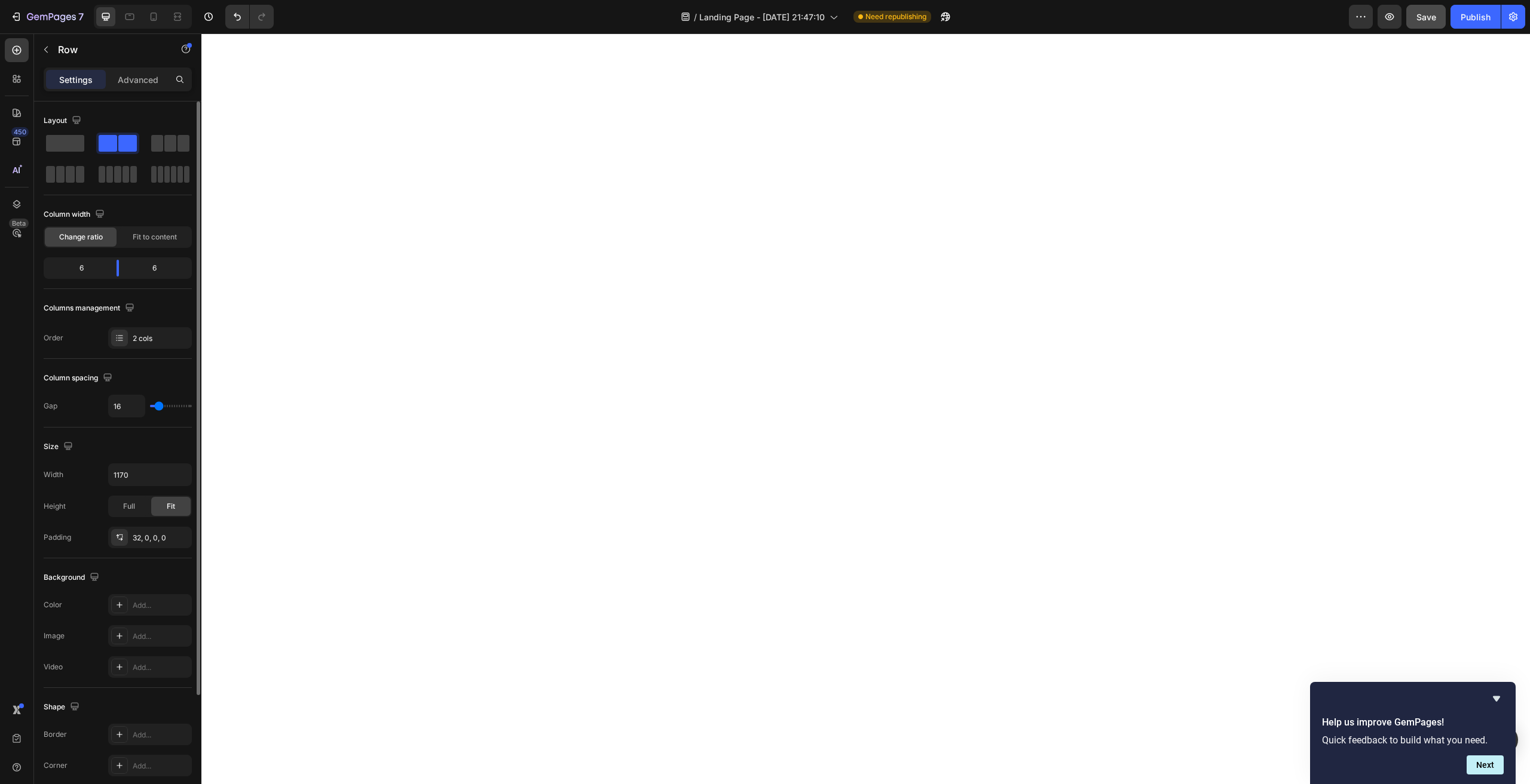
type input "18"
type input "24"
type input "29"
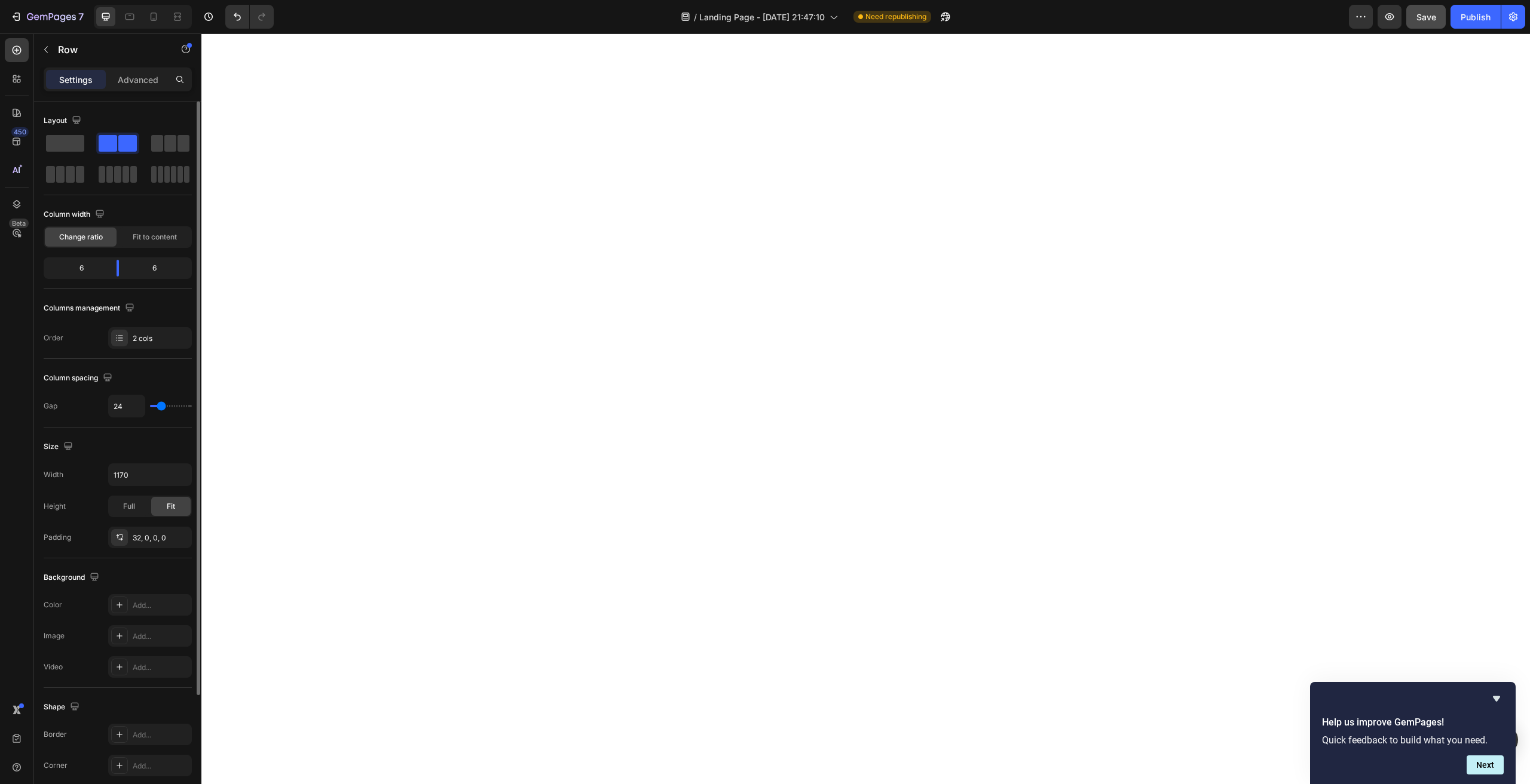
type input "29"
type input "31"
type input "33"
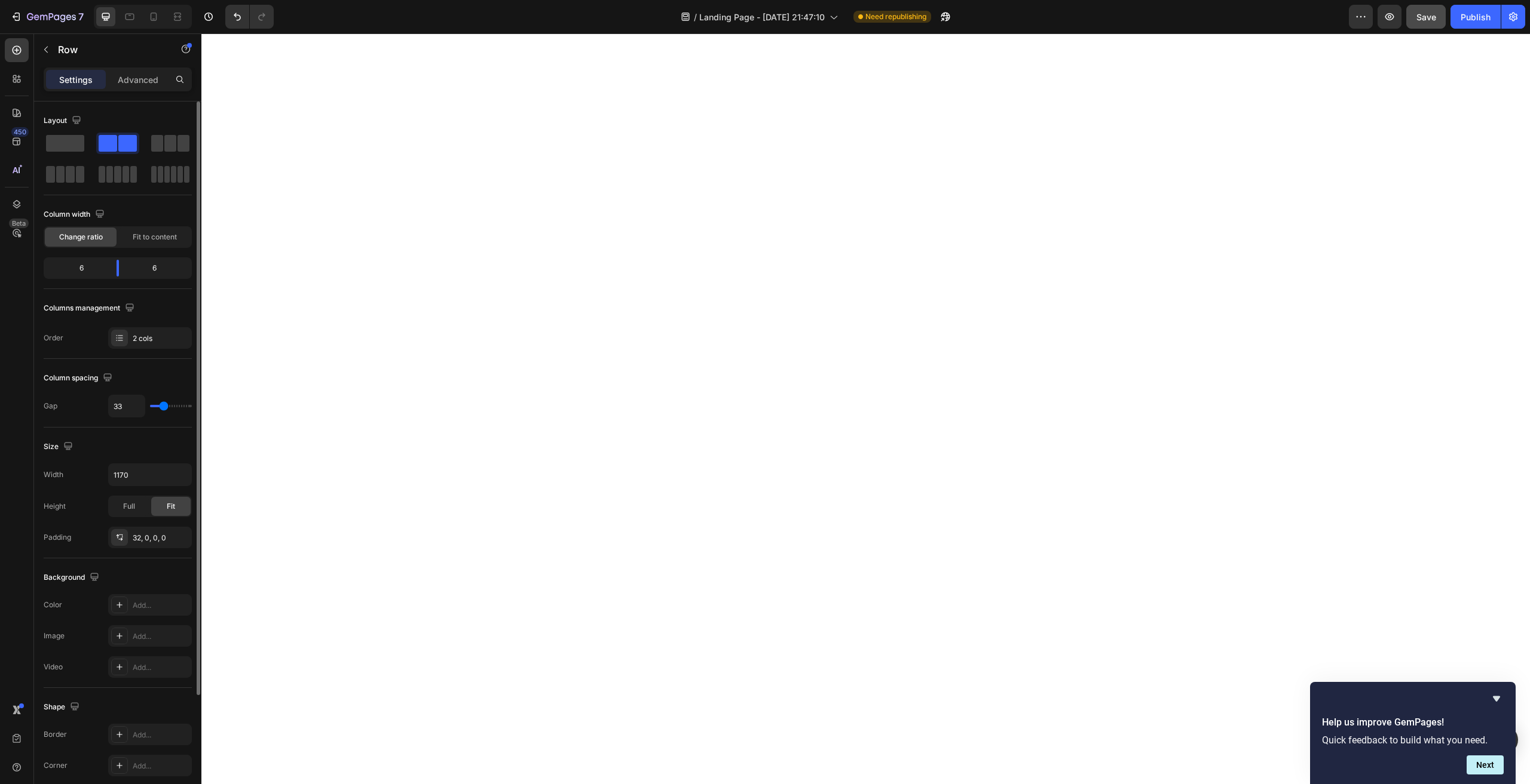
type input "36"
type input "38"
type input "40"
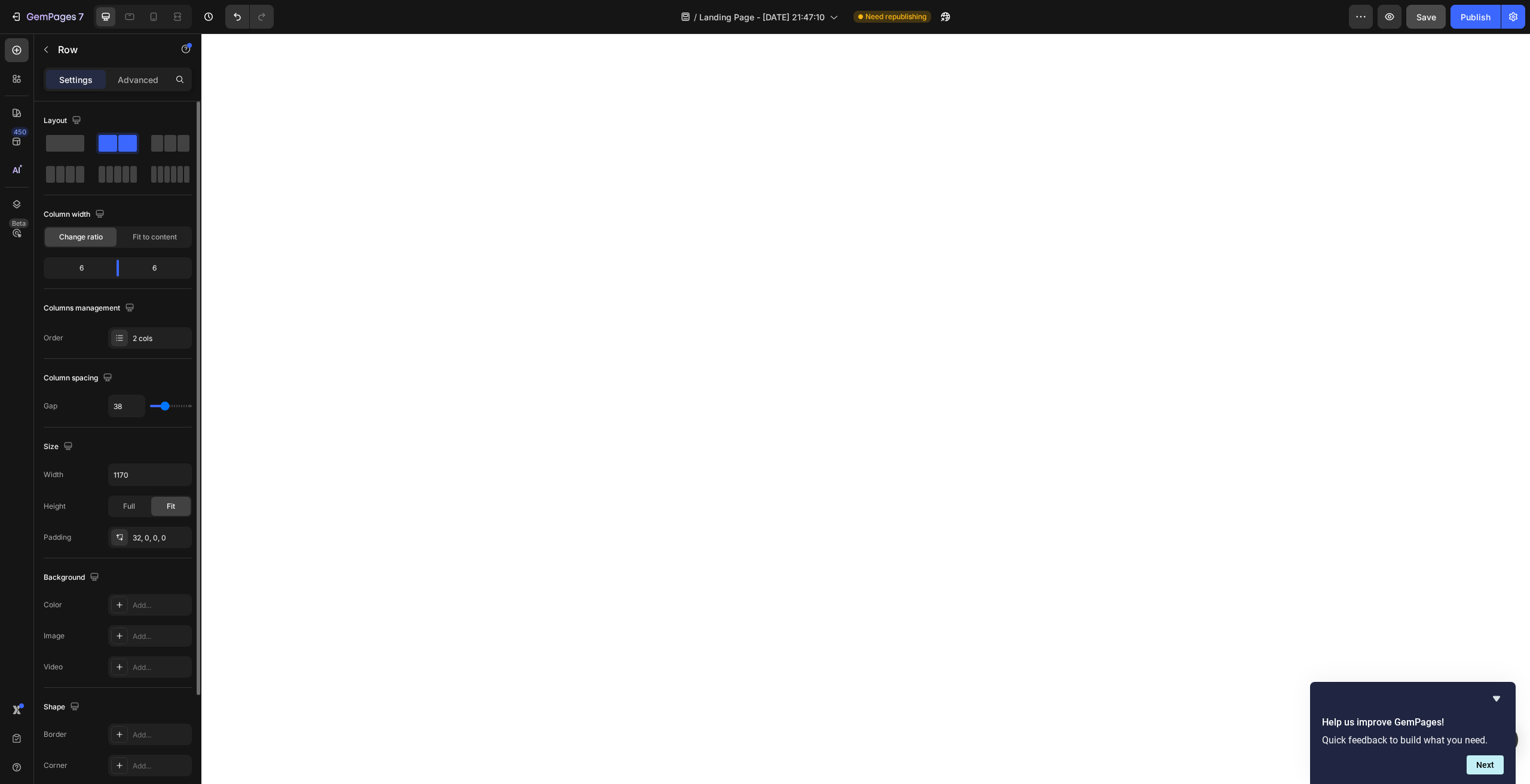
type input "40"
type input "38"
type input "31"
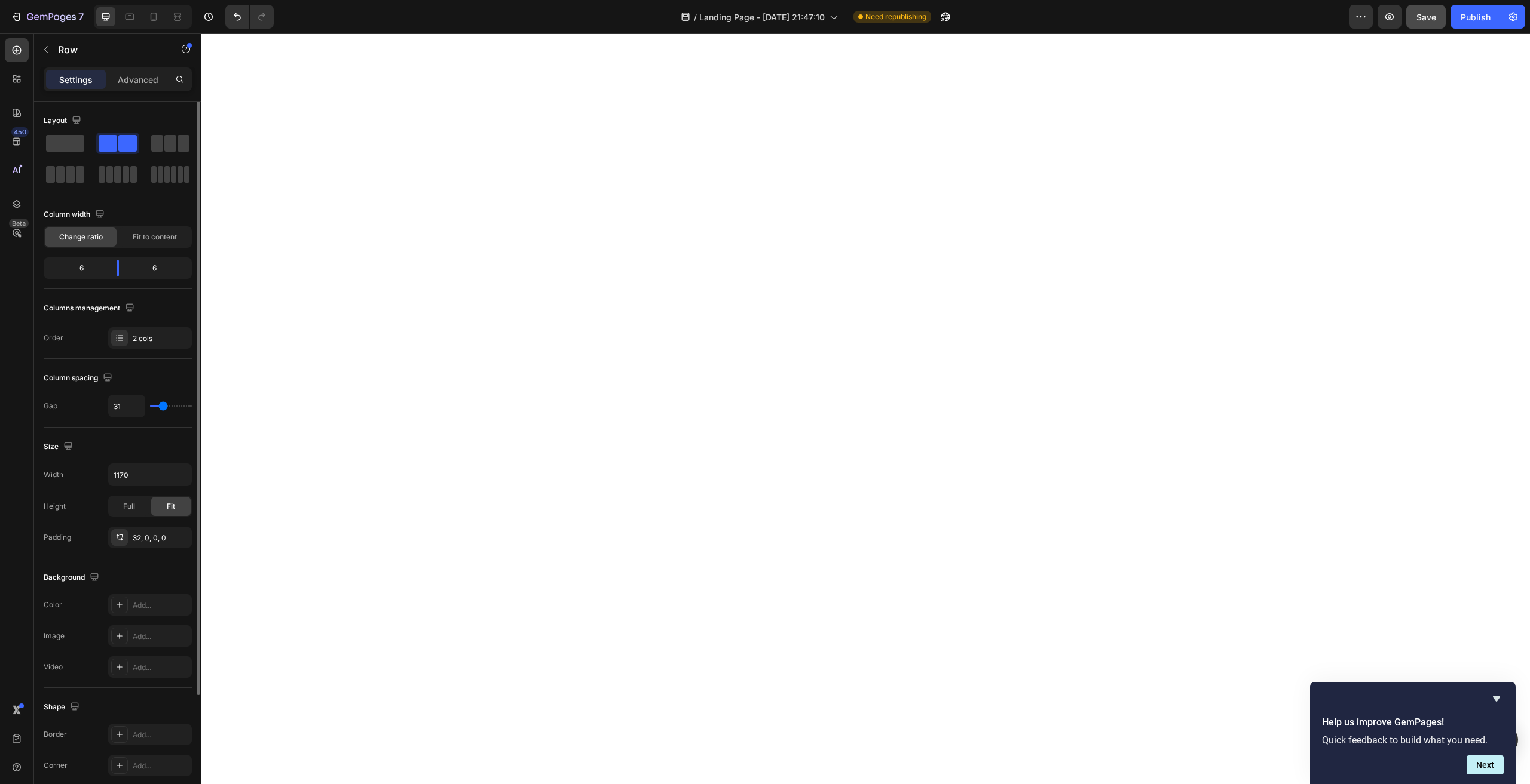
type input "33"
type input "36"
type input "31"
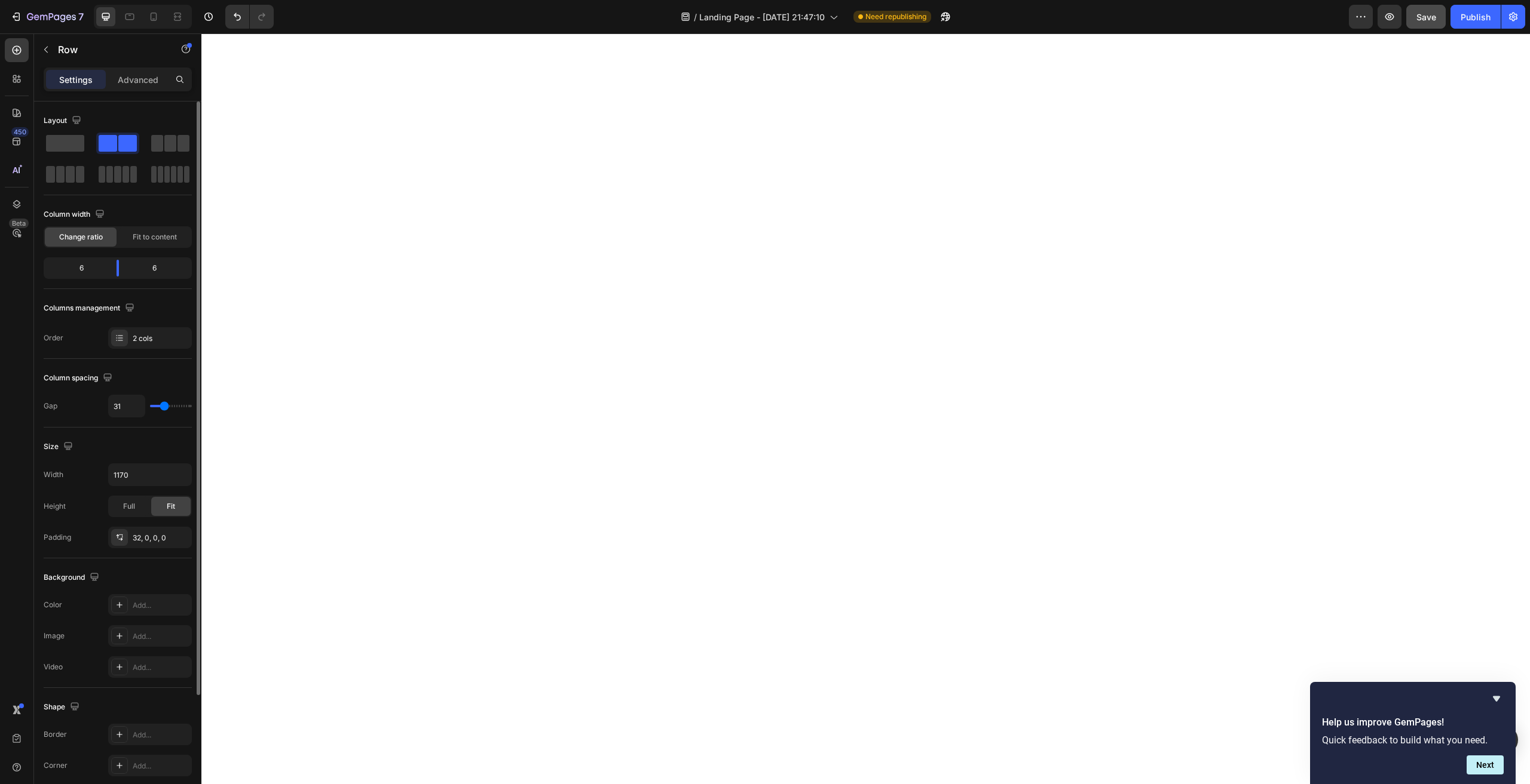
type input "31"
type input "29"
type input "31"
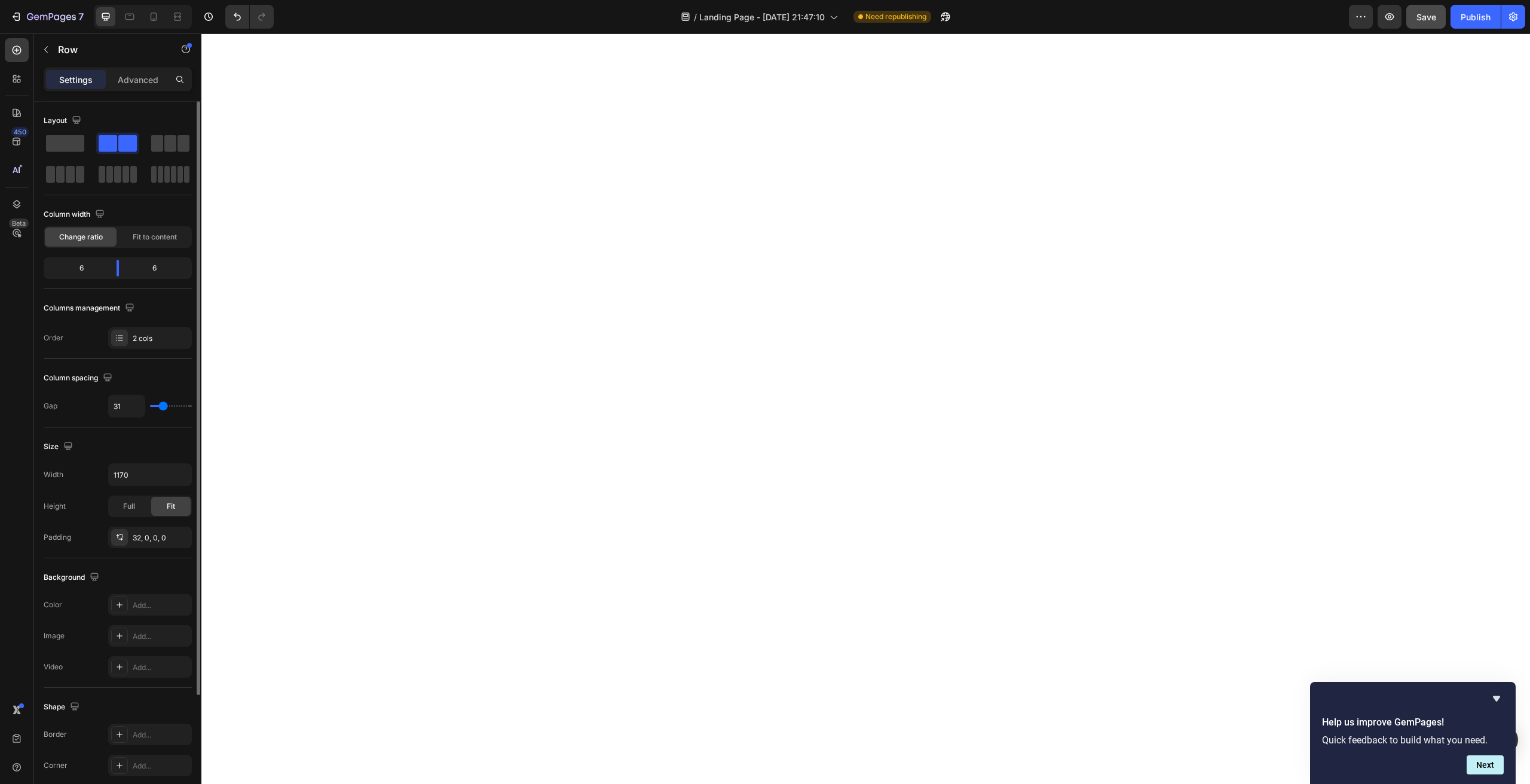
type input "36"
click at [164, 406] on input "range" at bounding box center [171, 406] width 42 height 2
click at [135, 406] on input "36" at bounding box center [127, 406] width 36 height 22
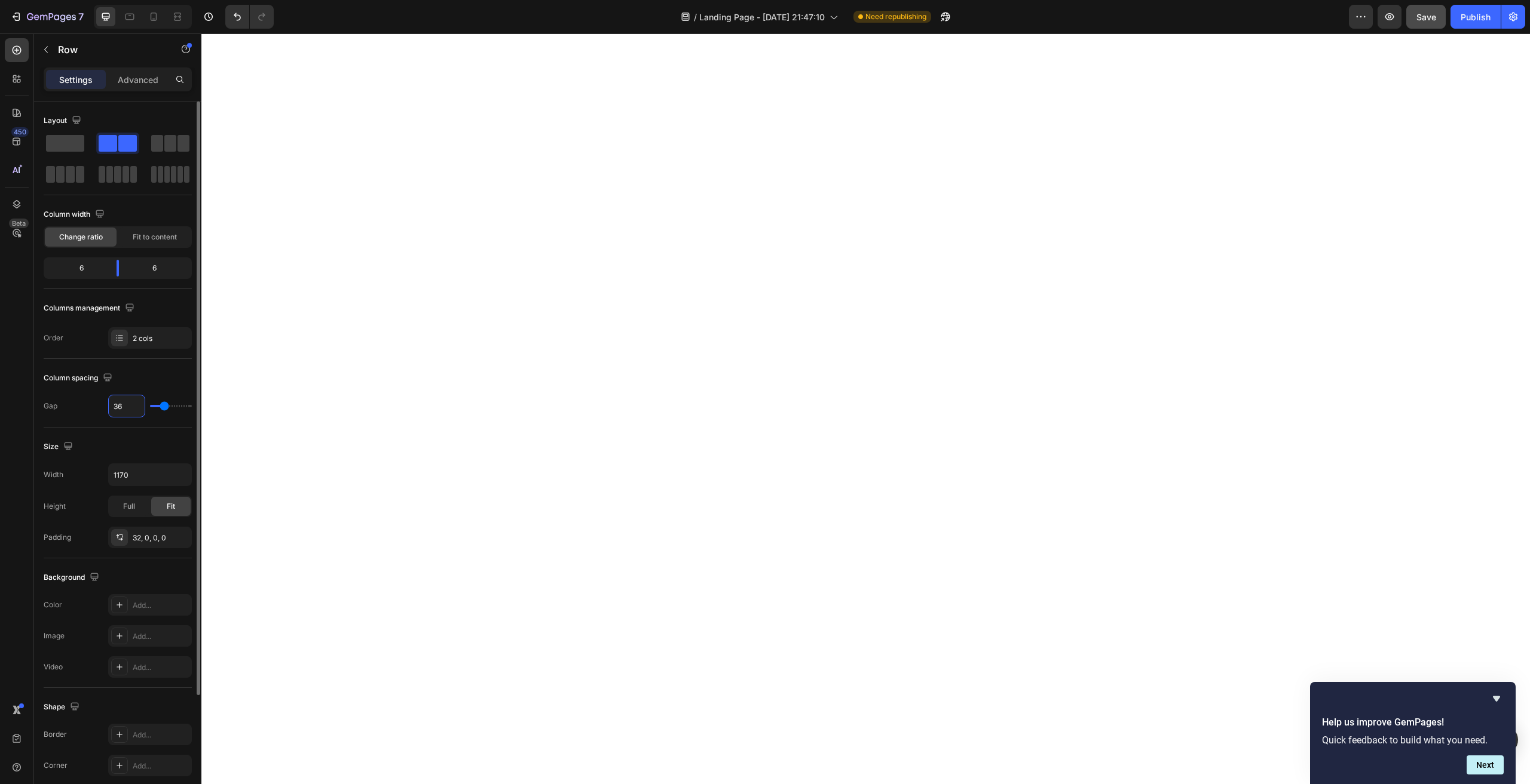
type input "3"
type input "32"
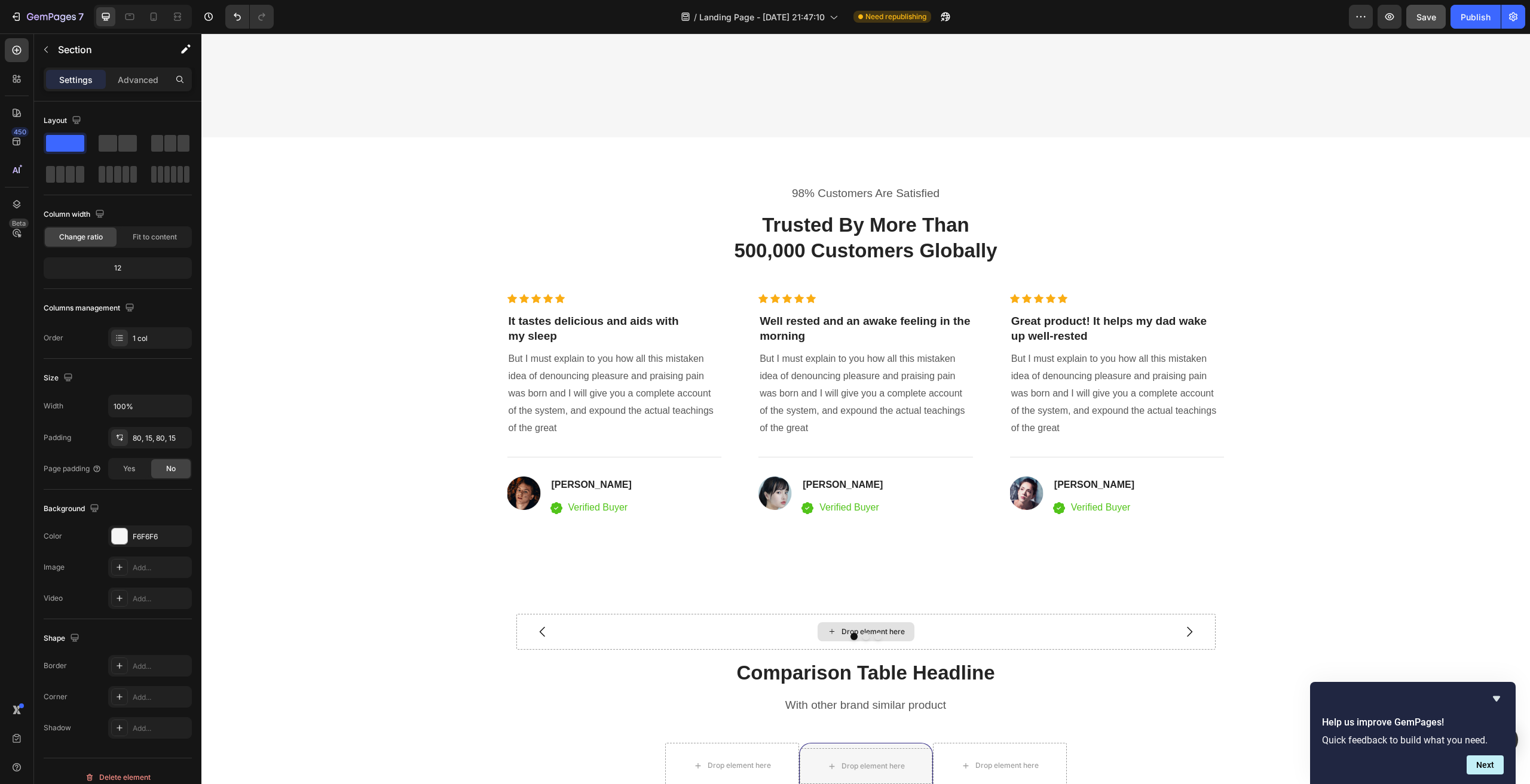
scroll to position [3405, 0]
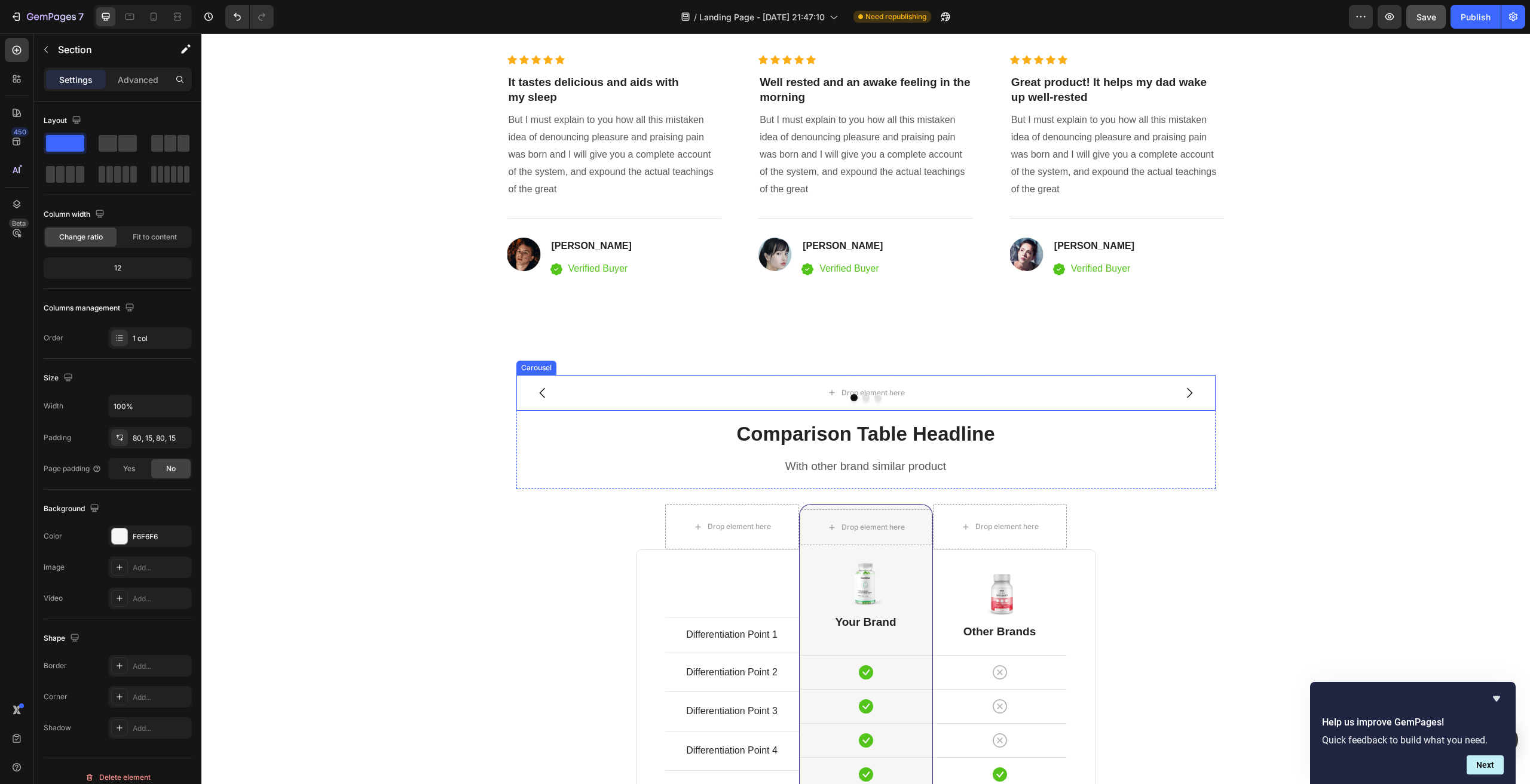
click at [1187, 395] on div at bounding box center [866, 397] width 699 height 7
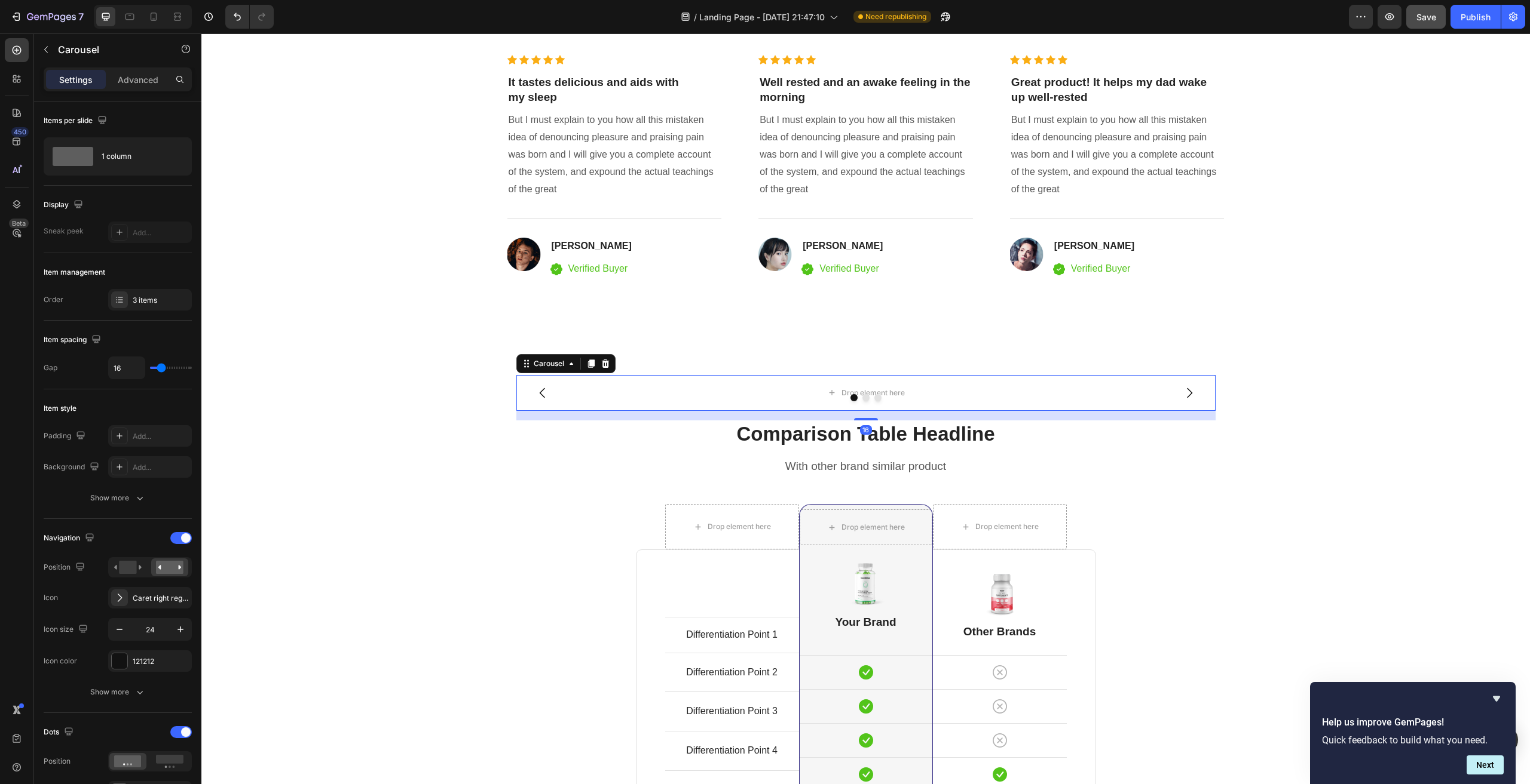
click at [1183, 394] on div at bounding box center [866, 397] width 699 height 7
click at [1183, 393] on icon "Carousel Next Arrow" at bounding box center [1189, 393] width 15 height 15
click at [535, 390] on icon "Carousel Back Arrow" at bounding box center [542, 393] width 15 height 15
click at [821, 394] on div at bounding box center [866, 397] width 699 height 7
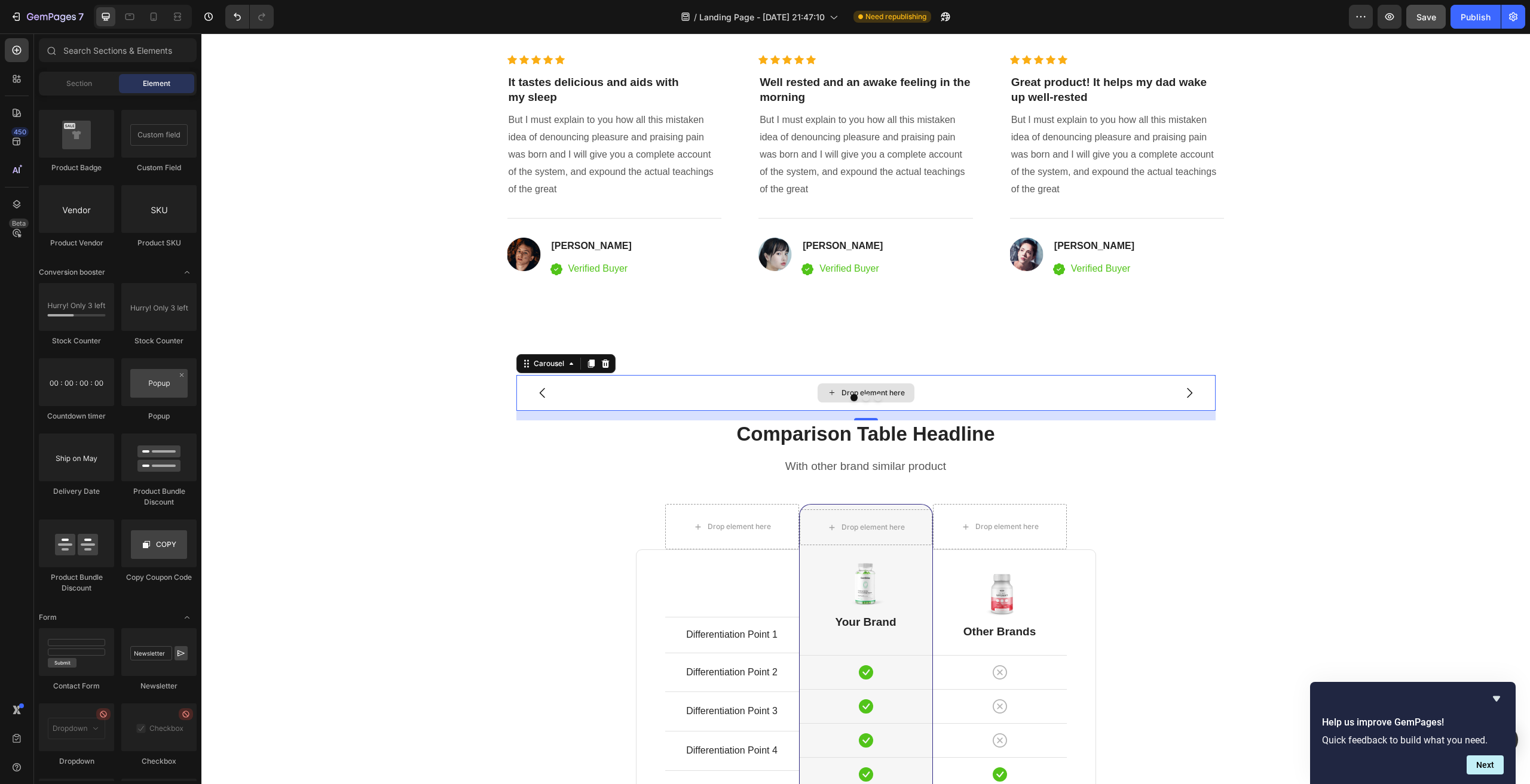
click at [835, 388] on div "Drop element here" at bounding box center [866, 393] width 97 height 19
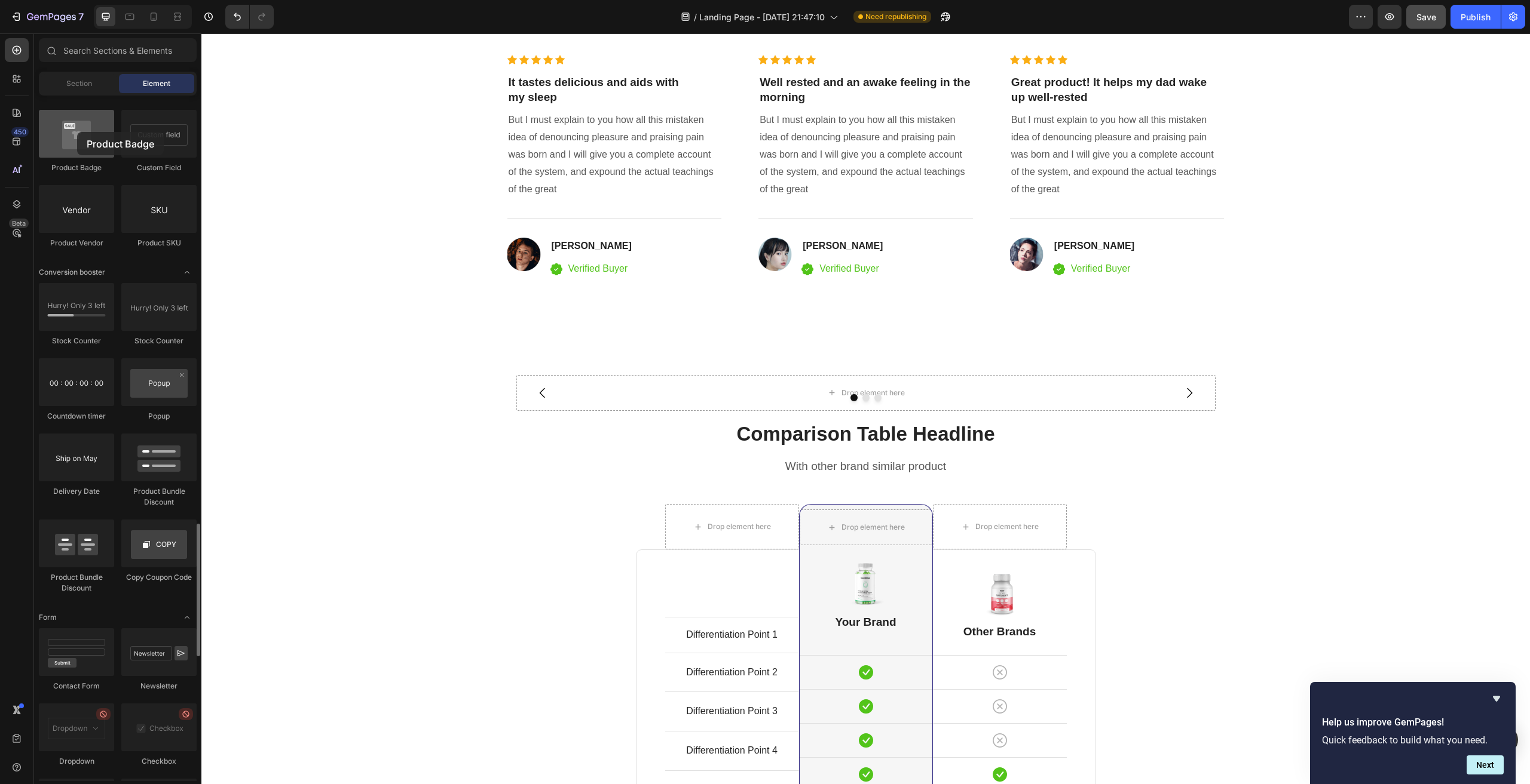
click at [77, 132] on div at bounding box center [76, 134] width 75 height 48
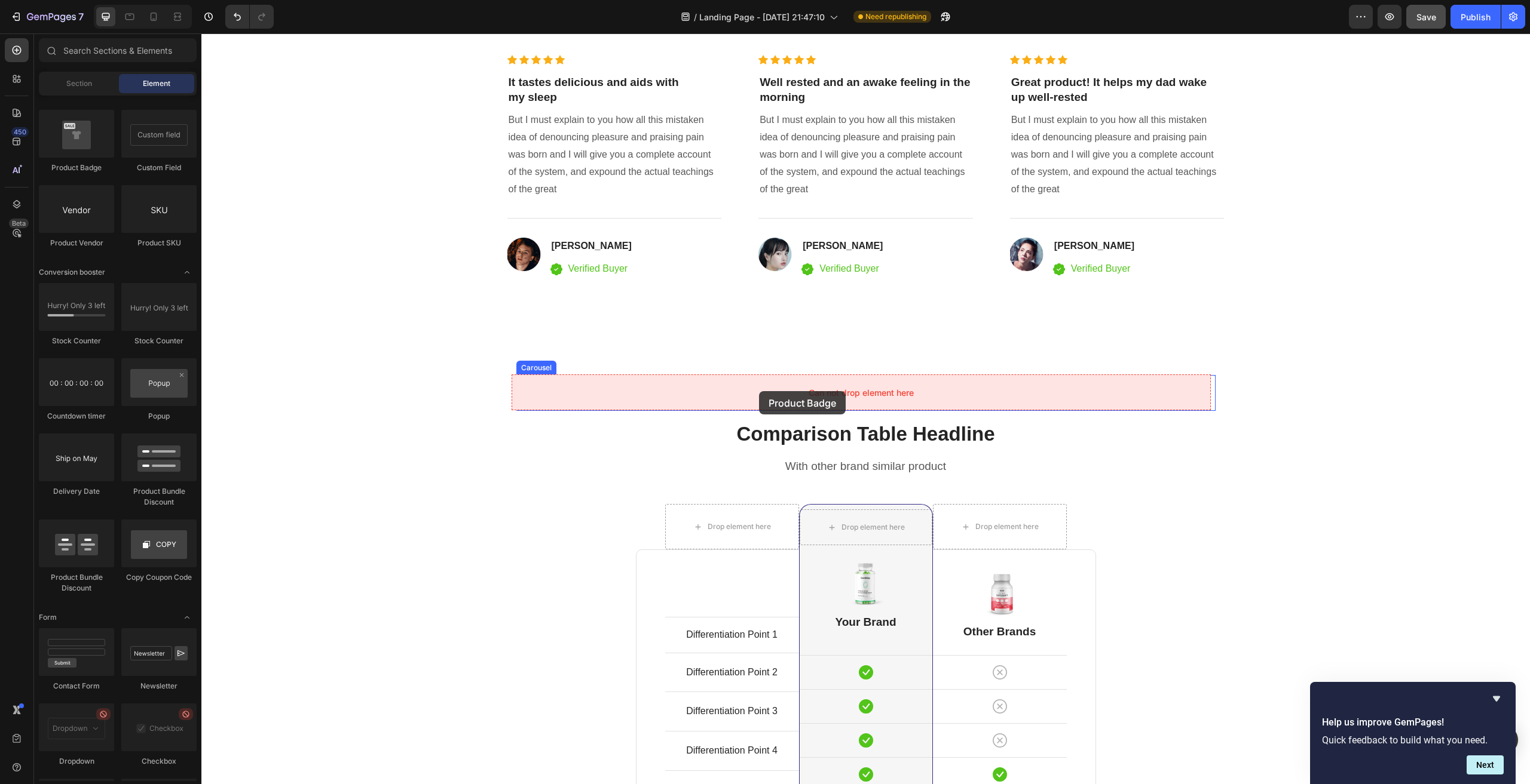
drag, startPoint x: 284, startPoint y: 168, endPoint x: 759, endPoint y: 391, distance: 524.7
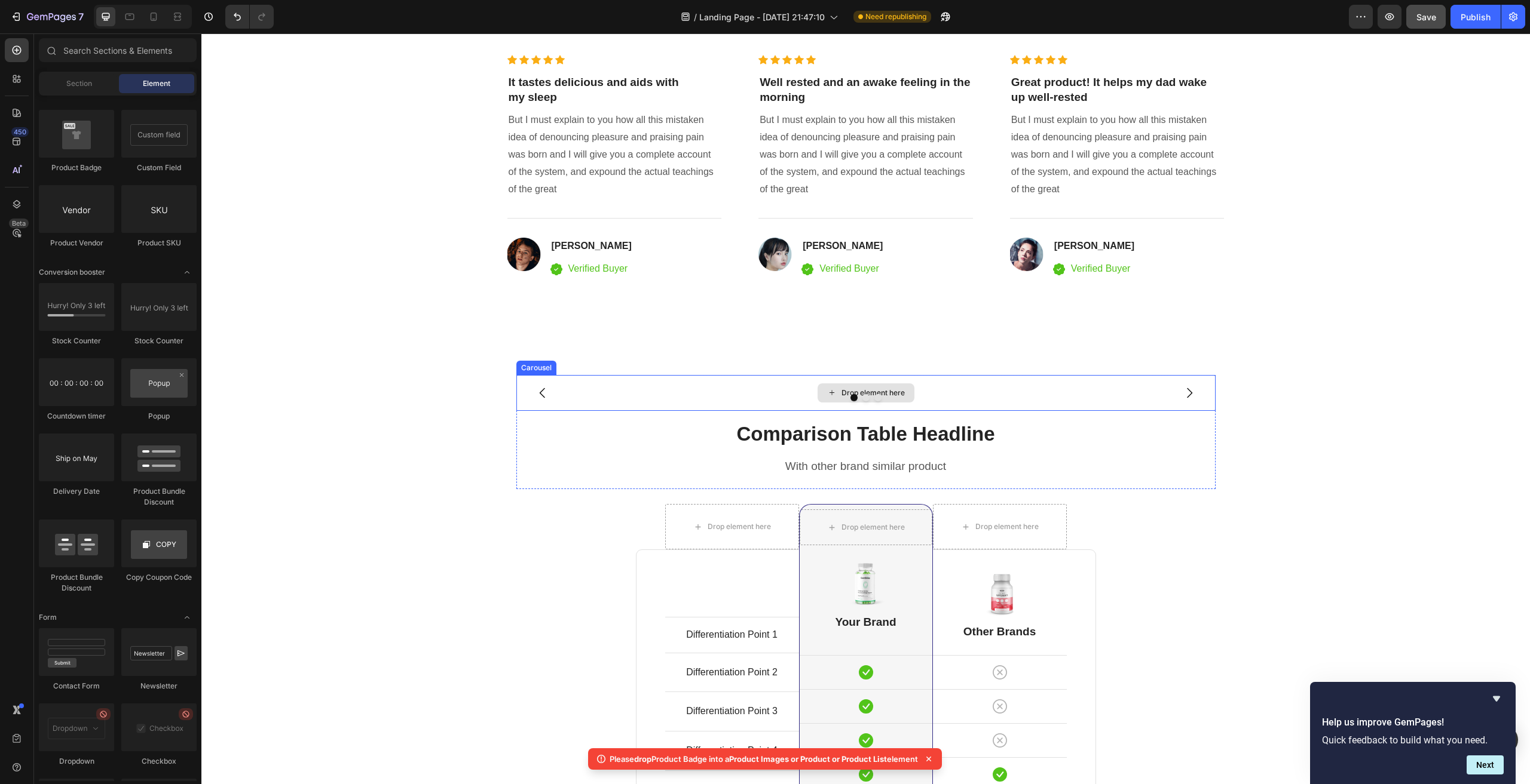
click at [783, 392] on div "Drop element here" at bounding box center [866, 393] width 699 height 36
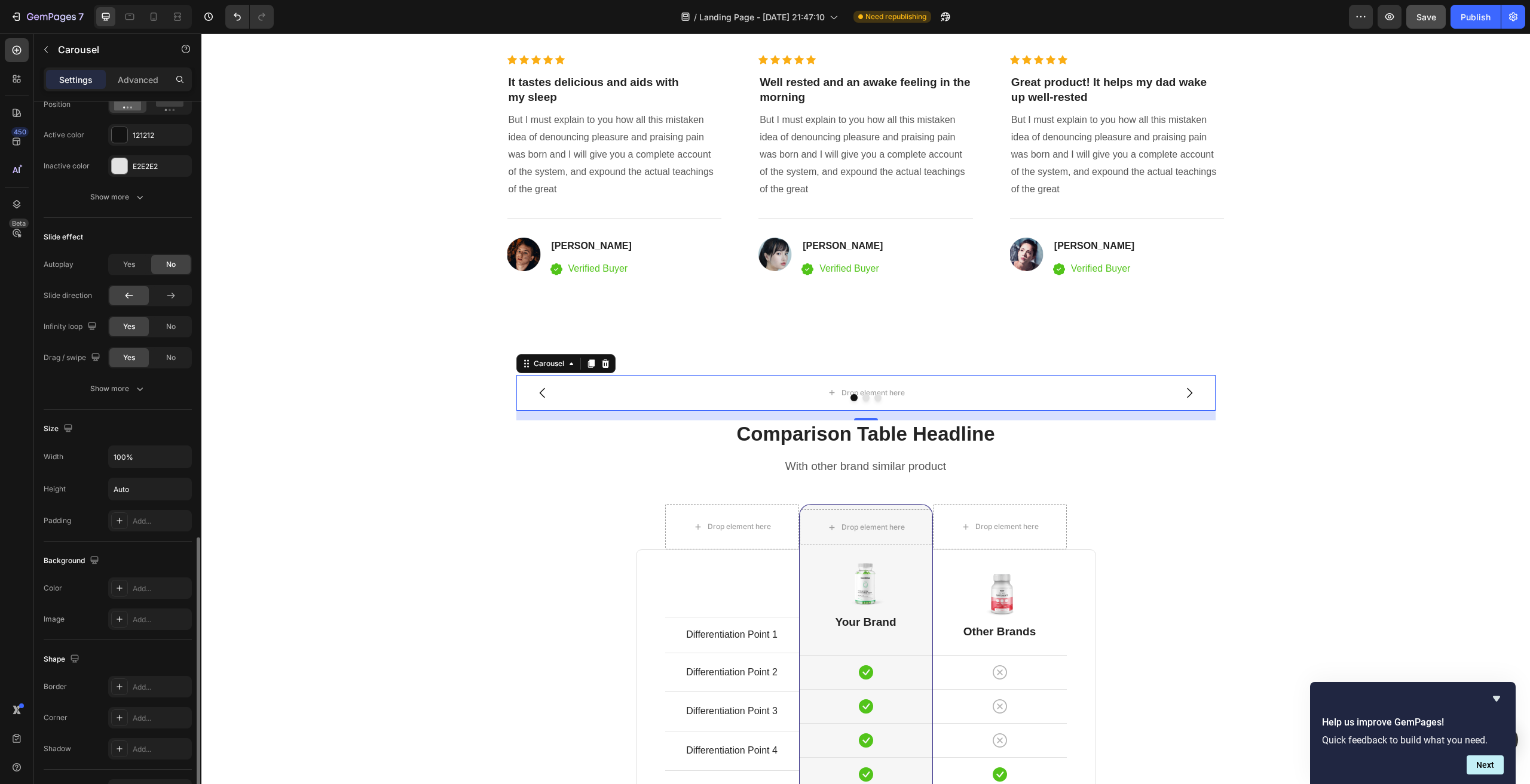
scroll to position [731, 0]
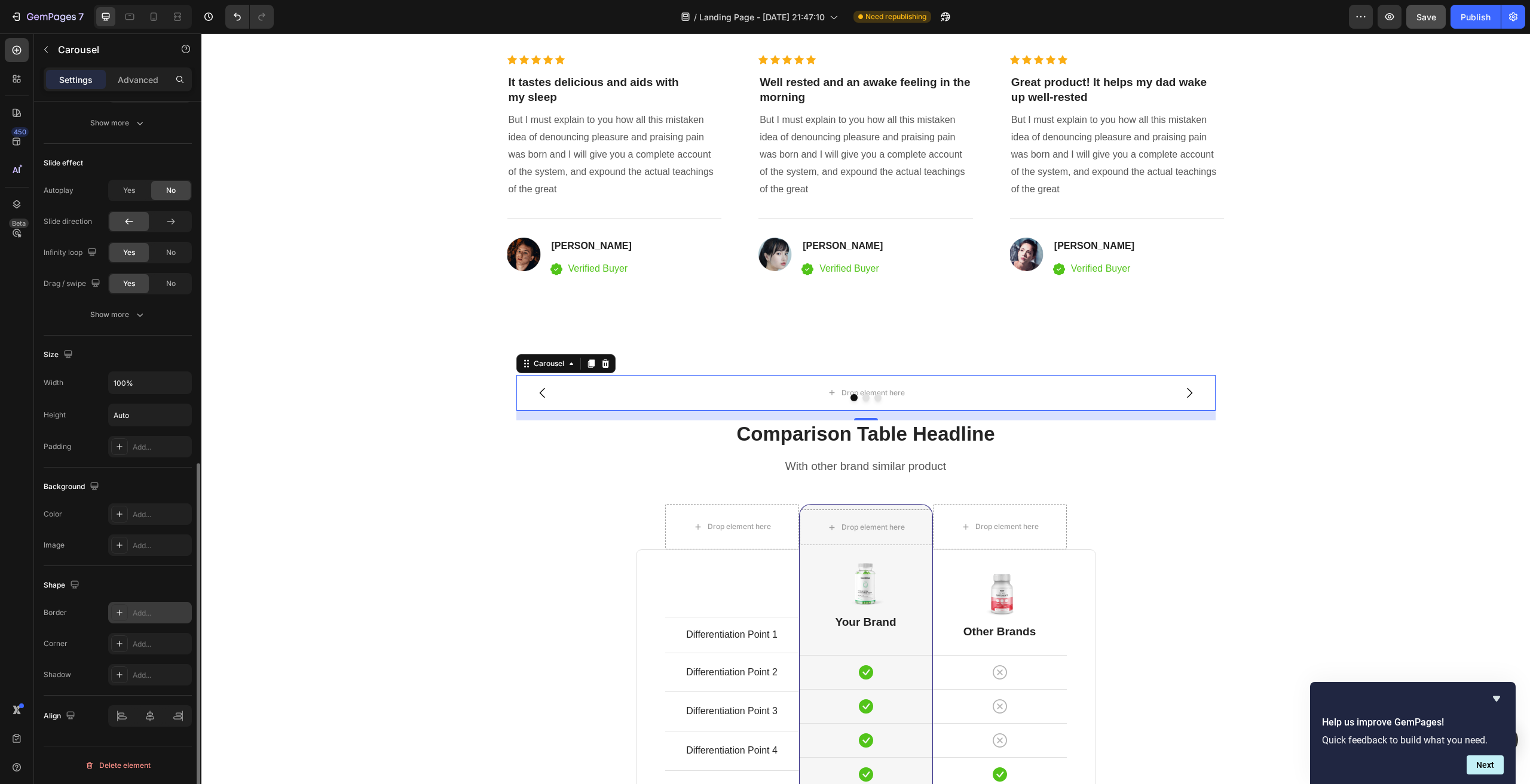
click at [151, 612] on div "Add..." at bounding box center [161, 613] width 56 height 11
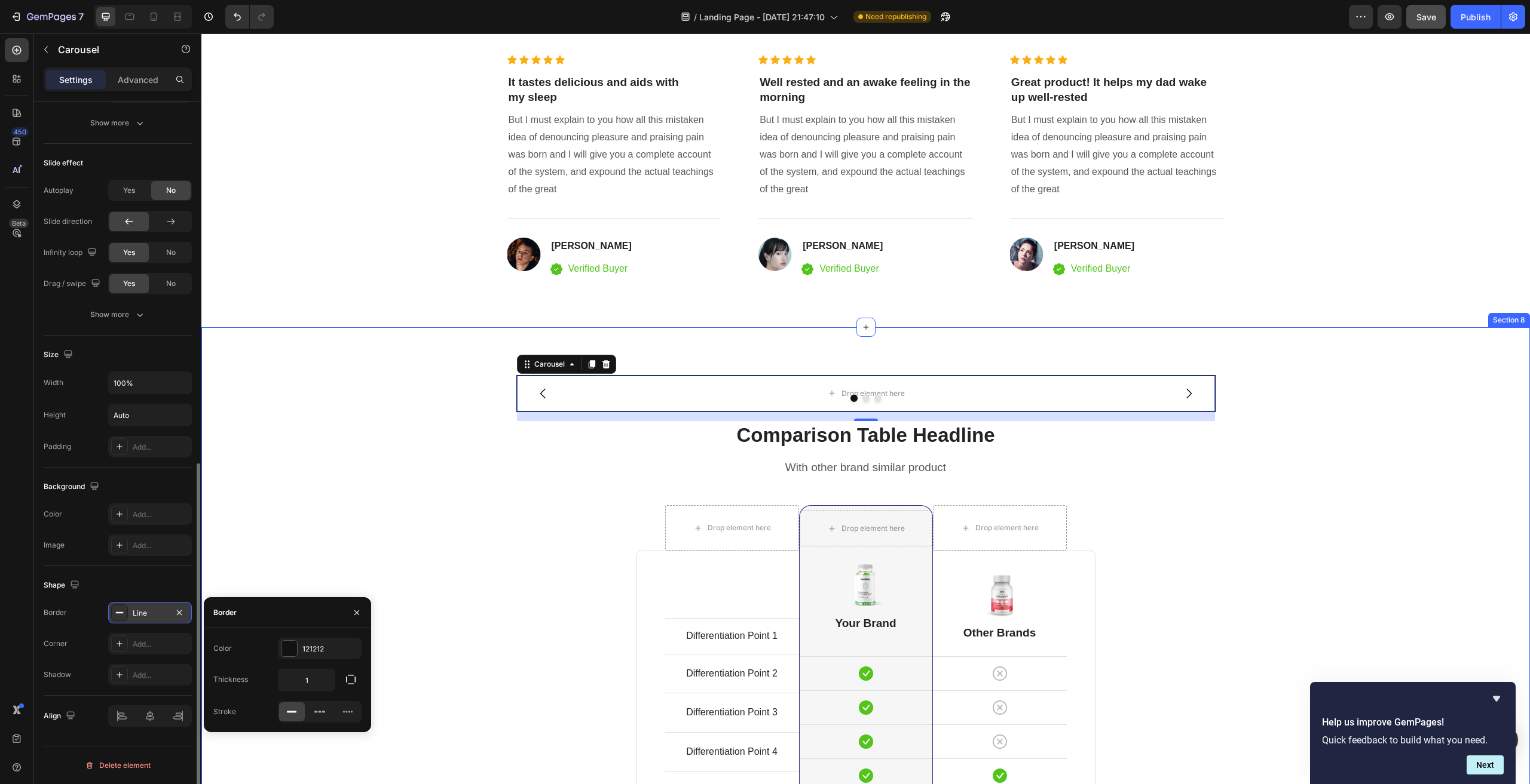
click at [382, 542] on div "Drop element here Drop element here Drop element here Carousel 16 Comparison Ta…" at bounding box center [866, 716] width 1310 height 683
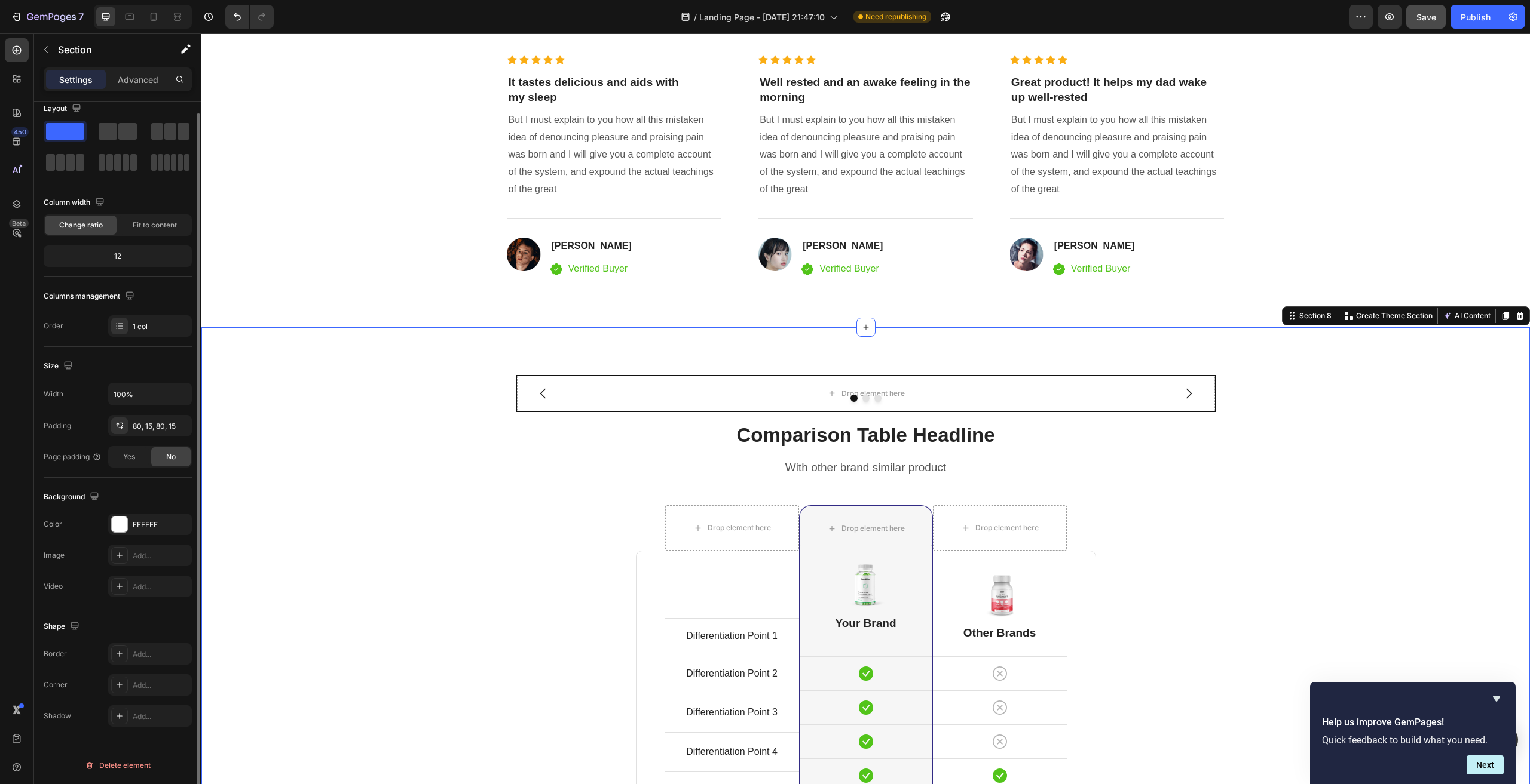
scroll to position [0, 0]
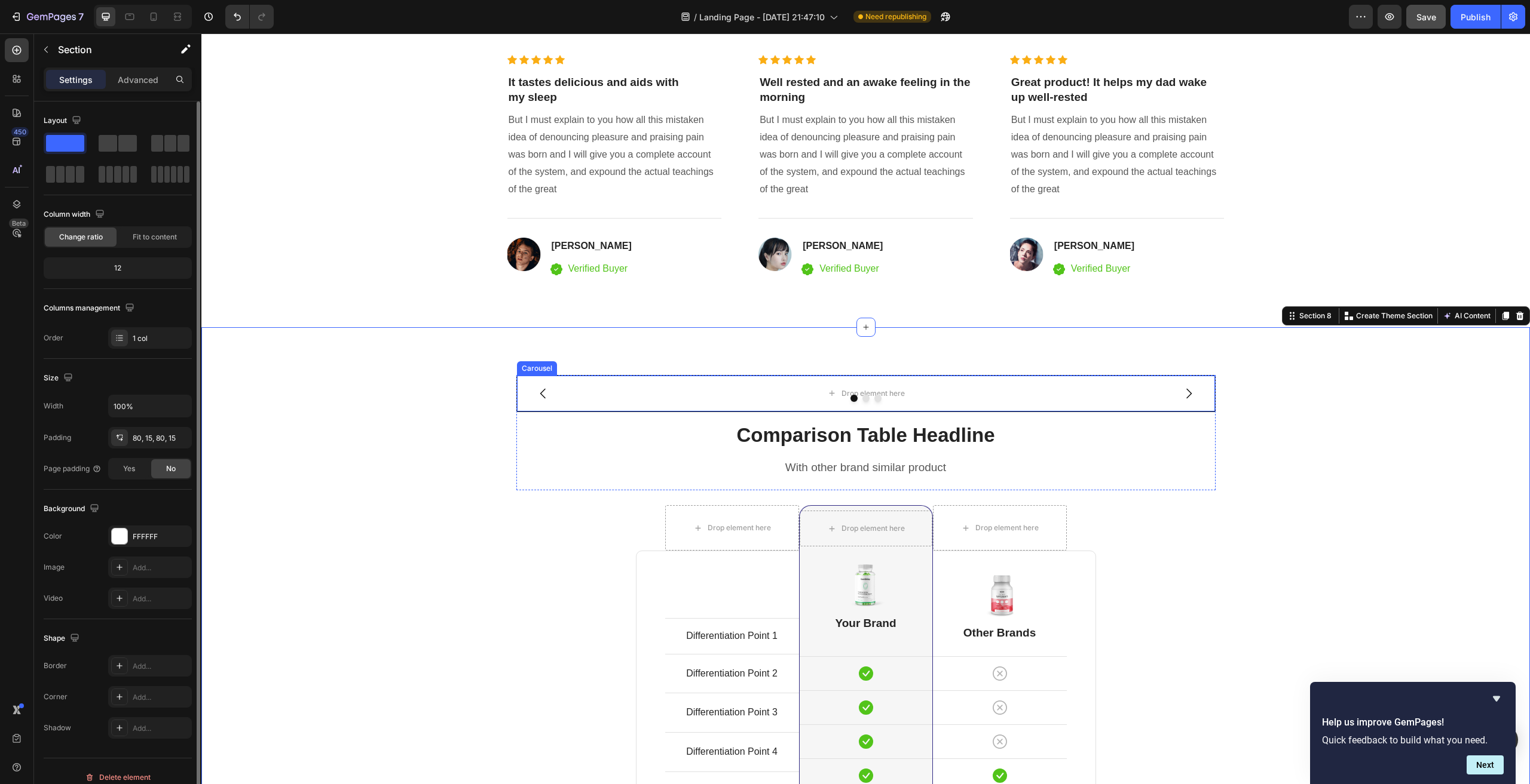
click at [661, 397] on div at bounding box center [866, 398] width 698 height 7
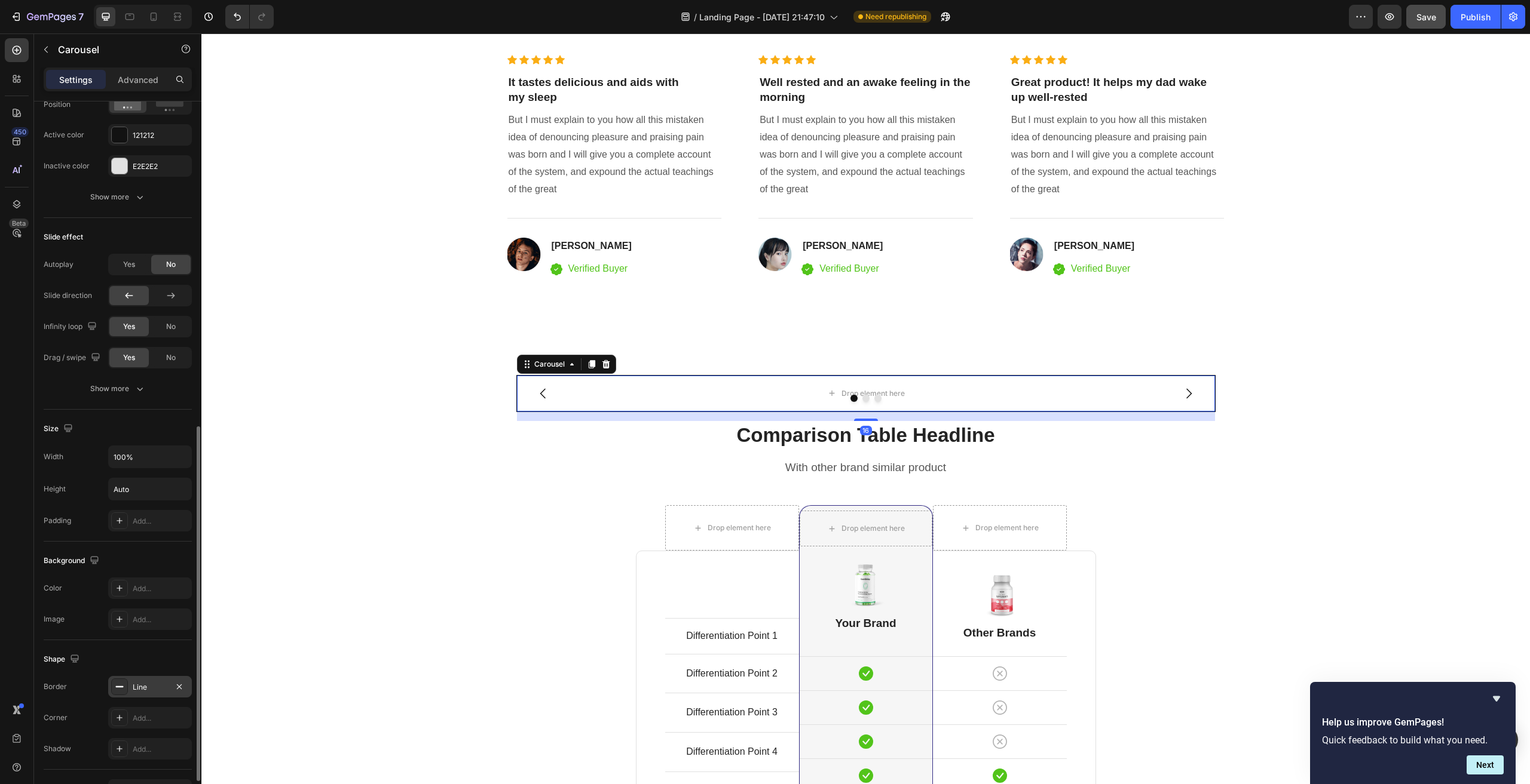
scroll to position [731, 0]
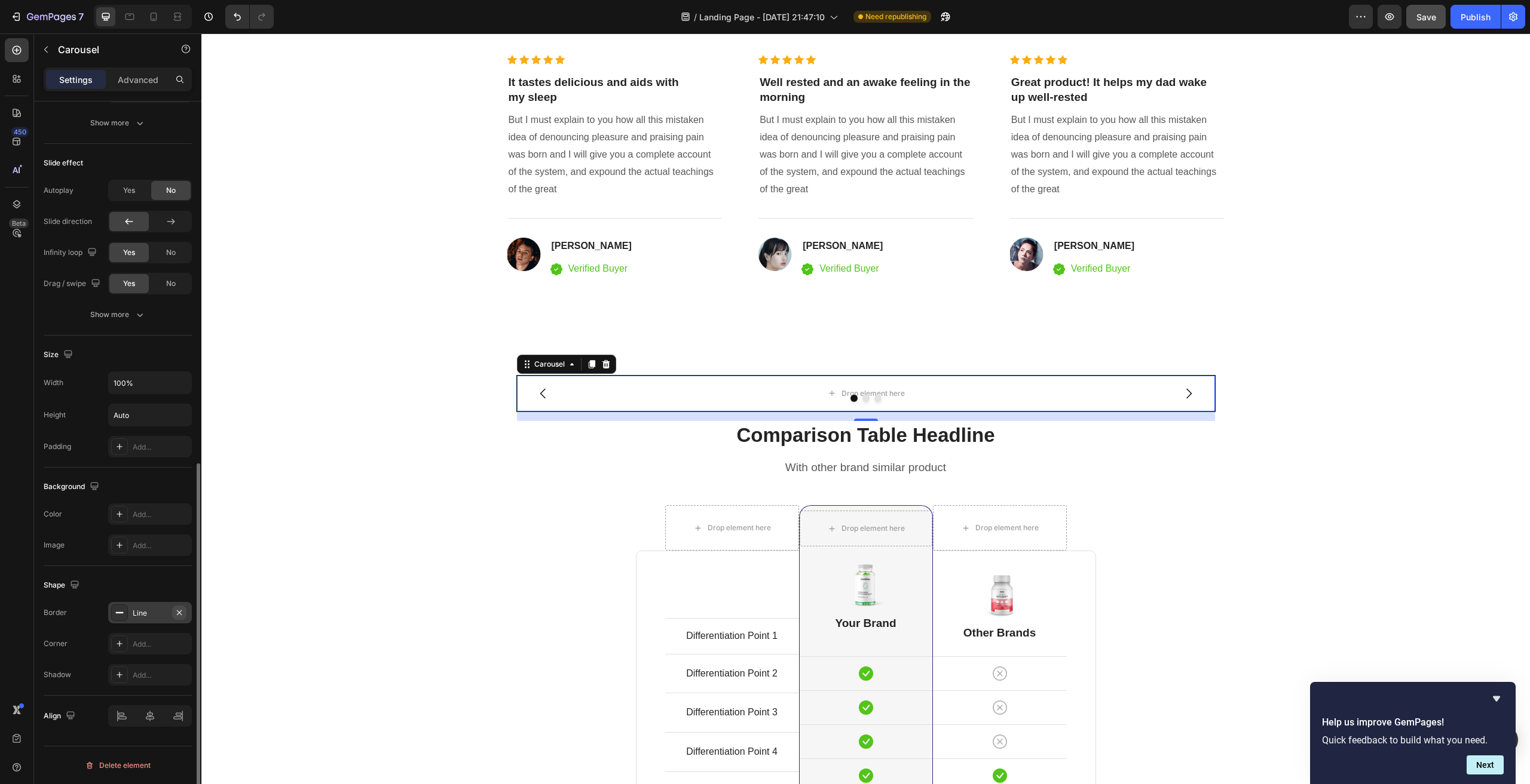
click at [180, 610] on icon "button" at bounding box center [179, 612] width 9 height 9
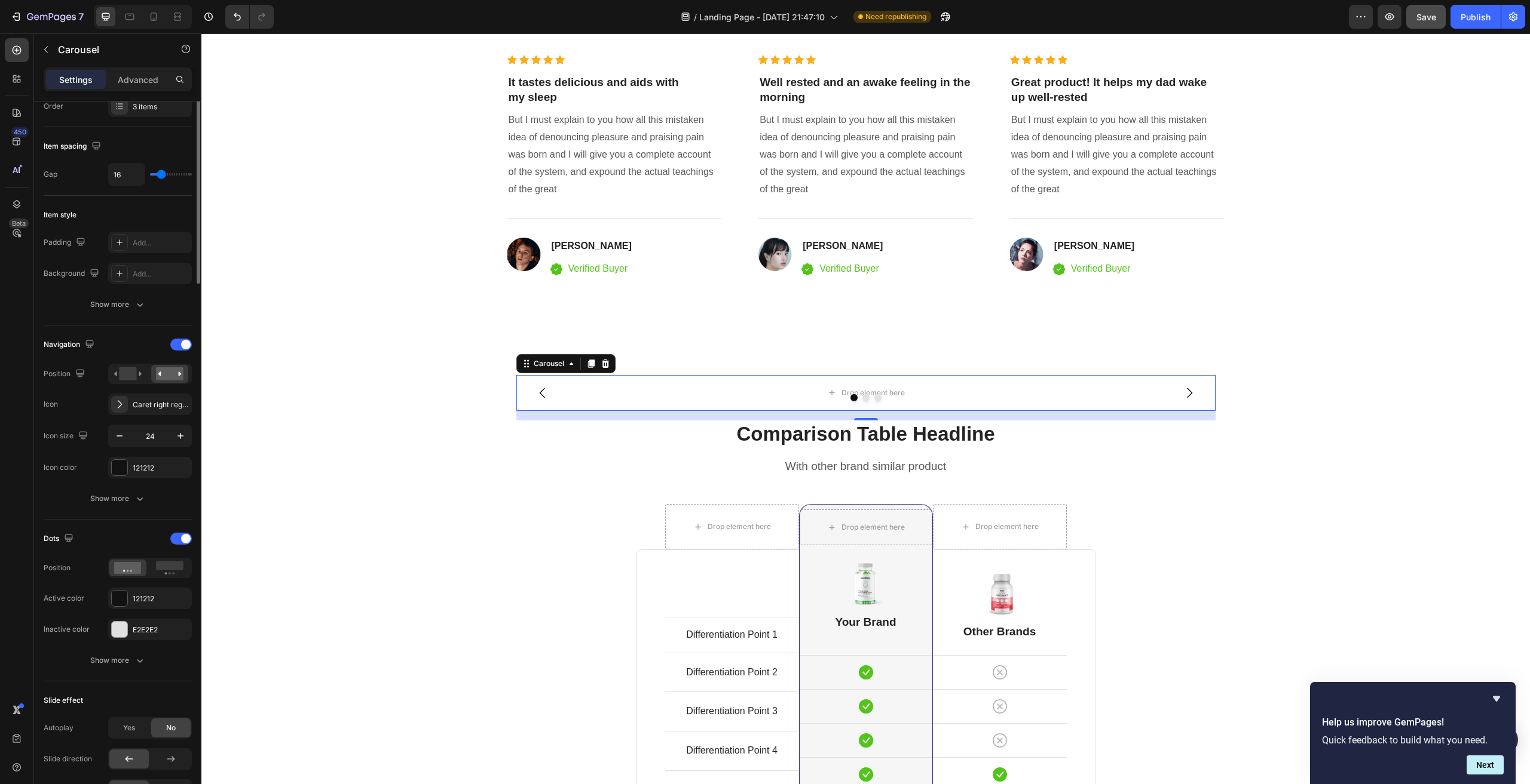
scroll to position [0, 0]
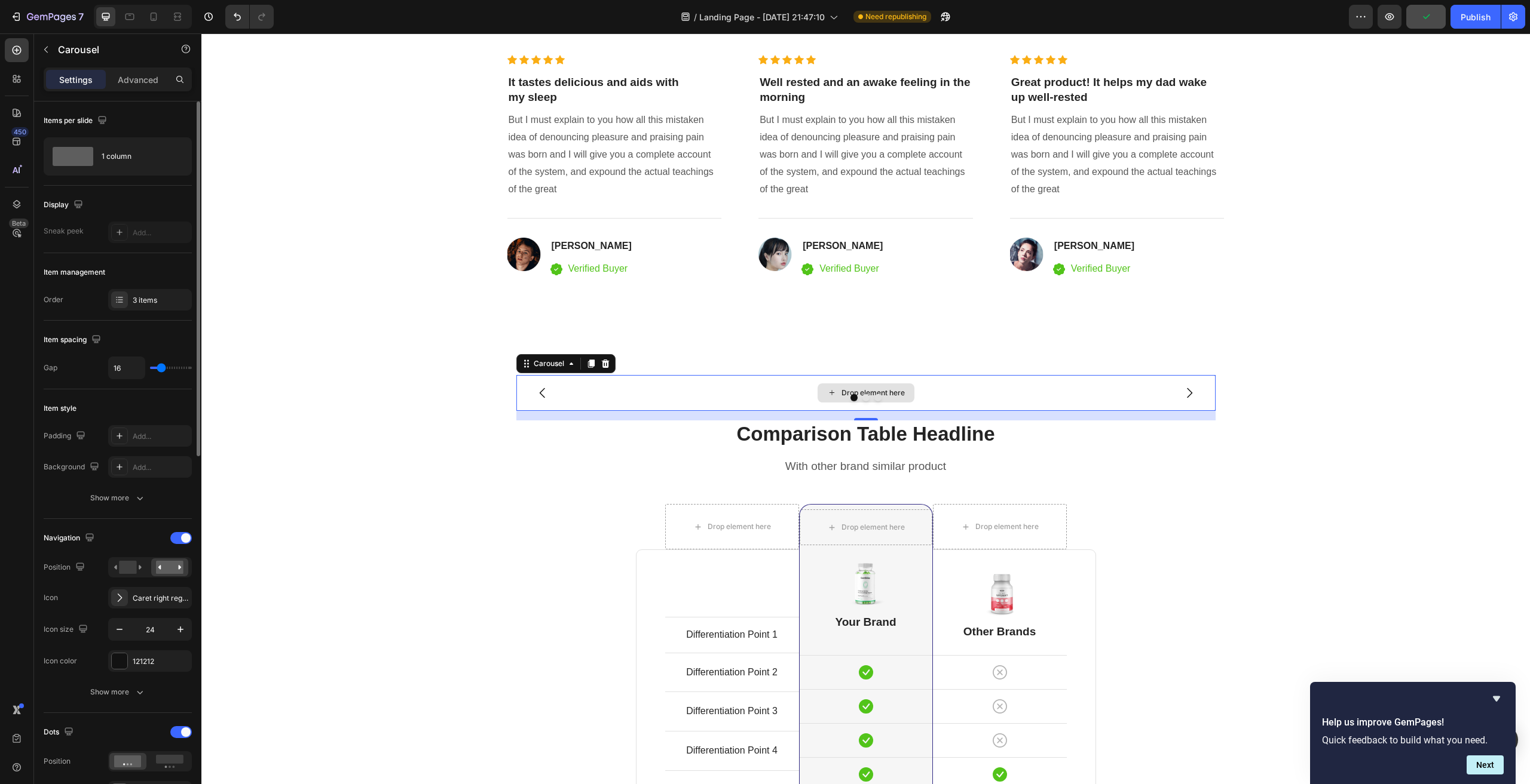
click at [695, 389] on div "Drop element here" at bounding box center [866, 393] width 699 height 36
click at [557, 366] on div "Carousel" at bounding box center [549, 364] width 36 height 11
click at [725, 390] on div "Drop element here" at bounding box center [866, 393] width 699 height 36
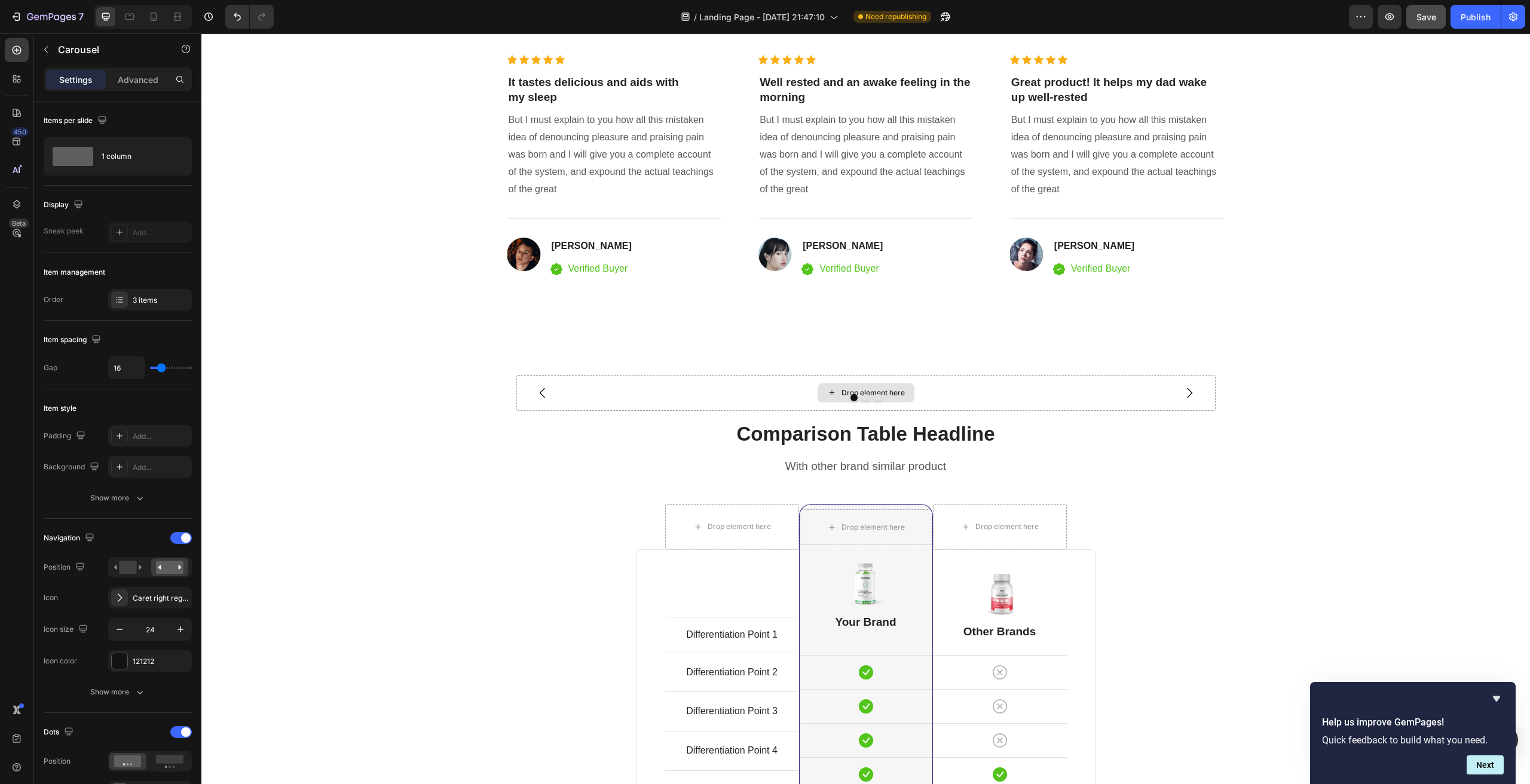
click at [828, 388] on icon at bounding box center [832, 392] width 9 height 10
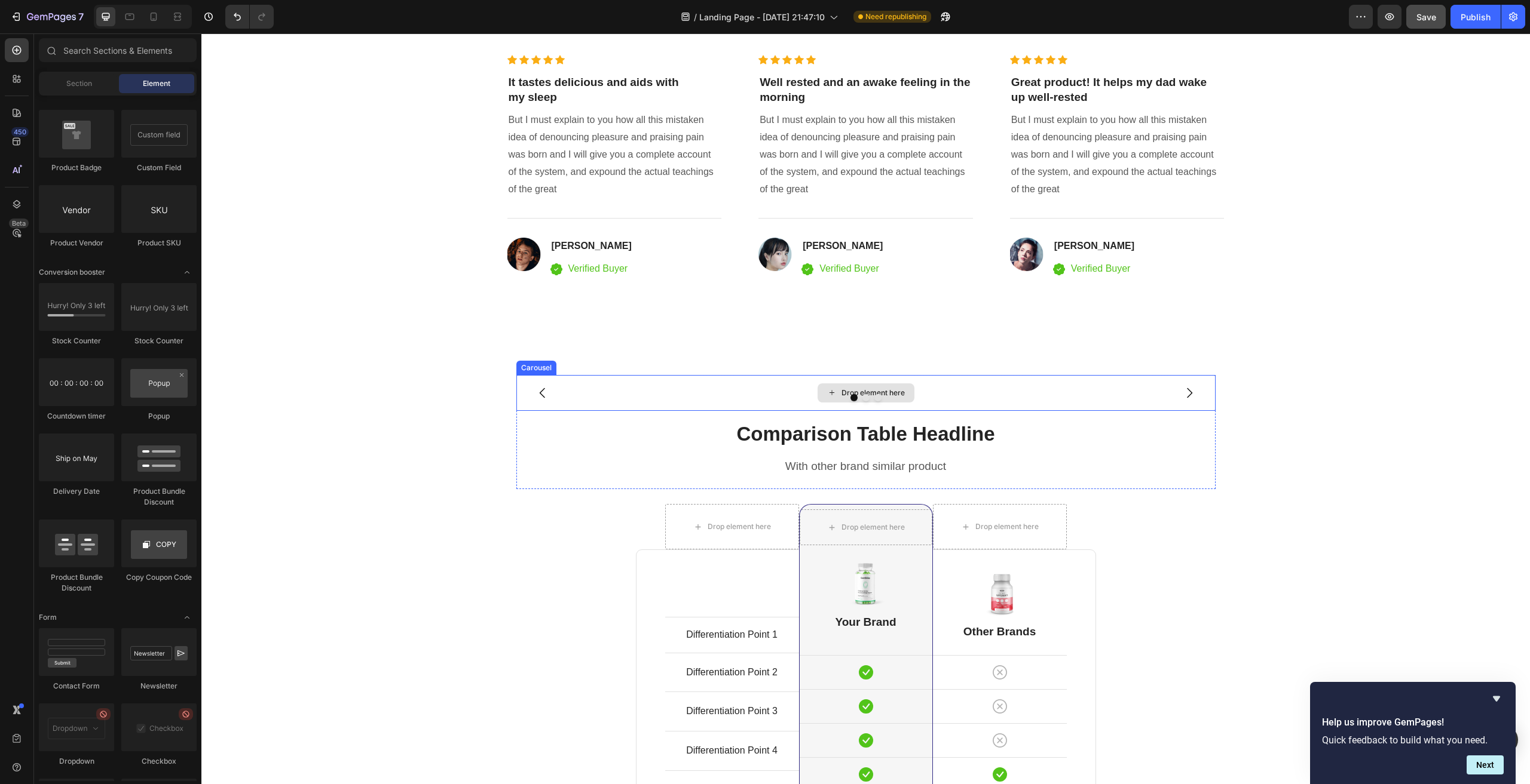
click at [827, 392] on icon at bounding box center [832, 392] width 9 height 10
click at [680, 383] on div "Drop element here" at bounding box center [866, 393] width 699 height 36
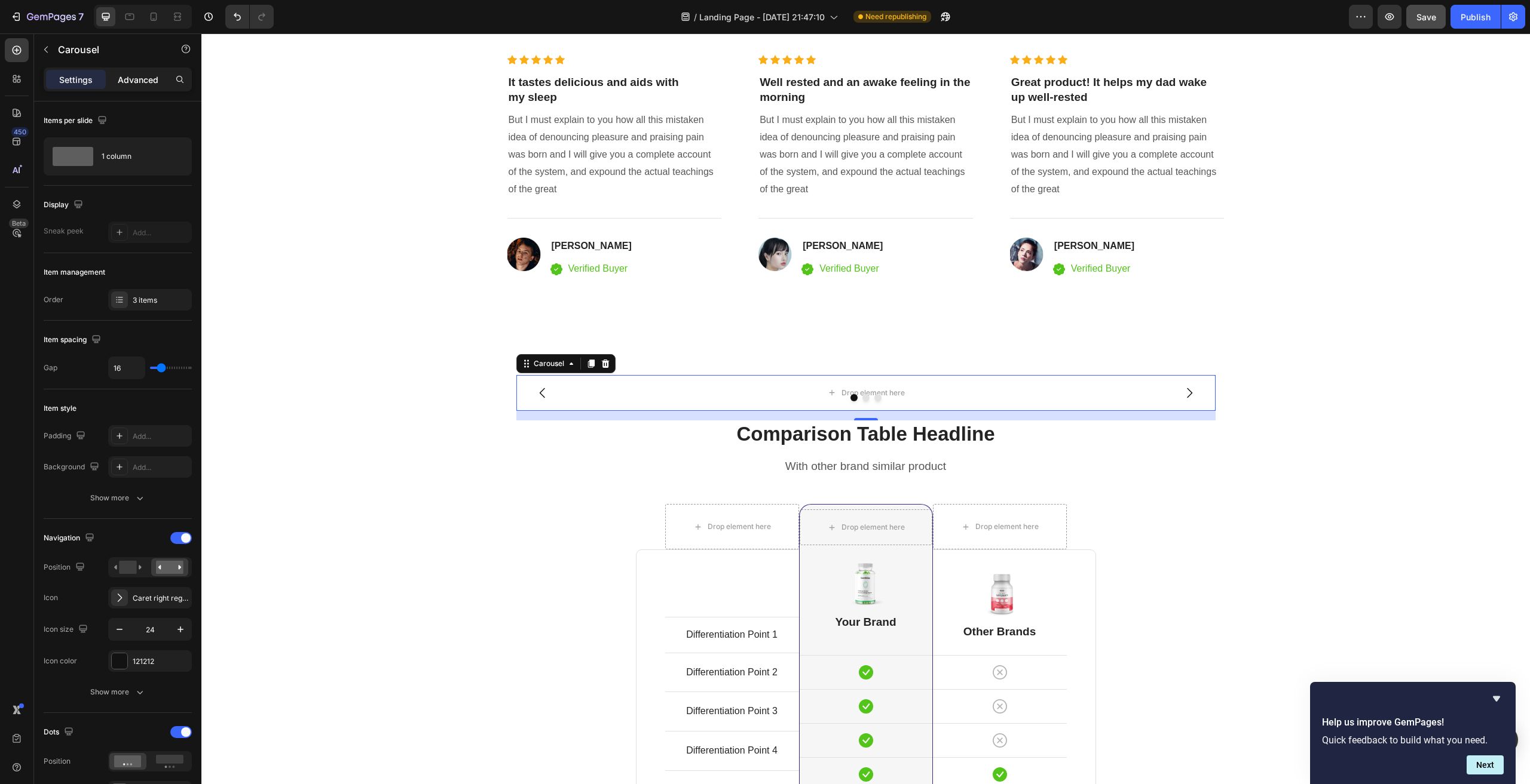
click at [149, 76] on p "Advanced" at bounding box center [138, 80] width 41 height 12
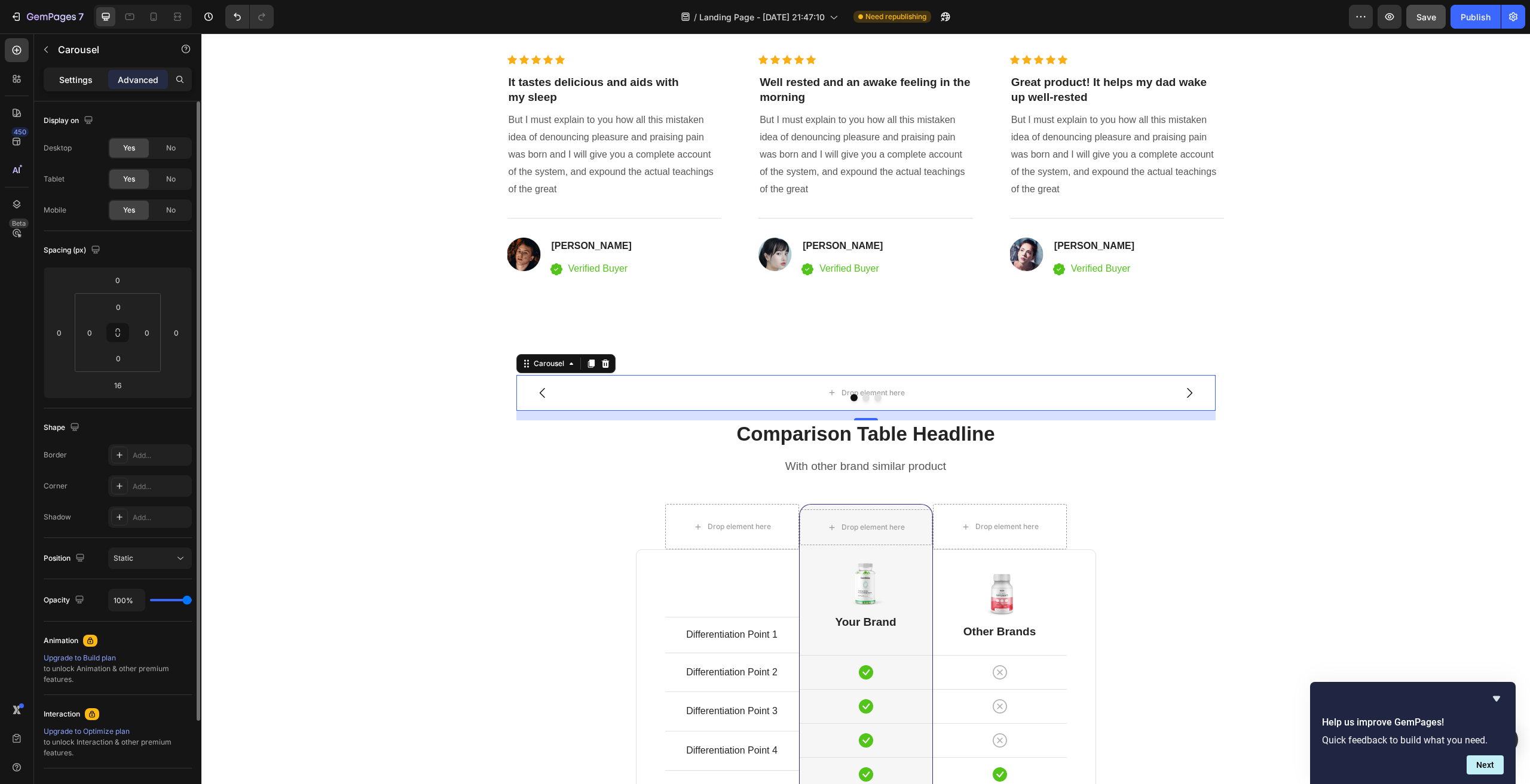
click at [70, 77] on p "Settings" at bounding box center [75, 80] width 33 height 12
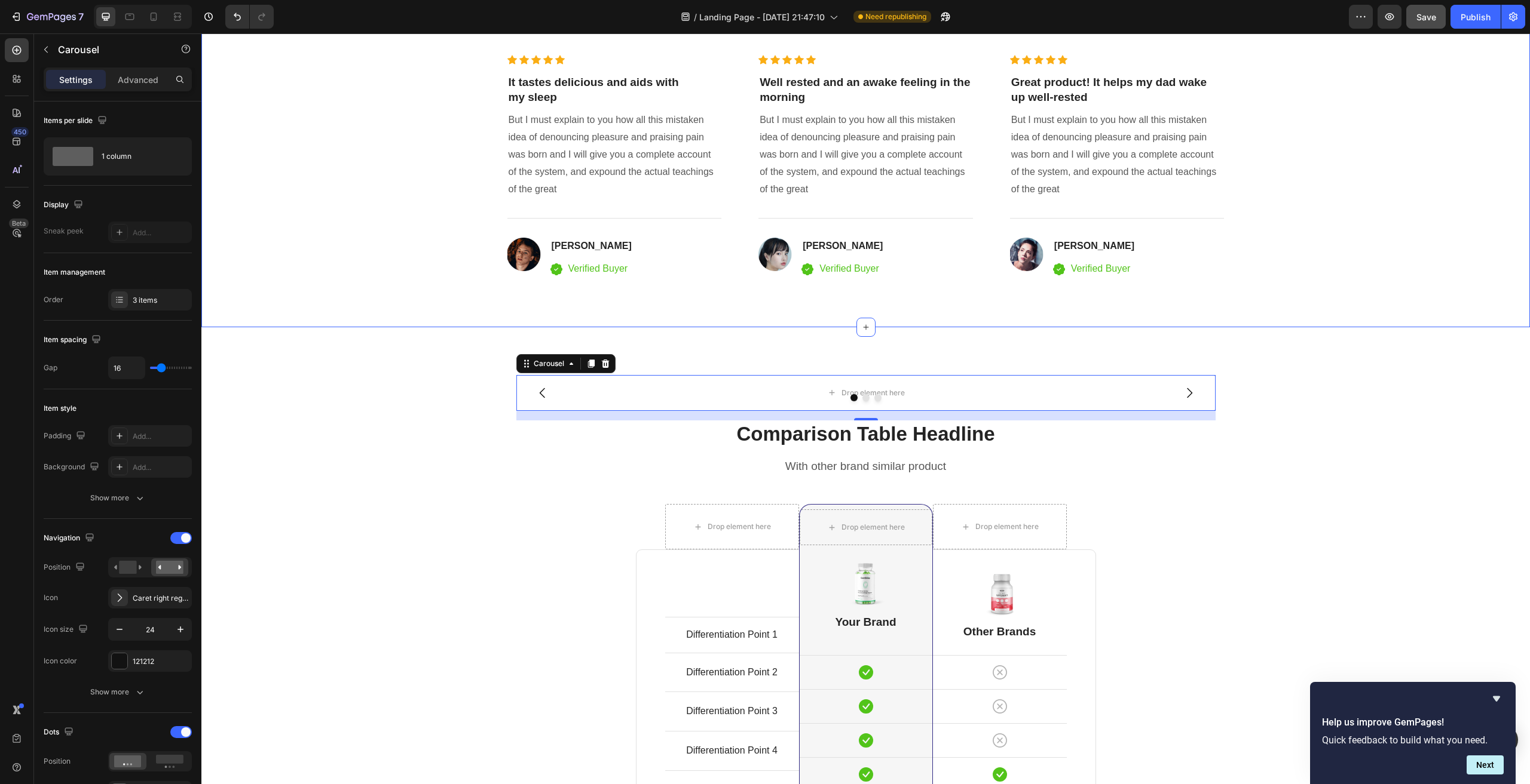
click at [382, 274] on div "98% Customers Are Satisfied Text block Trusted By More Than 500,000 Customers G…" at bounding box center [866, 112] width 1310 height 333
